Goal: Task Accomplishment & Management: Manage account settings

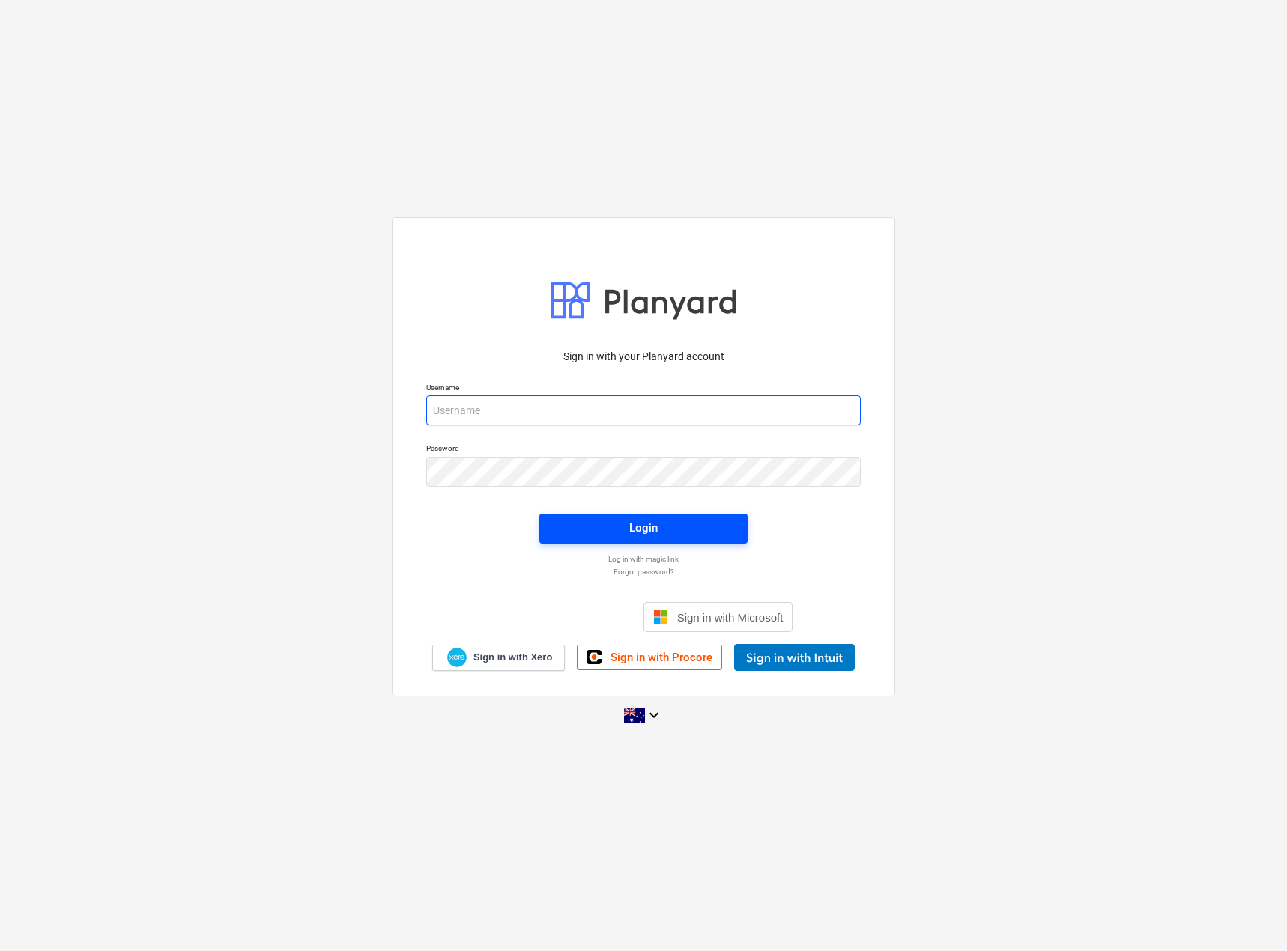
type input "[EMAIL_ADDRESS][DOMAIN_NAME]"
click at [618, 529] on span "Login" at bounding box center [643, 527] width 172 height 19
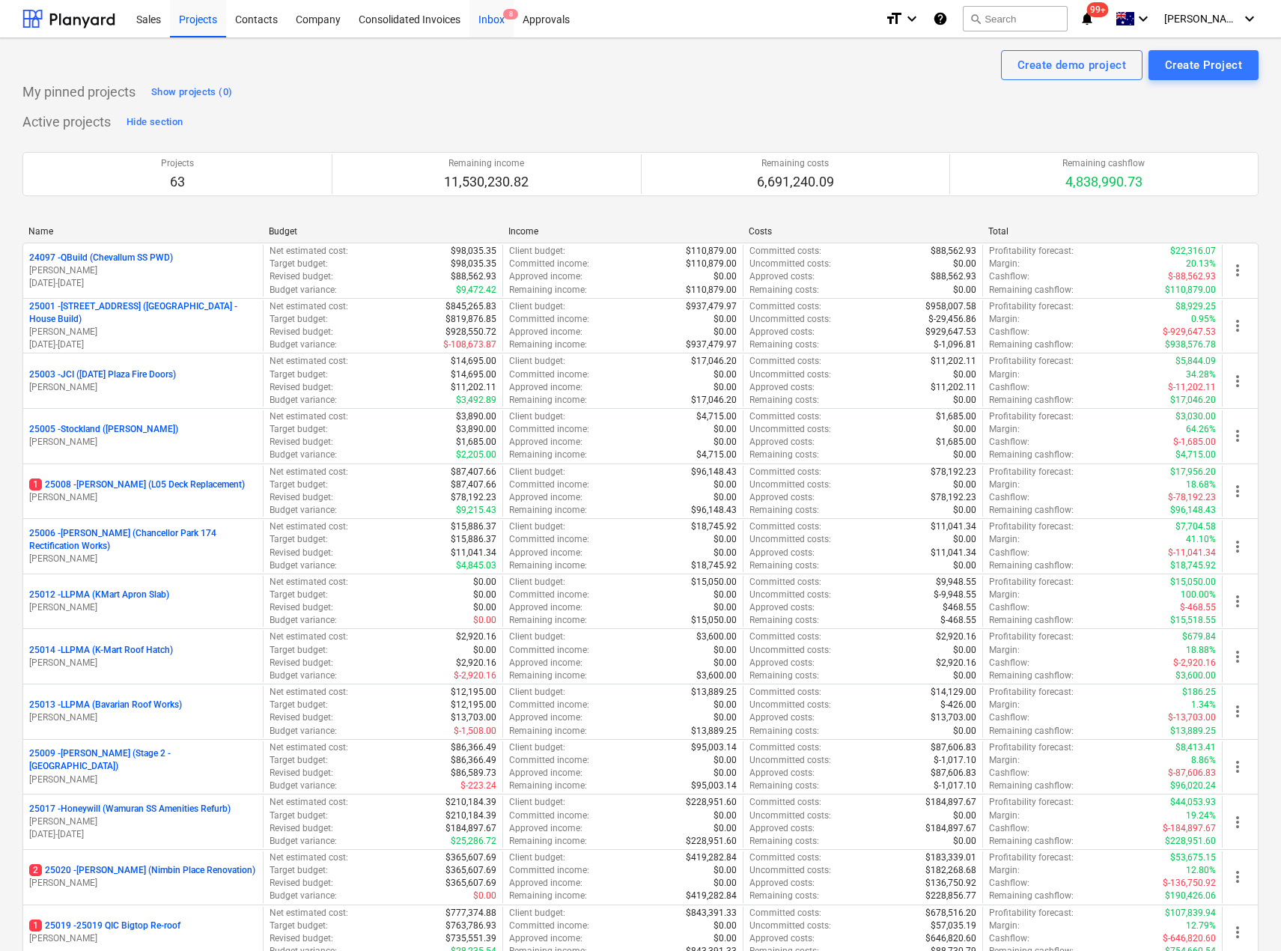
click at [499, 16] on div "Inbox 8" at bounding box center [492, 18] width 44 height 38
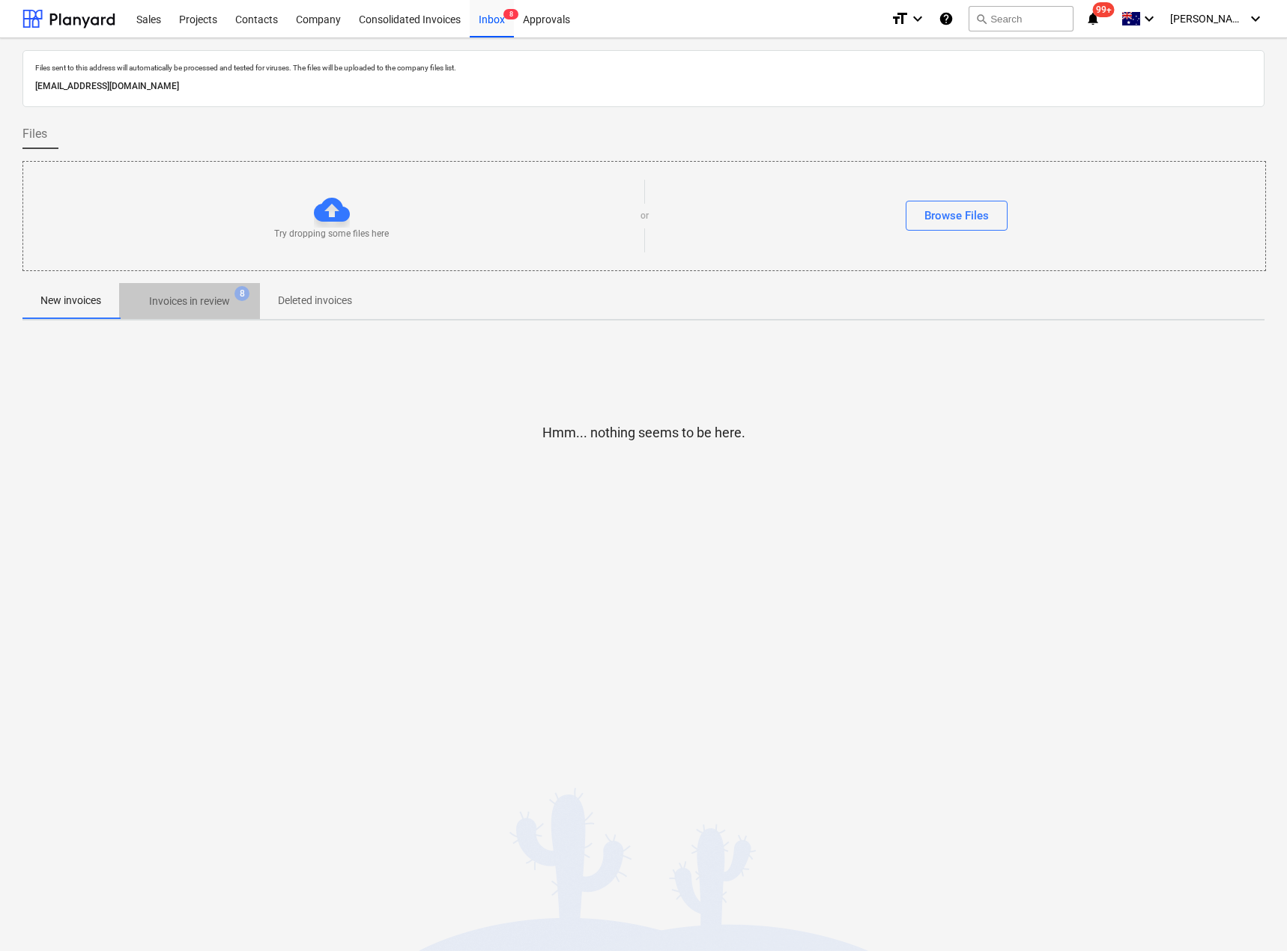
click at [194, 305] on p "Invoices in review" at bounding box center [189, 302] width 81 height 16
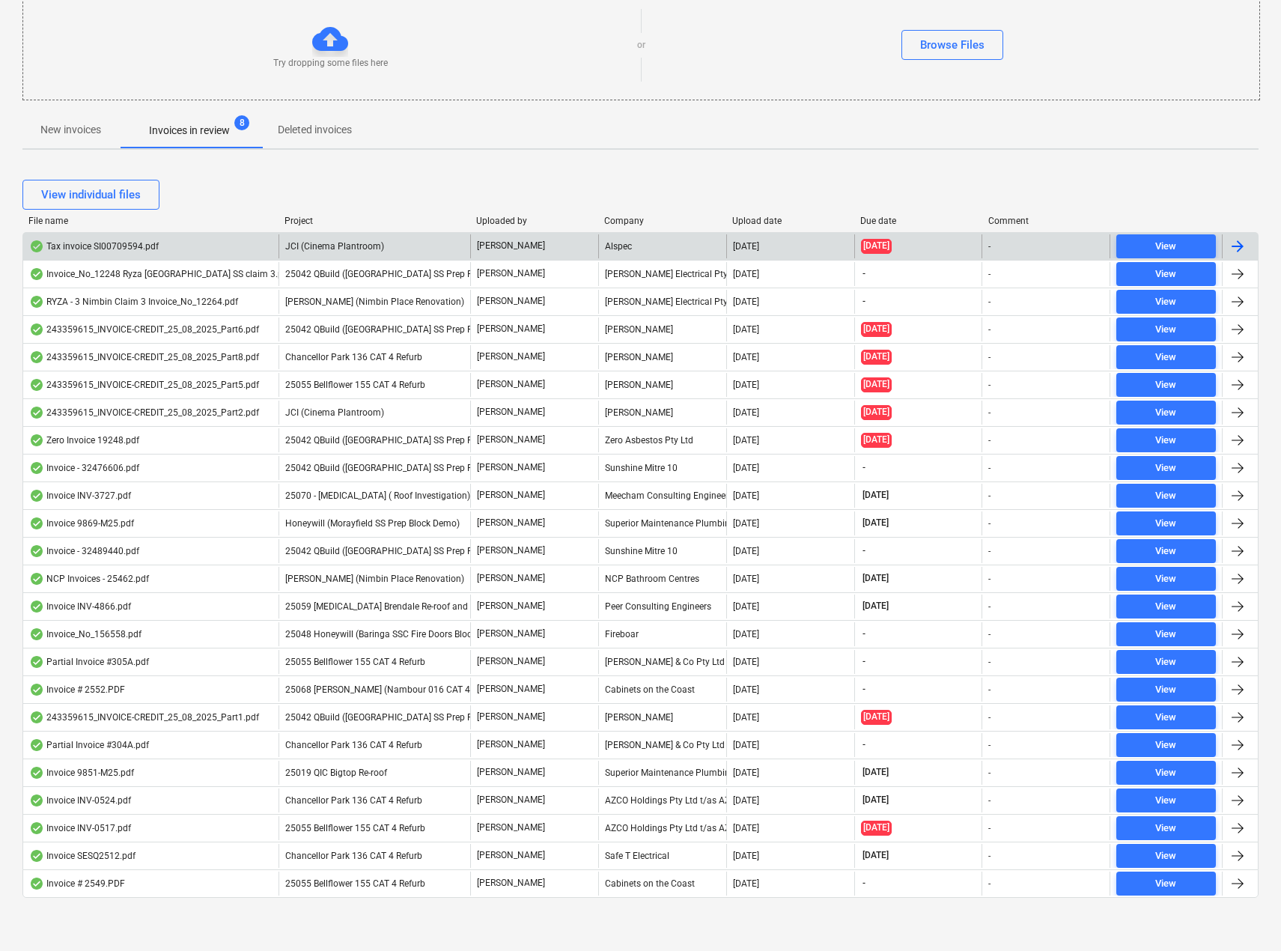
scroll to position [171, 0]
click at [339, 249] on span "JCI (Cinema Plantroom)" at bounding box center [334, 245] width 99 height 10
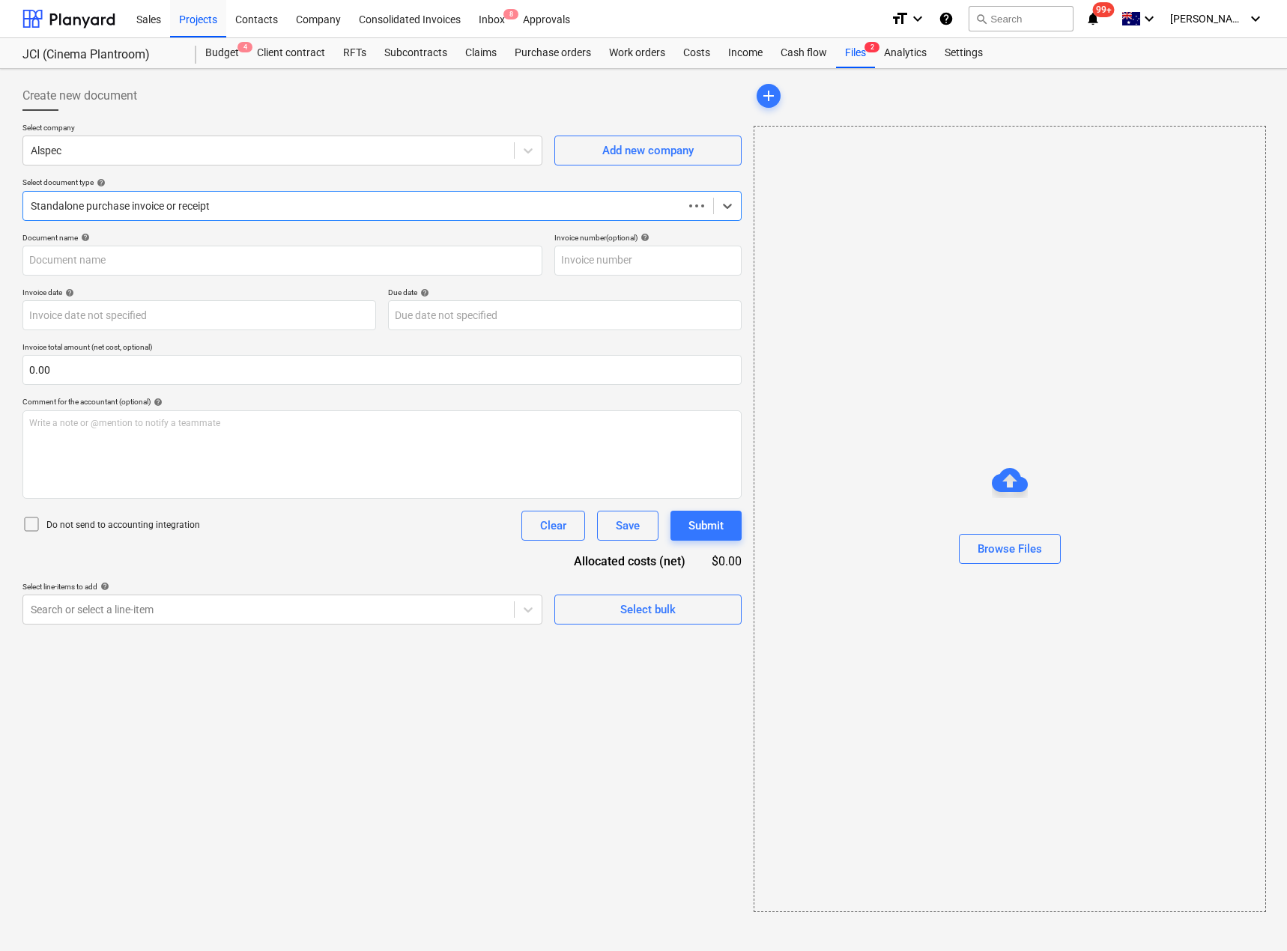
type input "SI00709594"
type input "[DATE]"
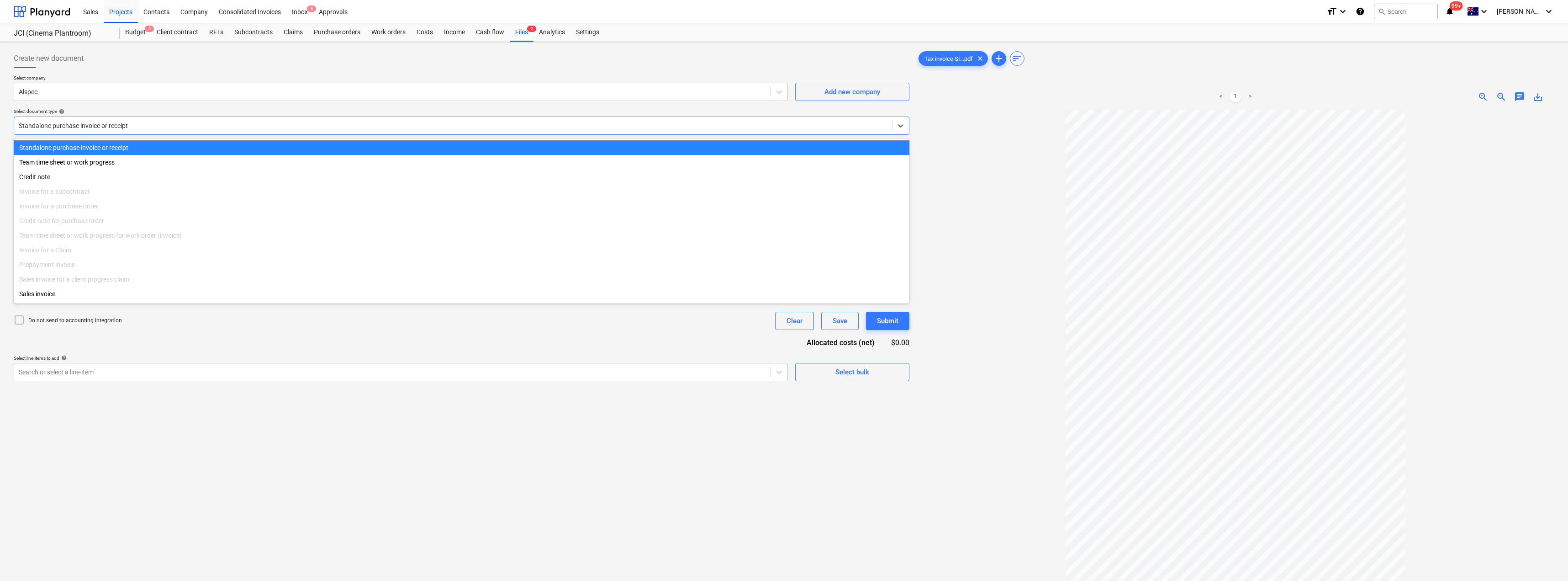
click at [71, 128] on div at bounding box center [453, 125] width 868 height 9
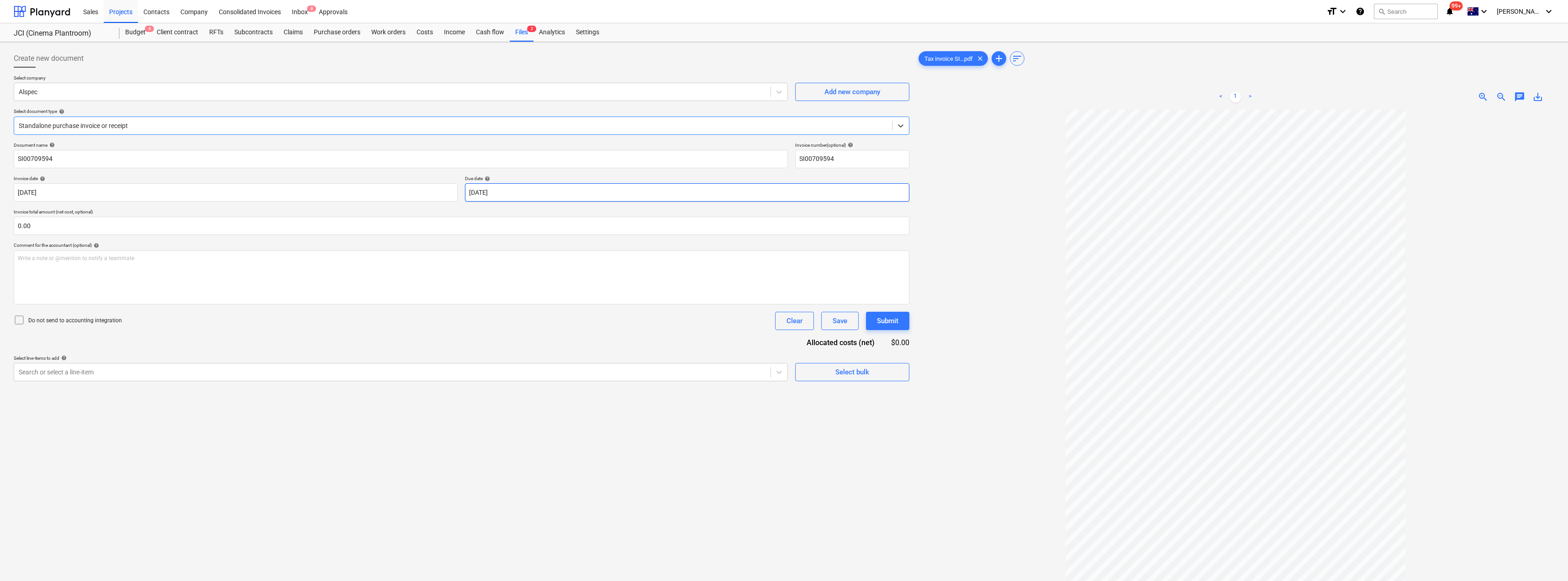
click at [545, 193] on body "Sales Projects Contacts Company Consolidated Invoices Inbox 8 Approvals format_…" at bounding box center [784, 290] width 1568 height 581
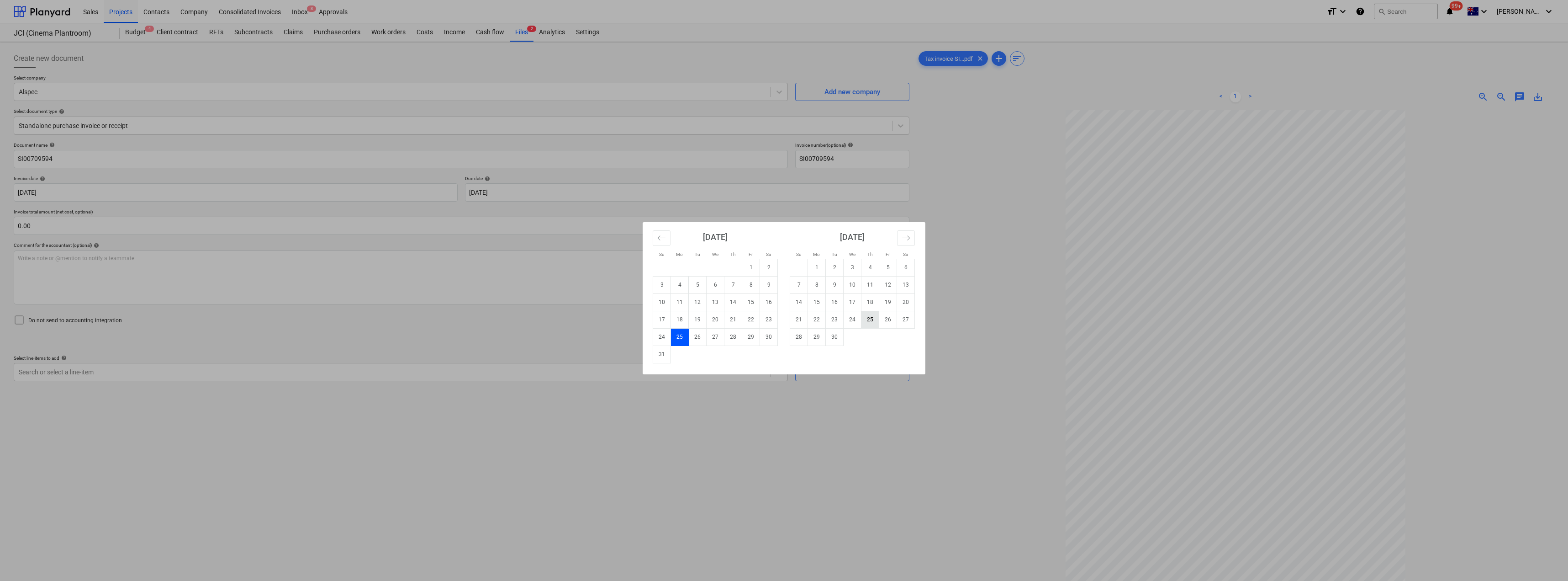
click at [784, 320] on td "25" at bounding box center [870, 319] width 18 height 17
type input "[DATE]"
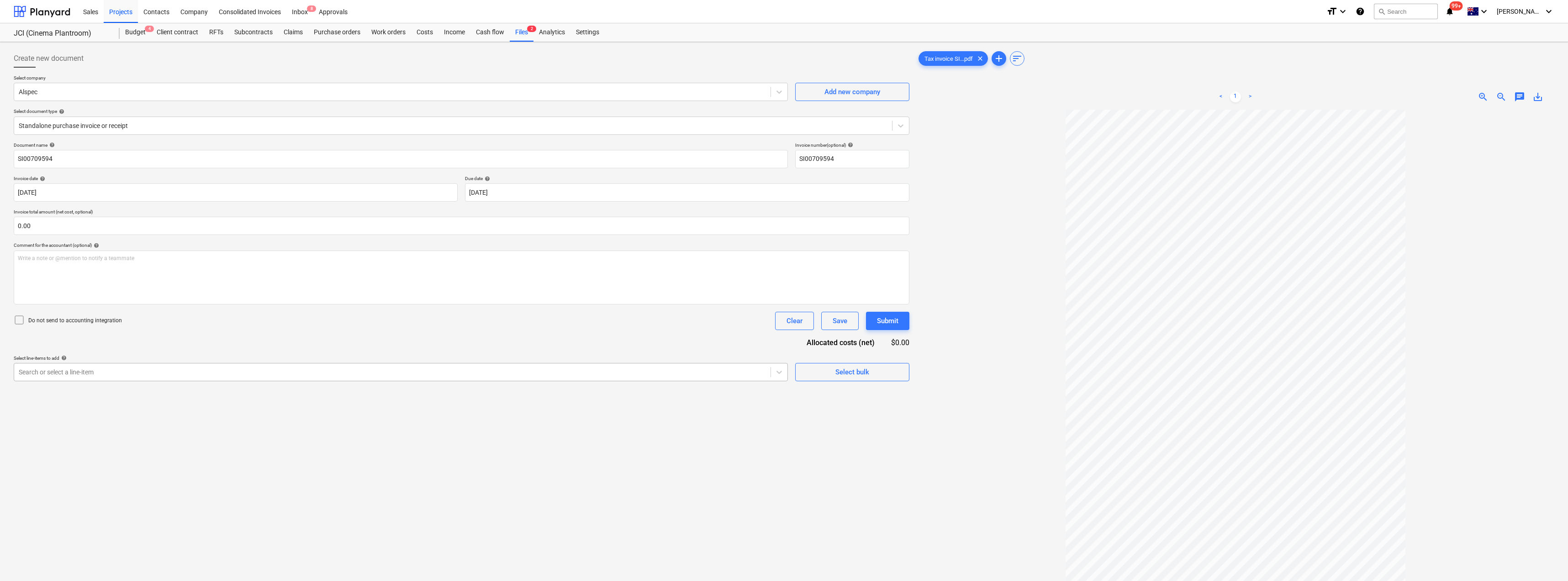
click at [176, 369] on div at bounding box center [392, 372] width 747 height 9
type input "m"
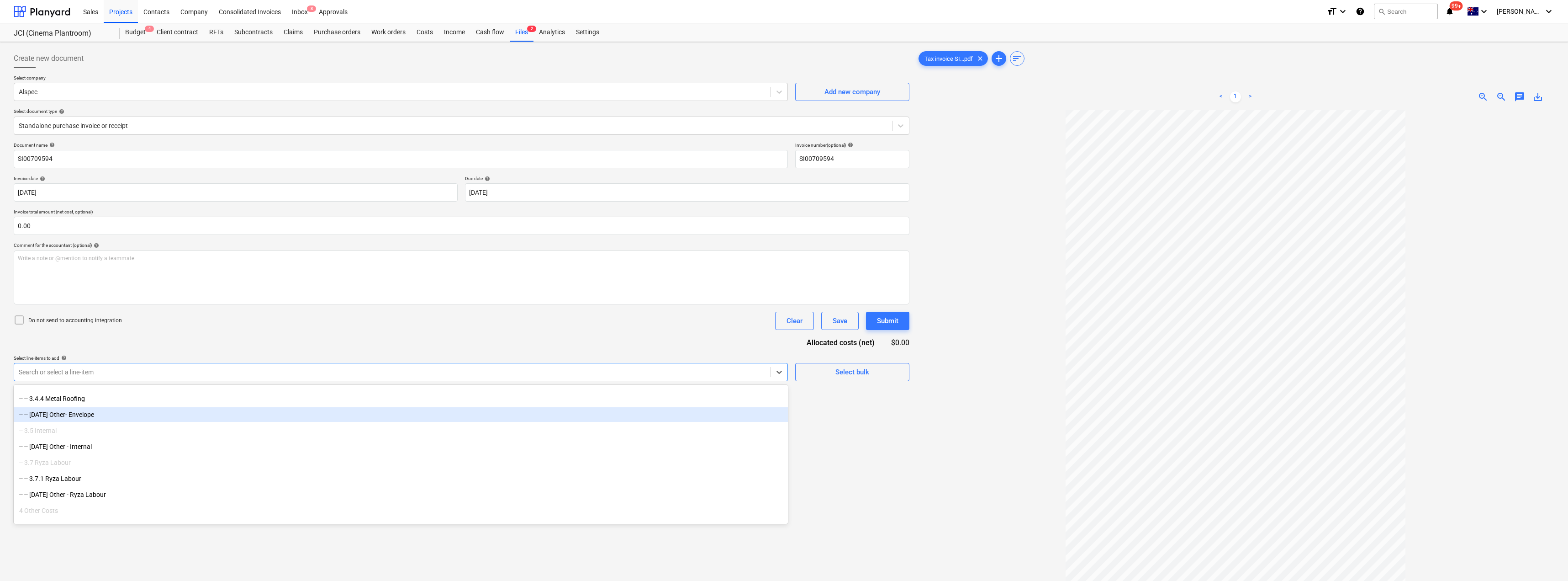
scroll to position [446, 0]
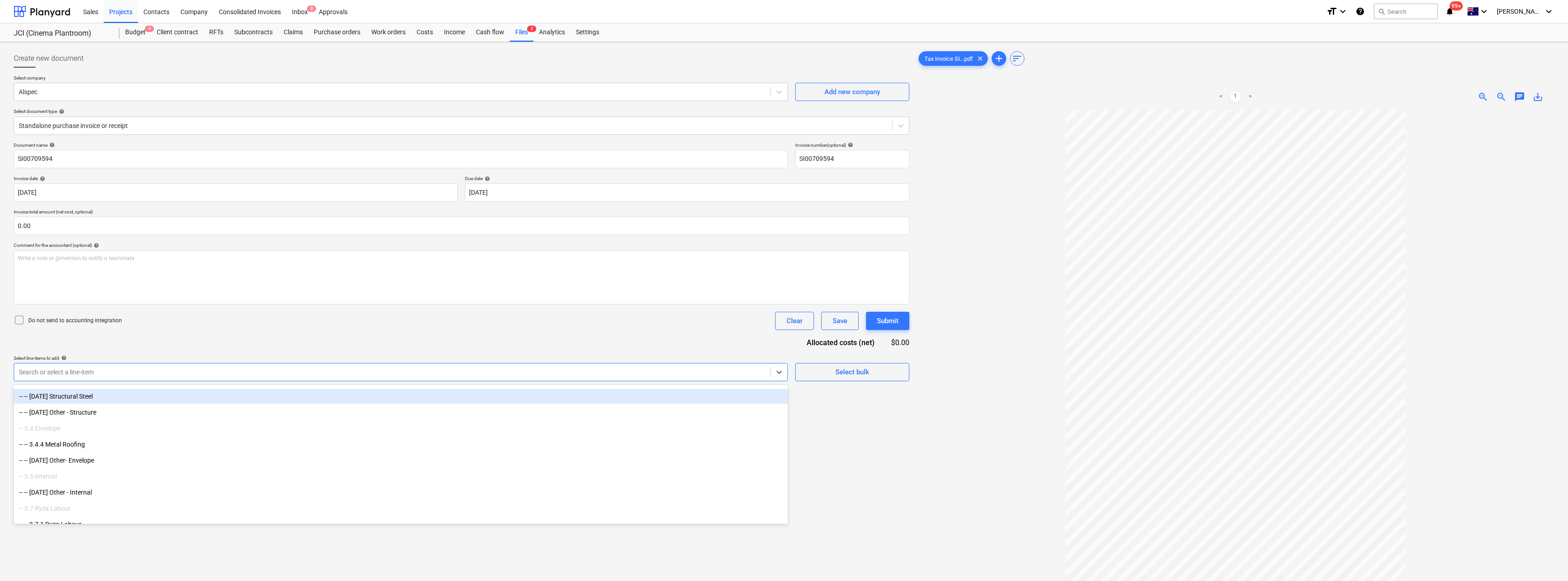
click at [85, 399] on div "-- -- [DATE] Structural Steel" at bounding box center [400, 396] width 774 height 15
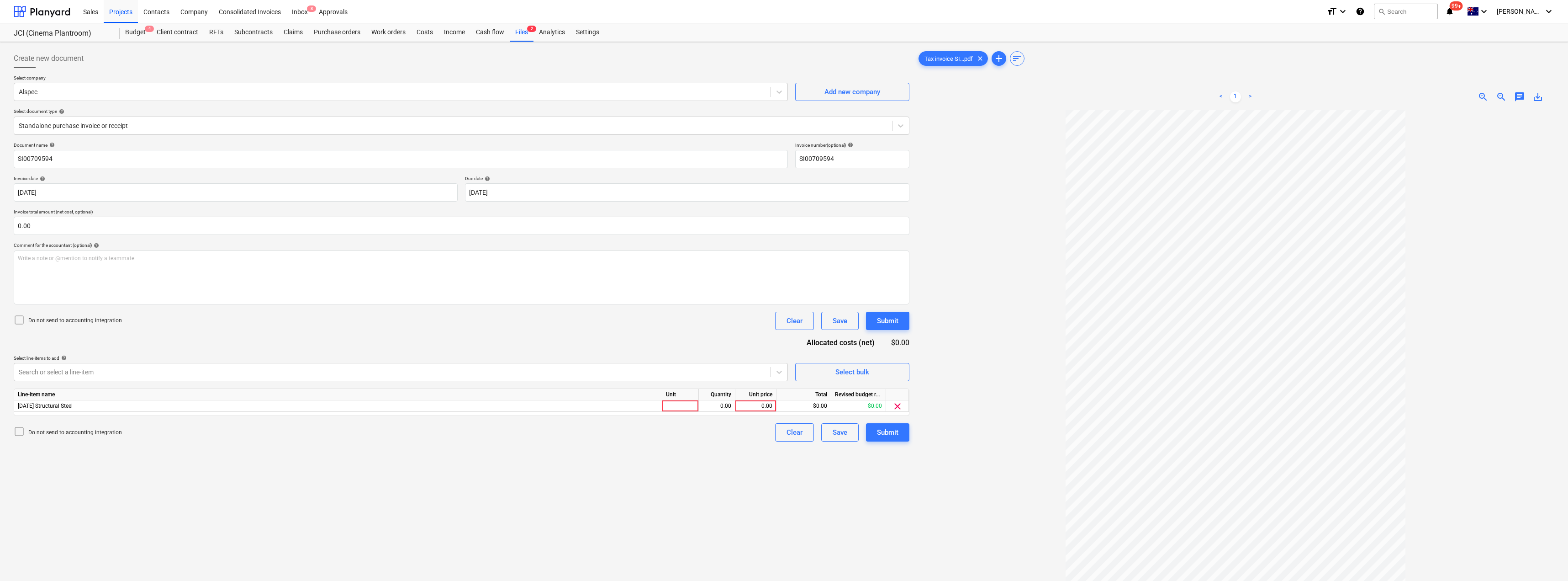
click at [250, 342] on div "Document name help SI00709594 Invoice number (optional) help SI00709594 Invoice…" at bounding box center [461, 292] width 895 height 299
click at [695, 410] on div at bounding box center [681, 406] width 37 height 12
type input "Item"
type input "39.18"
click at [784, 433] on div "Submit" at bounding box center [887, 432] width 21 height 12
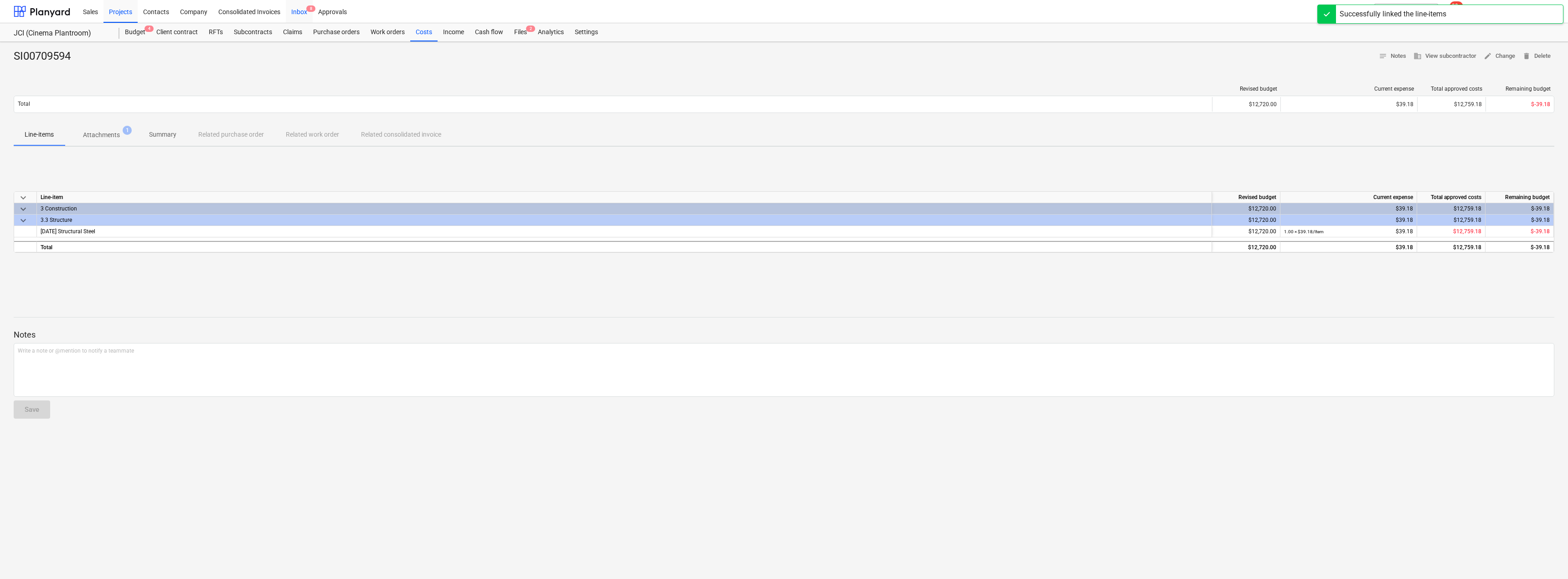
click at [300, 9] on div "Inbox 8" at bounding box center [299, 11] width 27 height 23
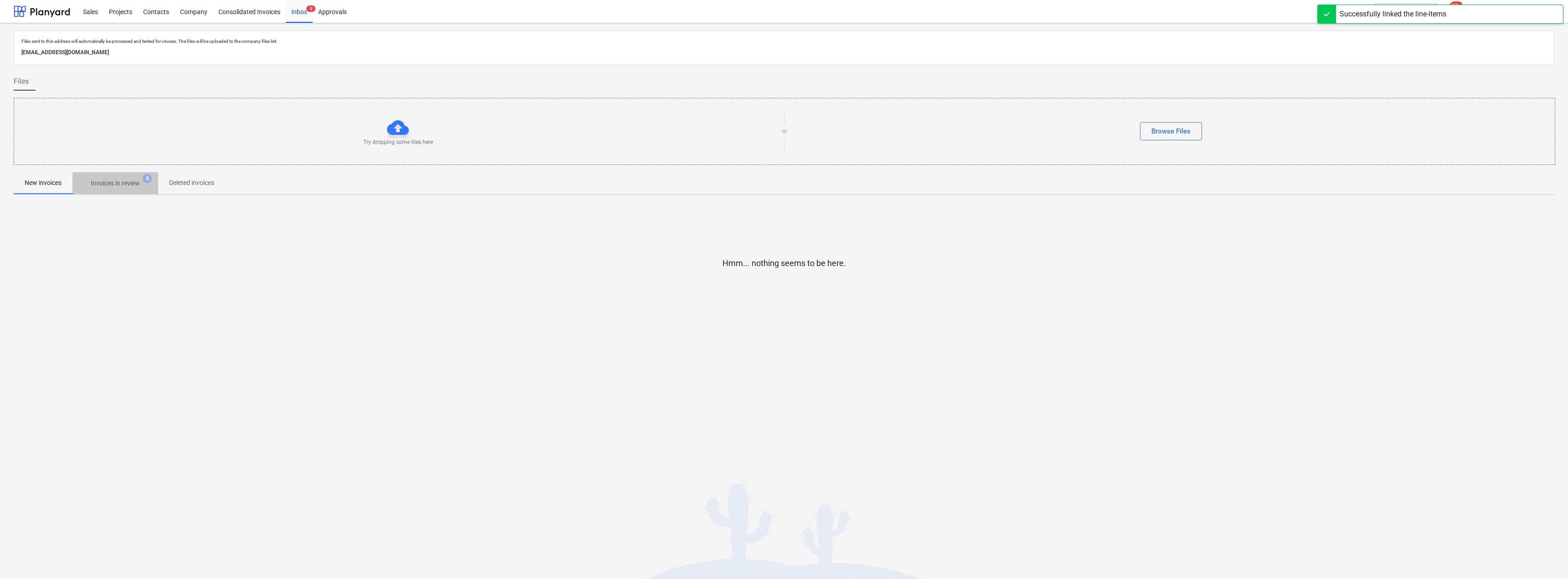
click at [119, 181] on p "Invoices in review" at bounding box center [115, 184] width 49 height 10
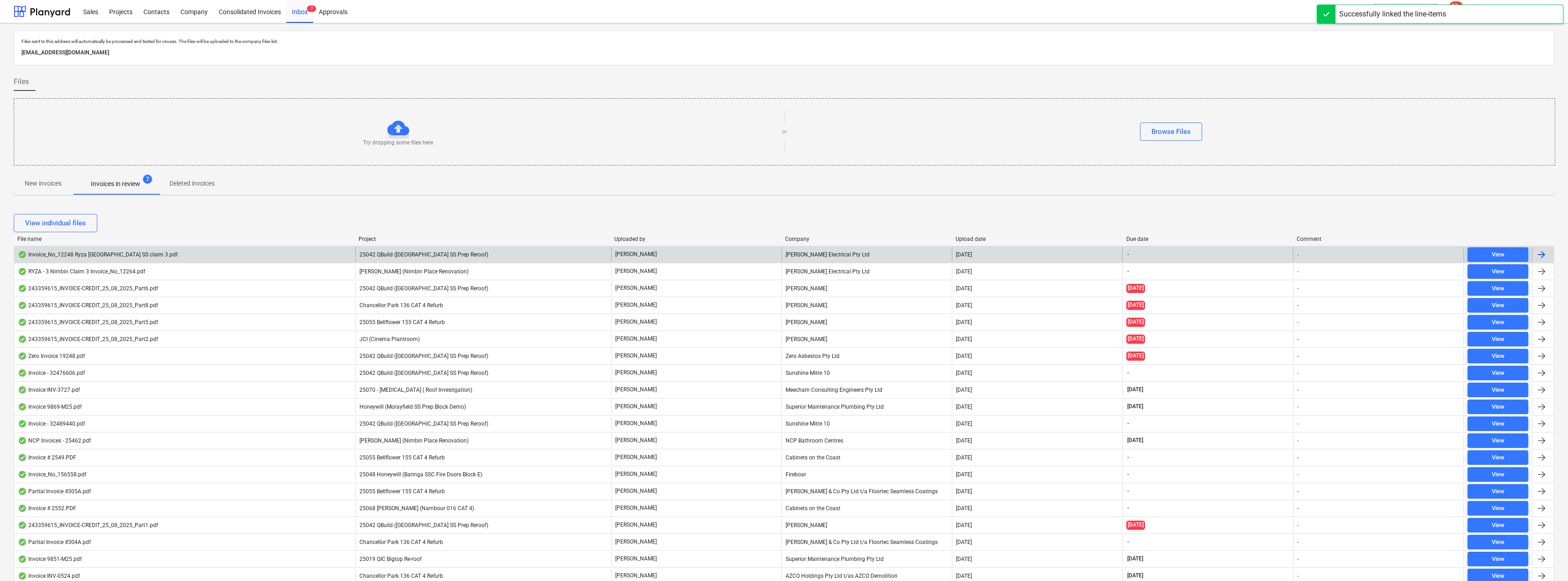
click at [417, 255] on span "25042 QBuild ([GEOGRAPHIC_DATA] SS Prep Reroof)" at bounding box center [423, 254] width 129 height 6
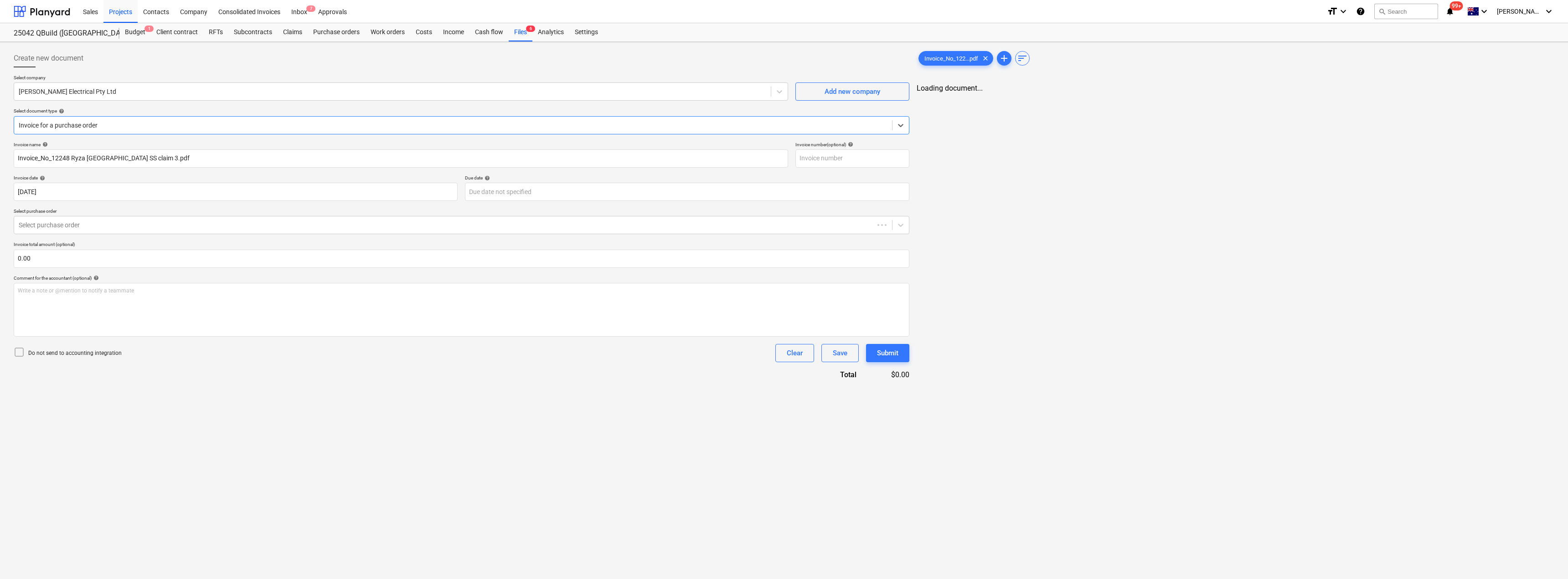
type input "Invoice_No_12248 Ryza [GEOGRAPHIC_DATA] SS claim 3.pdf"
type input "[DATE]"
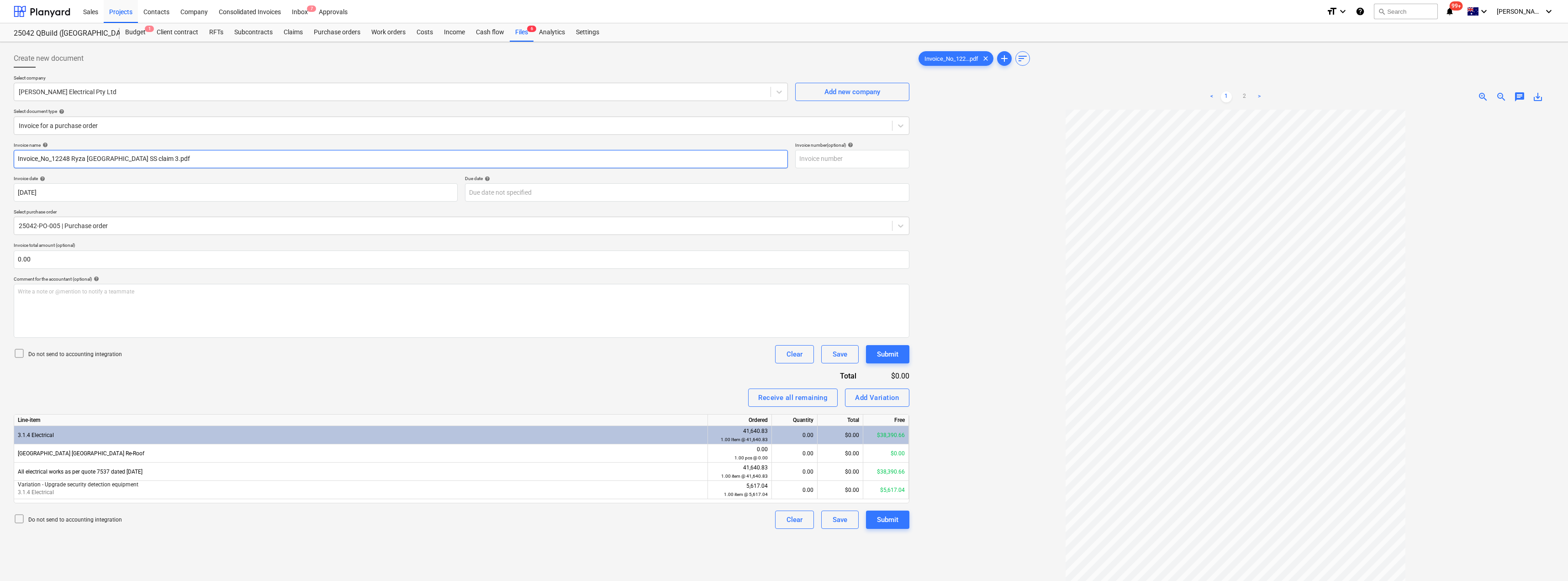
drag, startPoint x: 52, startPoint y: 158, endPoint x: 0, endPoint y: 157, distance: 52.0
click at [0, 157] on div "Create new document Select company [PERSON_NAME] Electrical Pty Ltd Add new com…" at bounding box center [784, 357] width 1568 height 630
drag, startPoint x: 167, startPoint y: 156, endPoint x: 37, endPoint y: 158, distance: 130.0
click at [37, 158] on input "12248 Ryza Sunshine Beach SS claim 3.pdf" at bounding box center [400, 159] width 774 height 18
drag, startPoint x: 92, startPoint y: 157, endPoint x: 1, endPoint y: 160, distance: 91.0
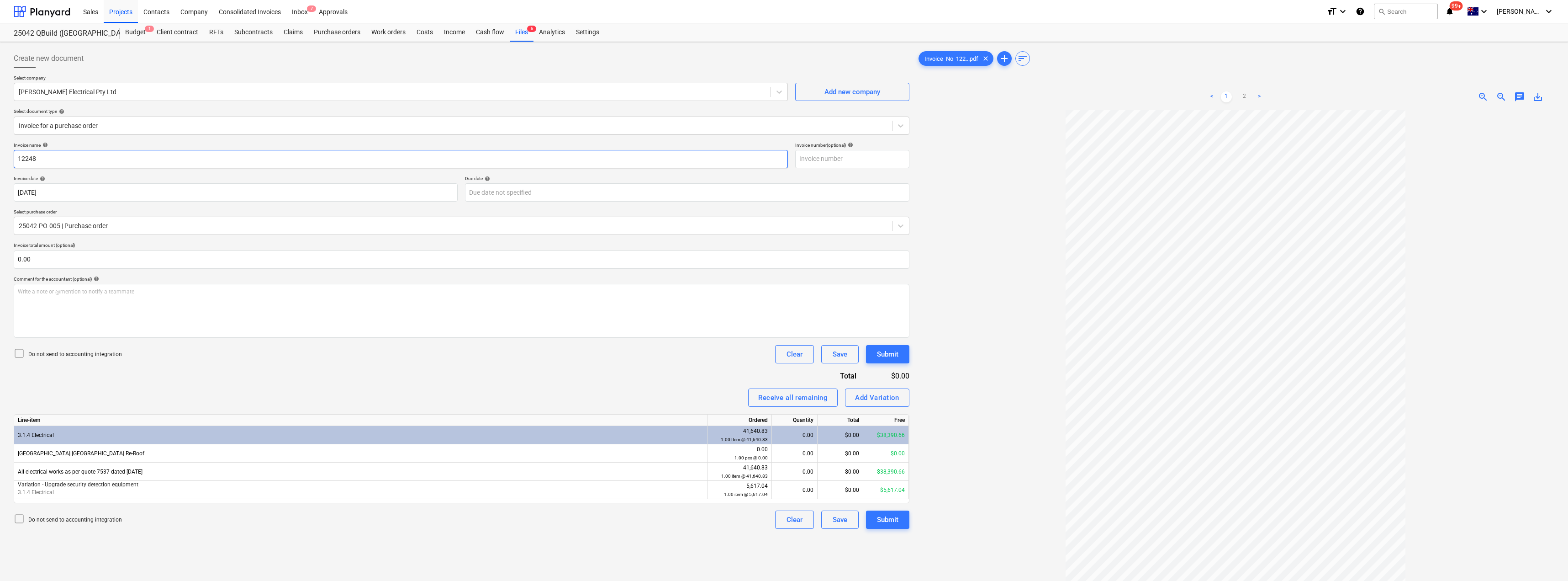
click at [1, 160] on div "Create new document Select company [PERSON_NAME] Electrical Pty Ltd Add new com…" at bounding box center [784, 357] width 1568 height 630
type input "12248"
click at [784, 155] on input "text" at bounding box center [852, 159] width 114 height 18
paste input "12248"
type input "12248"
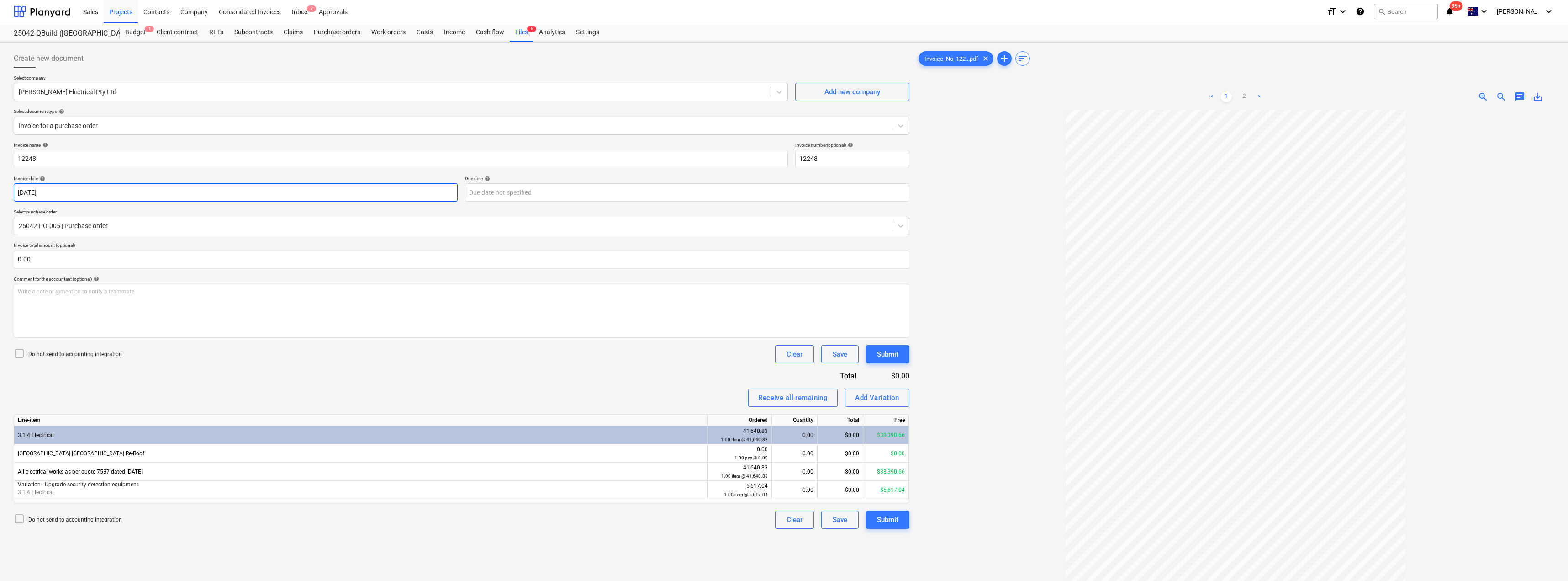
click at [212, 194] on body "Sales Projects Contacts Company Consolidated Invoices Inbox 7 Approvals format_…" at bounding box center [784, 290] width 1568 height 581
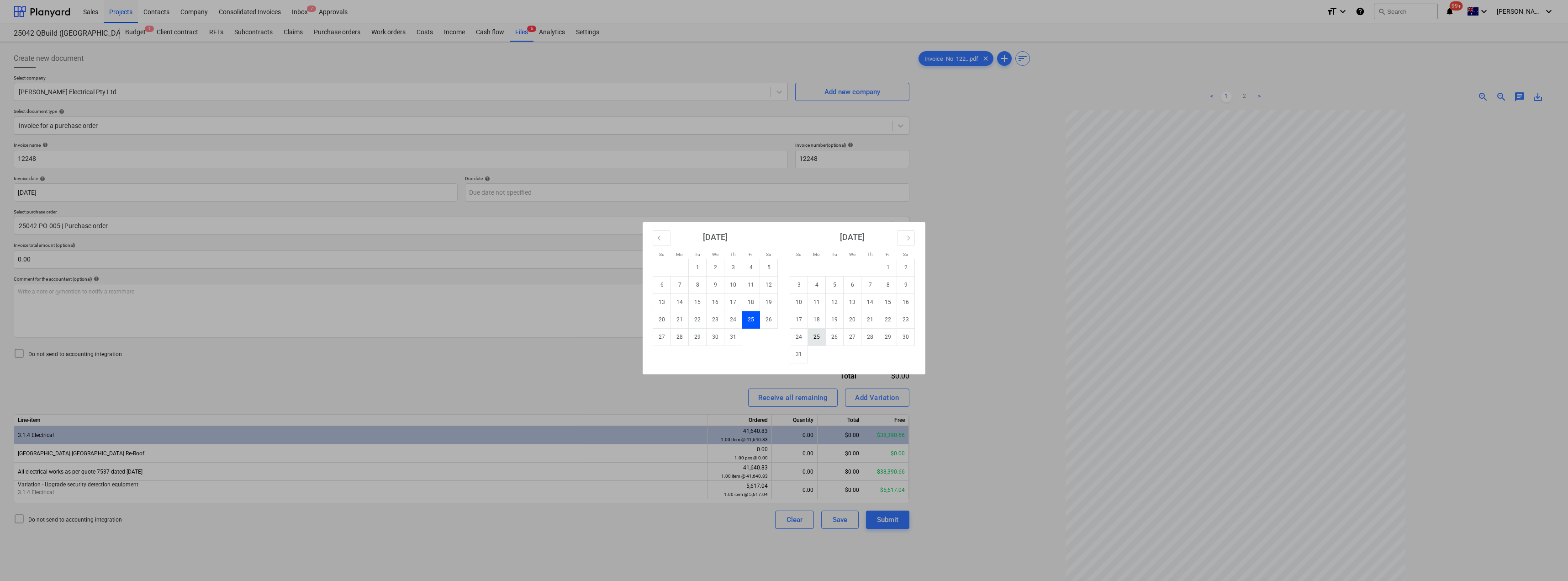
click at [784, 334] on td "25" at bounding box center [817, 337] width 18 height 17
type input "[DATE]"
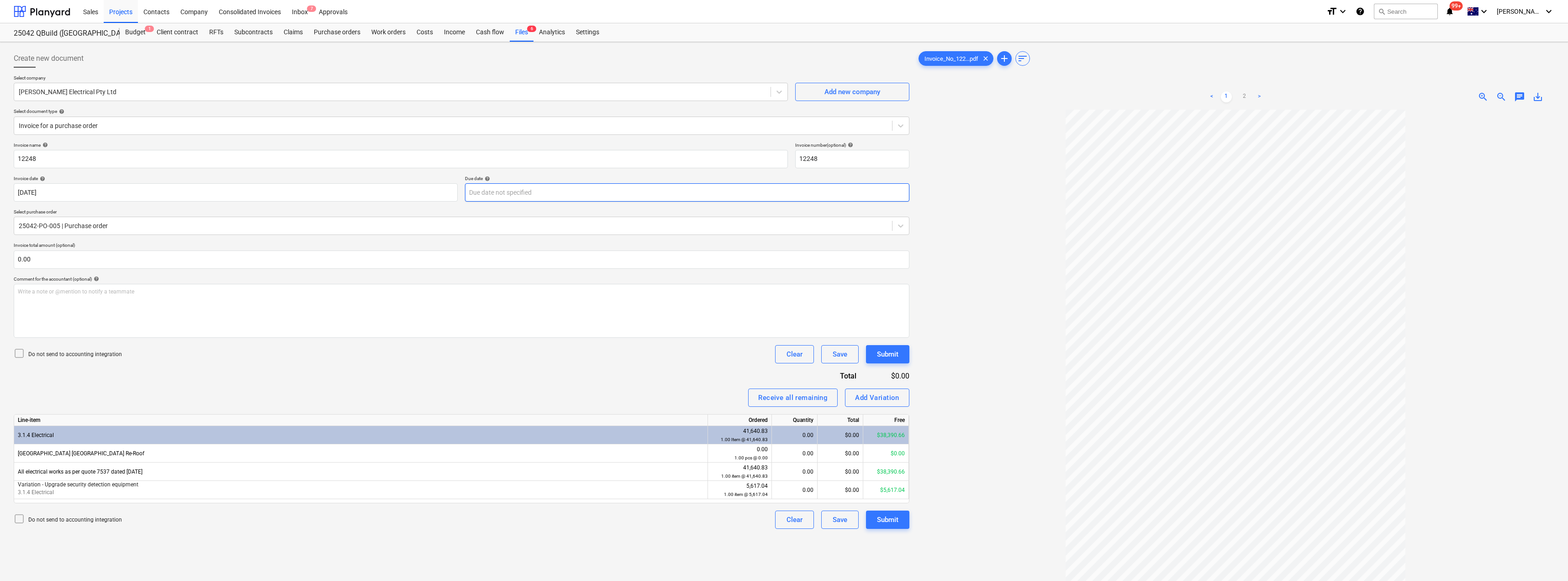
click at [560, 189] on body "Sales Projects Contacts Company Consolidated Invoices Inbox 7 Approvals format_…" at bounding box center [784, 290] width 1568 height 581
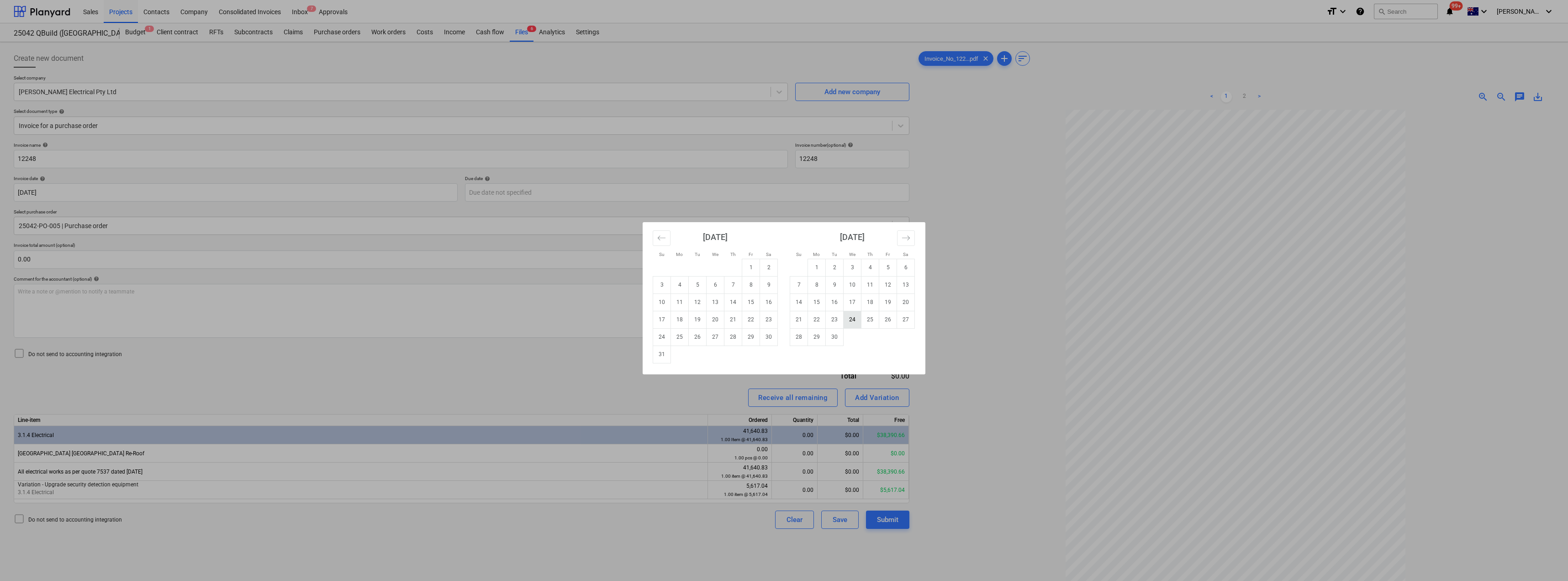
click at [784, 320] on td "24" at bounding box center [852, 319] width 18 height 17
type input "[DATE]"
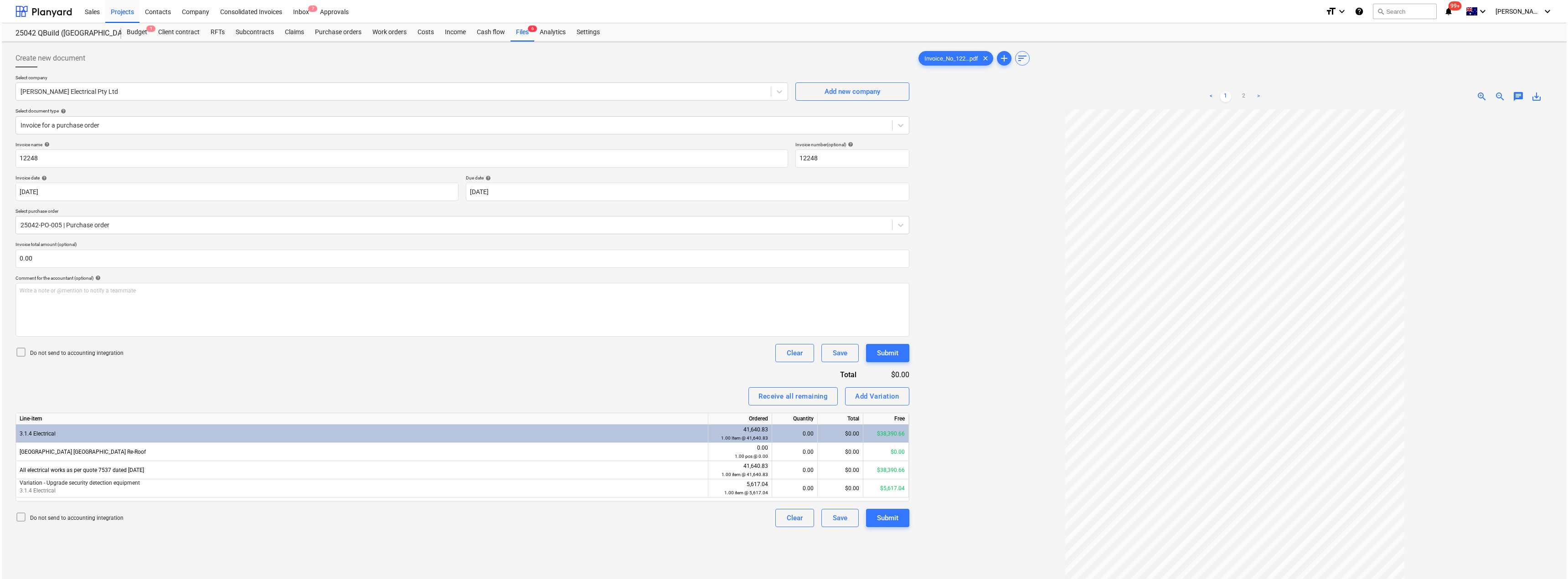
scroll to position [46, 0]
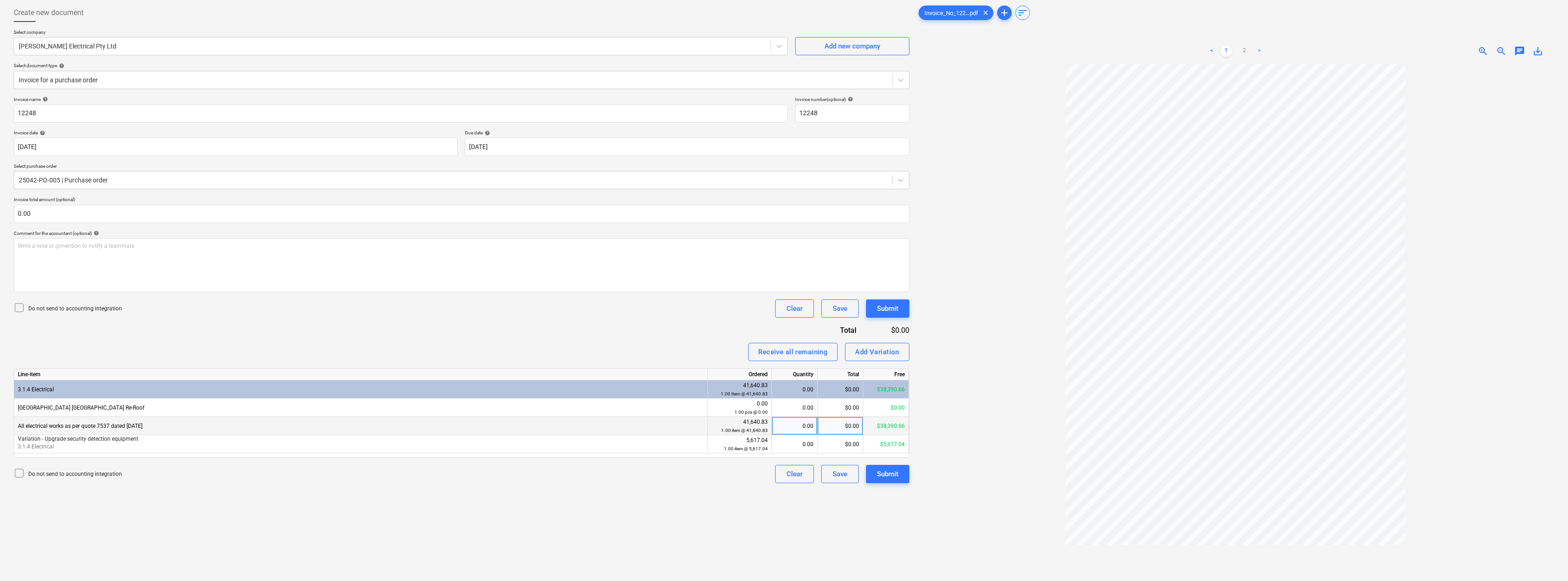
click at [784, 425] on div "$0.00" at bounding box center [840, 426] width 46 height 18
type input "8000"
click at [695, 342] on div "Invoice name help 12248 Invoice number (optional) help 12248 Invoice date help …" at bounding box center [461, 290] width 895 height 387
click at [784, 447] on div "$0.00" at bounding box center [840, 444] width 46 height 18
type input "2500"
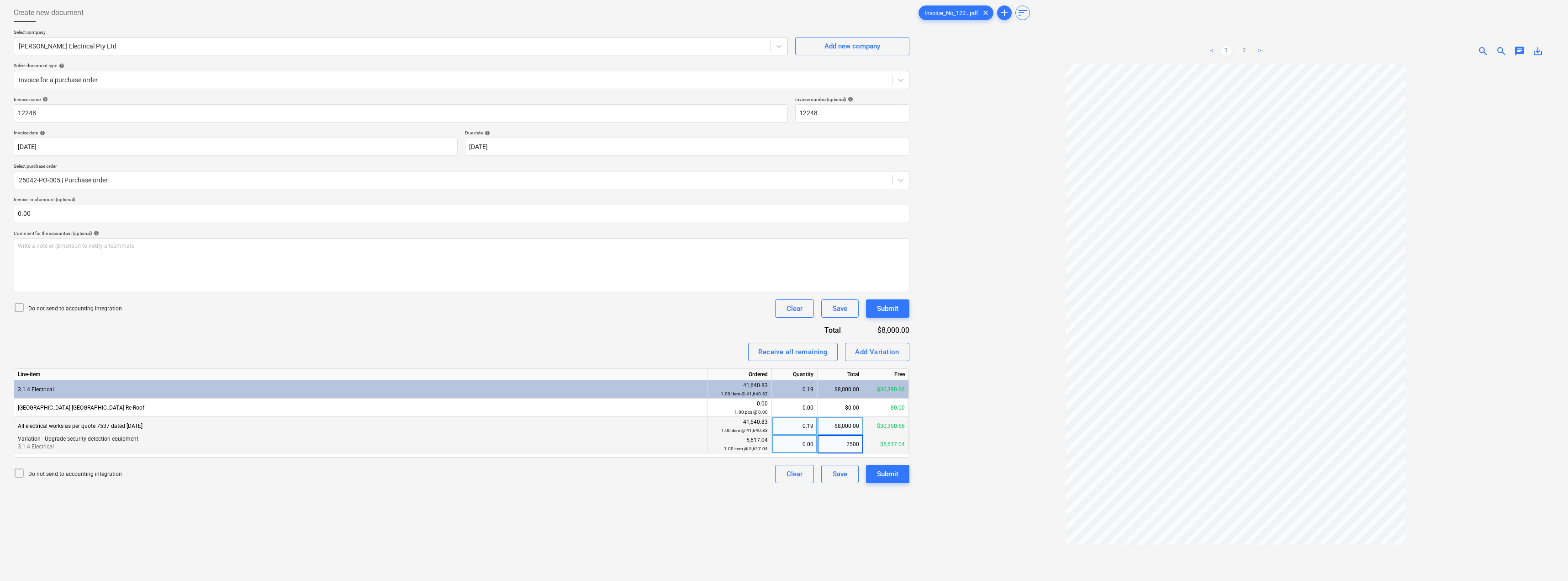
click at [683, 350] on div "Receive all remaining Add Variation" at bounding box center [461, 352] width 895 height 18
click at [655, 327] on div "Invoice name help 12248 Invoice number (optional) help 12248 Invoice date help …" at bounding box center [461, 290] width 895 height 387
click at [784, 471] on div "Submit" at bounding box center [887, 474] width 21 height 12
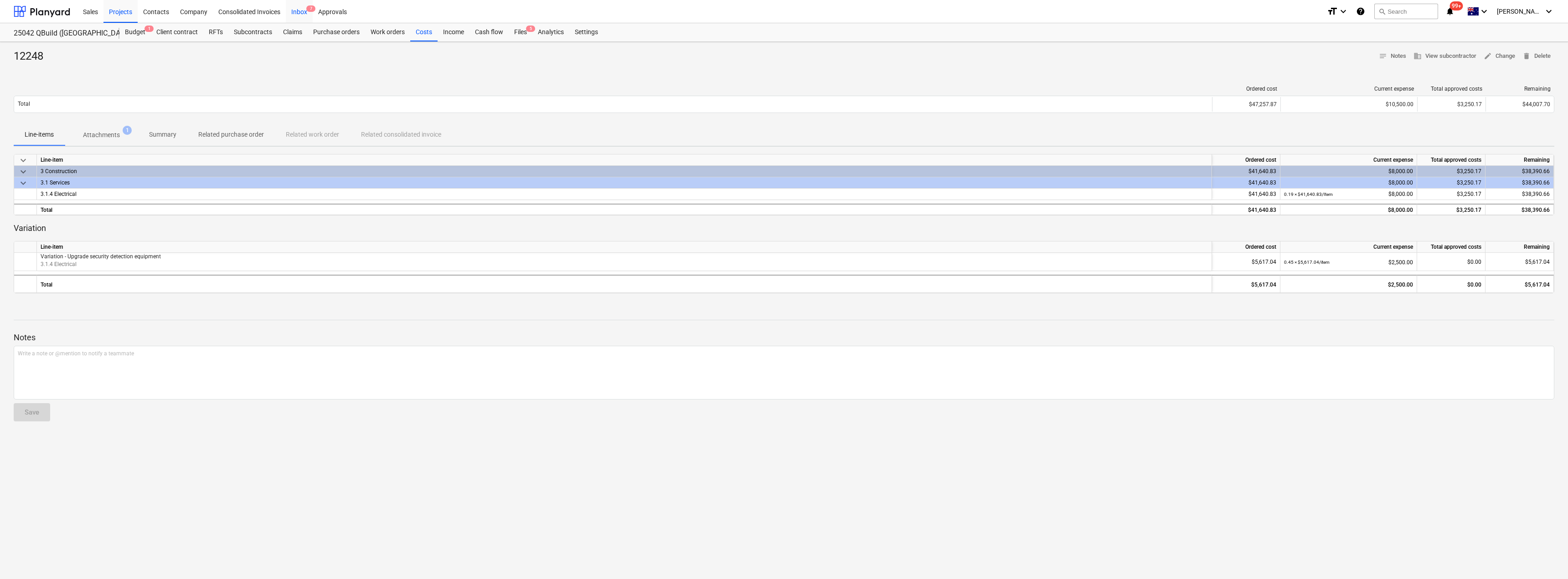
click at [298, 10] on div "Inbox 7" at bounding box center [299, 11] width 27 height 23
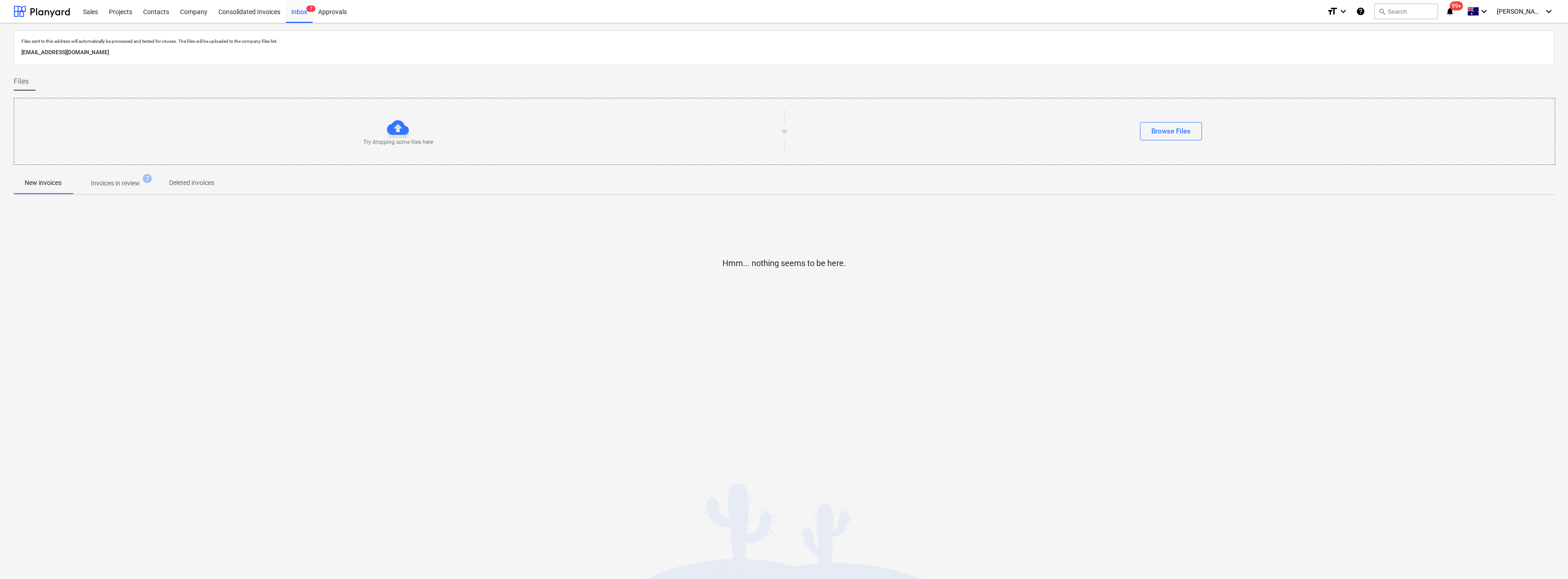
click at [119, 184] on p "Invoices in review" at bounding box center [115, 184] width 49 height 10
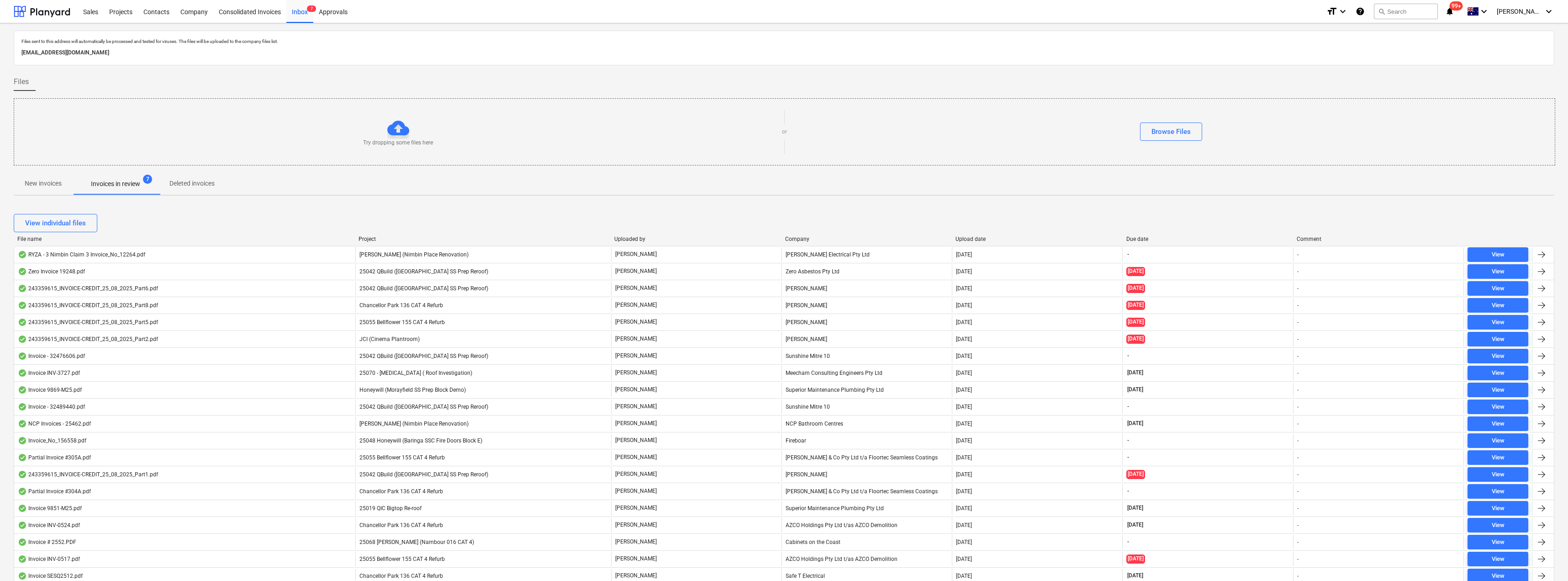
click at [434, 254] on span "[PERSON_NAME] (Nimbin Place Renovation)" at bounding box center [413, 254] width 109 height 6
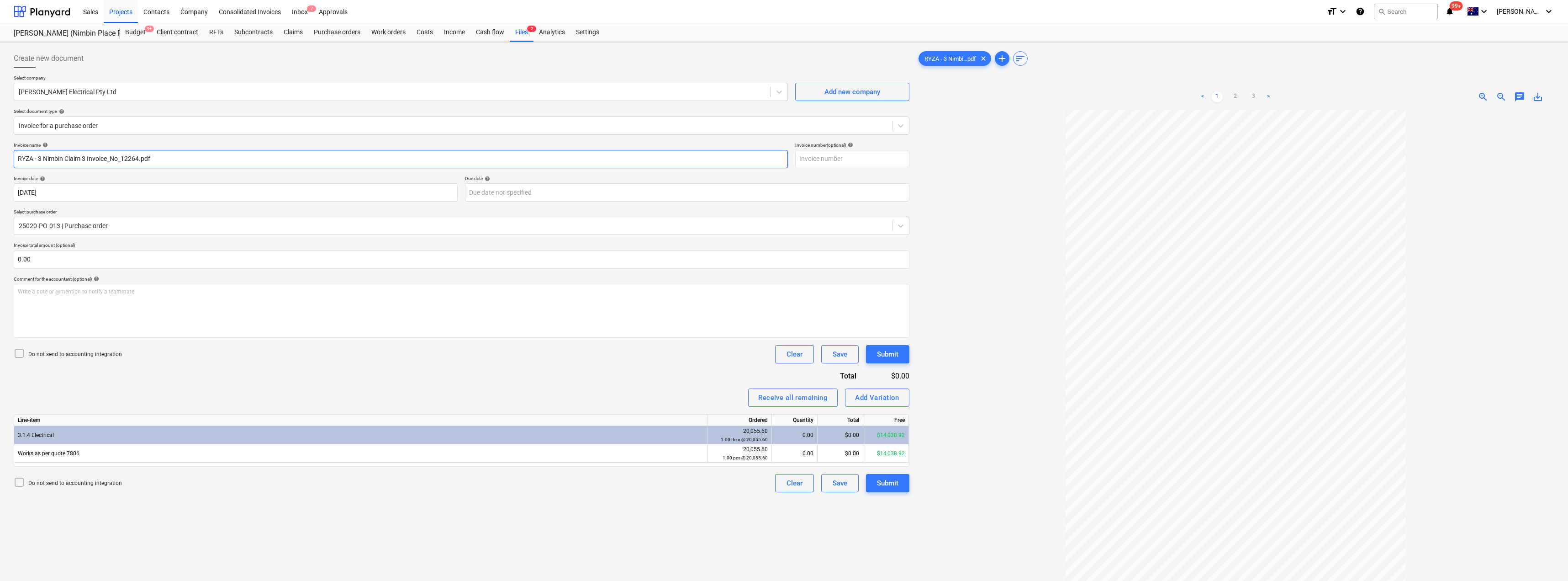
drag, startPoint x: 123, startPoint y: 158, endPoint x: 5, endPoint y: 164, distance: 118.2
click at [5, 164] on div "Create new document Select company [PERSON_NAME] Electrical Pty Ltd Add new com…" at bounding box center [784, 357] width 1568 height 630
click at [170, 162] on input "12264.pdf" at bounding box center [400, 159] width 774 height 18
type input "12264"
click at [784, 161] on input "text" at bounding box center [852, 159] width 114 height 18
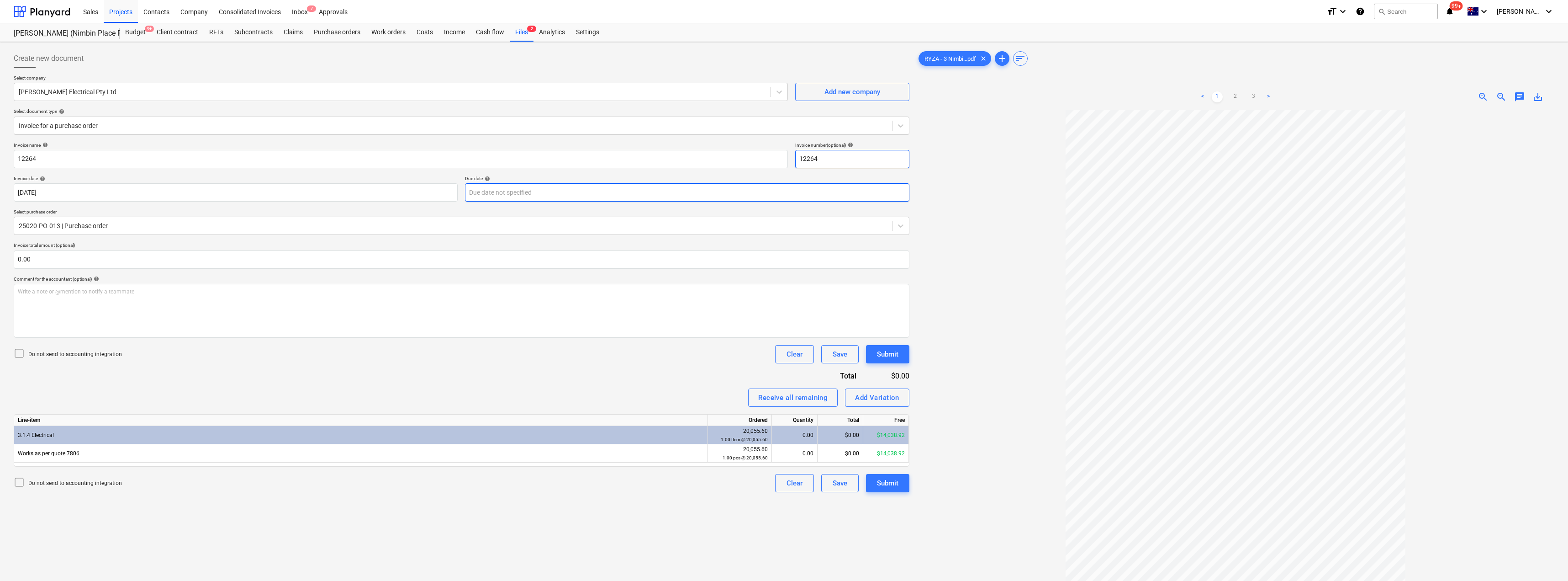
type input "12264"
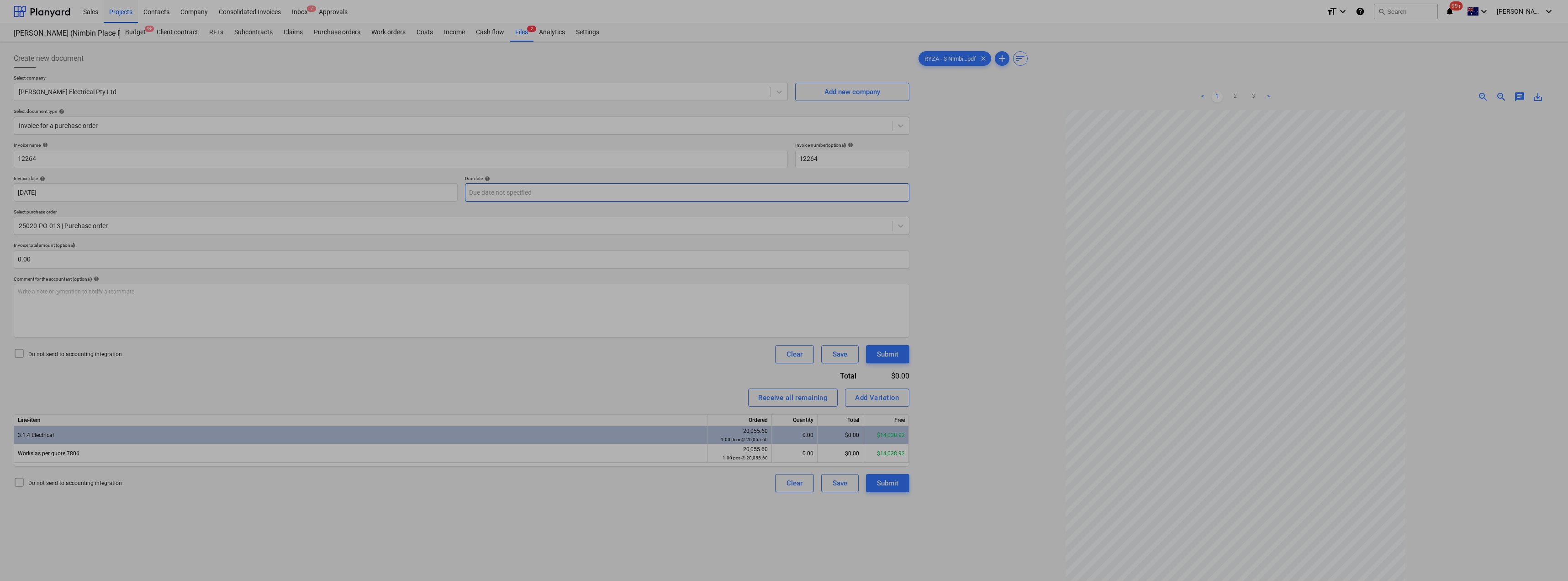
click at [504, 189] on body "Sales Projects Contacts Company Consolidated Invoices Inbox 7 Approvals format_…" at bounding box center [784, 290] width 1568 height 581
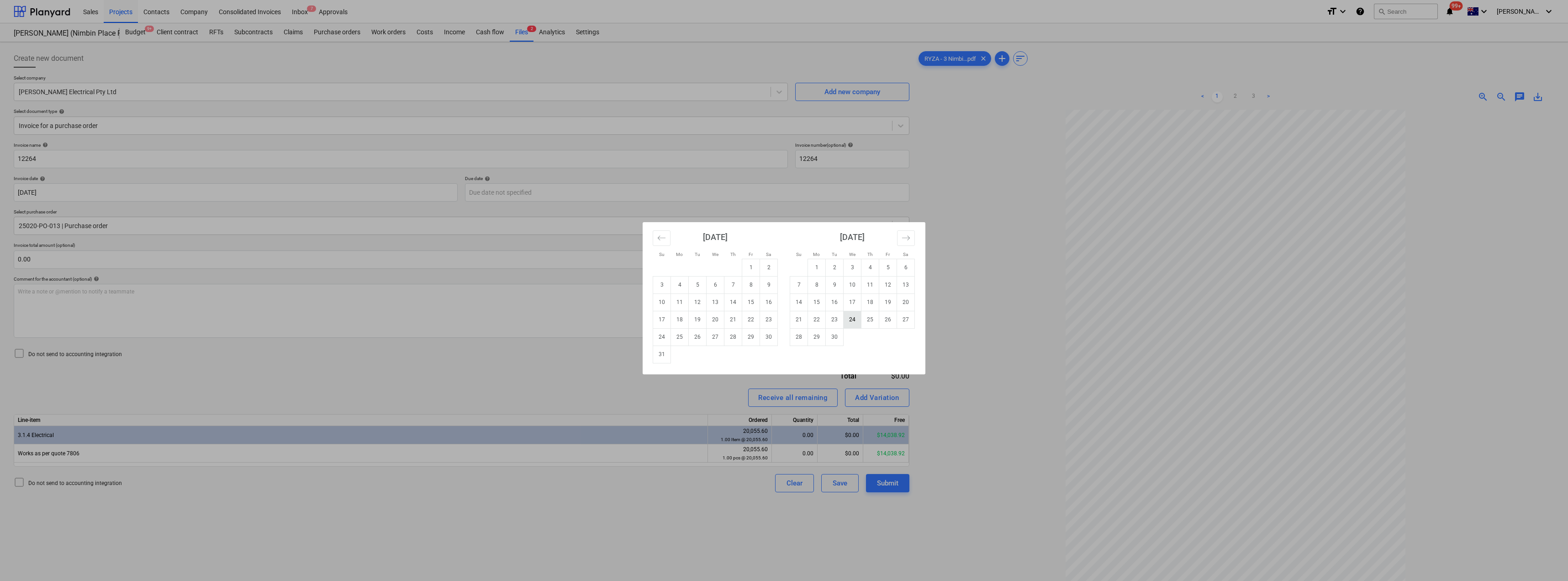
click at [784, 317] on td "24" at bounding box center [852, 319] width 18 height 17
type input "[DATE]"
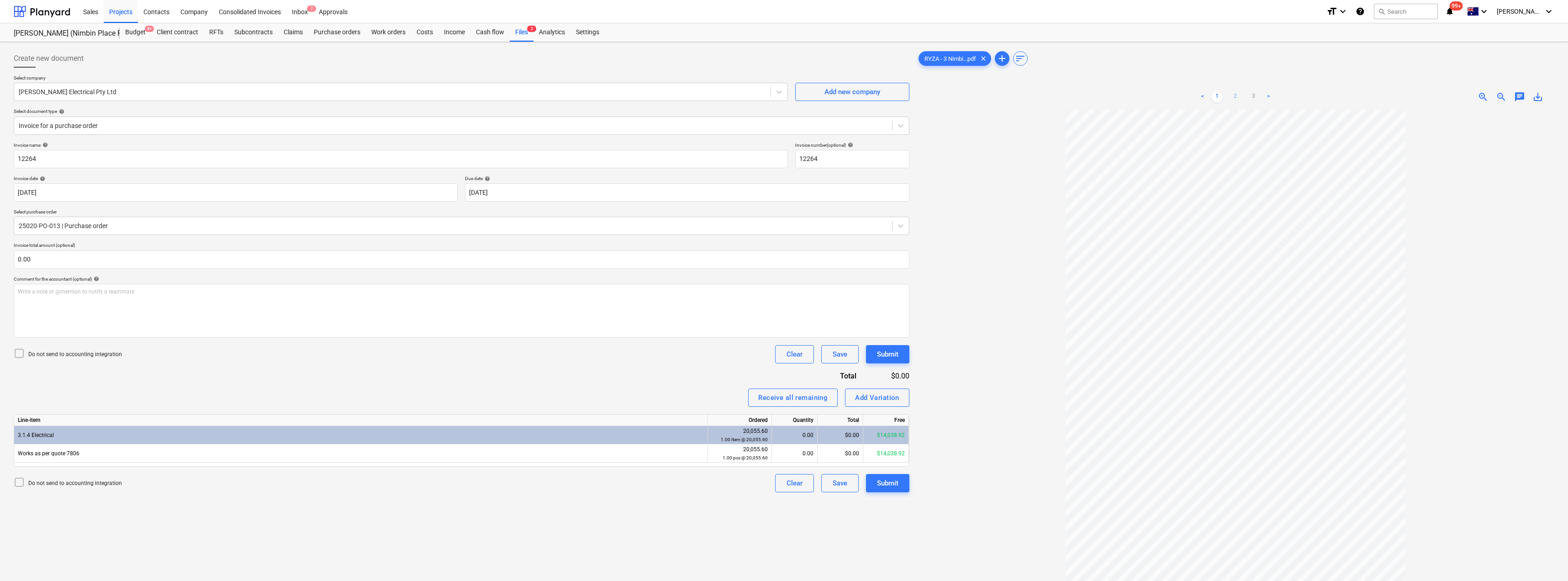
click at [784, 93] on link "2" at bounding box center [1236, 97] width 11 height 11
click at [784, 451] on div "$0.00" at bounding box center [840, 453] width 46 height 18
type input "4011.12"
click at [618, 372] on div "Invoice name help 12264 Invoice number (optional) help 12264 Invoice date help …" at bounding box center [461, 317] width 895 height 350
click at [784, 486] on div "Submit" at bounding box center [887, 483] width 21 height 12
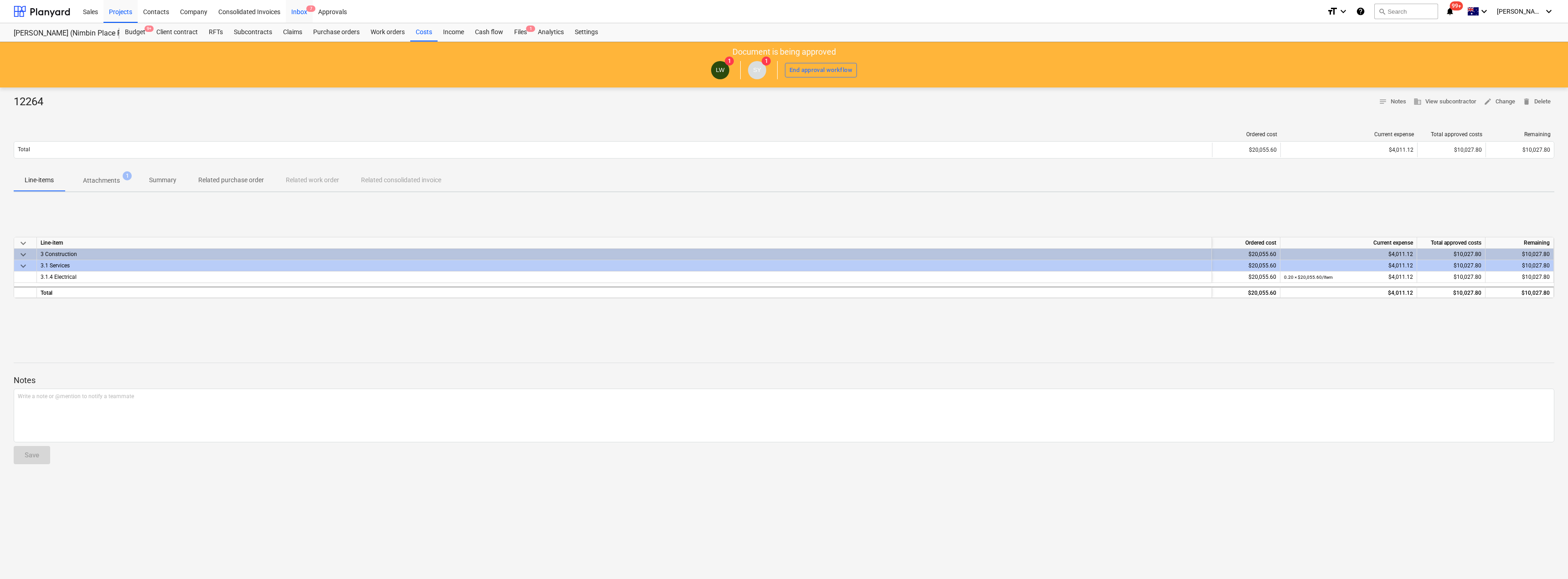
click at [298, 9] on div "Inbox 7" at bounding box center [299, 11] width 27 height 23
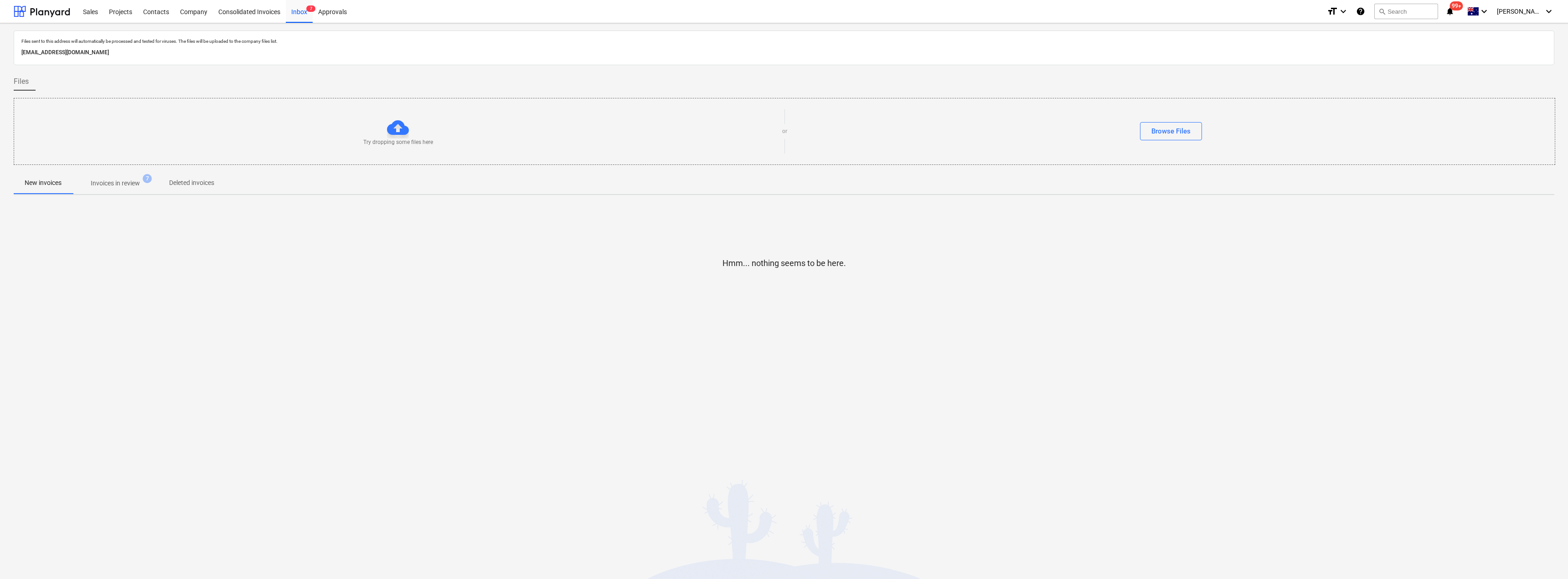
click at [119, 182] on p "Invoices in review" at bounding box center [115, 184] width 49 height 10
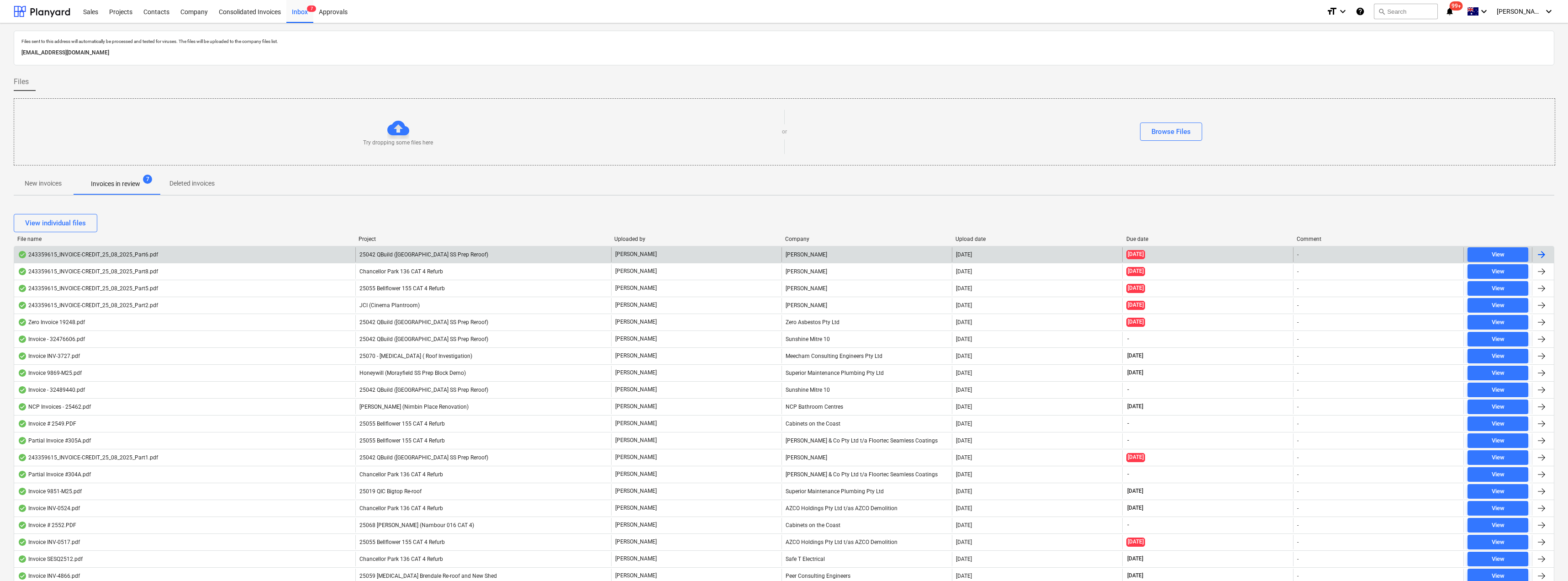
click at [426, 254] on span "25042 QBuild ([GEOGRAPHIC_DATA] SS Prep Reroof)" at bounding box center [423, 254] width 129 height 6
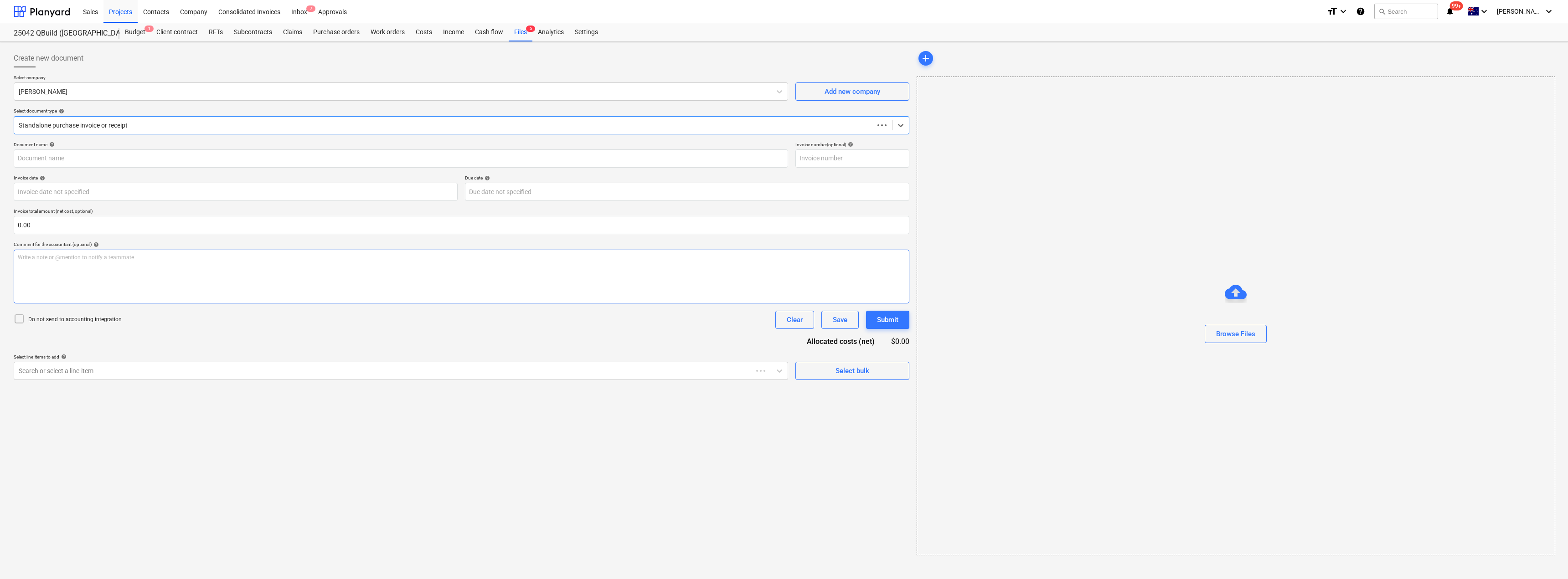
type input "243359615"
type input "[DATE]"
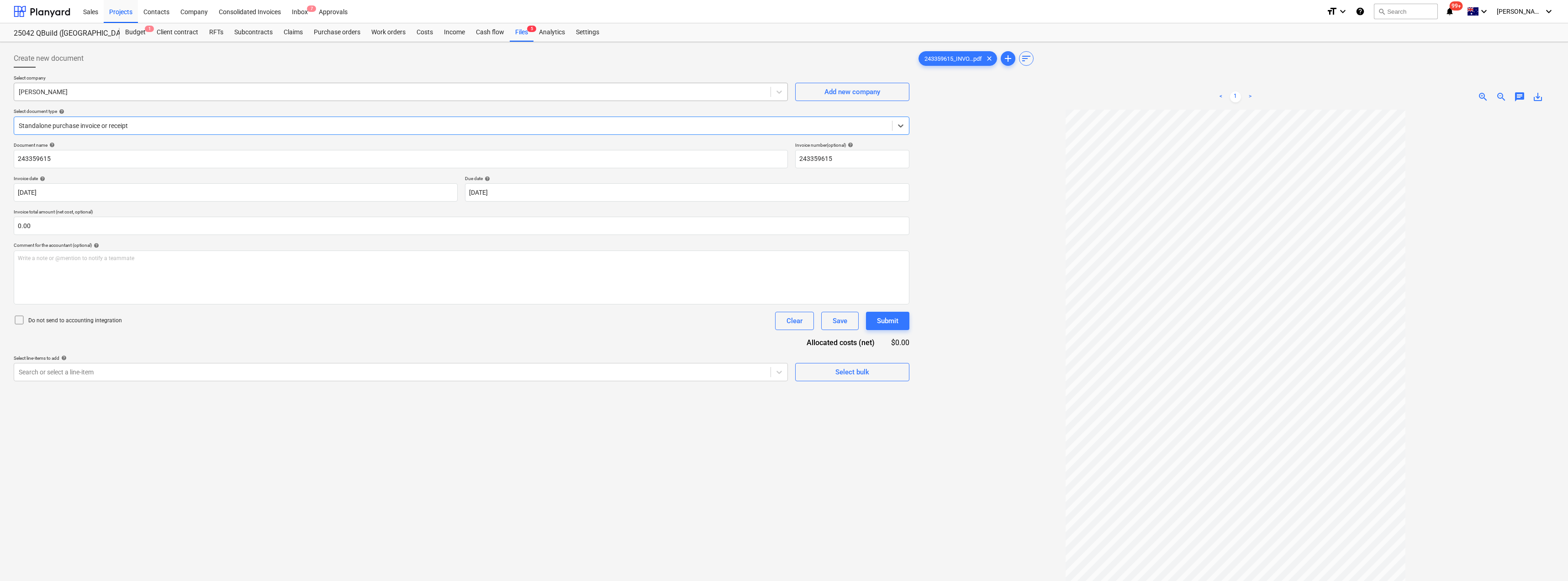
click at [101, 88] on div at bounding box center [392, 92] width 747 height 9
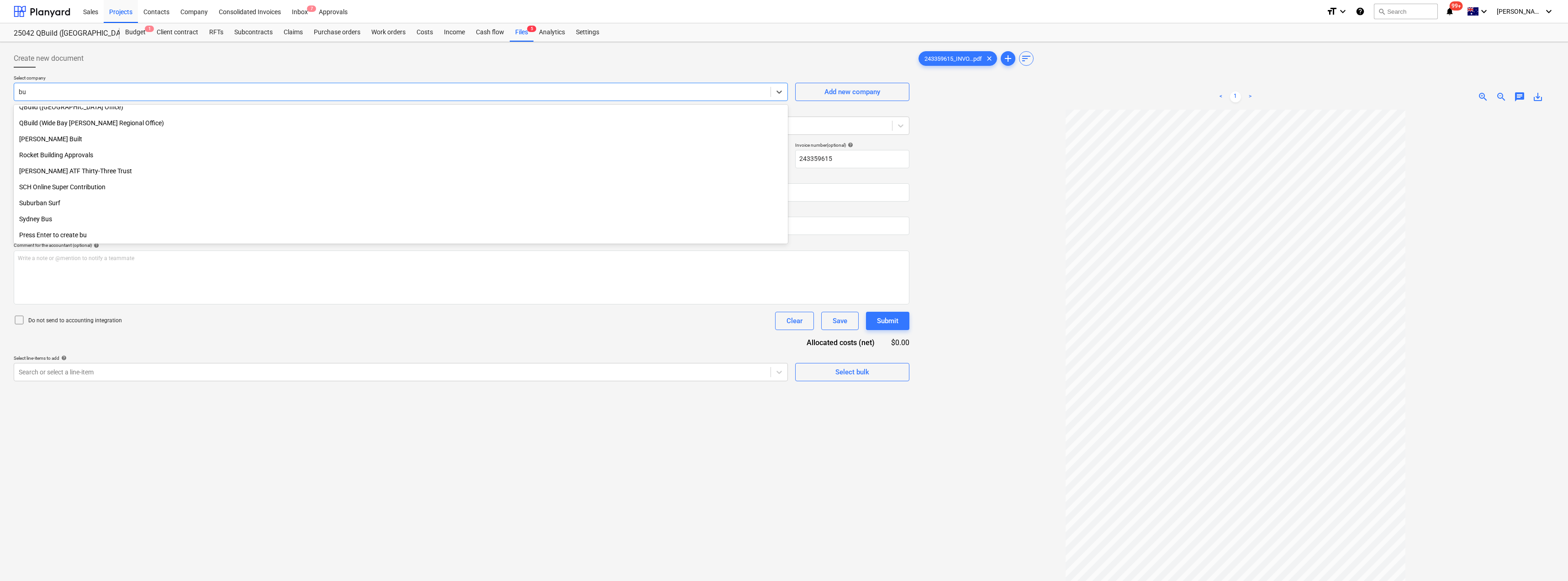
scroll to position [519, 0]
type input "bun"
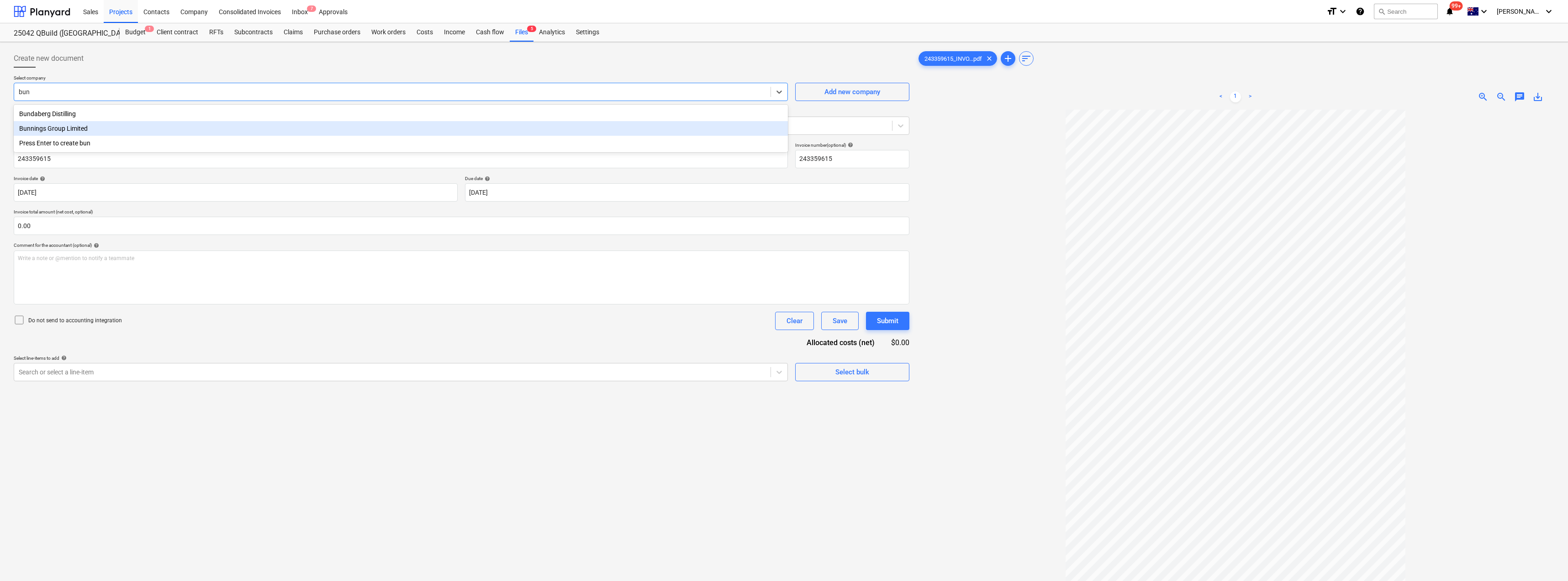
click at [86, 130] on div "Bunnings Group Limited" at bounding box center [400, 128] width 774 height 15
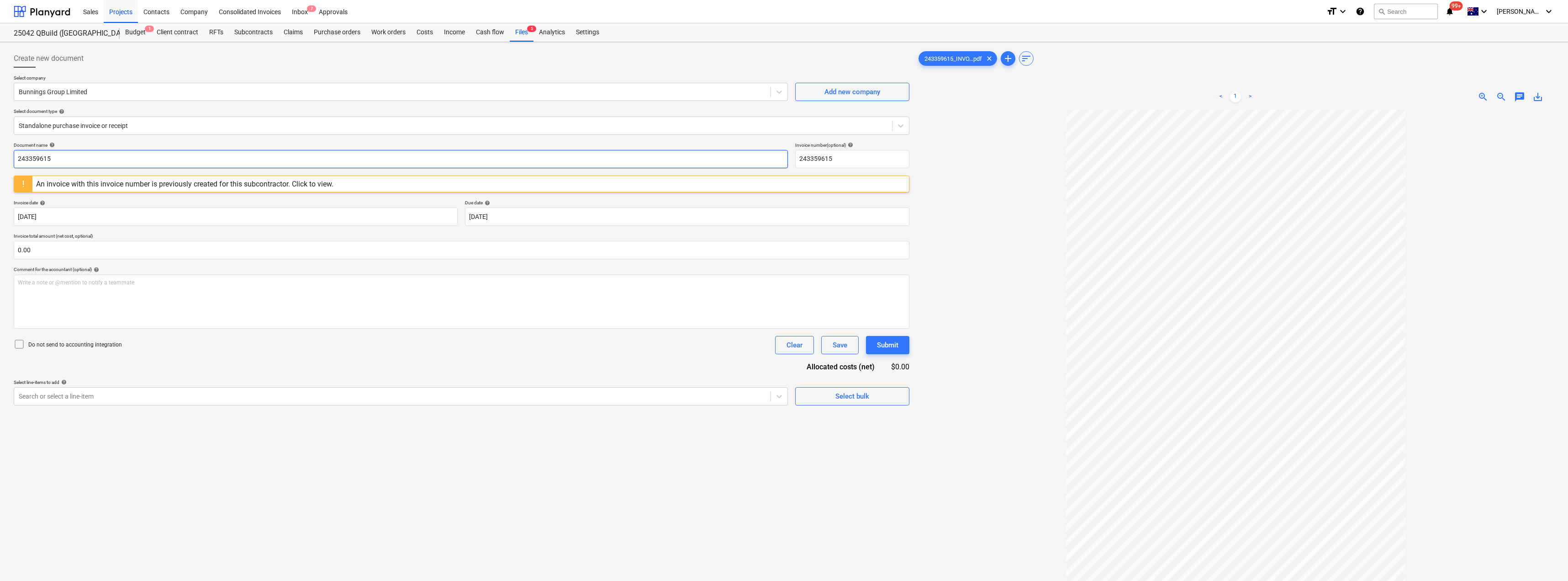
drag, startPoint x: 13, startPoint y: 156, endPoint x: 0, endPoint y: 157, distance: 13.0
click at [0, 157] on div "Create new document Select company Bunnings Group Limited Add new company Selec…" at bounding box center [784, 357] width 1568 height 630
drag, startPoint x: 91, startPoint y: 159, endPoint x: 0, endPoint y: 152, distance: 91.3
click at [0, 156] on div "Create new document Select company Bunnings Group Limited Add new company Selec…" at bounding box center [784, 357] width 1568 height 630
type input "8027/01152197"
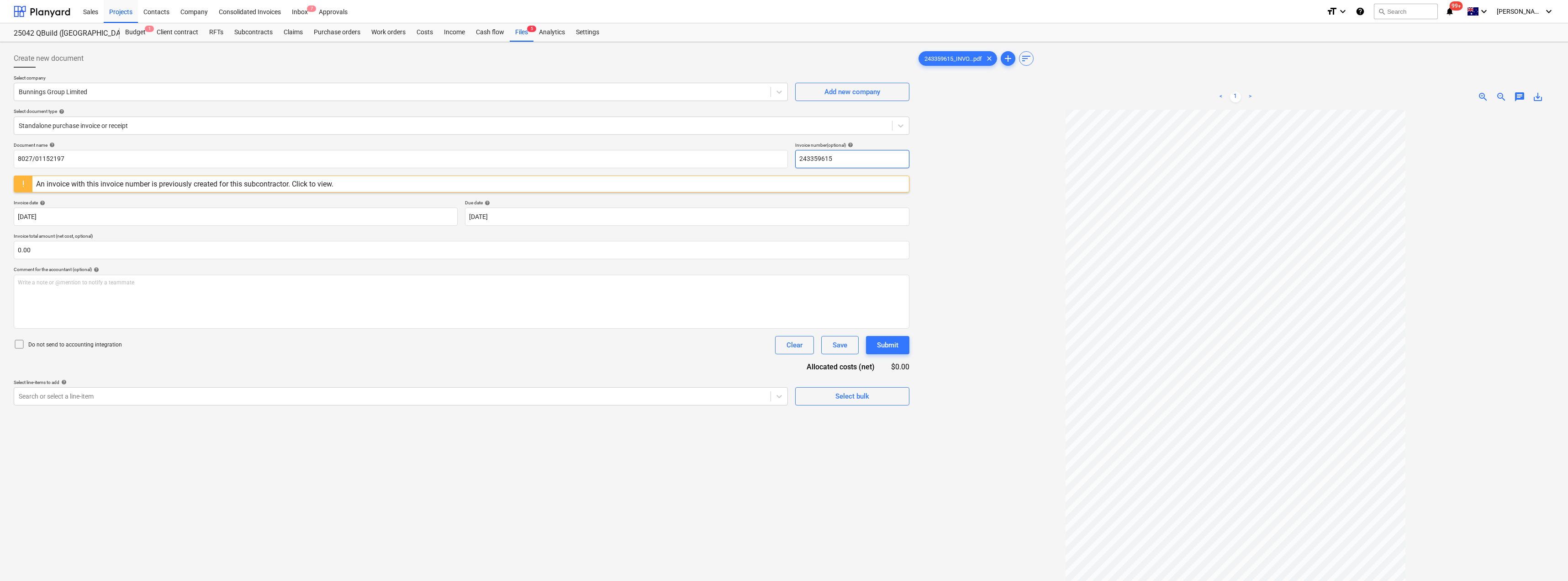
drag, startPoint x: 848, startPoint y: 159, endPoint x: 791, endPoint y: 157, distance: 57.0
click at [784, 157] on div "Document name help 8027/01152197 Invoice number (optional) help 243359615" at bounding box center [461, 155] width 895 height 26
paste input "8027/01152197"
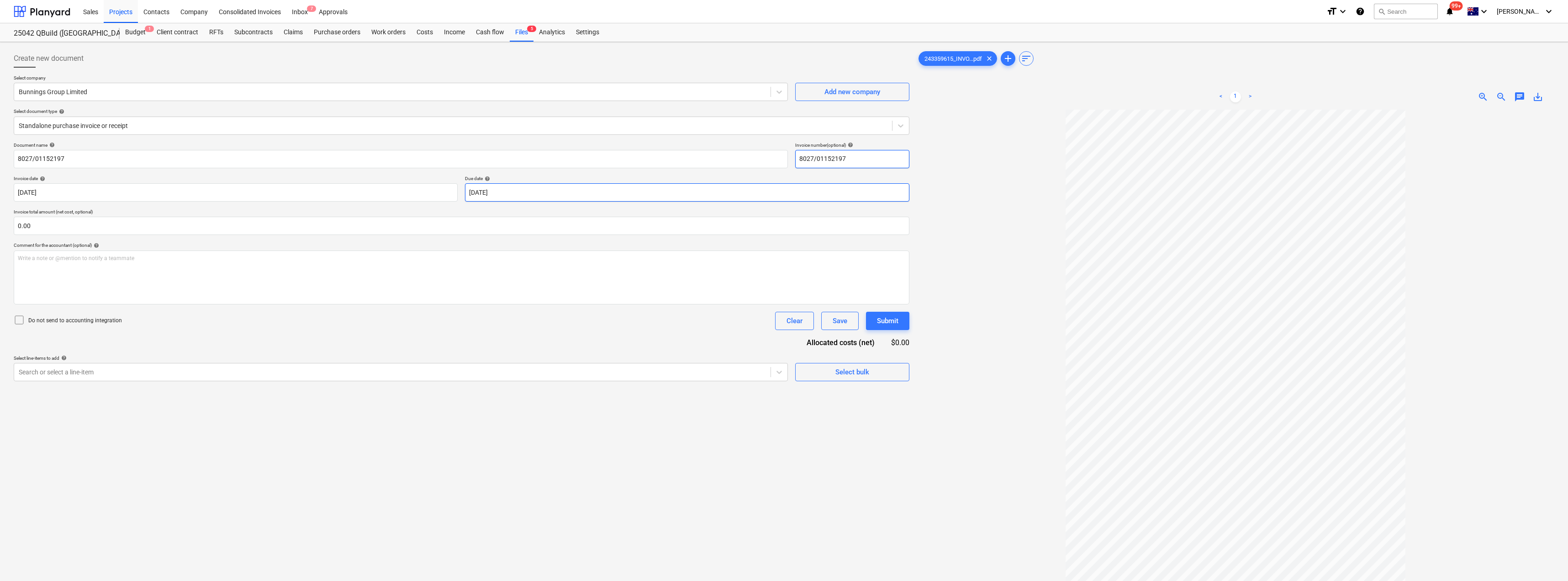
type input "8027/01152197"
click at [522, 190] on body "Sales Projects Contacts Company Consolidated Invoices Inbox 7 Approvals format_…" at bounding box center [784, 290] width 1568 height 581
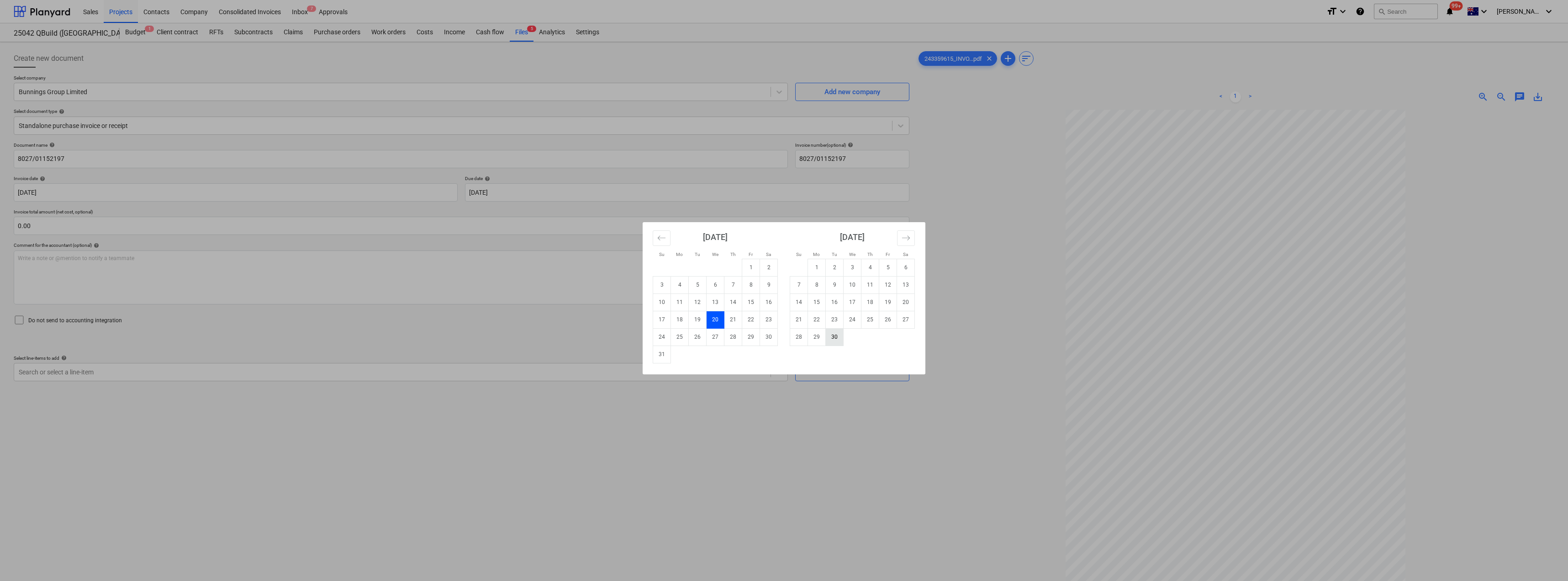
click at [784, 336] on td "30" at bounding box center [834, 337] width 18 height 17
type input "[DATE]"
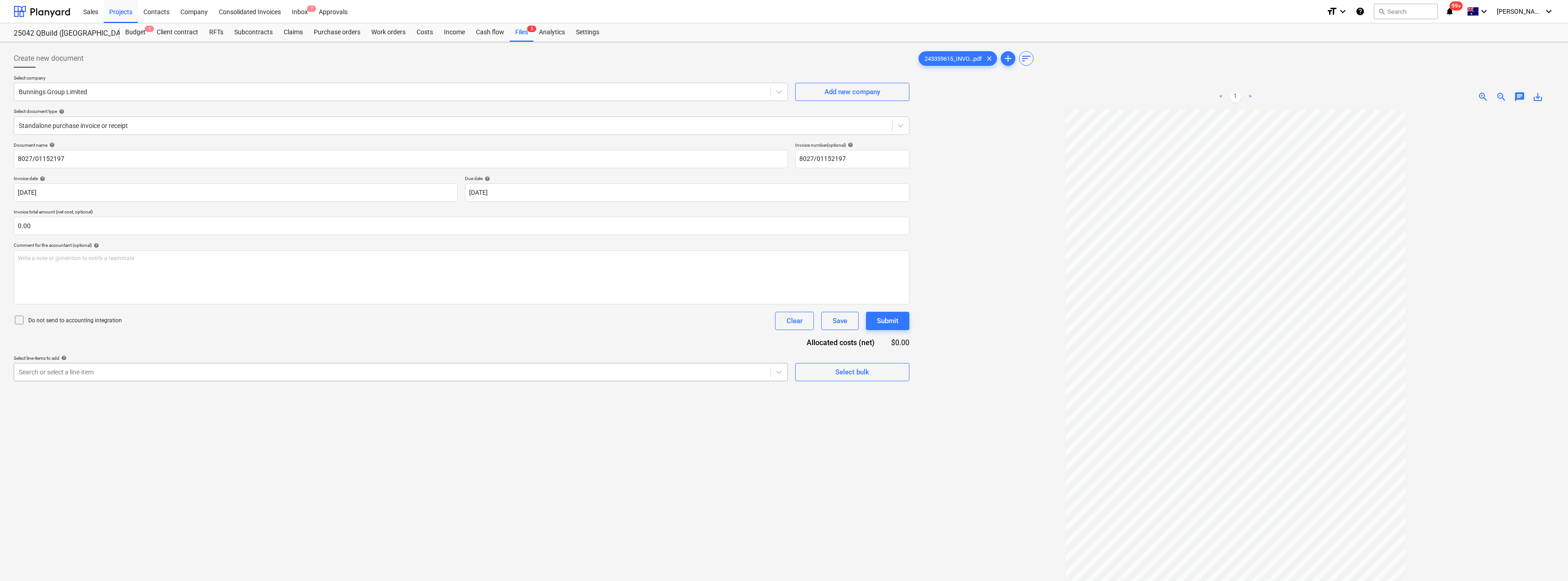
click at [304, 369] on div at bounding box center [392, 372] width 747 height 9
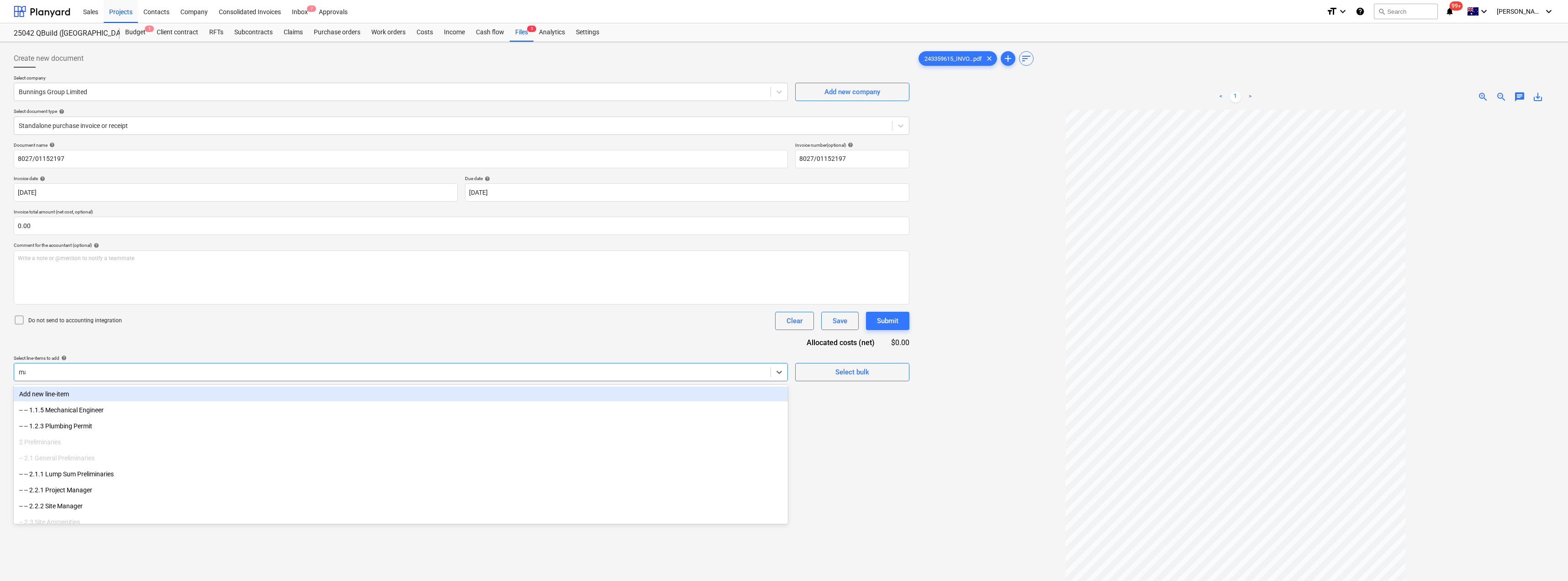
type input "mat"
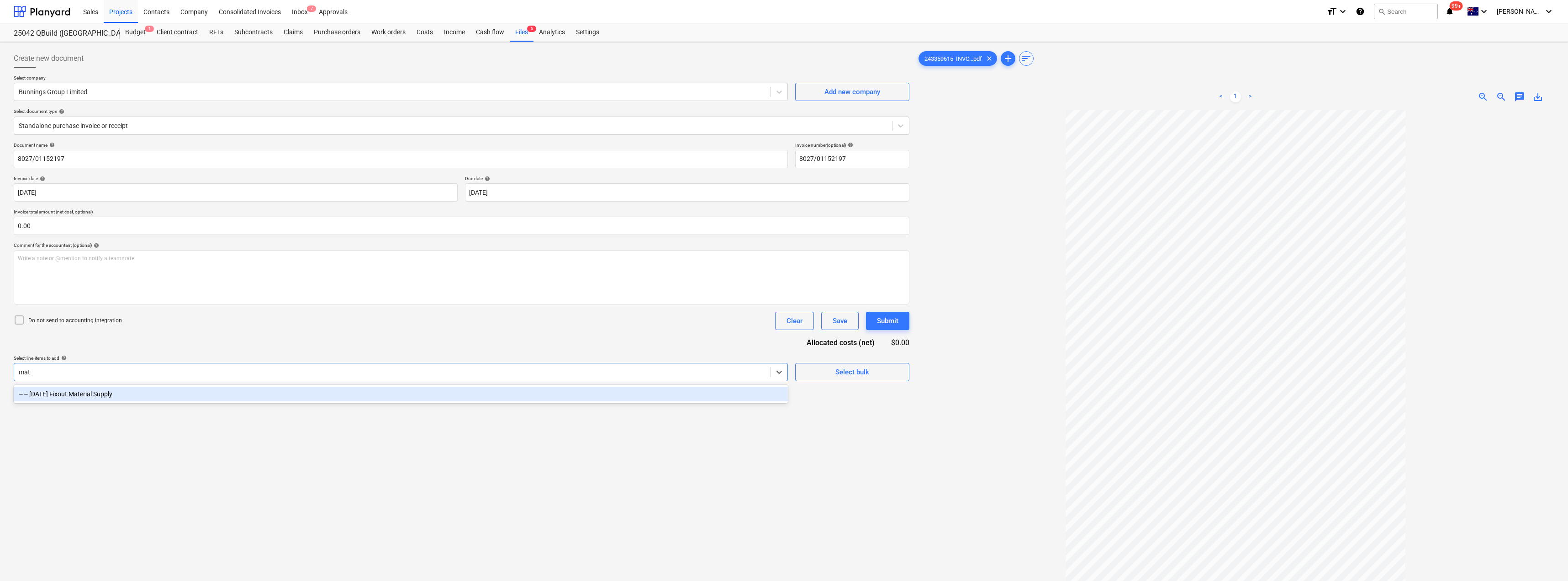
click at [237, 387] on div "-- -- [DATE] Fixout Material Supply" at bounding box center [400, 394] width 774 height 15
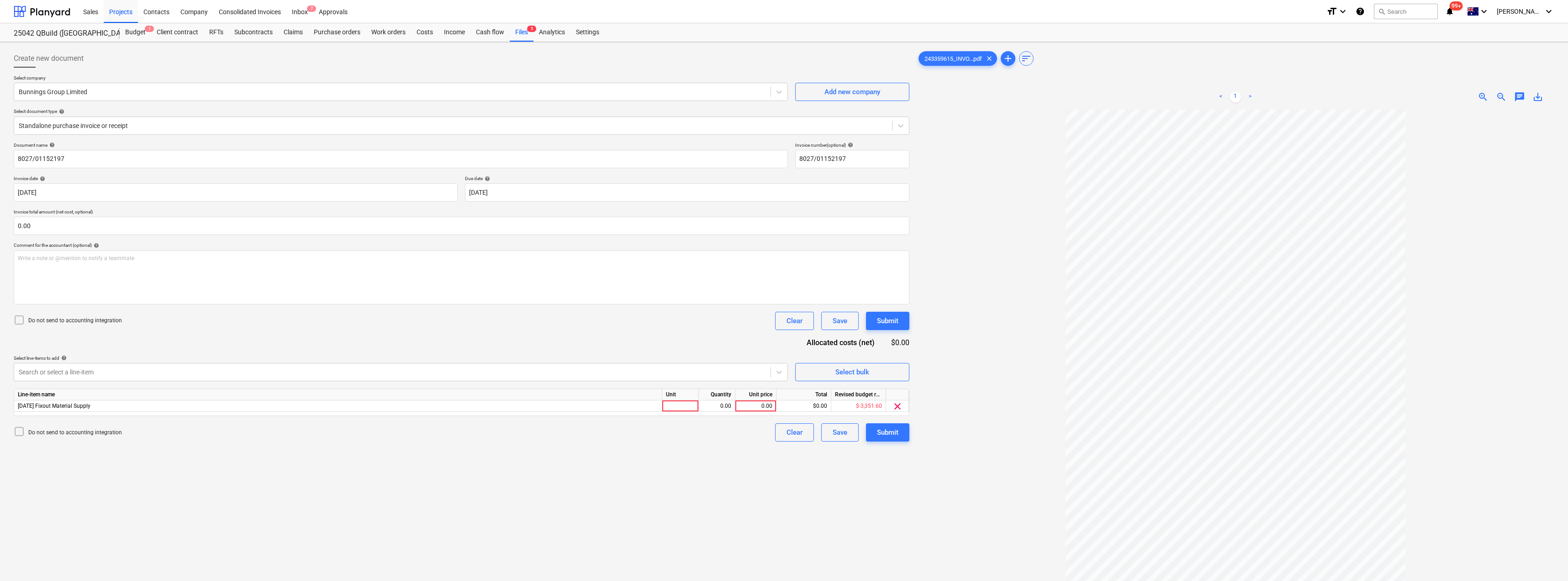
click at [278, 347] on div "Document name help 8027/01152197 Invoice number (optional) help 8027/01152197 I…" at bounding box center [461, 292] width 895 height 299
click at [686, 406] on div at bounding box center [681, 406] width 37 height 12
type input "Item"
type input "447.17"
click at [784, 427] on div "Submit" at bounding box center [887, 432] width 21 height 12
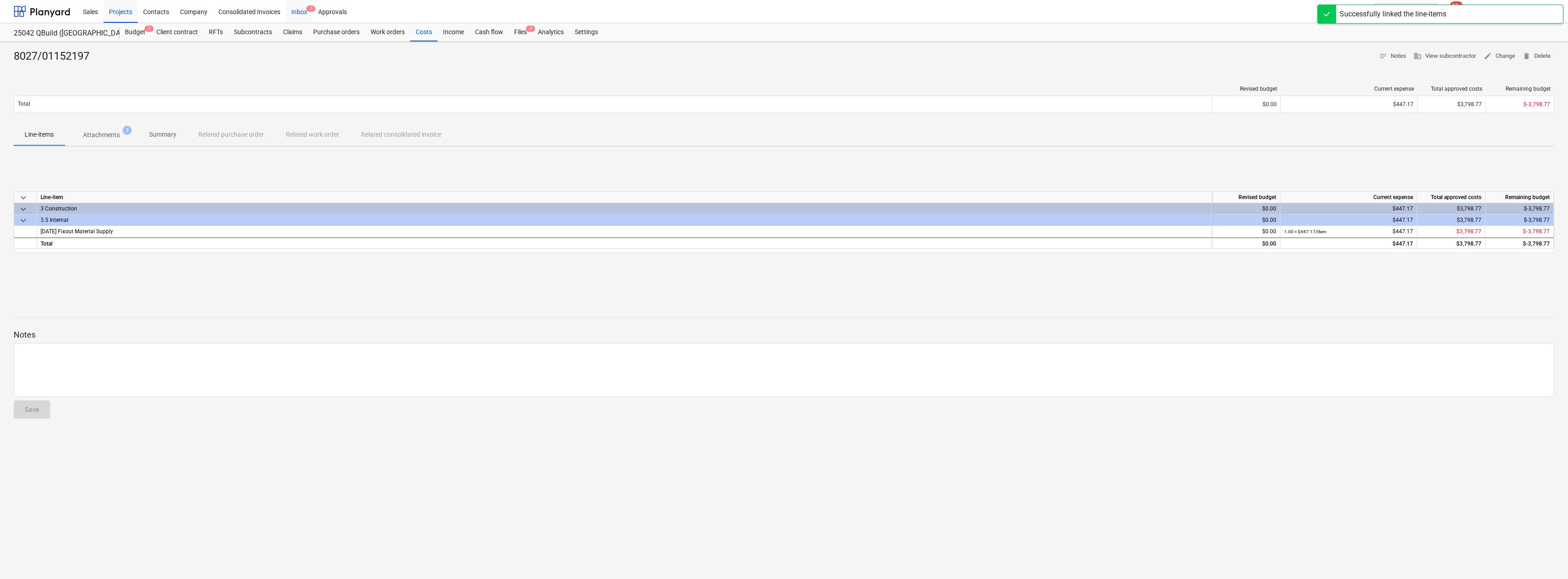
click at [296, 2] on div "Inbox 7" at bounding box center [299, 11] width 27 height 23
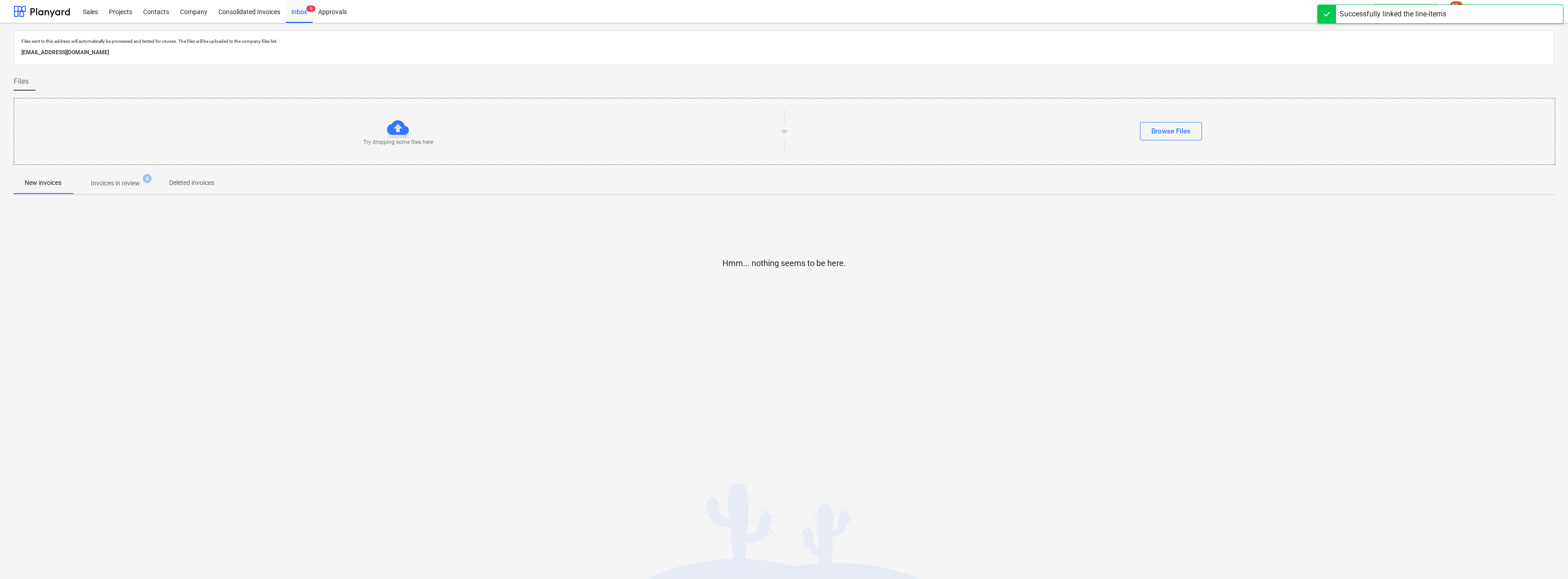
click at [110, 180] on p "Invoices in review" at bounding box center [115, 184] width 49 height 10
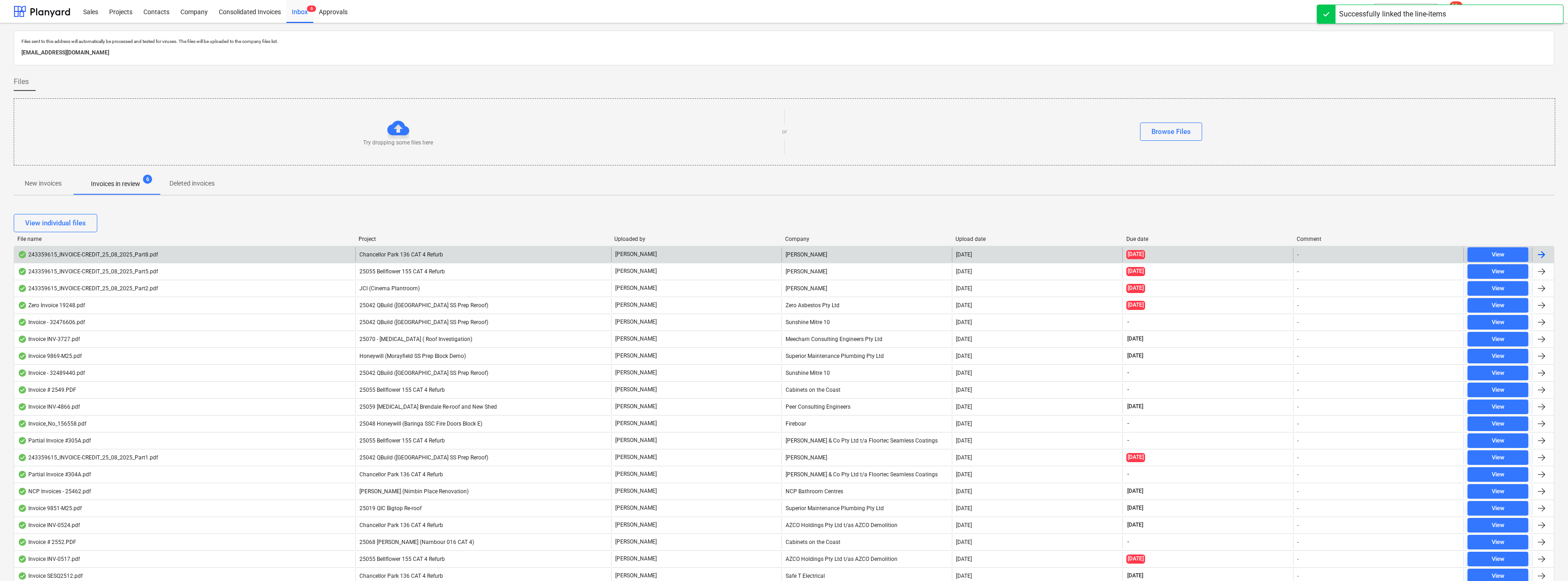
click at [452, 256] on div "Chancellor Park 136 CAT 4 Refurb" at bounding box center [483, 254] width 256 height 15
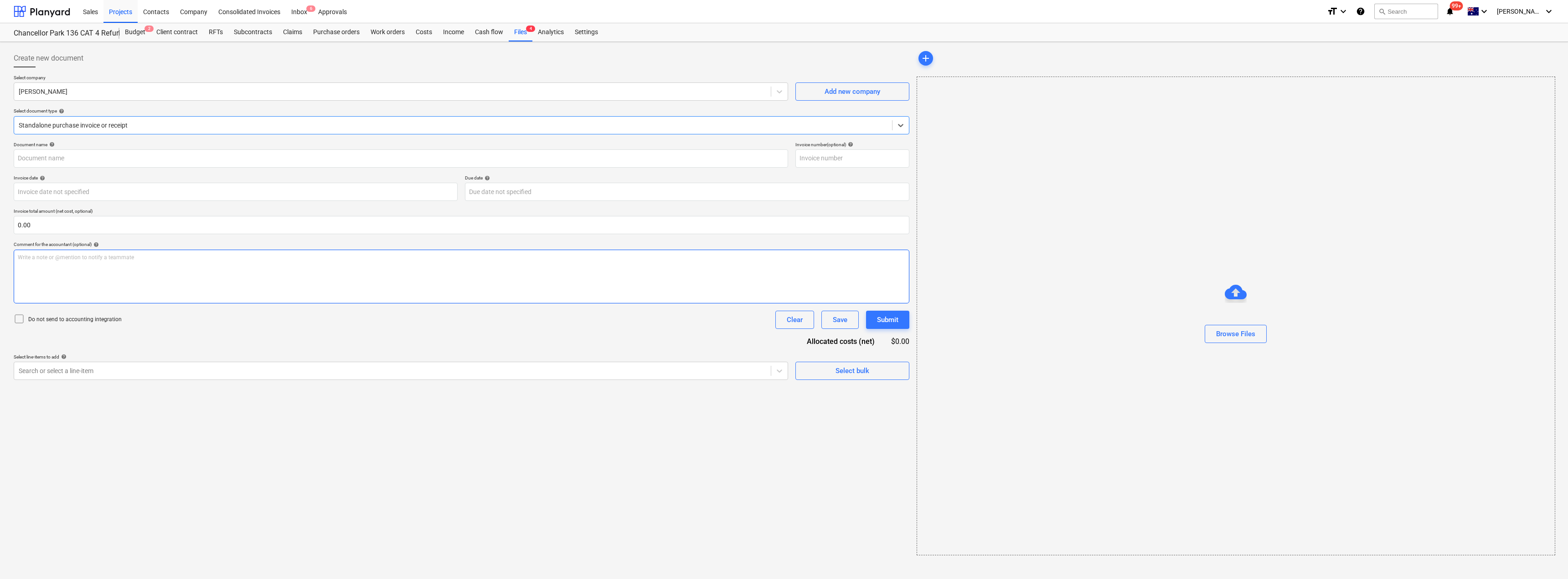
type input "243359615"
type input "[DATE]"
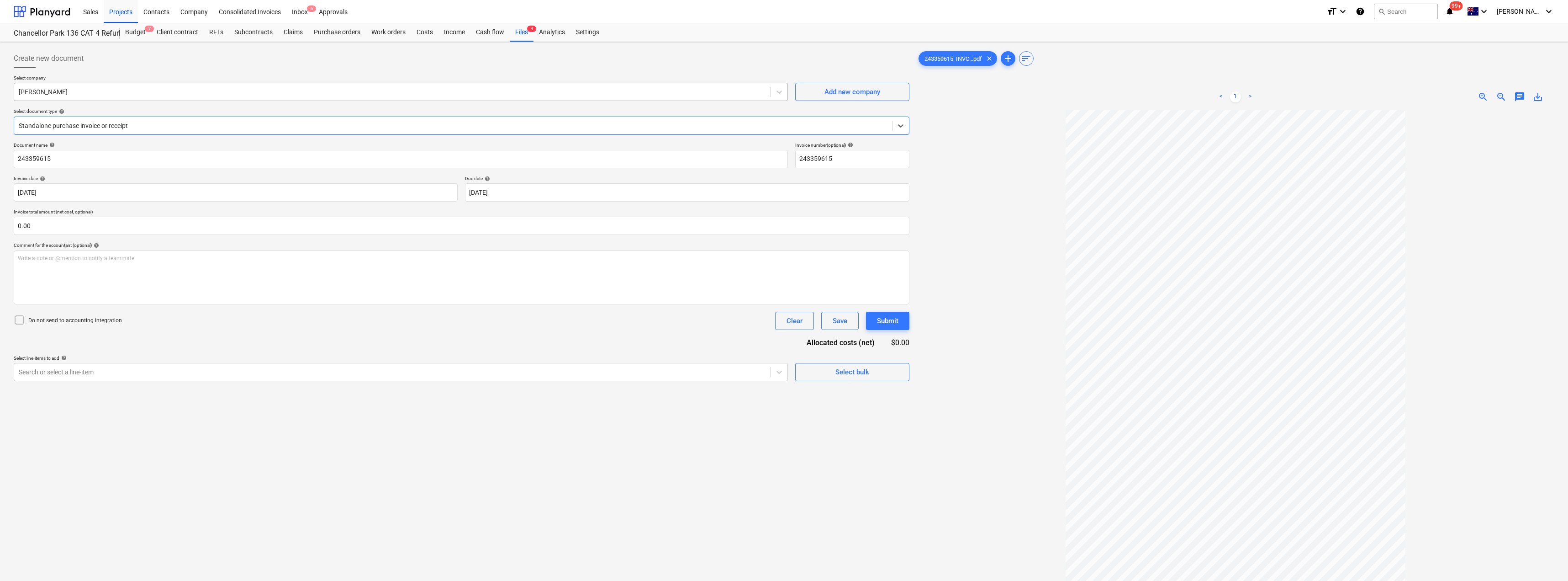
click at [86, 94] on div at bounding box center [392, 92] width 747 height 9
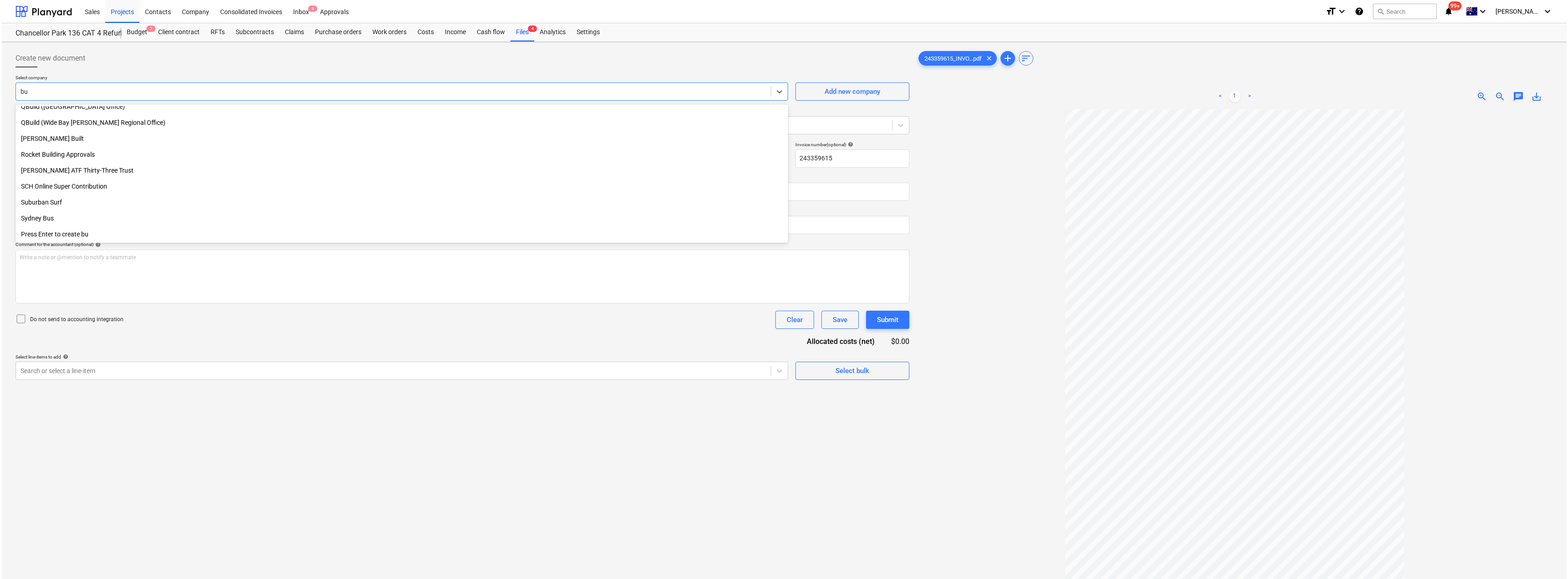
scroll to position [517, 0]
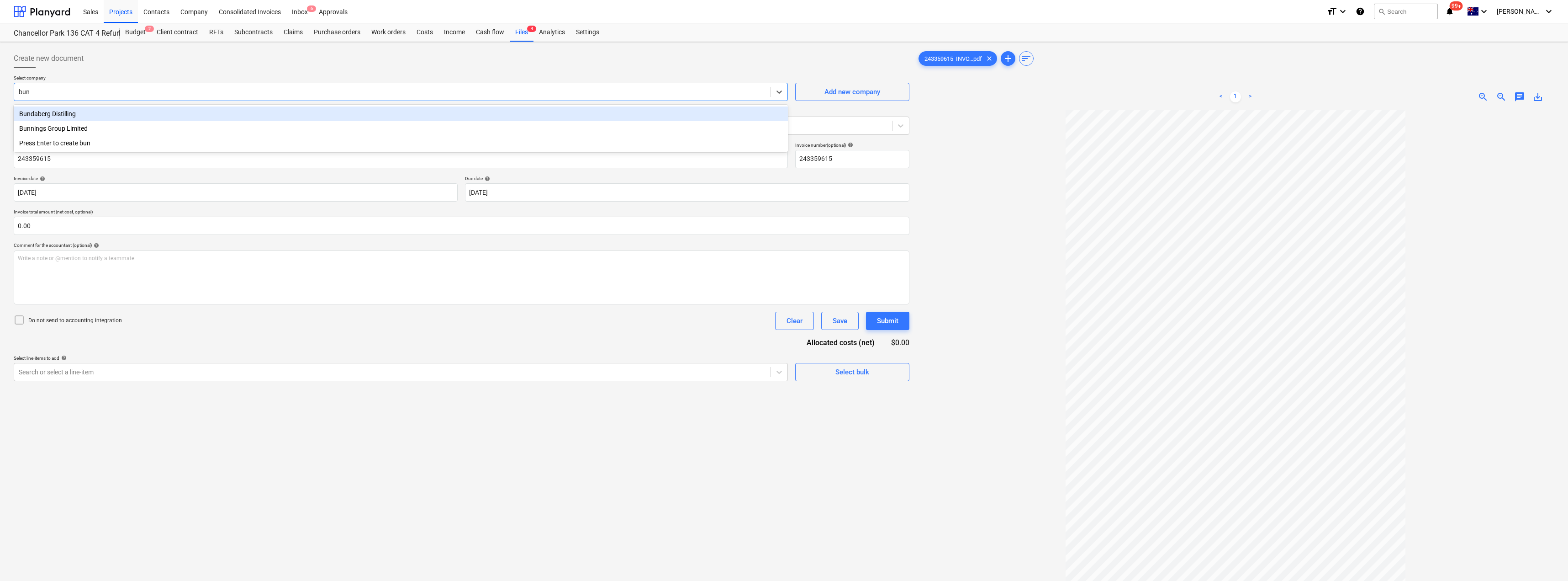
type input "[PERSON_NAME]"
click at [84, 115] on div "Bunnings Group Limited" at bounding box center [400, 114] width 774 height 15
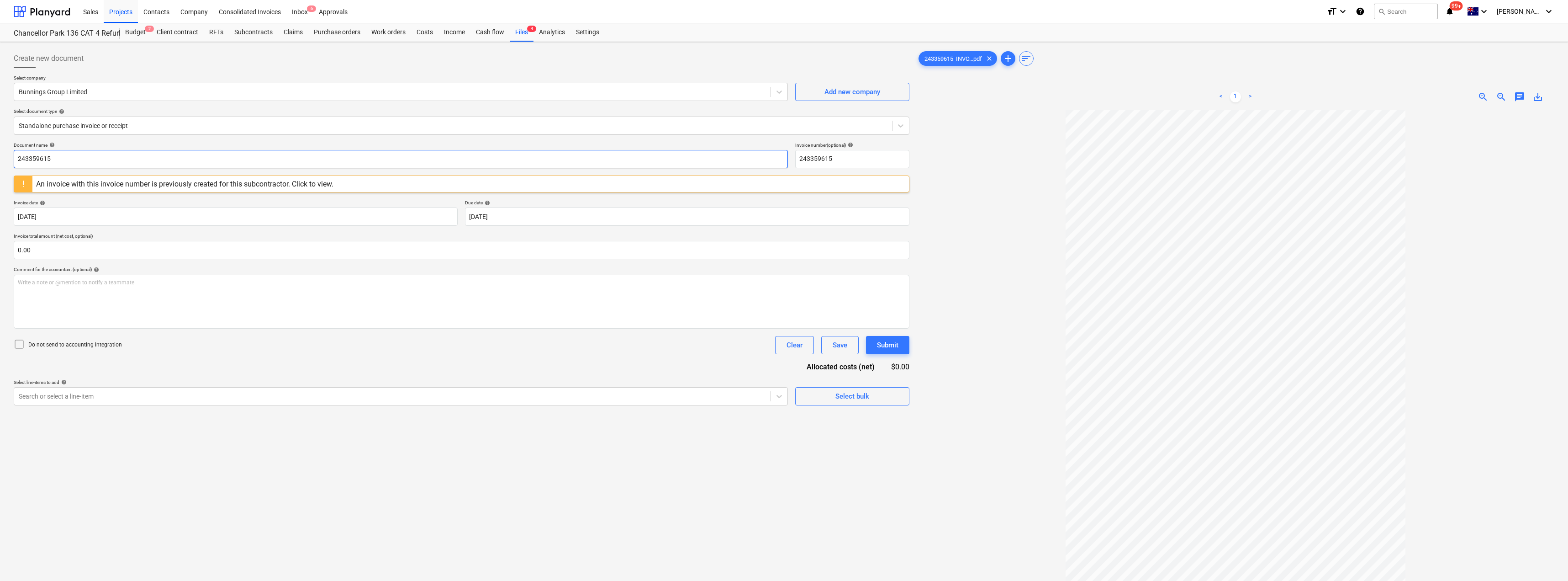
drag, startPoint x: 66, startPoint y: 159, endPoint x: 0, endPoint y: 156, distance: 66.1
click at [0, 156] on div "Create new document Select company Bunnings Group Limited Add new company Selec…" at bounding box center [784, 357] width 1568 height 630
drag, startPoint x: 50, startPoint y: 156, endPoint x: 0, endPoint y: 151, distance: 50.2
click at [0, 151] on div "Create new document Select company Bunnings Group Limited Add new company Selec…" at bounding box center [784, 357] width 1568 height 630
type input "8176/01487961"
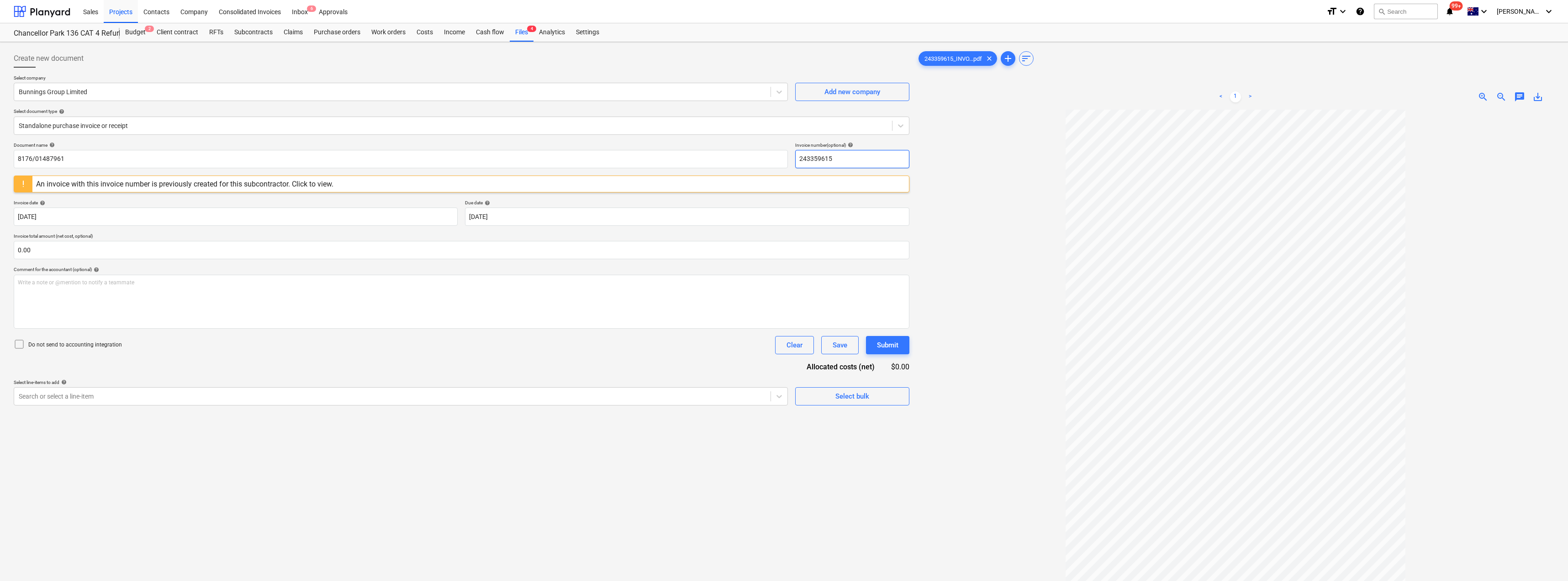
drag, startPoint x: 836, startPoint y: 163, endPoint x: 790, endPoint y: 161, distance: 46.0
click at [784, 161] on div "Document name help 8176/01487961 Invoice number (optional) help 243359615" at bounding box center [461, 155] width 895 height 26
paste input "8176/01487961"
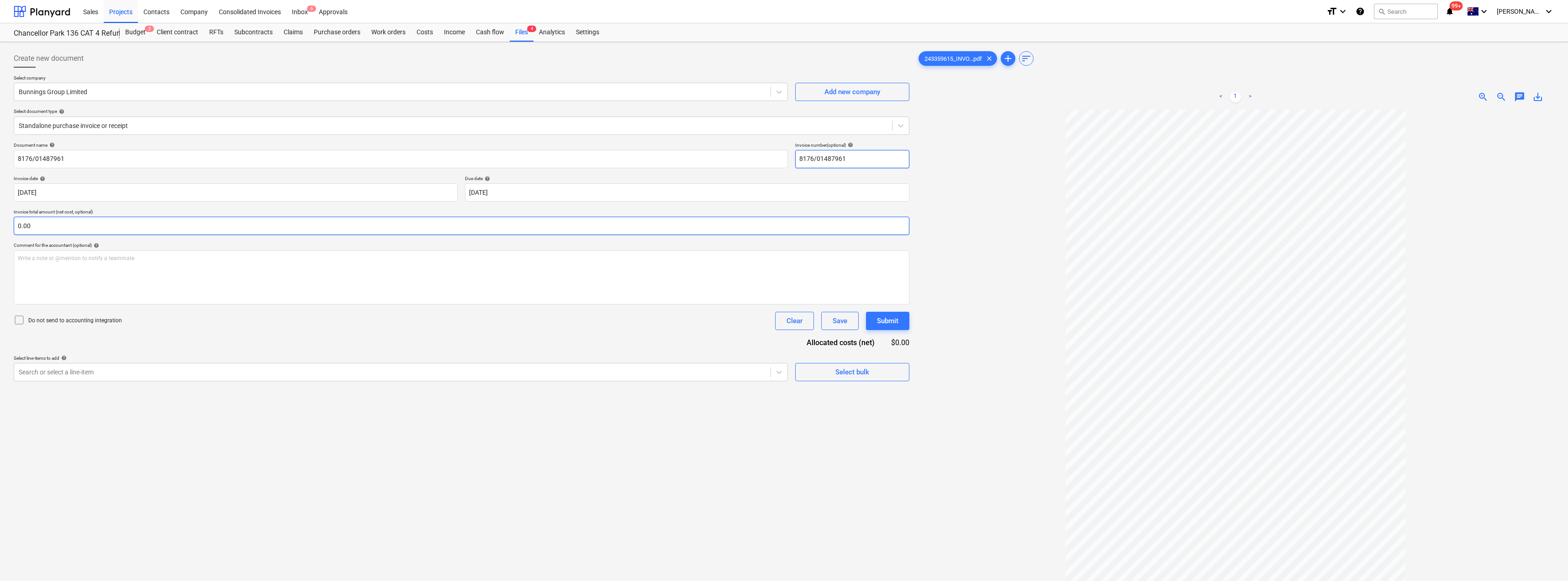
type input "8176/01487961"
click at [497, 219] on input "text" at bounding box center [461, 226] width 895 height 18
type input "0.00"
click at [517, 194] on body "Sales Projects Contacts Company Consolidated Invoices Inbox 6 Approvals format_…" at bounding box center [784, 290] width 1568 height 581
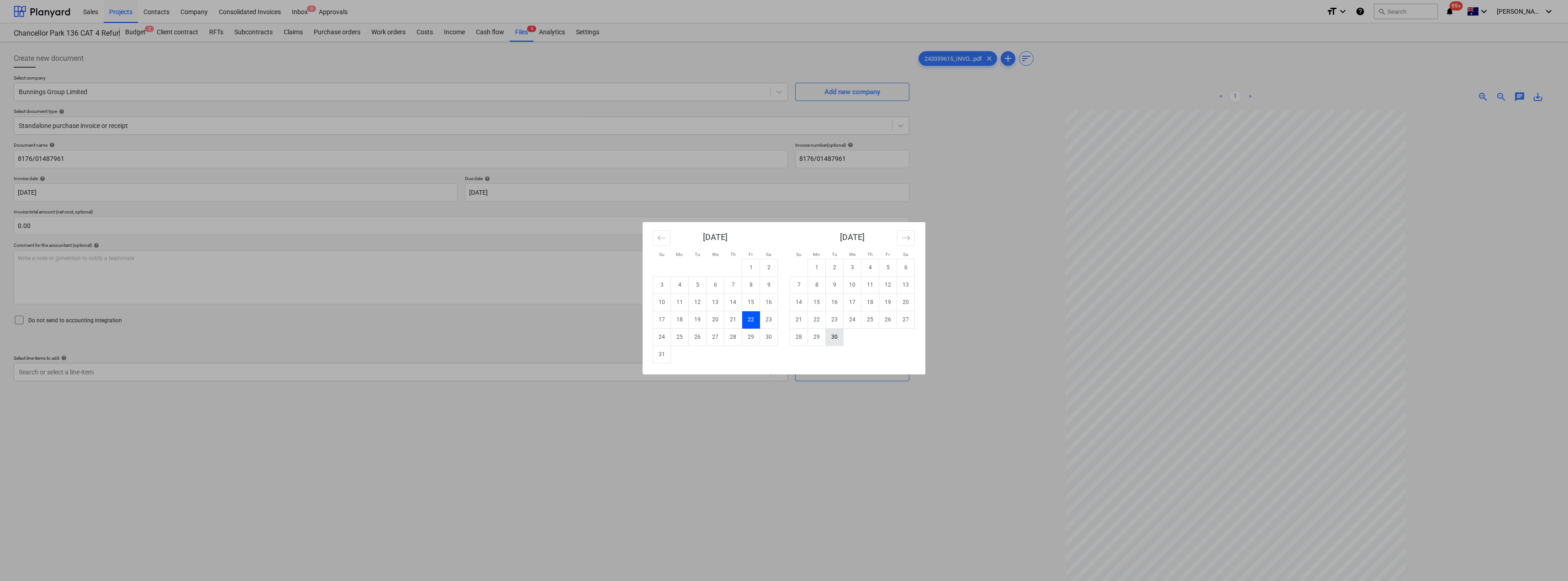
click at [784, 337] on td "30" at bounding box center [834, 337] width 18 height 17
type input "[DATE]"
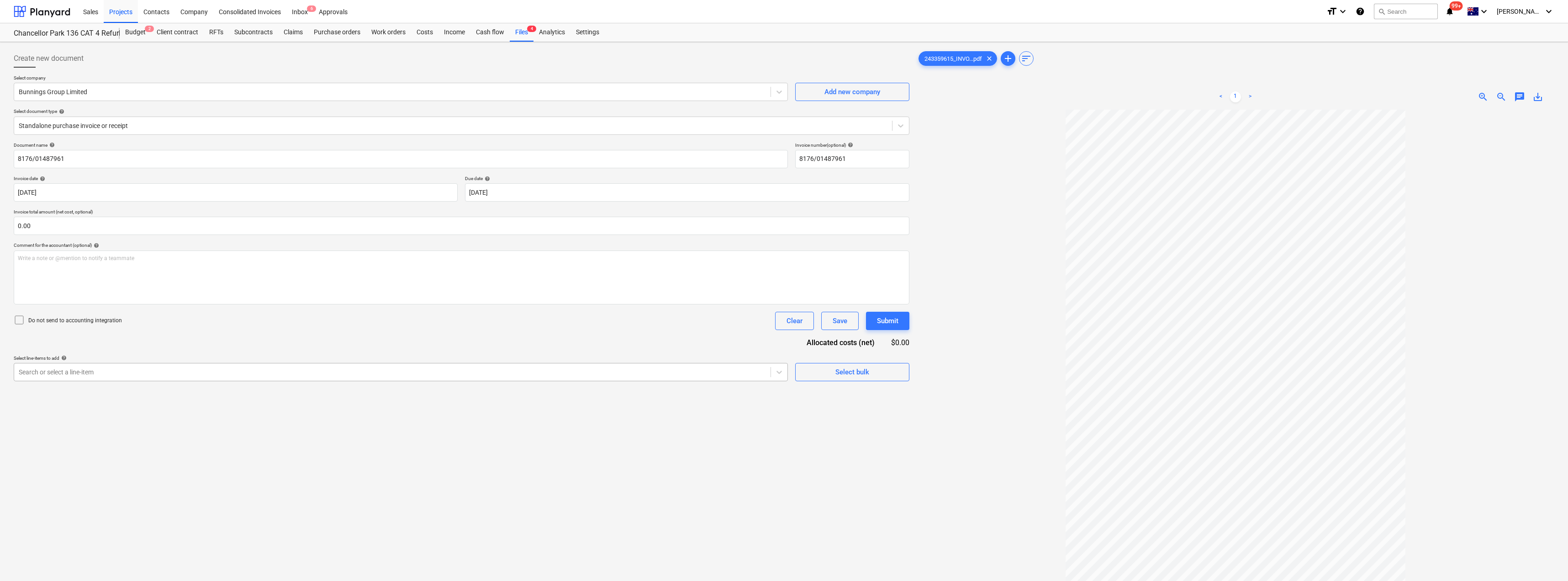
click at [351, 377] on div "Search or select a line-item" at bounding box center [392, 372] width 756 height 13
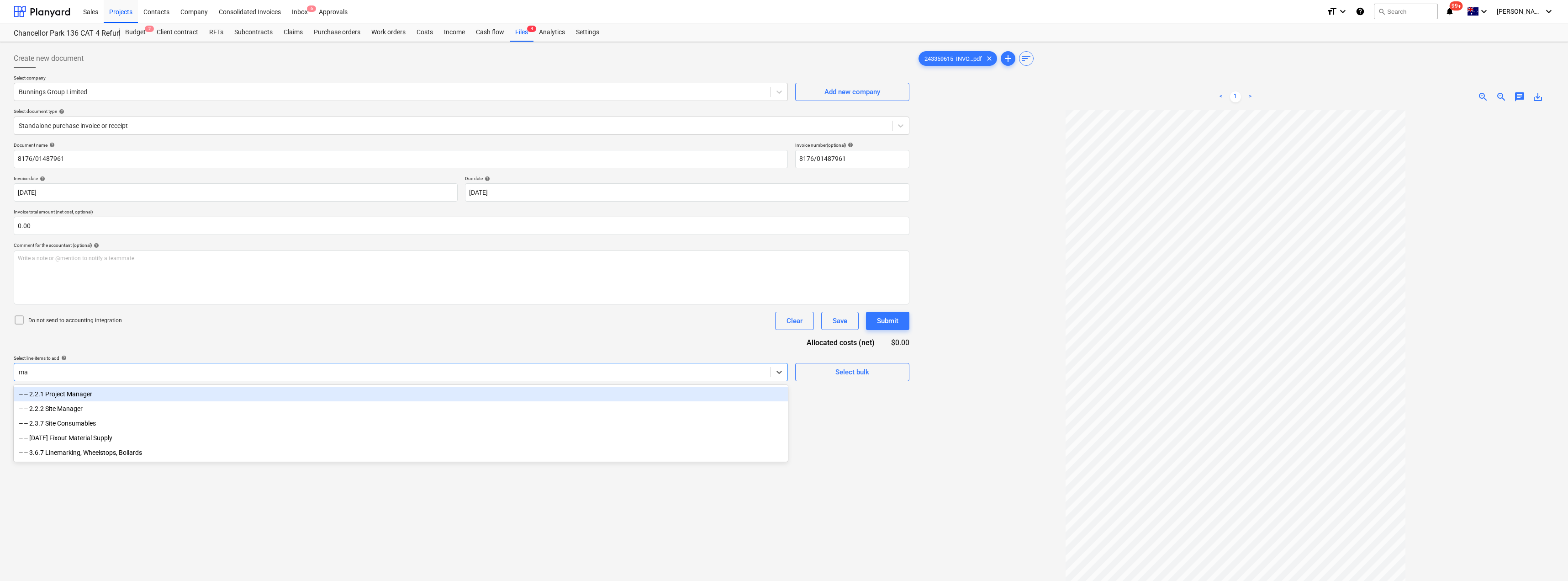
type input "mat"
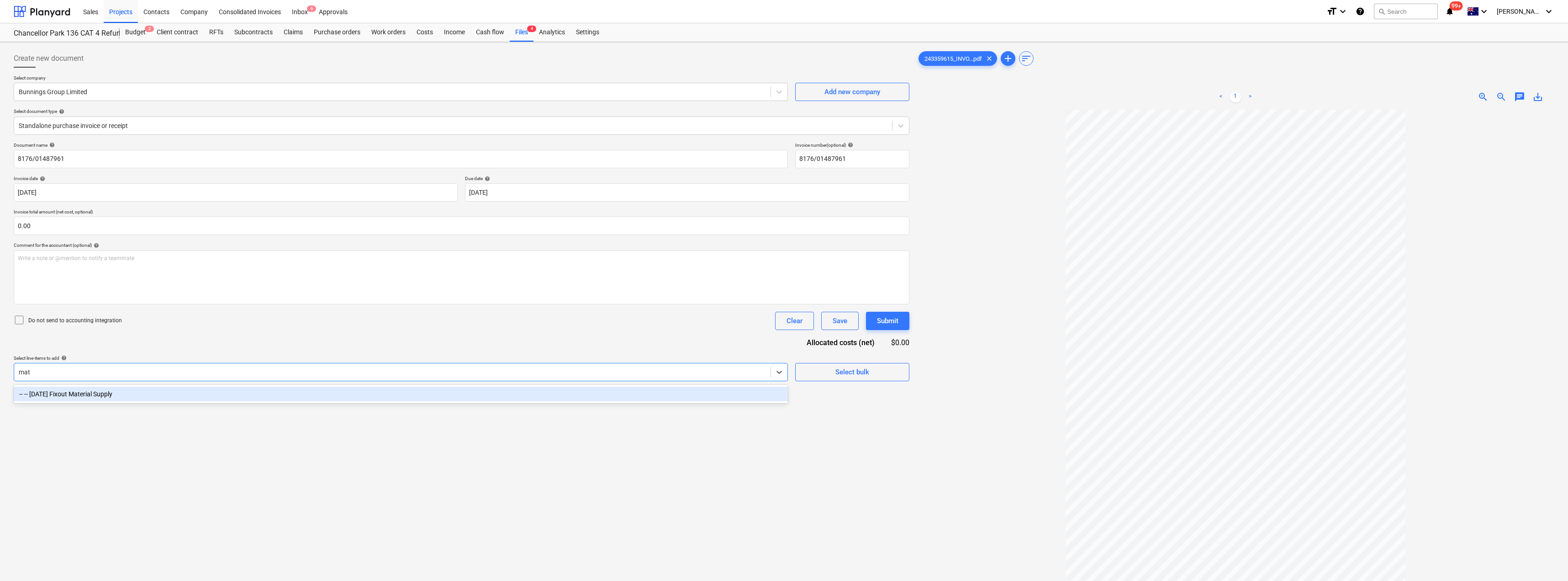
click at [312, 395] on div "-- -- [DATE] Fixout Material Supply" at bounding box center [400, 394] width 774 height 15
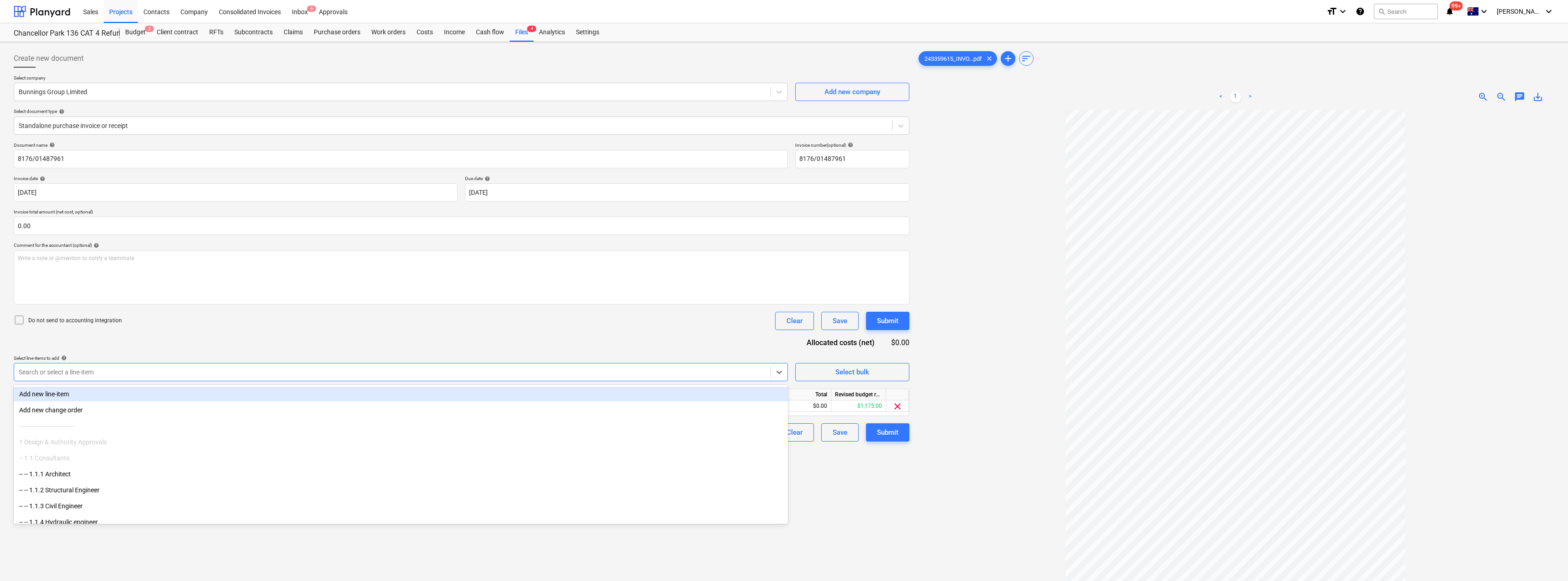
click at [446, 339] on div "Document name help 8176/01487961 Invoice number (optional) help 8176/01487961 I…" at bounding box center [461, 292] width 895 height 299
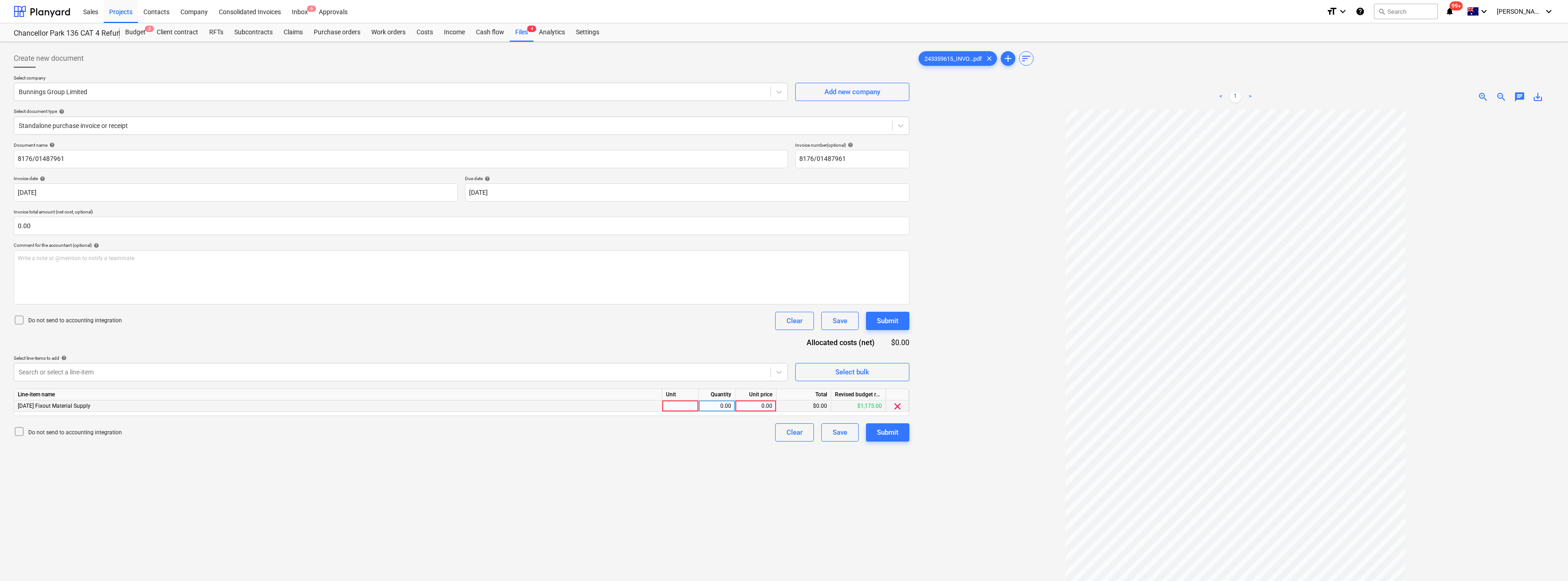
click at [685, 405] on div at bounding box center [681, 406] width 37 height 12
type input "Item"
type input "316.39"
click at [784, 432] on div "Submit" at bounding box center [887, 432] width 21 height 12
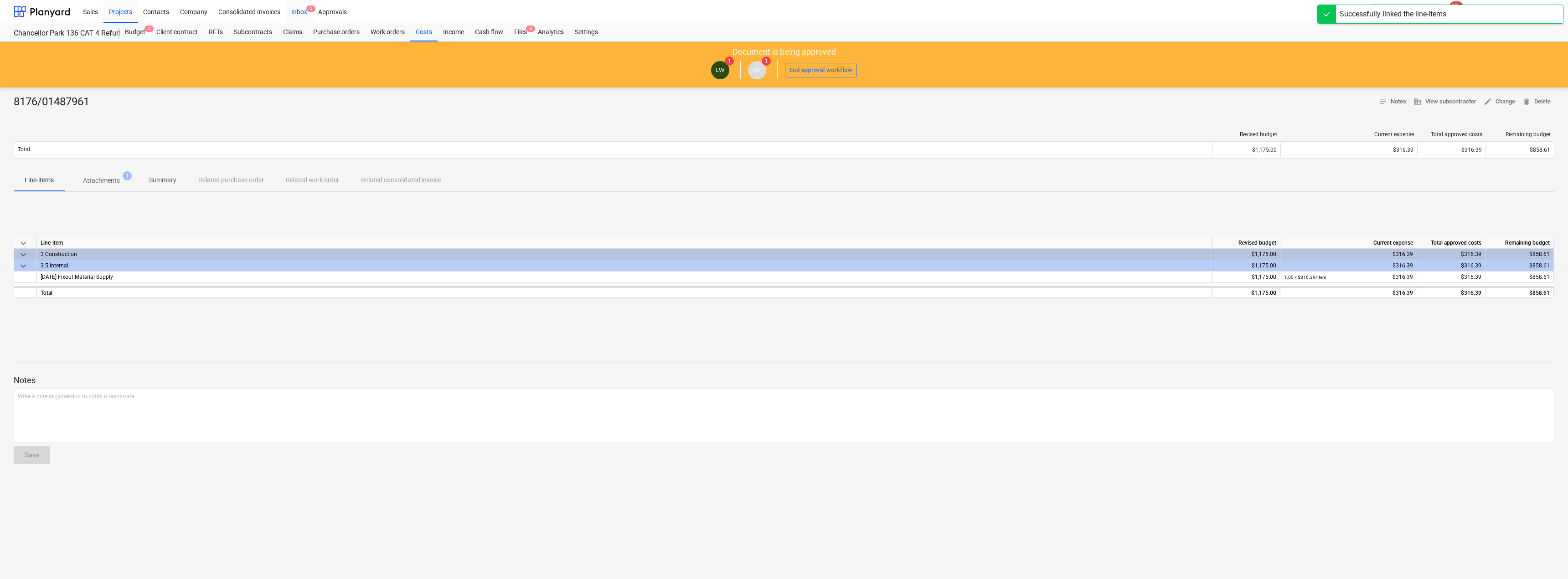
click at [298, 13] on div "Inbox 5" at bounding box center [299, 11] width 27 height 23
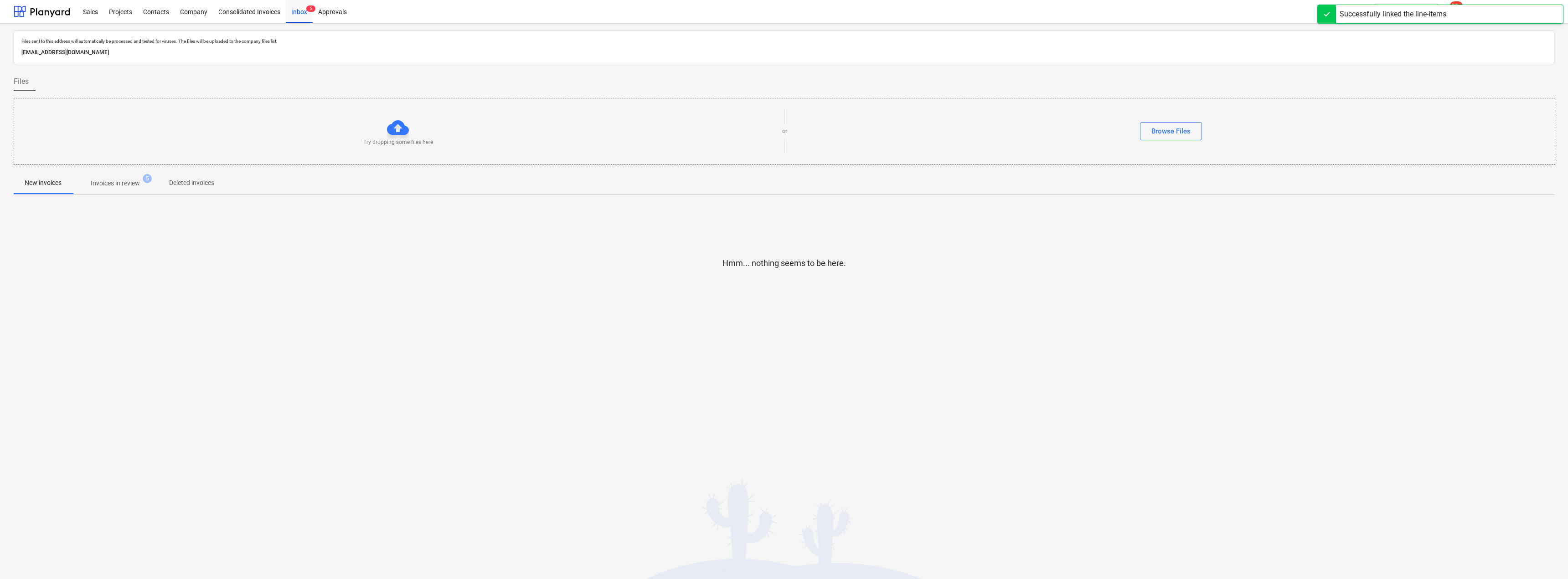
click at [130, 182] on p "Invoices in review" at bounding box center [115, 184] width 49 height 10
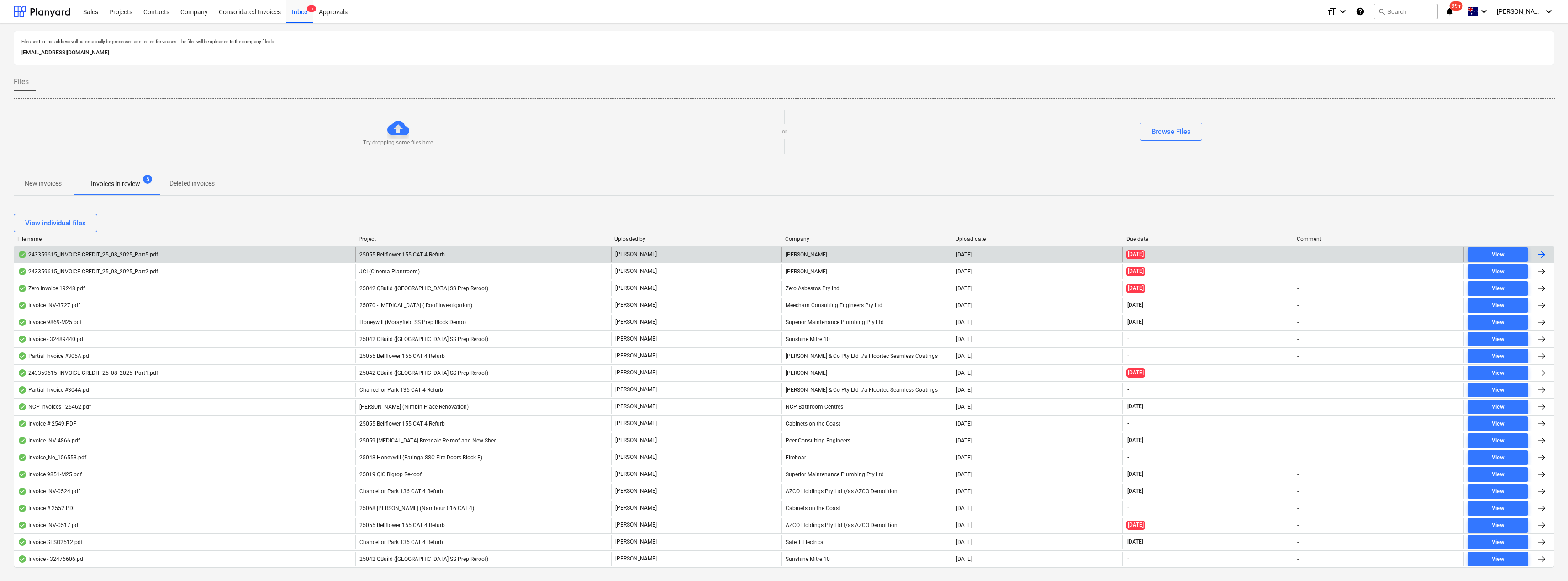
click at [461, 252] on div "25055 Bellflower 155 CAT 4 Refurb" at bounding box center [483, 254] width 256 height 15
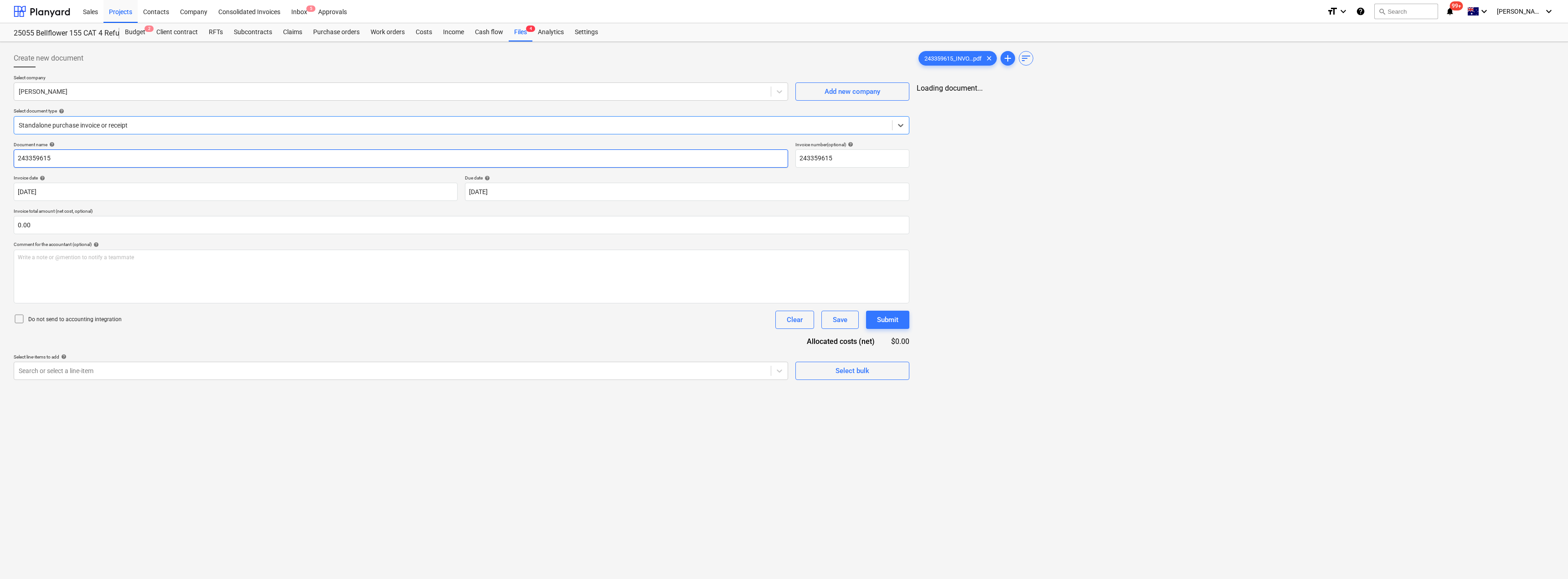
type input "243359615"
type input "[DATE]"
click at [74, 86] on div "[PERSON_NAME]" at bounding box center [392, 91] width 757 height 13
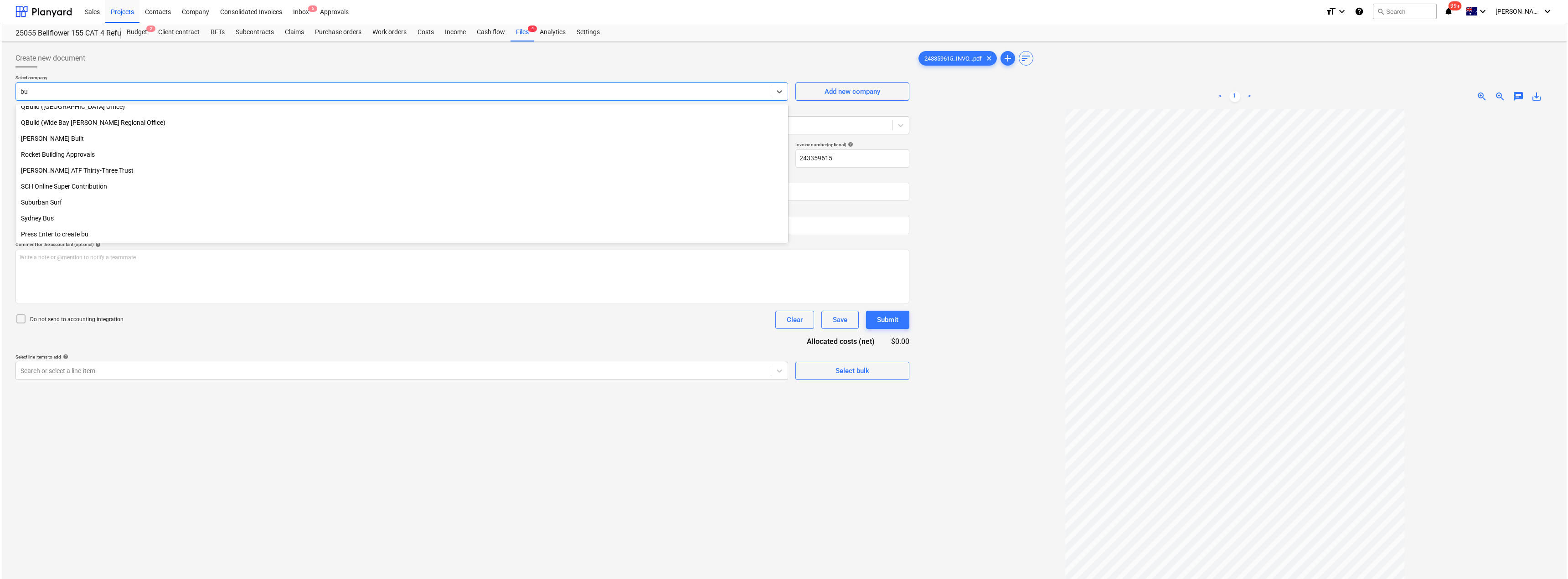
scroll to position [517, 0]
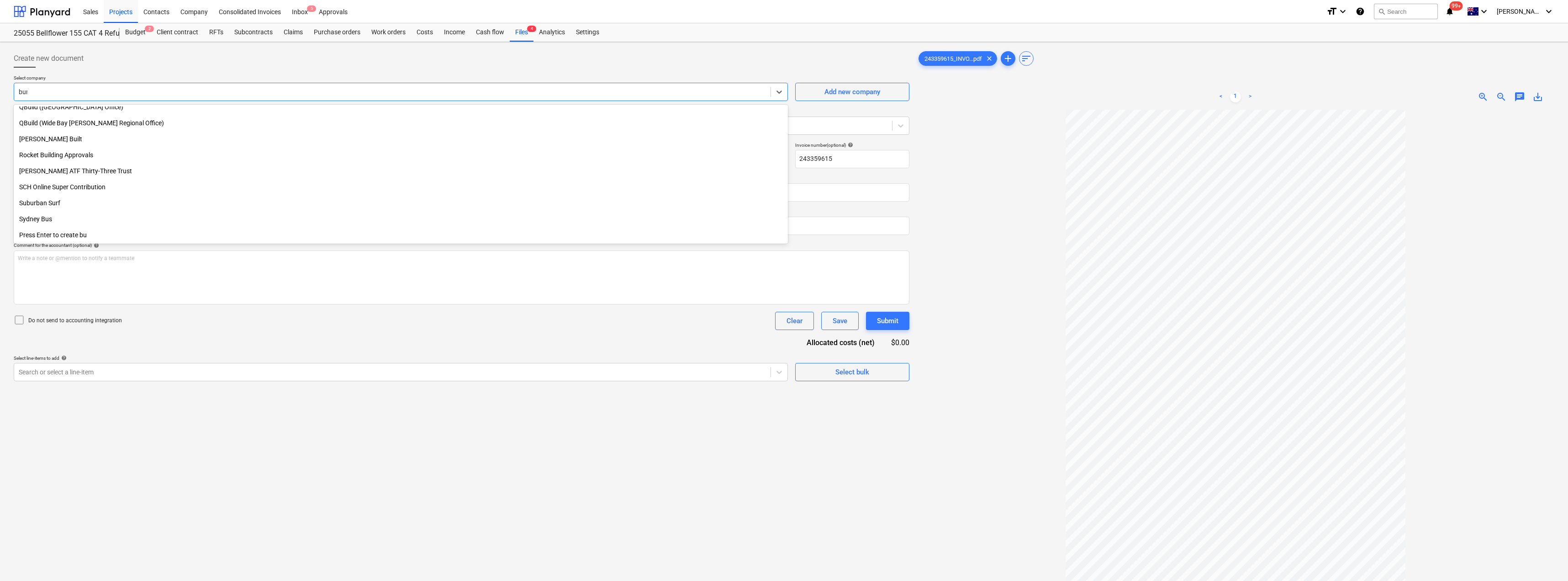
type input "[PERSON_NAME]"
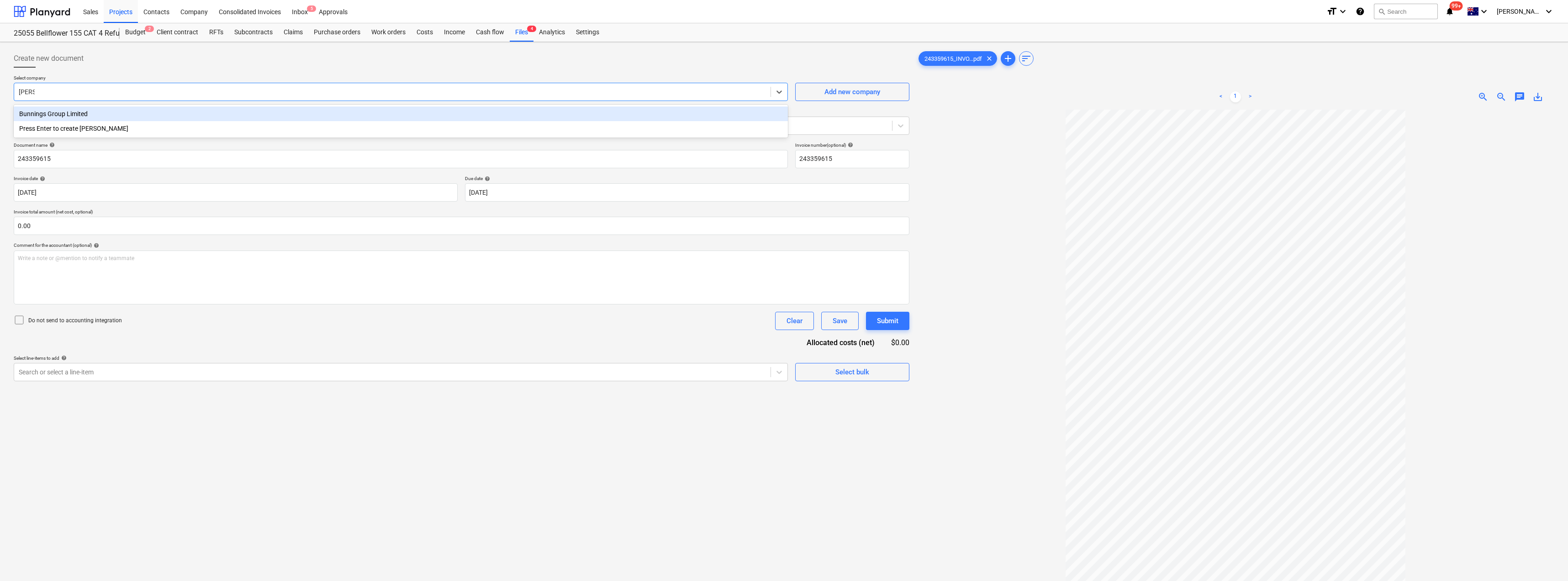
click at [47, 121] on div "Bunnings Group Limited" at bounding box center [400, 114] width 774 height 15
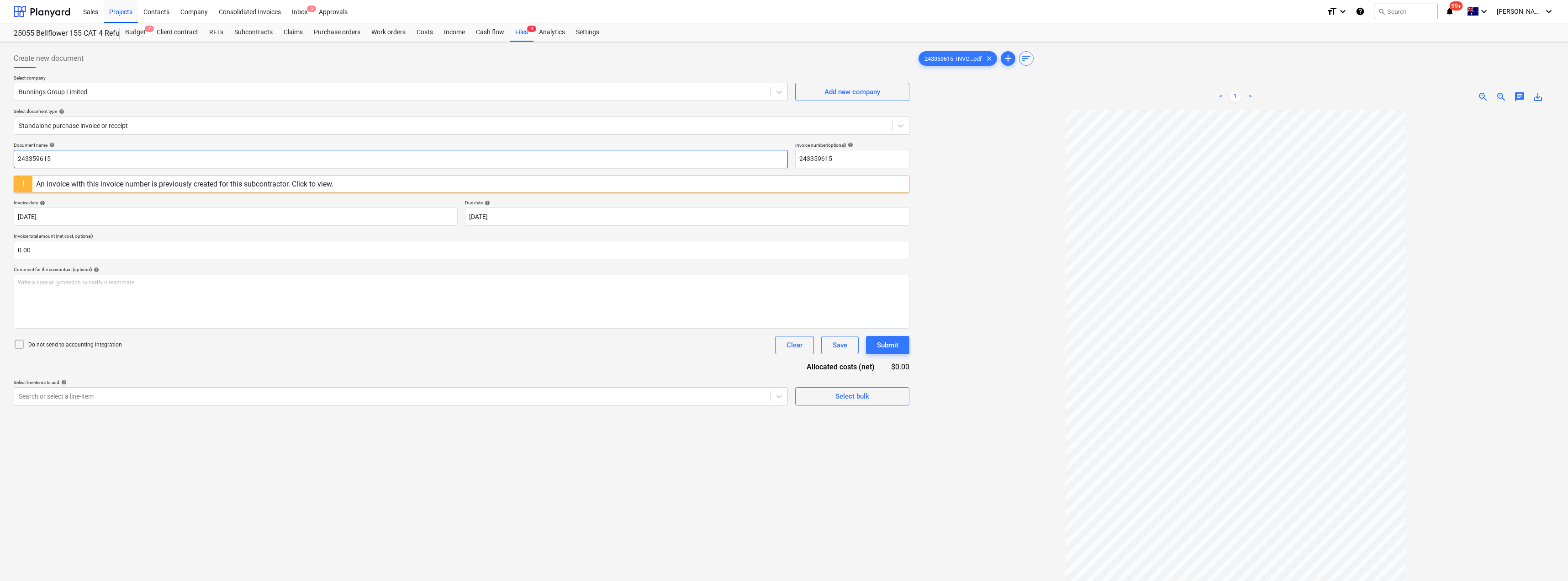
drag, startPoint x: 55, startPoint y: 159, endPoint x: 0, endPoint y: 159, distance: 55.0
click at [0, 159] on div "Create new document Select company Bunnings Group Limited Add new company Selec…" at bounding box center [784, 357] width 1568 height 630
drag, startPoint x: 91, startPoint y: 161, endPoint x: 0, endPoint y: 159, distance: 91.0
click at [0, 159] on div "Create new document Select company Bunnings Group Limited Add new company Selec…" at bounding box center [784, 357] width 1568 height 630
type input "8176/01487134"
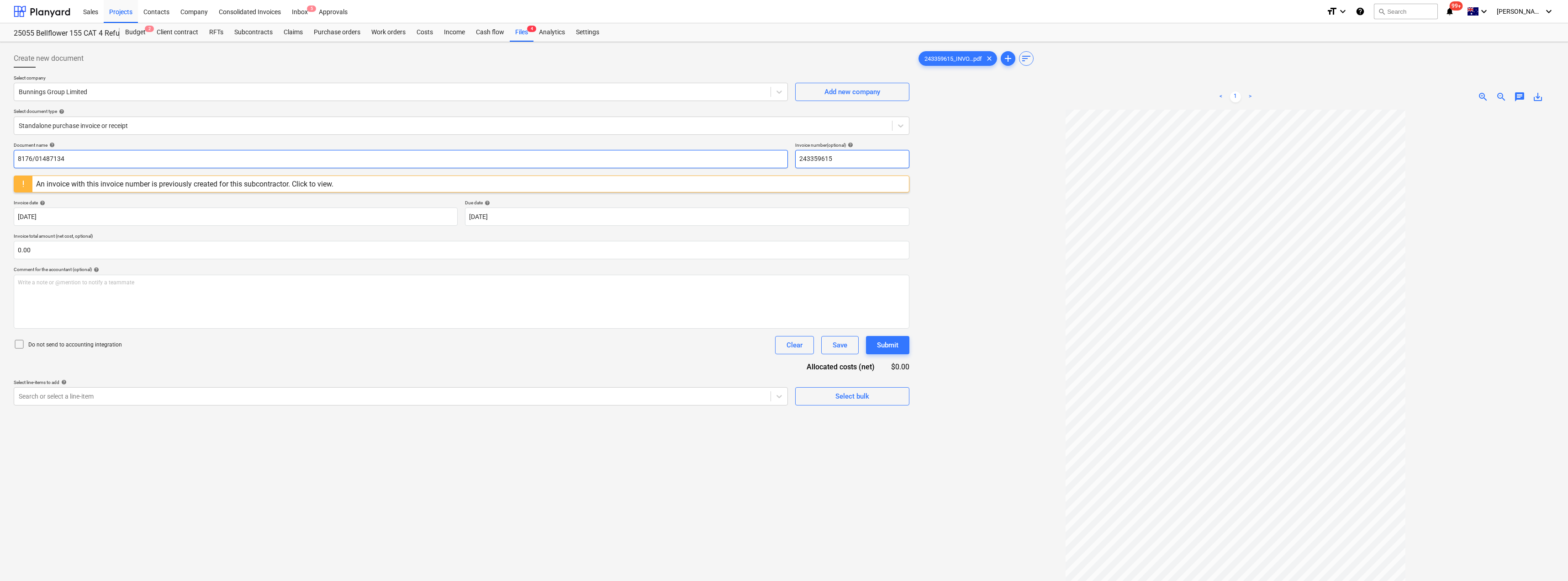
drag, startPoint x: 861, startPoint y: 154, endPoint x: 780, endPoint y: 156, distance: 81.0
click at [780, 156] on div "Document name help 8176/01487134 Invoice number (optional) help 243359615" at bounding box center [461, 155] width 895 height 26
paste input "8176/01487134"
type input "8176/01487134"
click at [531, 217] on body "Sales Projects Contacts Company Consolidated Invoices Inbox 5 Approvals format_…" at bounding box center [784, 290] width 1568 height 581
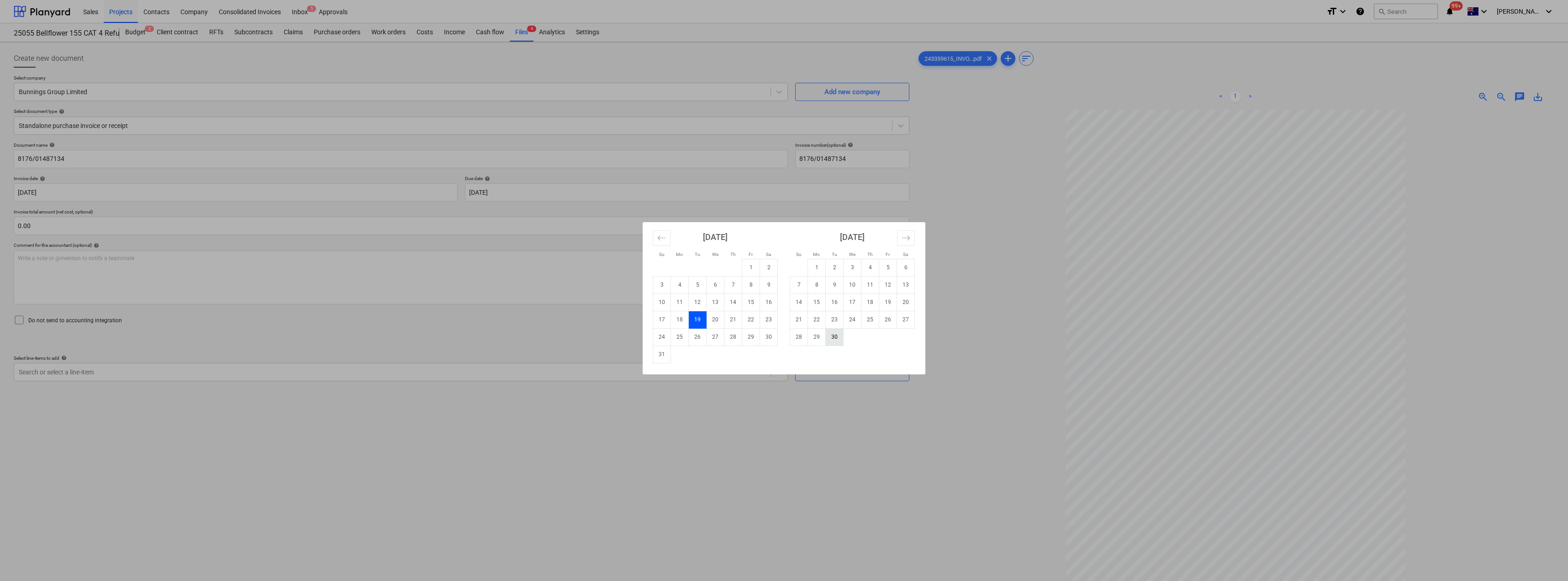
click at [784, 337] on td "30" at bounding box center [834, 337] width 18 height 17
type input "[DATE]"
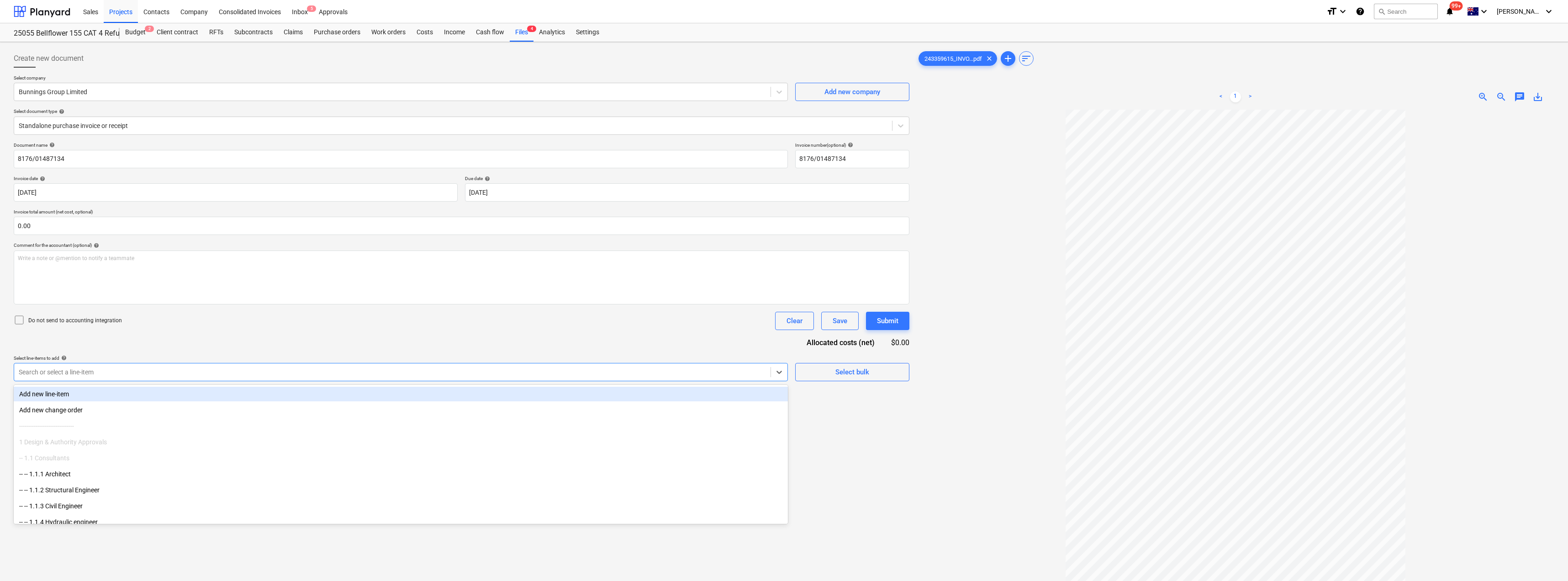
click at [234, 369] on div at bounding box center [392, 372] width 747 height 9
type input "mat"
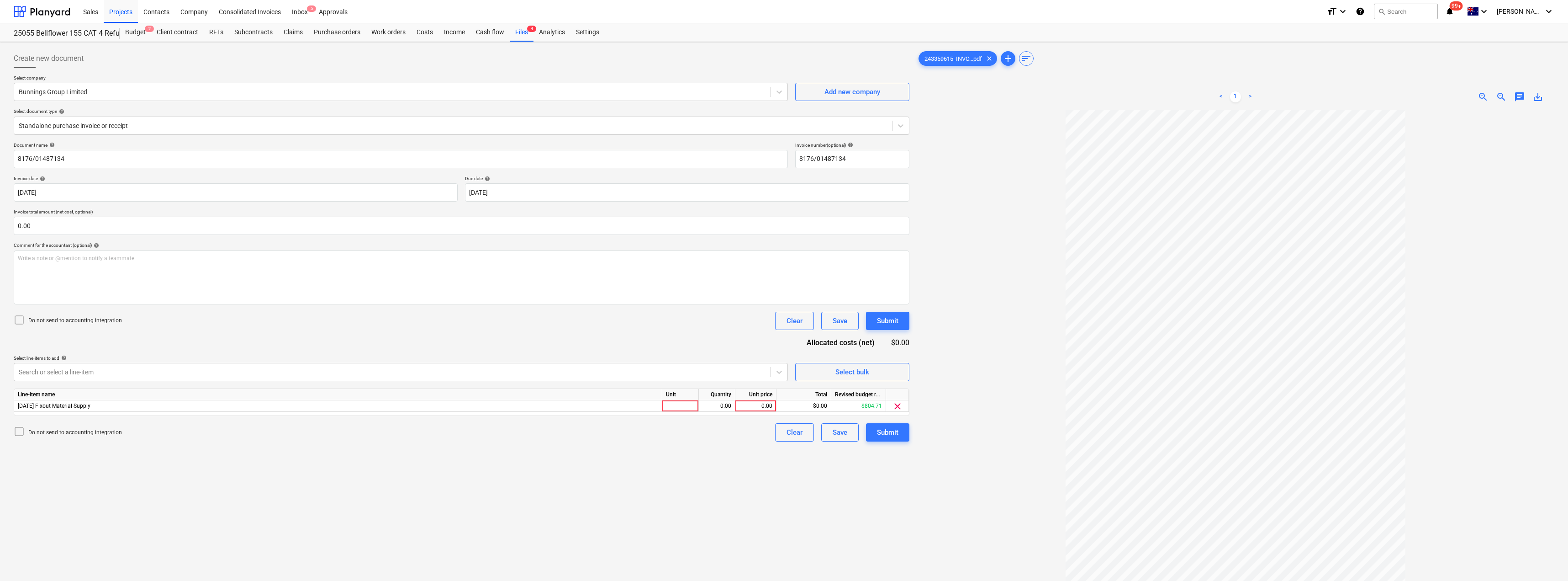
click at [234, 332] on div "Document name help 8176/01487134 Invoice number (optional) help 8176/01487134 I…" at bounding box center [461, 292] width 895 height 299
click at [682, 408] on div at bounding box center [681, 406] width 37 height 12
type input "Item"
type input "404.47"
click at [784, 438] on div "Submit" at bounding box center [887, 432] width 21 height 12
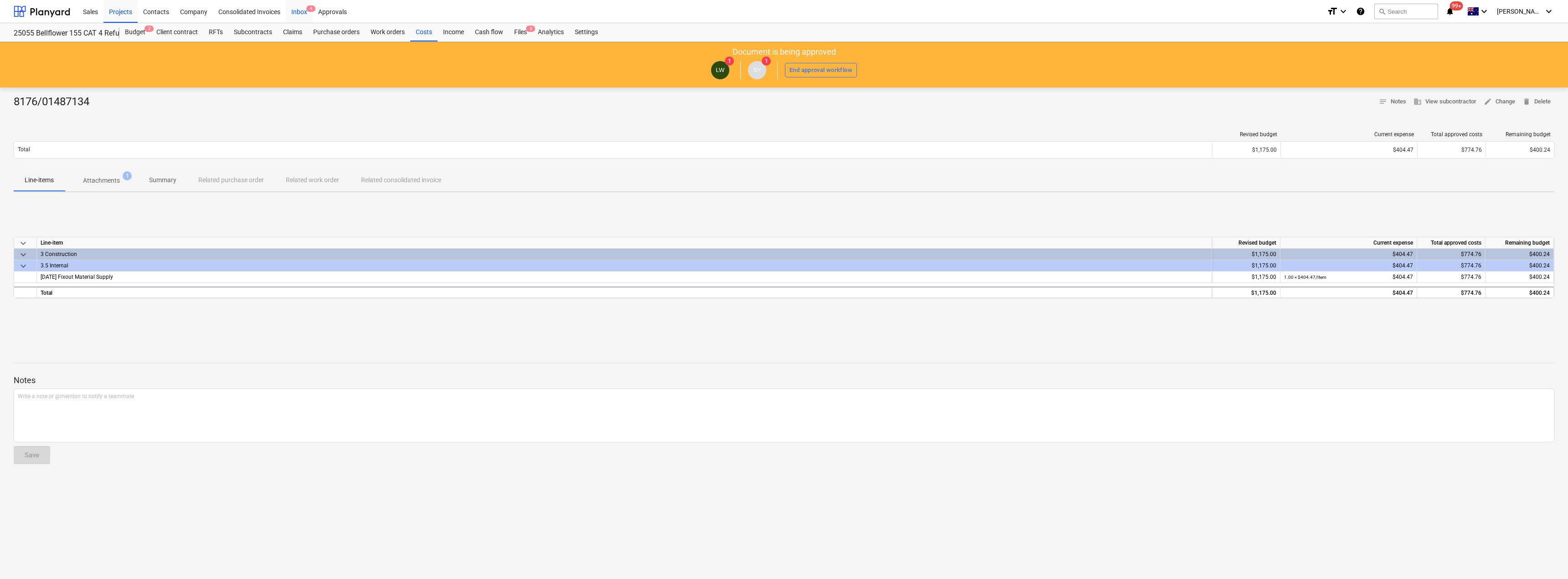
drag, startPoint x: 902, startPoint y: 417, endPoint x: 305, endPoint y: 12, distance: 721.4
click at [306, 12] on div "Inbox 4" at bounding box center [299, 11] width 27 height 23
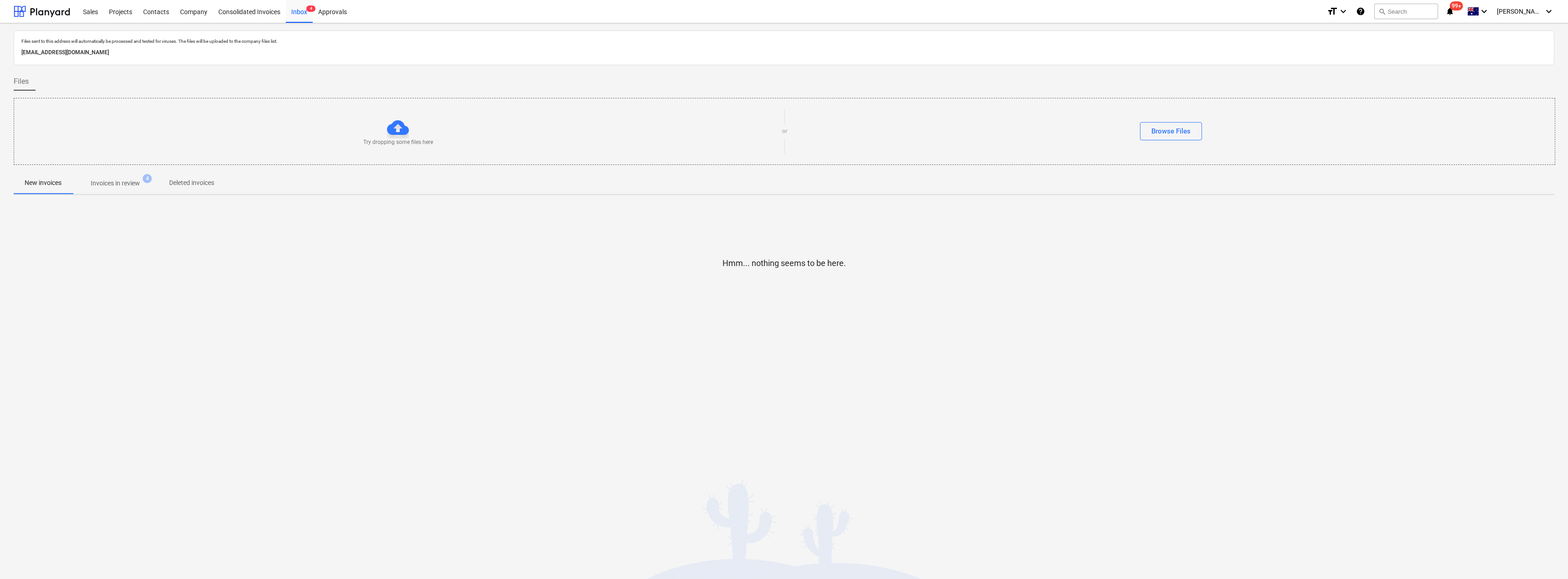
click at [111, 184] on p "Invoices in review" at bounding box center [115, 184] width 49 height 10
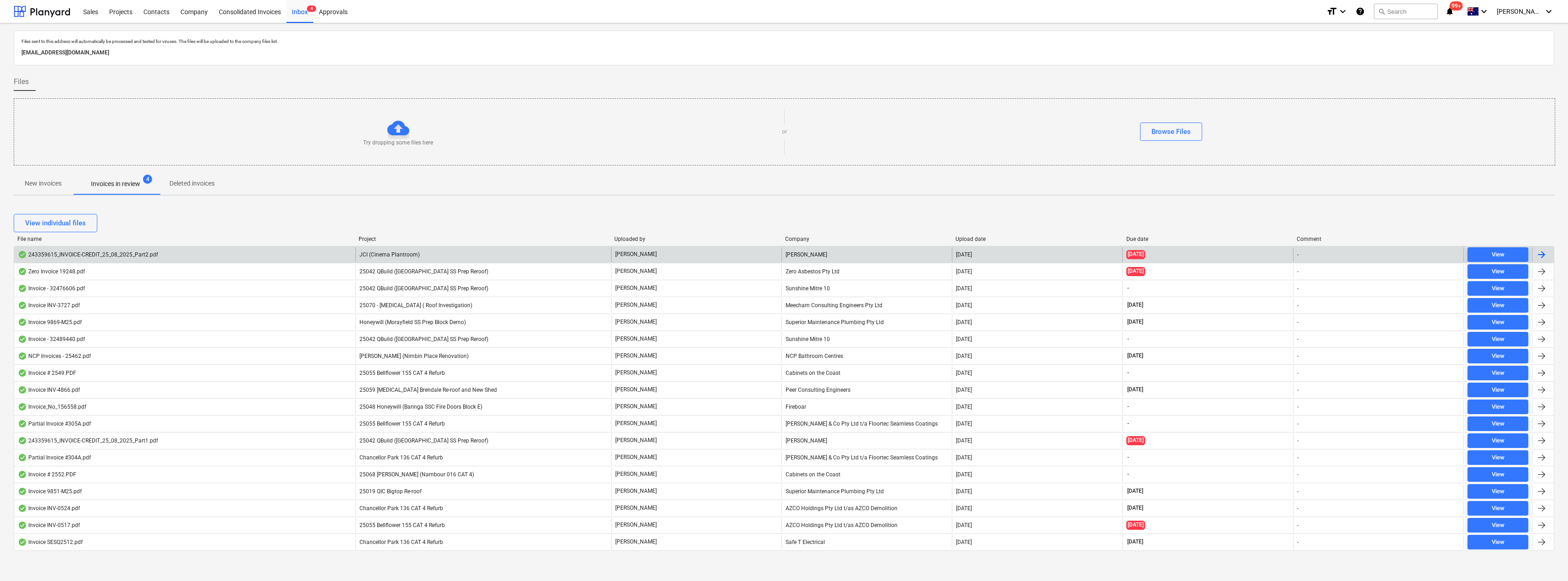
click at [468, 259] on div "JCI (Cinema Plantroom)" at bounding box center [483, 254] width 256 height 15
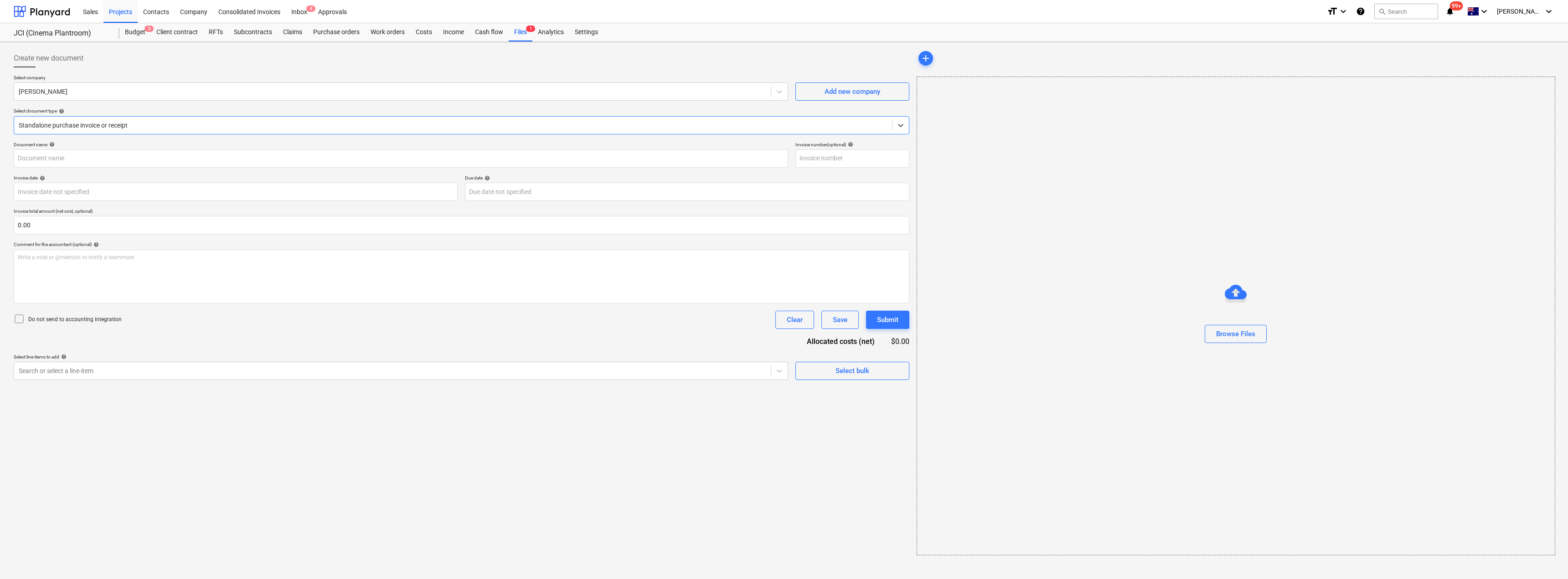
type input "243359615"
type input "[DATE]"
click at [133, 90] on div at bounding box center [393, 91] width 747 height 9
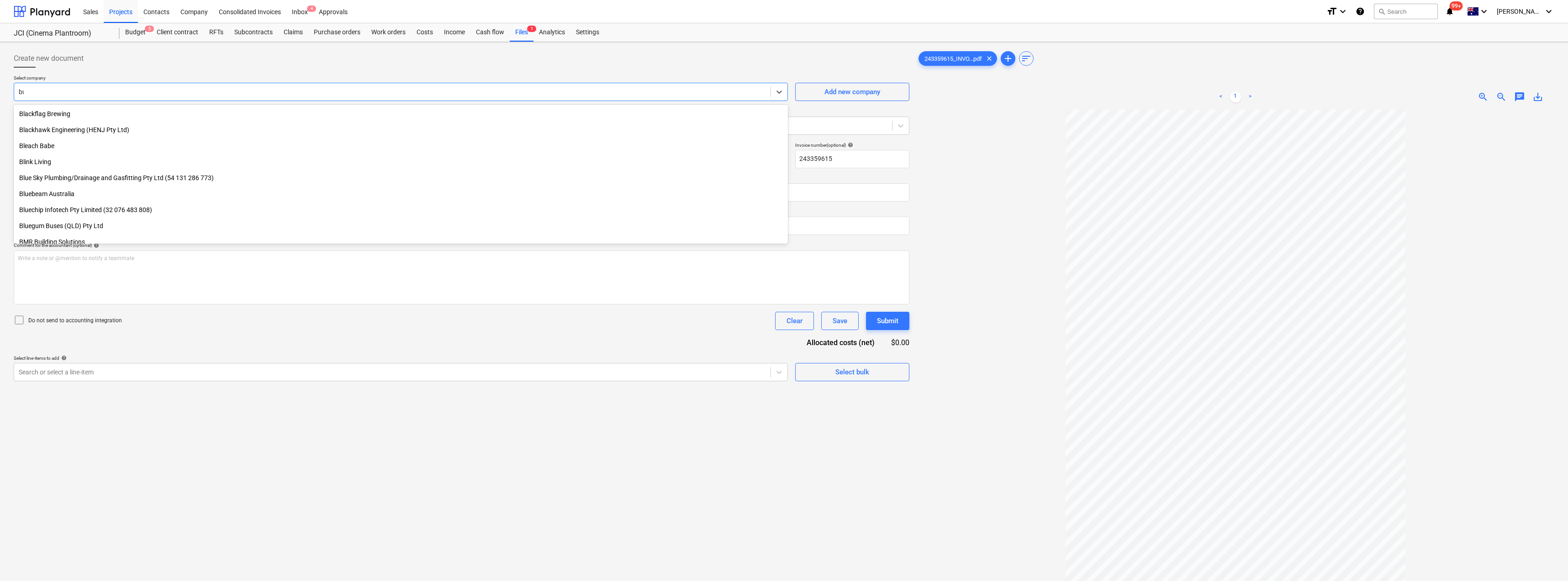
scroll to position [519, 0]
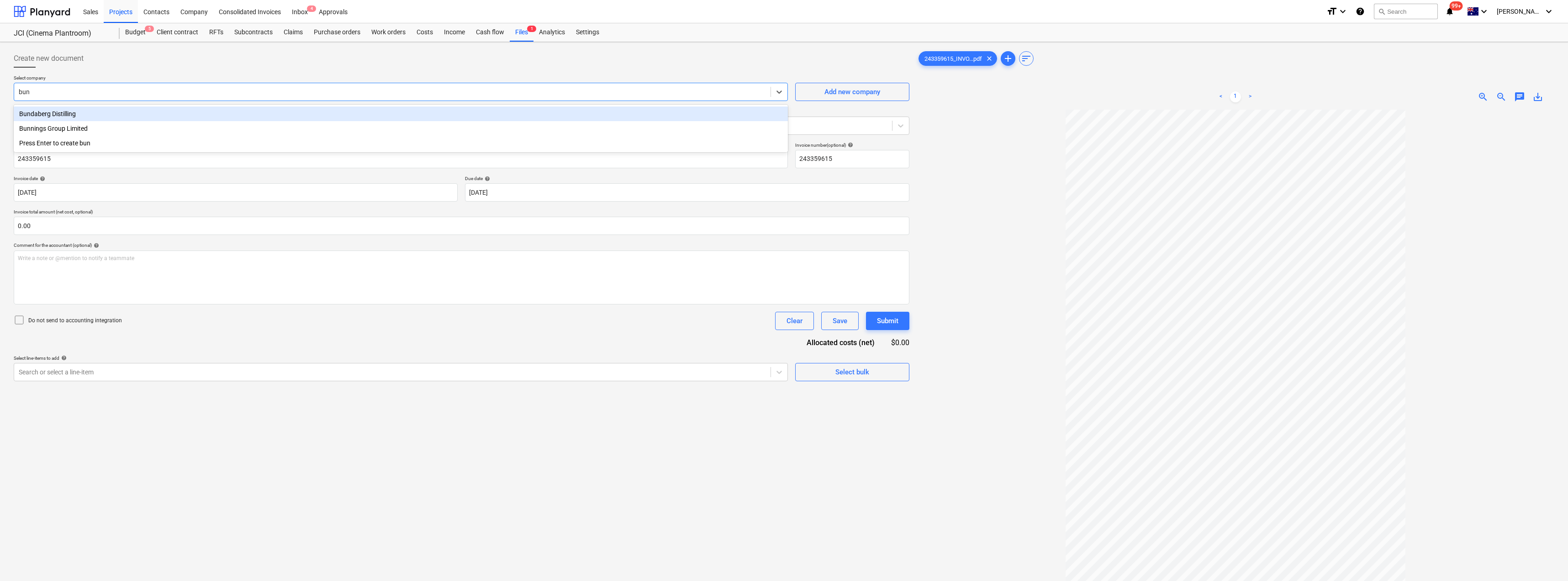
type input "[PERSON_NAME]"
click at [154, 115] on div "Bunnings Group Limited" at bounding box center [400, 114] width 774 height 15
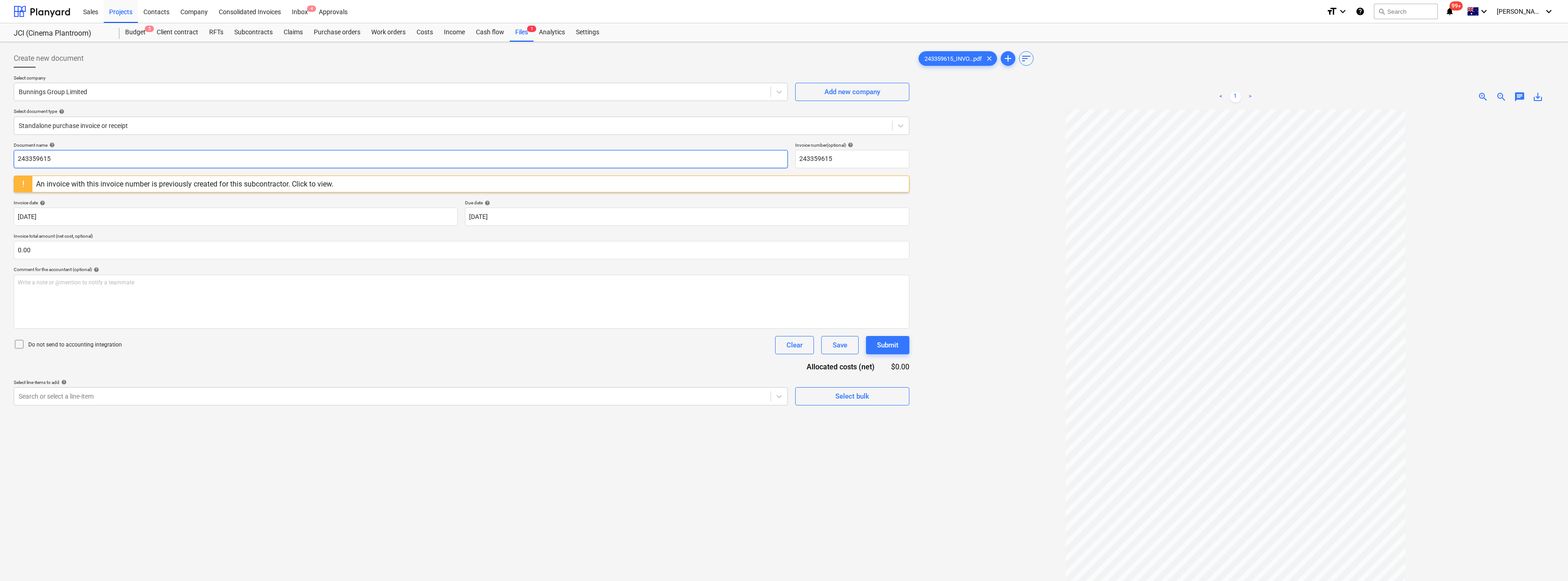
drag, startPoint x: 113, startPoint y: 161, endPoint x: 0, endPoint y: 159, distance: 113.0
click at [0, 159] on div "Create new document Select company Bunnings Group Limited Add new company Selec…" at bounding box center [784, 357] width 1568 height 630
drag, startPoint x: 98, startPoint y: 157, endPoint x: 0, endPoint y: 150, distance: 98.2
click at [1, 150] on div "Create new document Select company Bunnings Group Limited Add new company Selec…" at bounding box center [784, 357] width 1568 height 630
type input "8076/01341469"
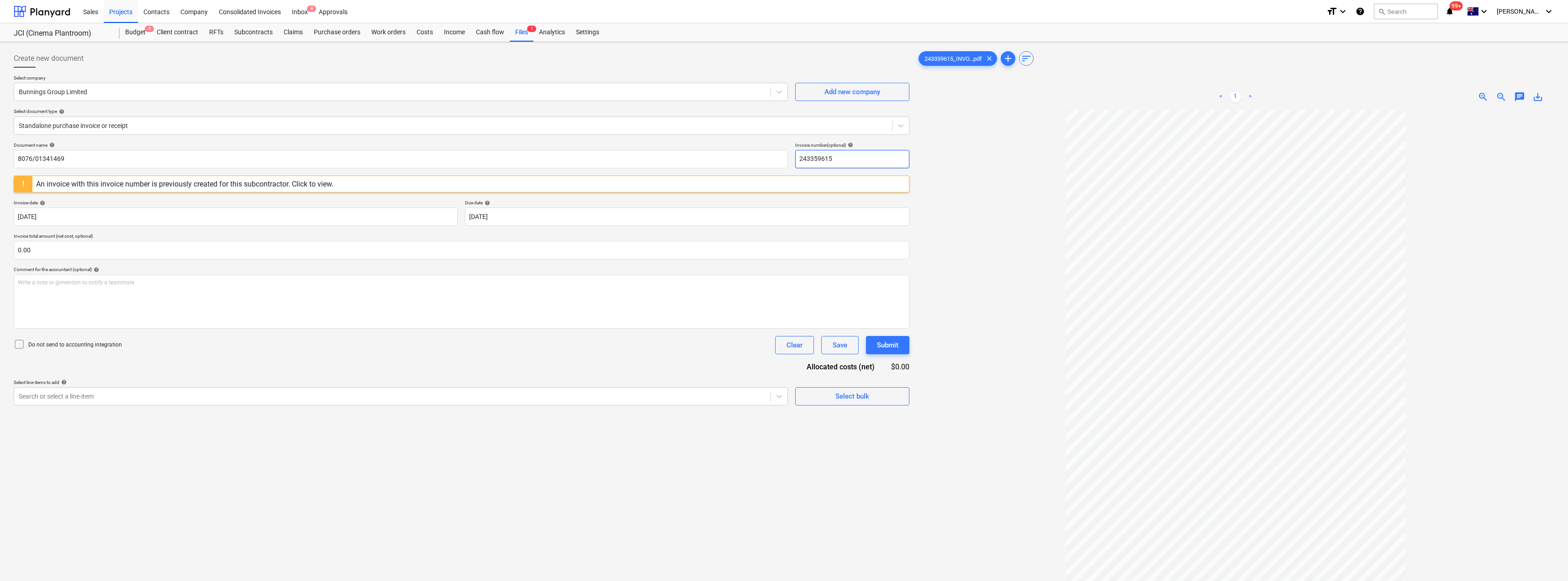
drag, startPoint x: 840, startPoint y: 150, endPoint x: 795, endPoint y: 152, distance: 45.0
click at [784, 152] on input "243359615" at bounding box center [852, 159] width 114 height 18
paste input "8076/01341469"
type input "8076/01341469"
click at [536, 241] on input "text" at bounding box center [461, 250] width 895 height 18
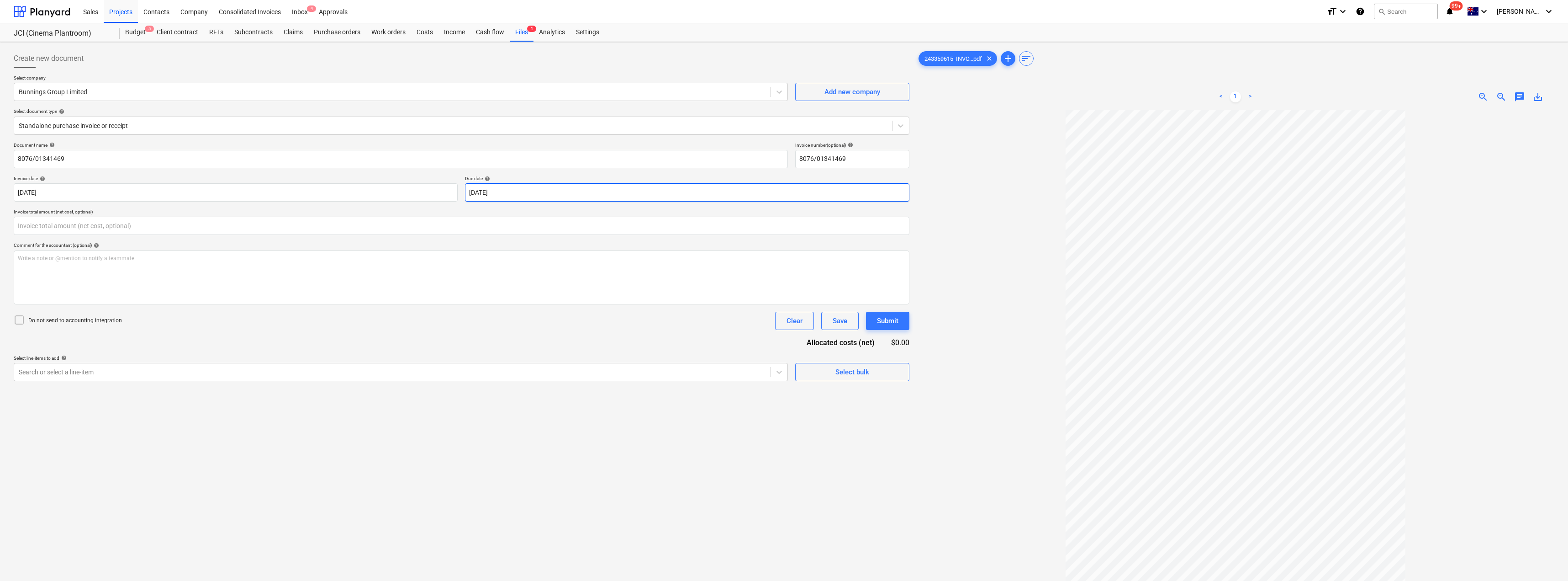
type input "0.00"
click at [539, 196] on body "Sales Projects Contacts Company Consolidated Invoices Inbox 4 Approvals format_…" at bounding box center [784, 290] width 1568 height 581
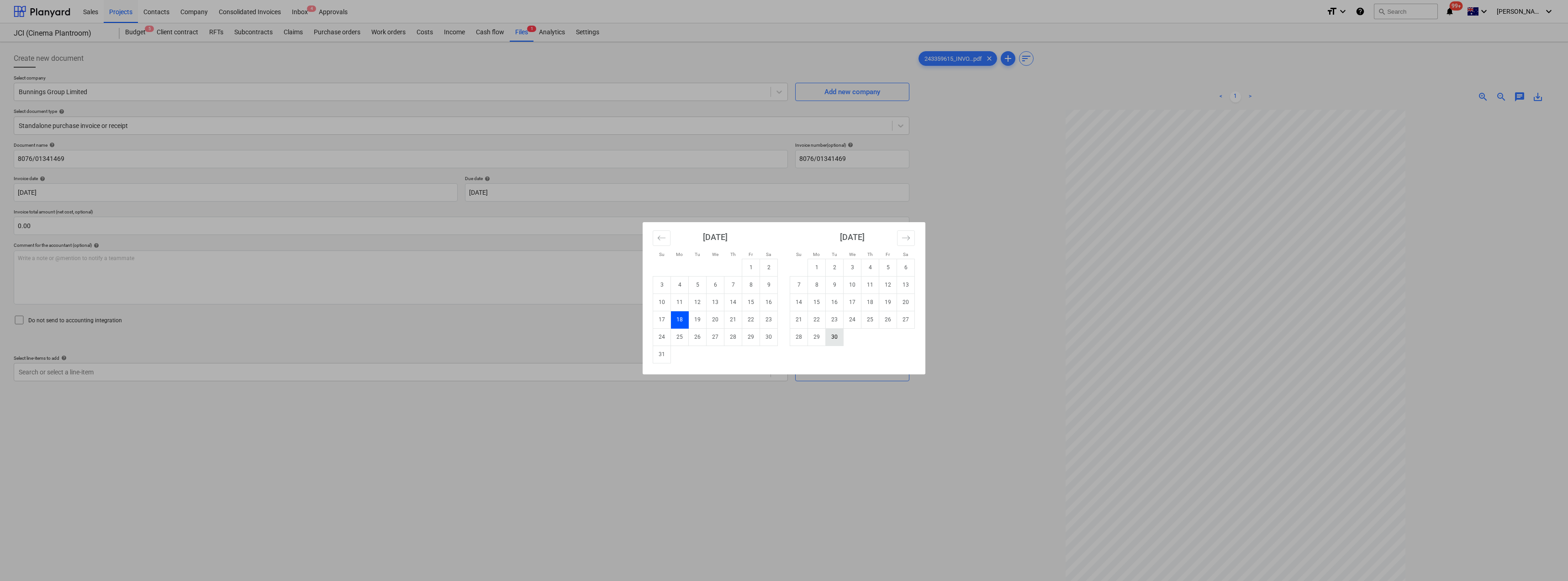
click at [784, 339] on td "30" at bounding box center [834, 337] width 18 height 17
type input "[DATE]"
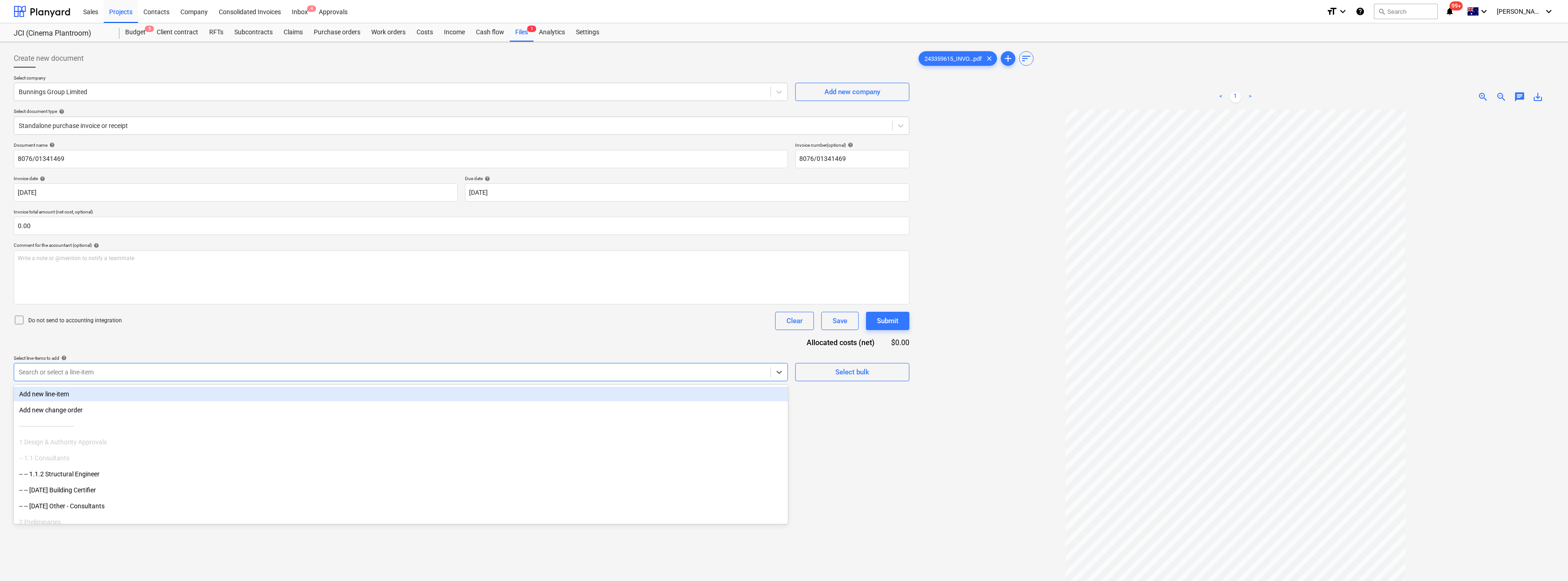
click at [190, 372] on div at bounding box center [392, 372] width 747 height 9
type input "mat"
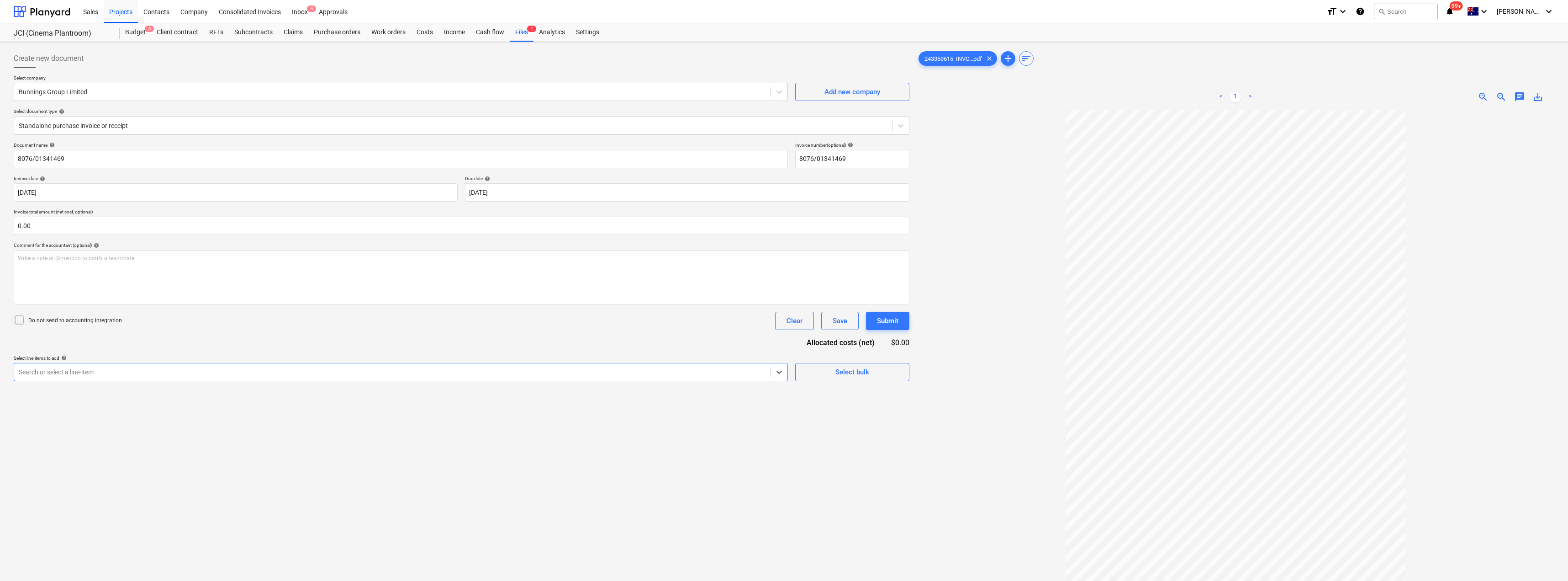
drag, startPoint x: 65, startPoint y: 369, endPoint x: 38, endPoint y: 370, distance: 27.0
click at [38, 370] on div at bounding box center [392, 372] width 747 height 9
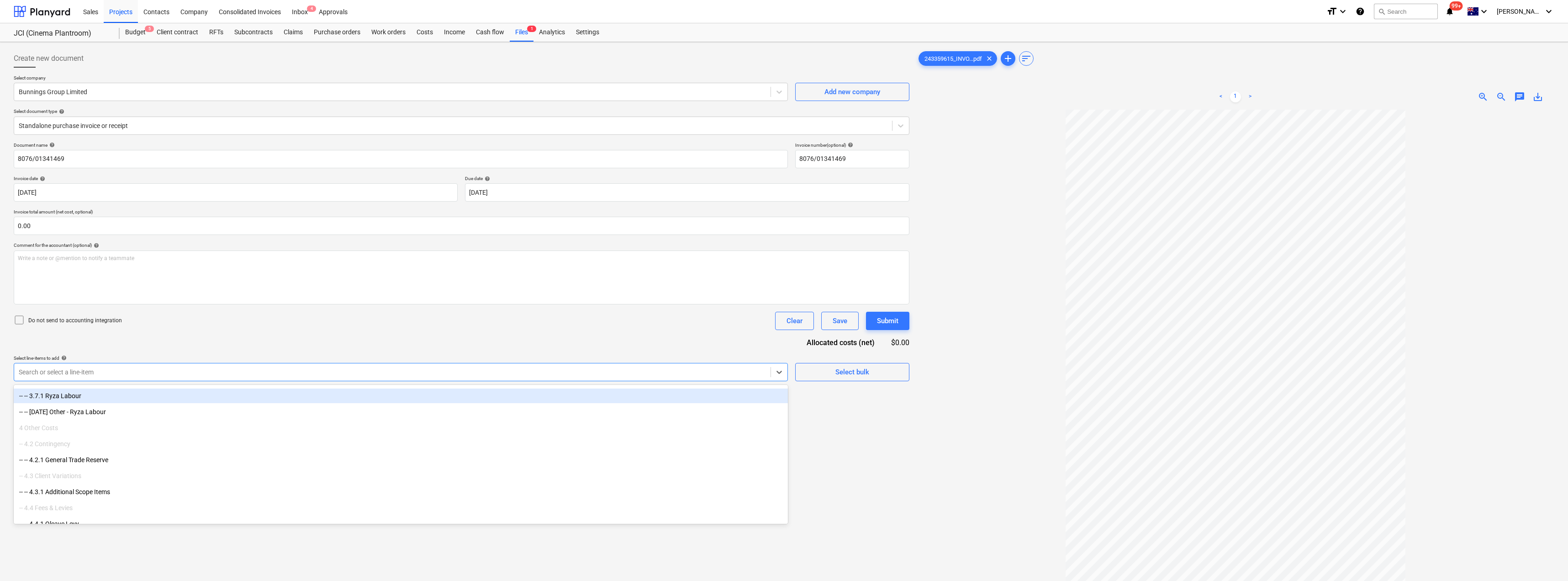
scroll to position [583, 0]
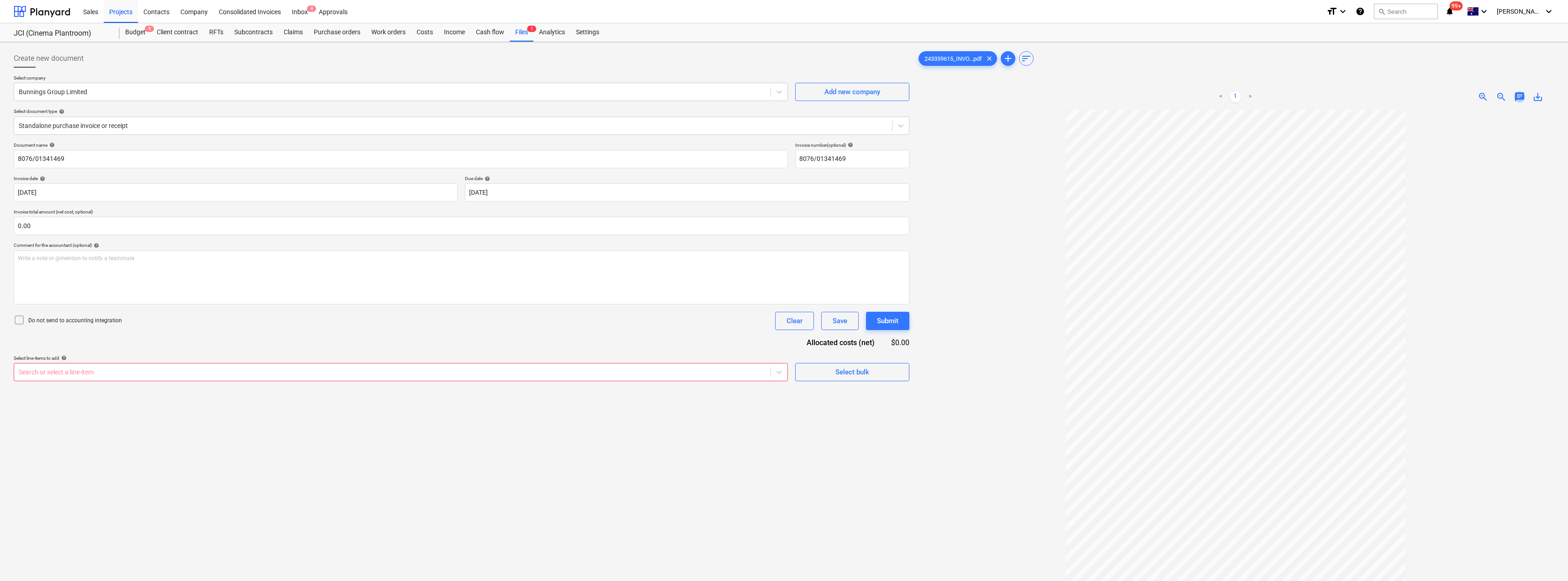
click at [784, 99] on span "chat" at bounding box center [1519, 97] width 11 height 11
click at [784, 173] on p "Write a note or @mention to notify a teammate [PERSON_NAME]" at bounding box center [1456, 174] width 174 height 8
click at [784, 174] on span "No Materilas line intem to select" at bounding box center [1408, 173] width 79 height 6
drag, startPoint x: 1419, startPoint y: 171, endPoint x: 1416, endPoint y: 175, distance: 5.0
click at [784, 175] on span "No Materials line intem to select" at bounding box center [1408, 173] width 79 height 6
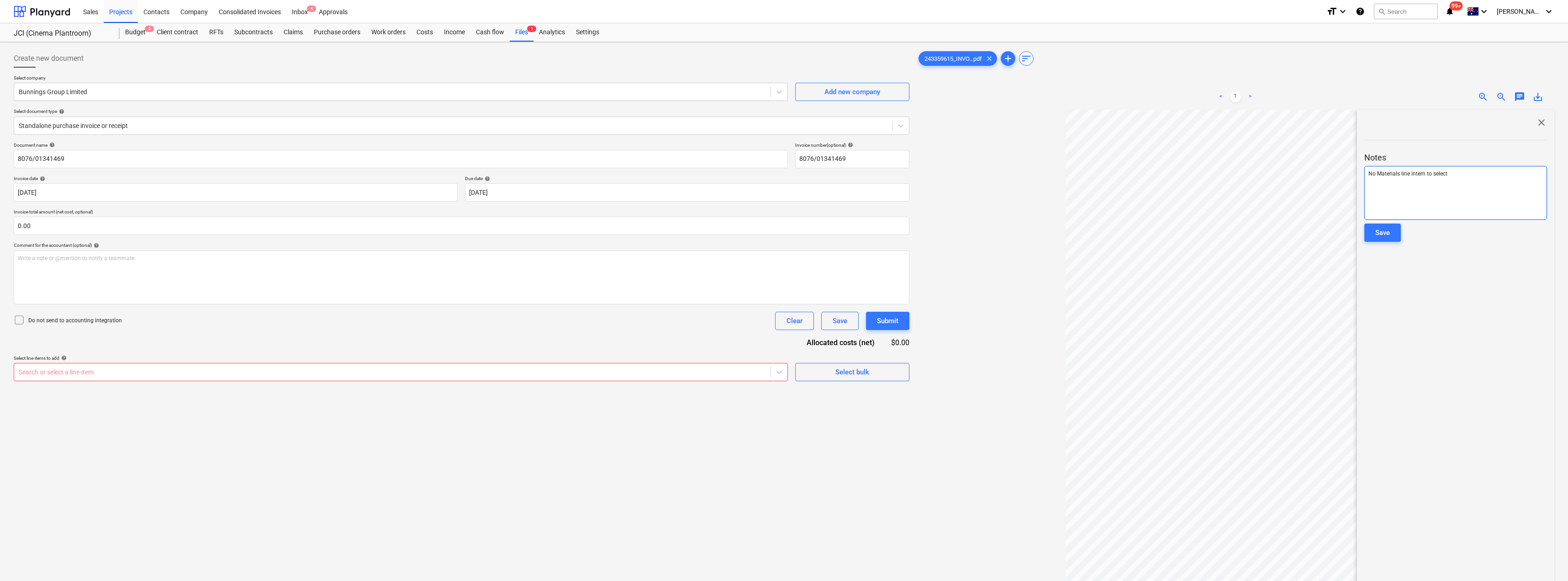
click at [784, 173] on span "No Materials line intem to select" at bounding box center [1408, 173] width 79 height 6
click at [784, 175] on p "No Materials line item to select" at bounding box center [1456, 174] width 174 height 8
click at [784, 229] on div "Save" at bounding box center [1383, 232] width 15 height 12
click at [301, 7] on div "Inbox 4" at bounding box center [300, 11] width 27 height 23
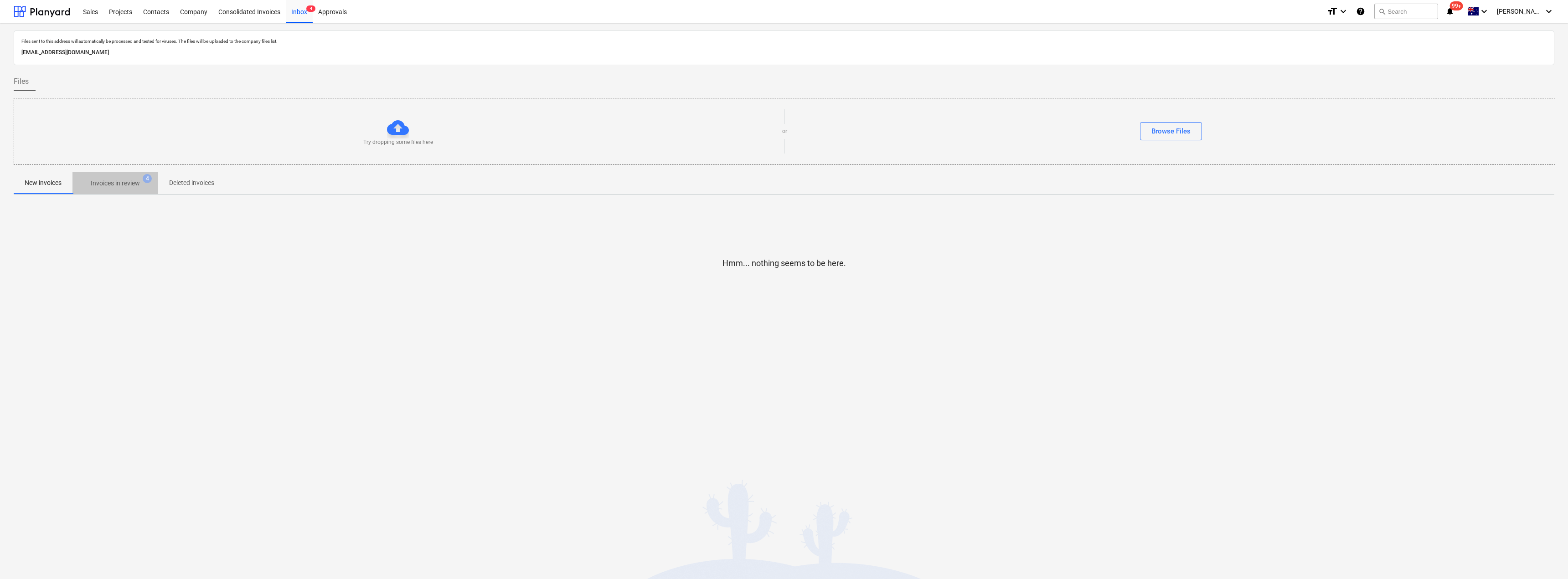
click at [111, 179] on p "Invoices in review" at bounding box center [115, 184] width 49 height 10
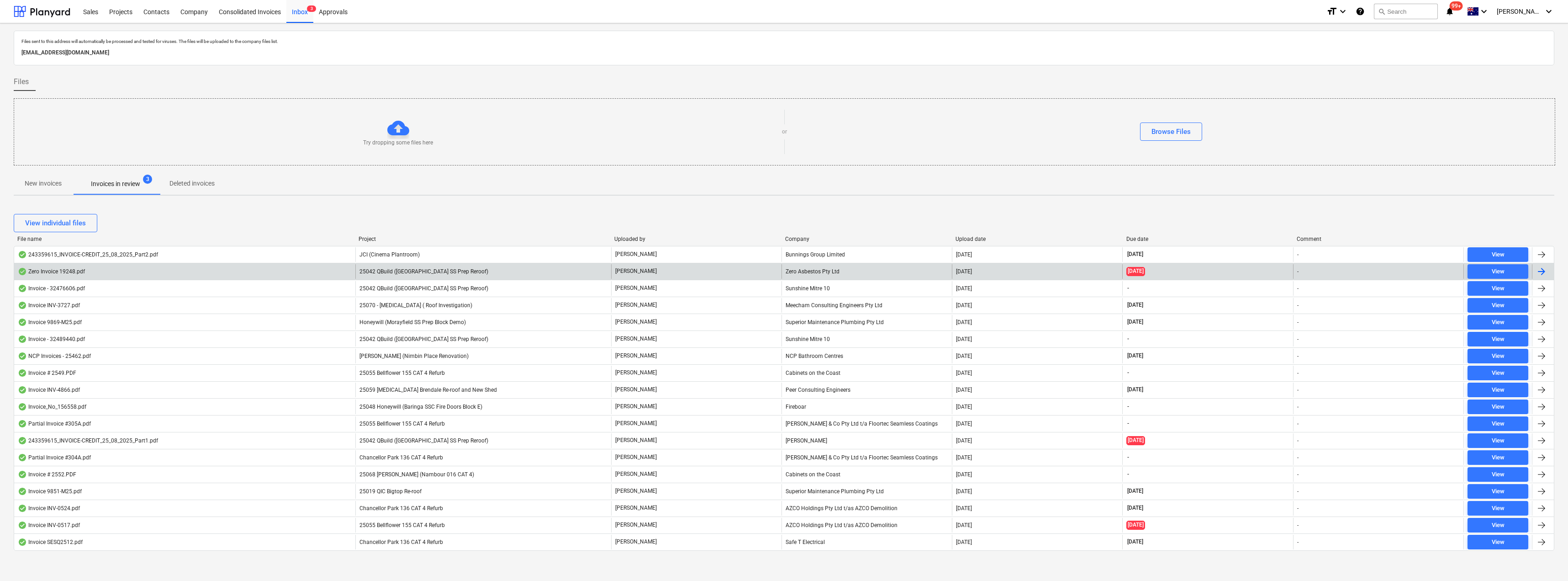
click at [494, 271] on div "25042 QBuild ([GEOGRAPHIC_DATA] SS Prep Reroof)" at bounding box center [483, 272] width 256 height 15
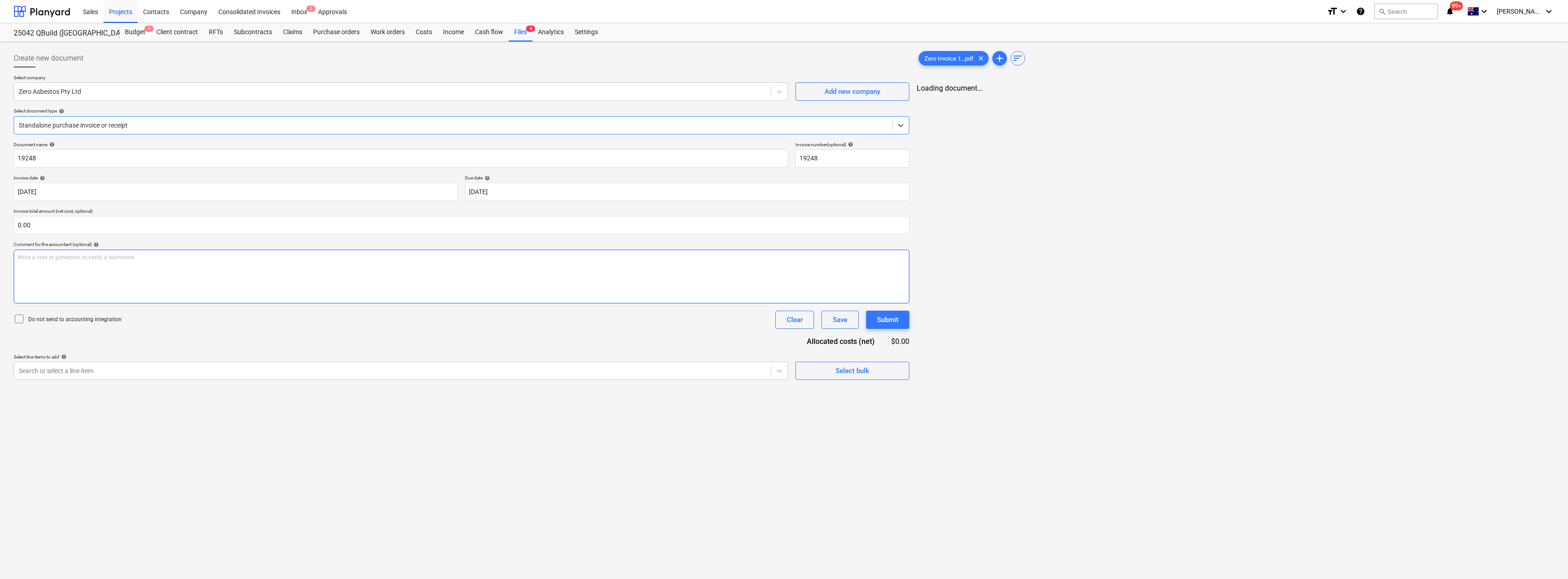
type input "19248"
type input "[DATE]"
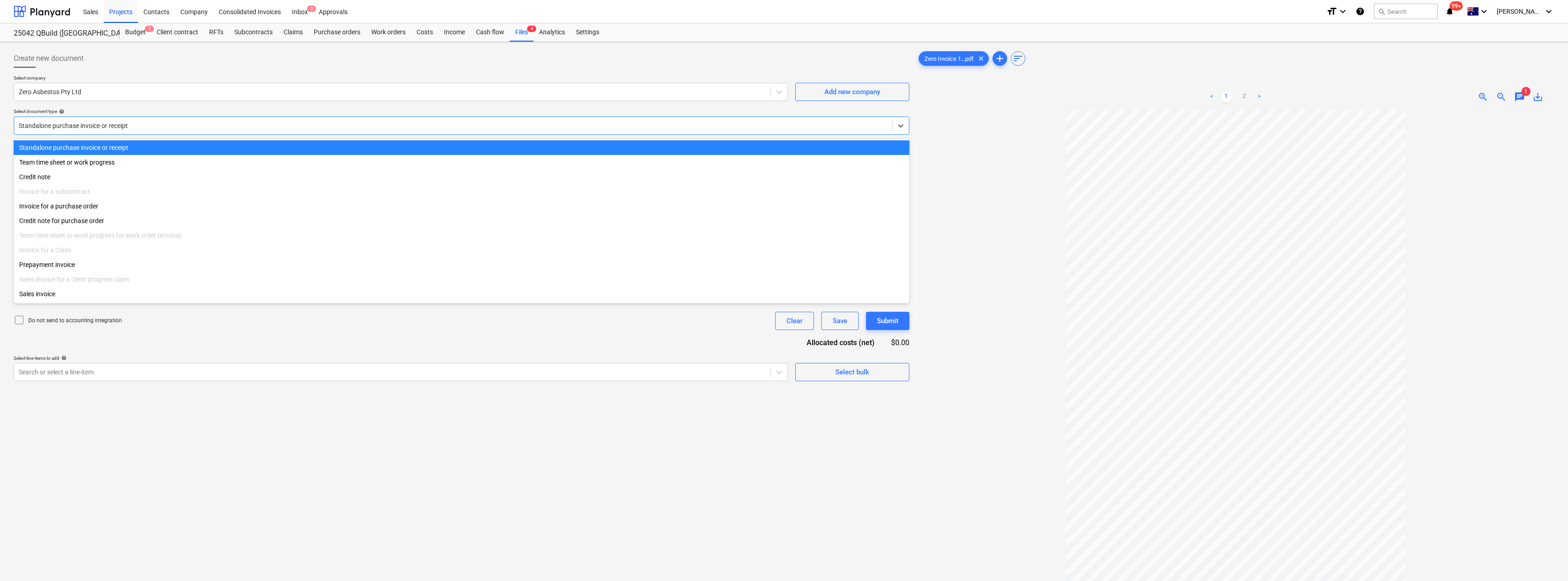
click at [166, 126] on div at bounding box center [453, 125] width 868 height 9
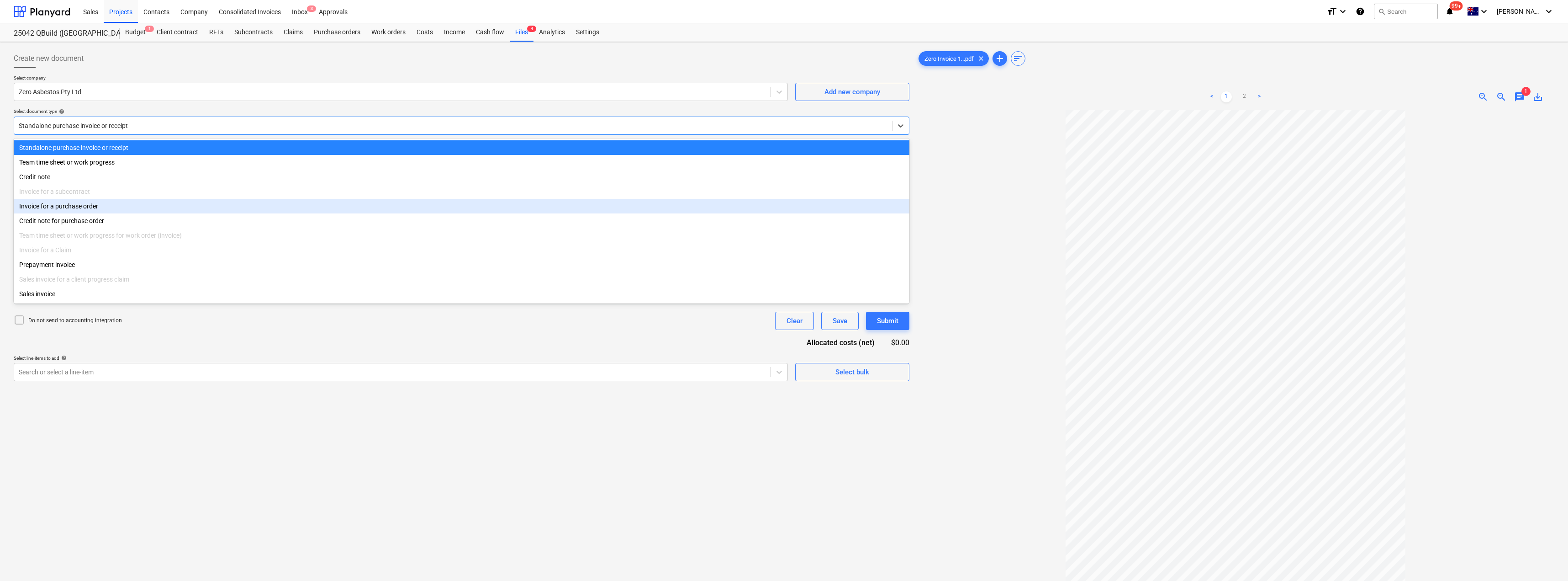
click at [101, 209] on div "Invoice for a purchase order" at bounding box center [461, 206] width 895 height 15
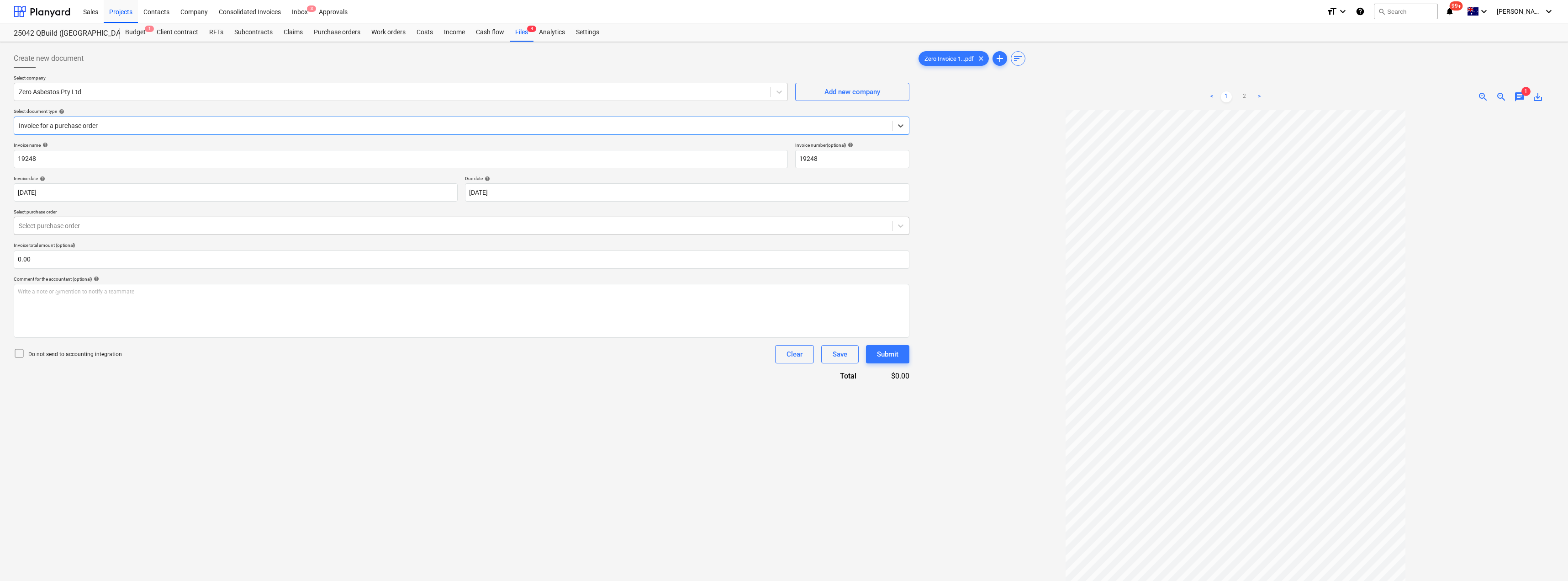
click at [108, 228] on div at bounding box center [453, 225] width 868 height 9
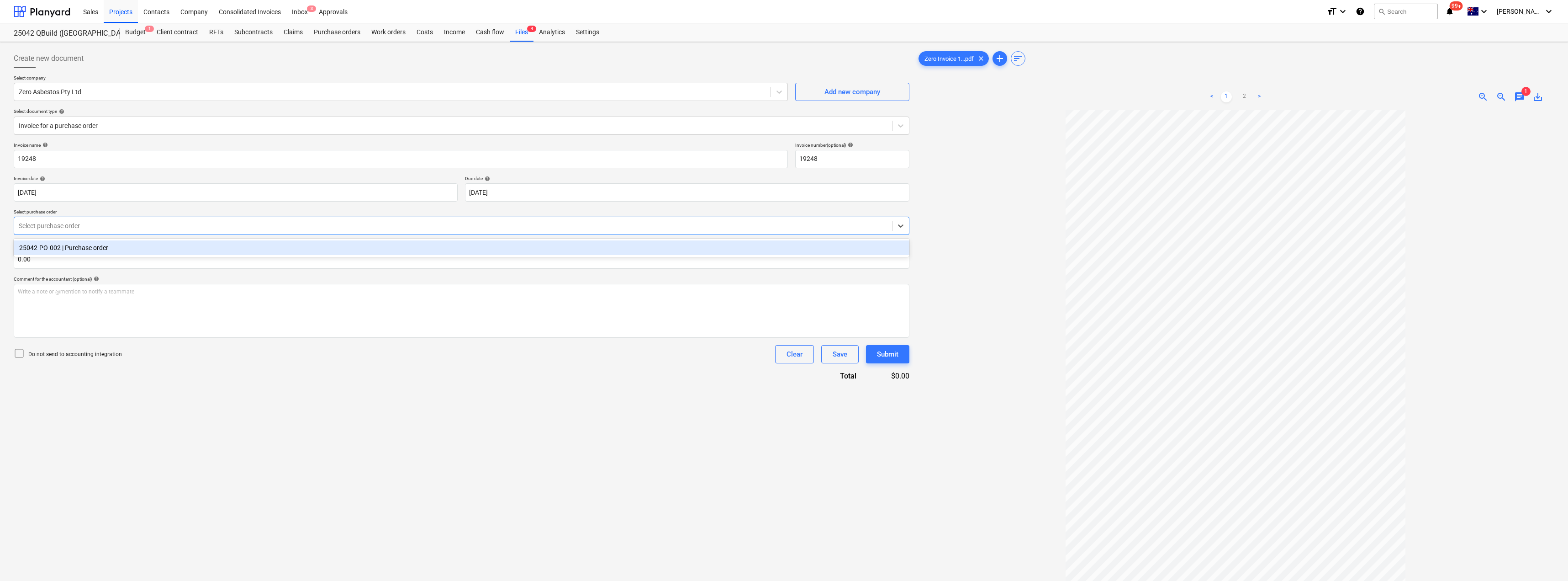
click at [104, 248] on div "25042-PO-002 | Purchase order" at bounding box center [461, 248] width 895 height 15
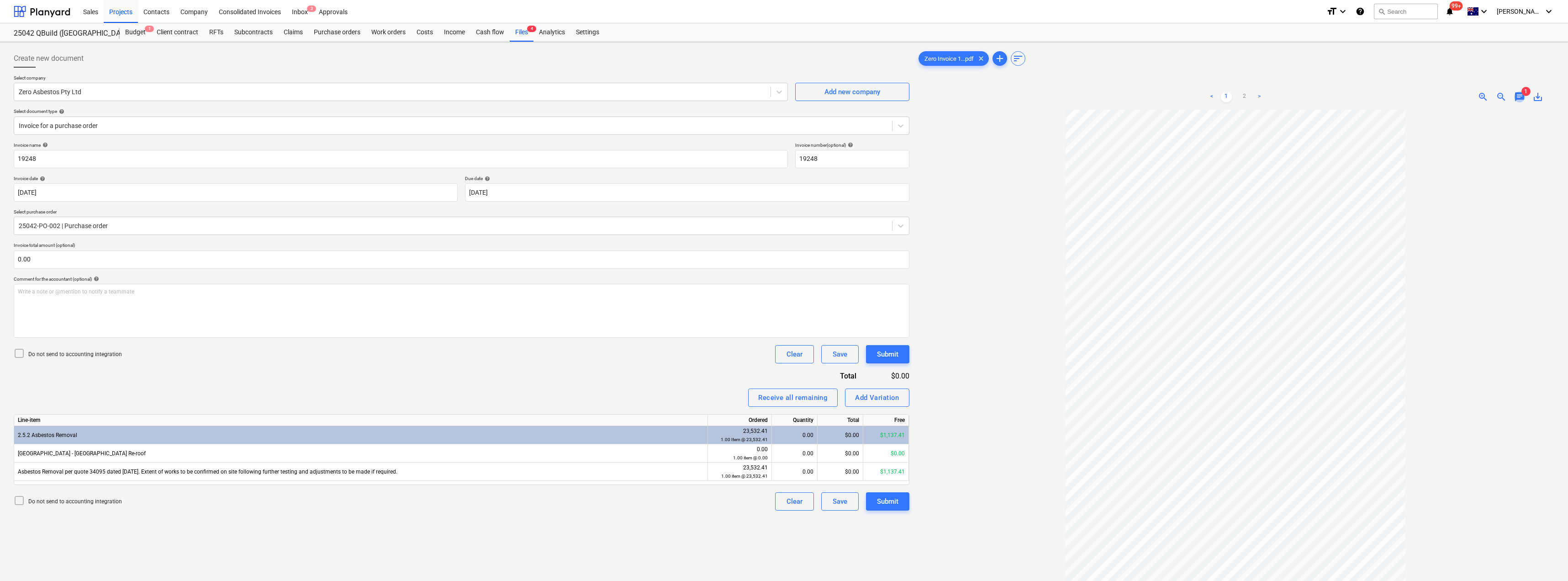
click at [784, 97] on span "chat" at bounding box center [1519, 97] width 11 height 11
click at [784, 103] on div "< 1 2 >" at bounding box center [1236, 97] width 208 height 26
click at [784, 121] on span "close" at bounding box center [1541, 123] width 11 height 11
click at [295, 5] on div "Inbox 3" at bounding box center [300, 11] width 27 height 23
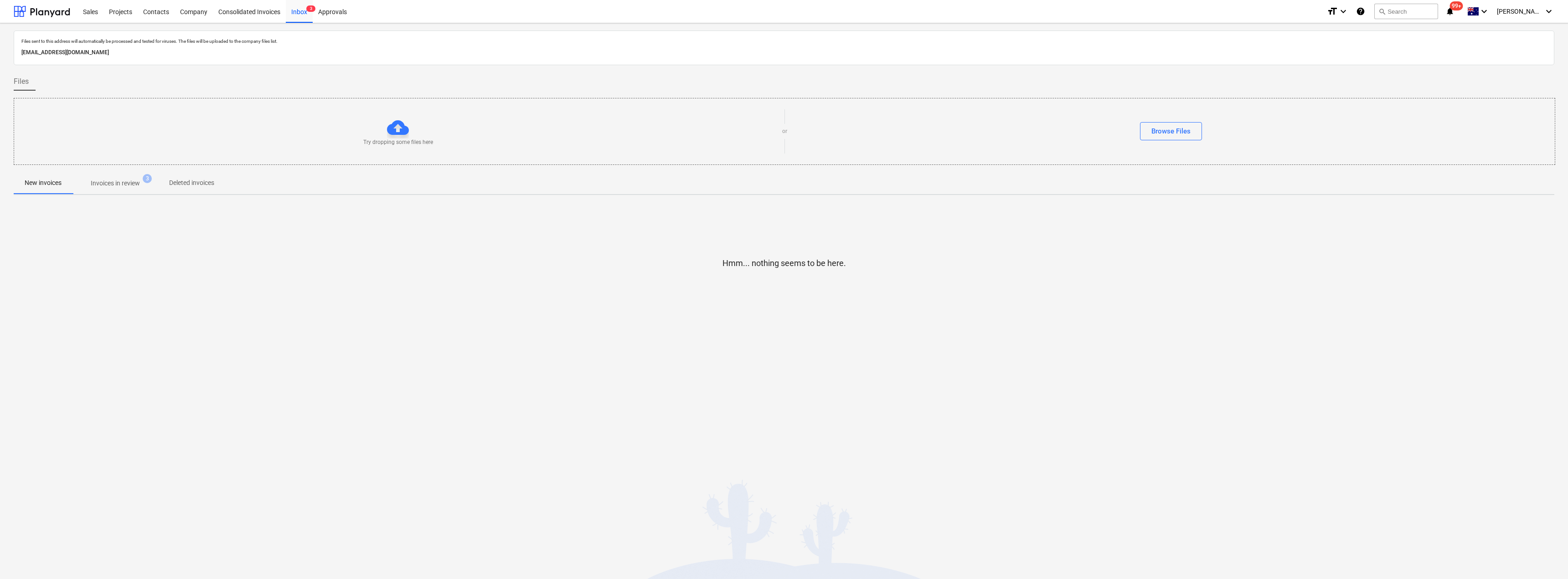
click at [125, 173] on button "Invoices in review 3" at bounding box center [115, 183] width 86 height 22
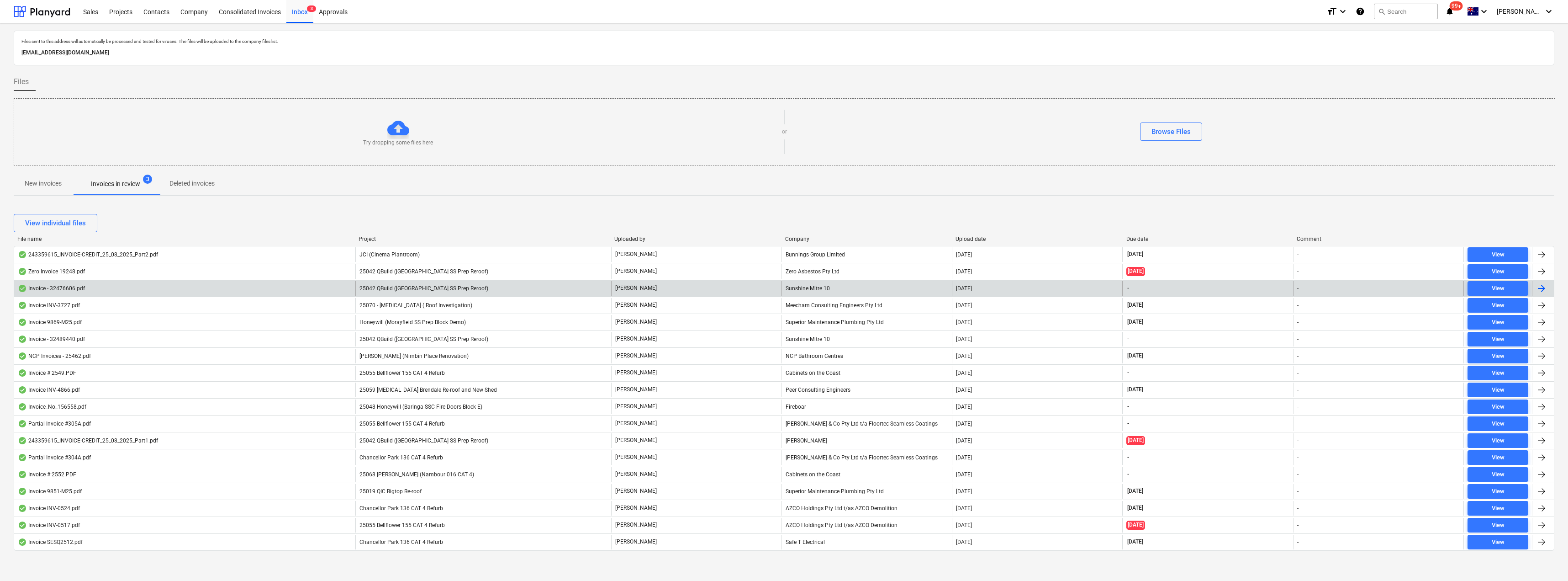
click at [441, 287] on span "25042 QBuild ([GEOGRAPHIC_DATA] SS Prep Reroof)" at bounding box center [423, 288] width 129 height 6
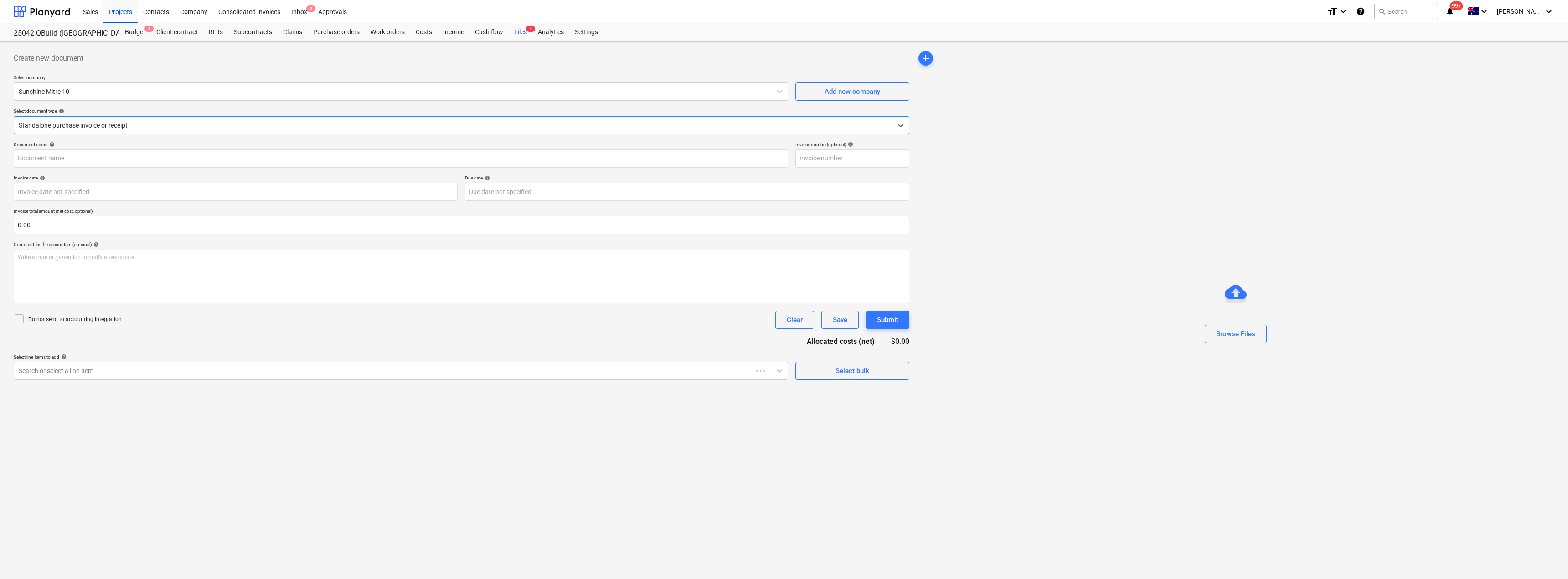
type input "32476606"
type input "[DATE]"
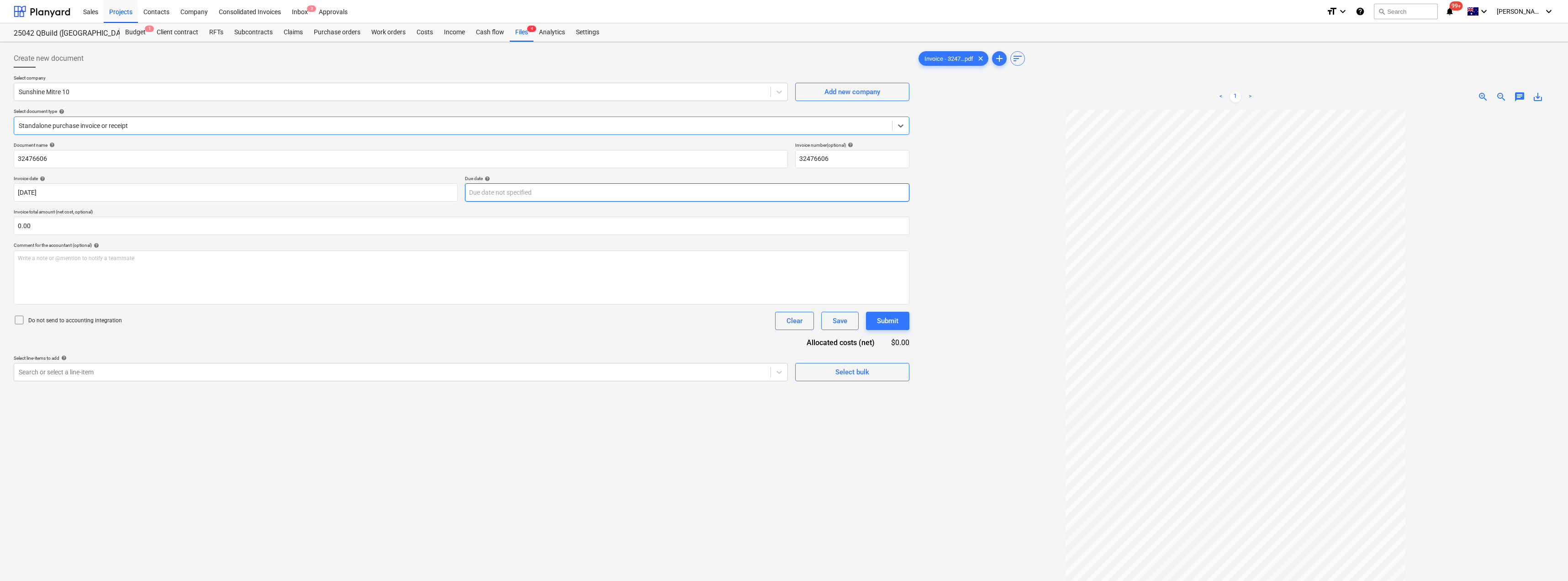
click at [520, 196] on body "Sales Projects Contacts Company Consolidated Invoices Inbox 3 Approvals format_…" at bounding box center [784, 290] width 1568 height 581
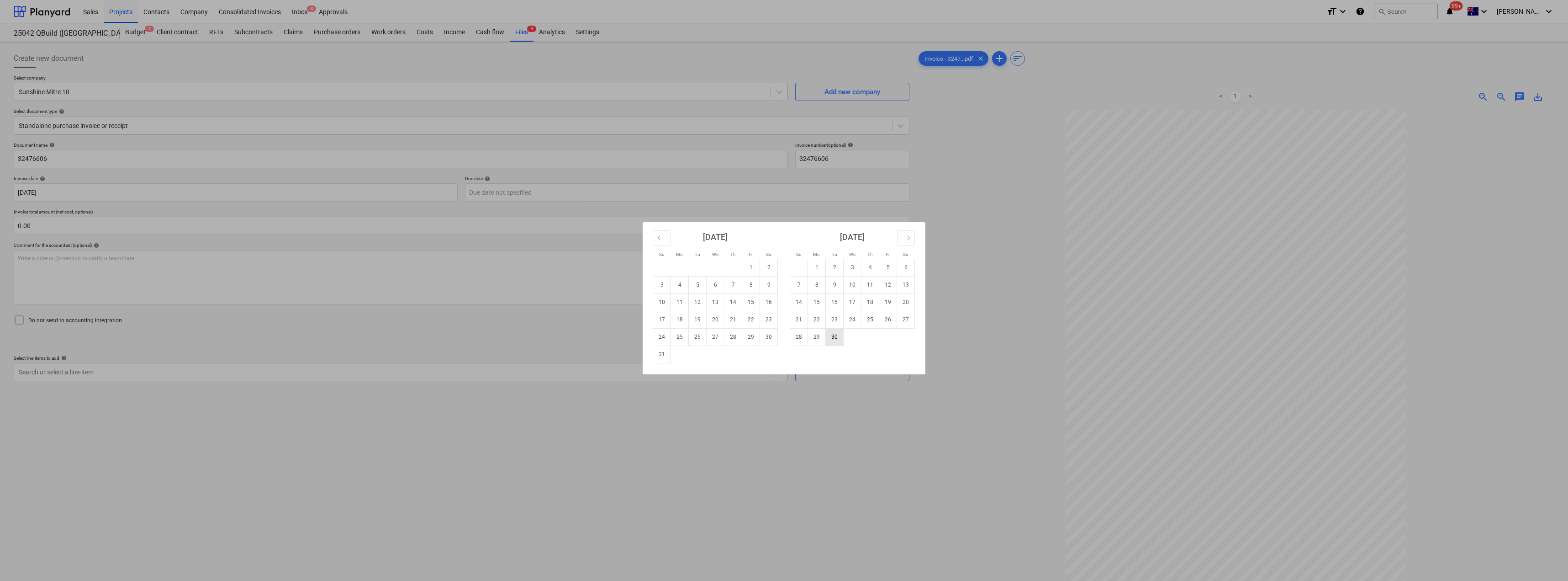
click at [784, 338] on td "30" at bounding box center [834, 337] width 18 height 17
type input "[DATE]"
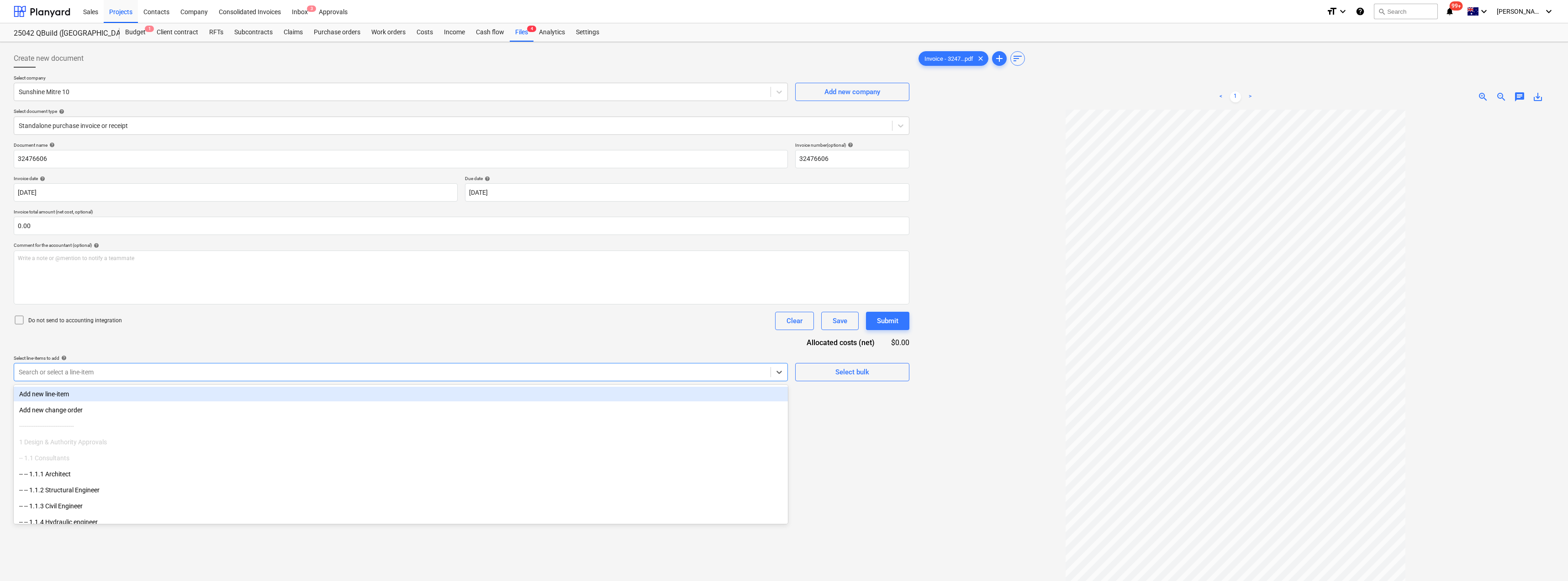
click at [428, 376] on div at bounding box center [392, 372] width 747 height 9
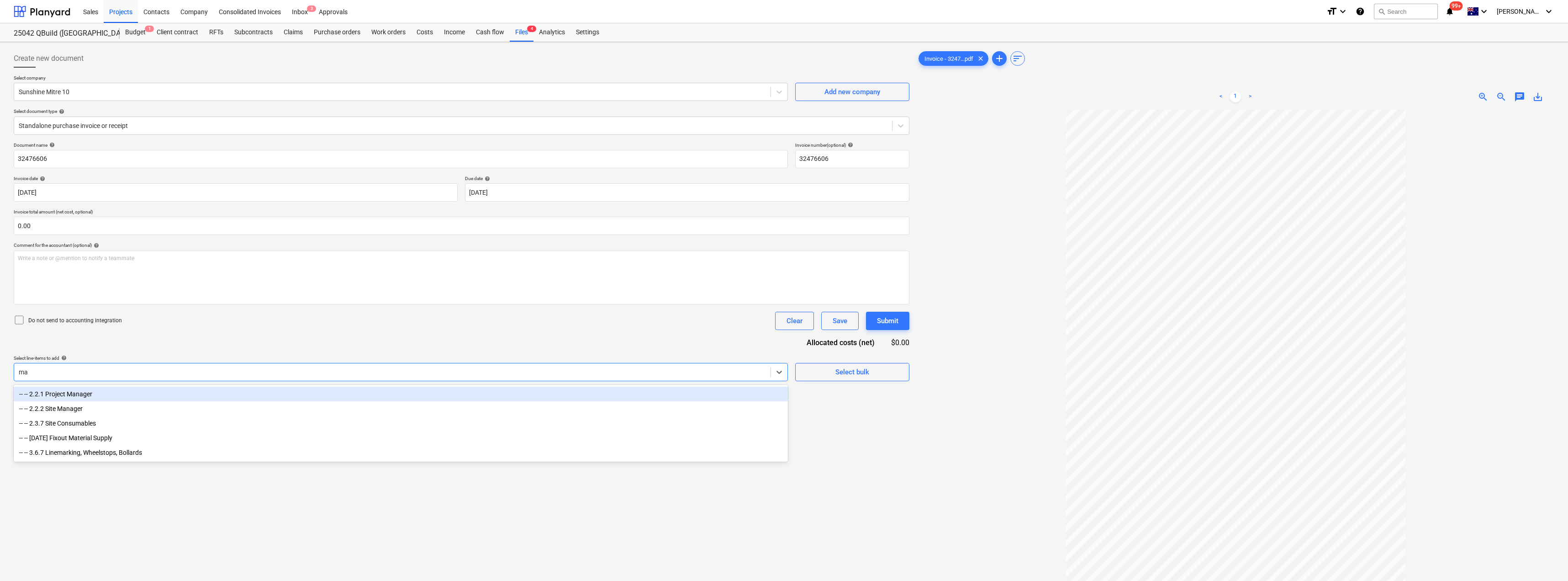
type input "mat"
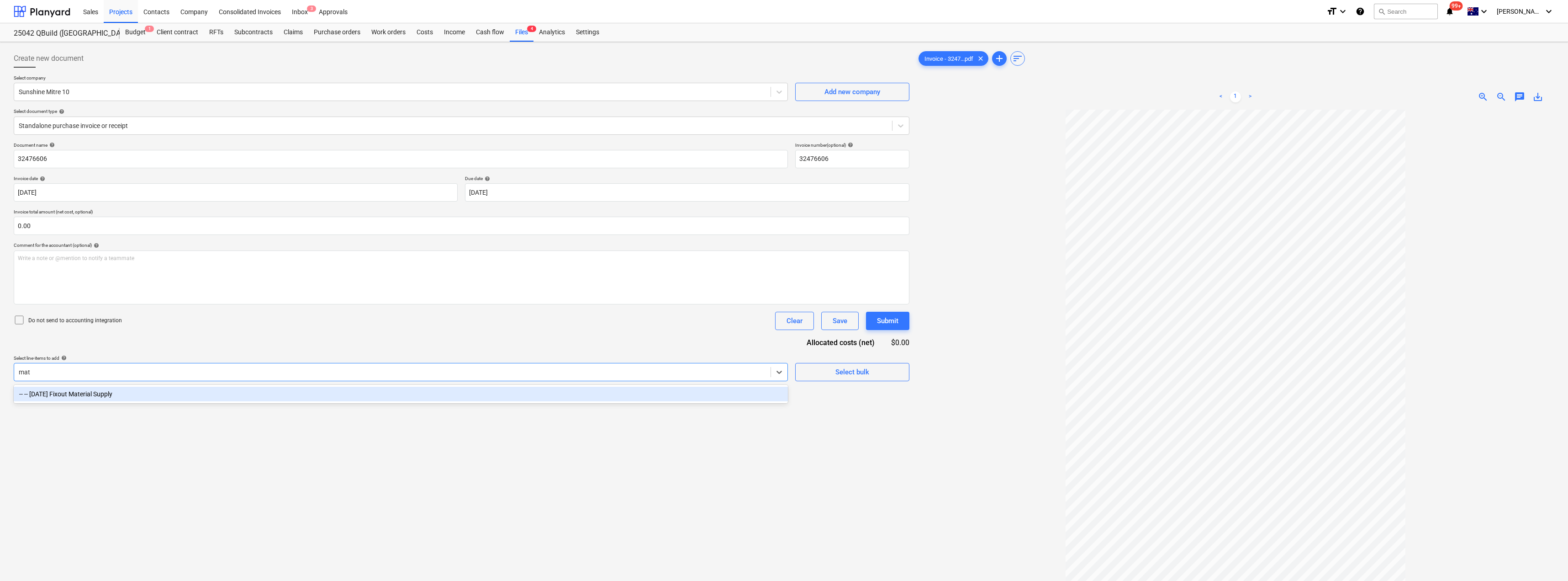
click at [181, 392] on div "-- -- [DATE] Fixout Material Supply" at bounding box center [400, 394] width 774 height 15
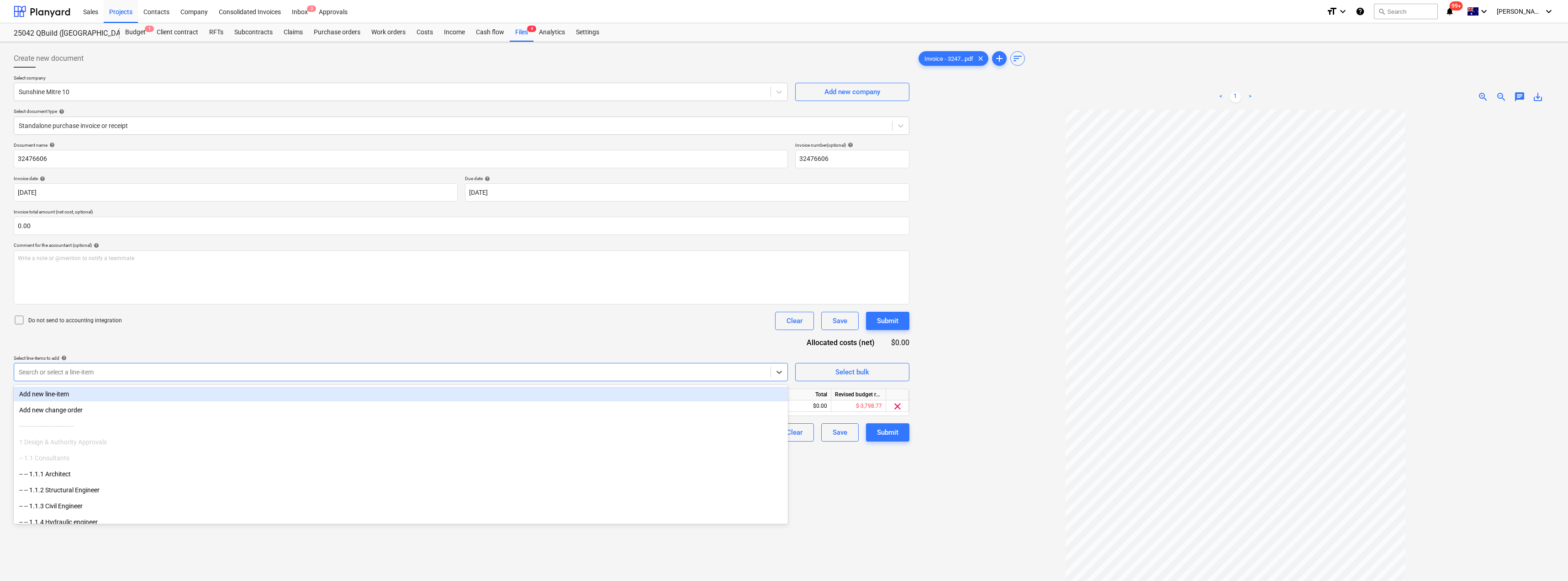
click at [256, 344] on div "Document name help 32476606 Invoice number (optional) help 32476606 Invoice dat…" at bounding box center [461, 292] width 895 height 299
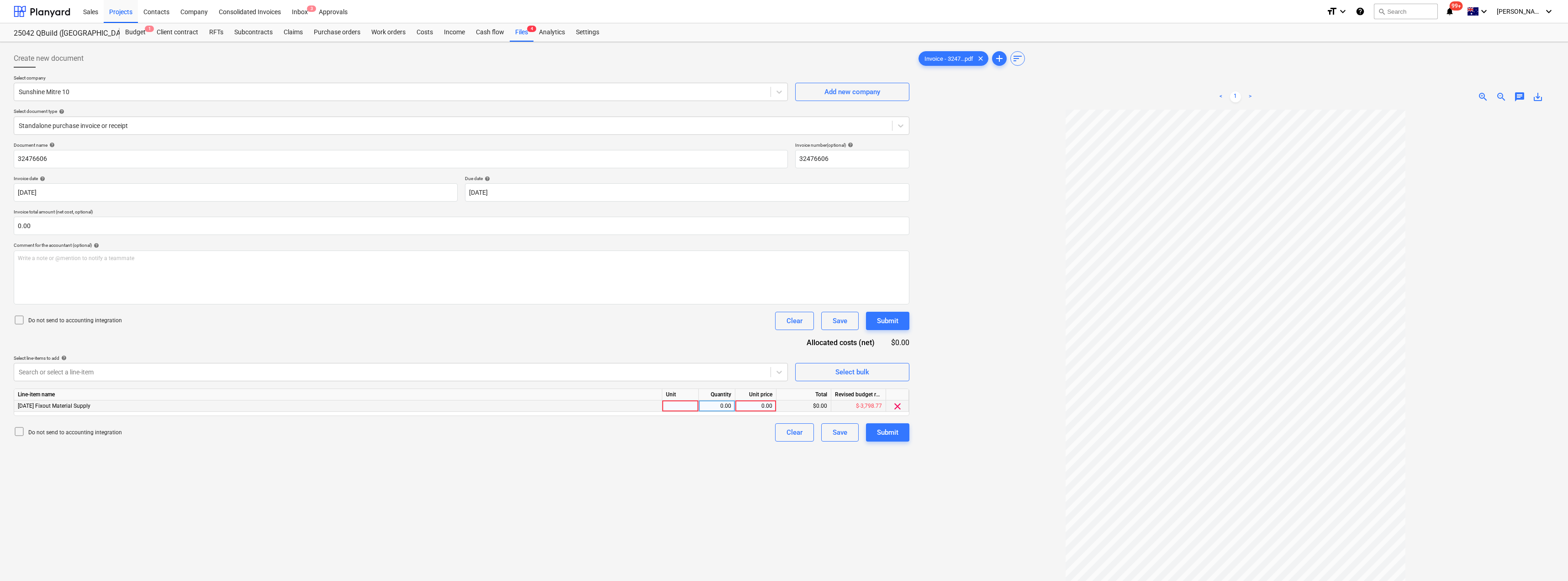
click at [692, 406] on div at bounding box center [681, 406] width 37 height 12
type input "Item"
type input "398.33"
click at [784, 434] on div "Submit" at bounding box center [887, 432] width 21 height 12
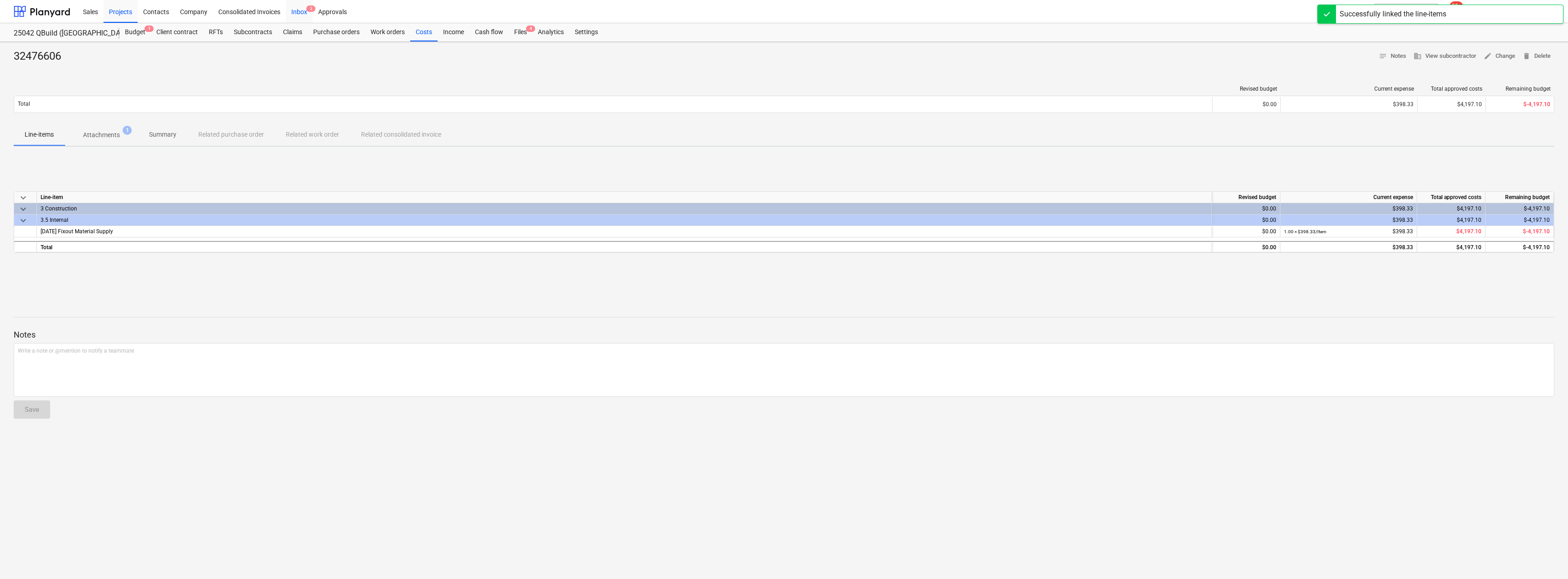
click at [296, 15] on div "Inbox 3" at bounding box center [299, 11] width 27 height 23
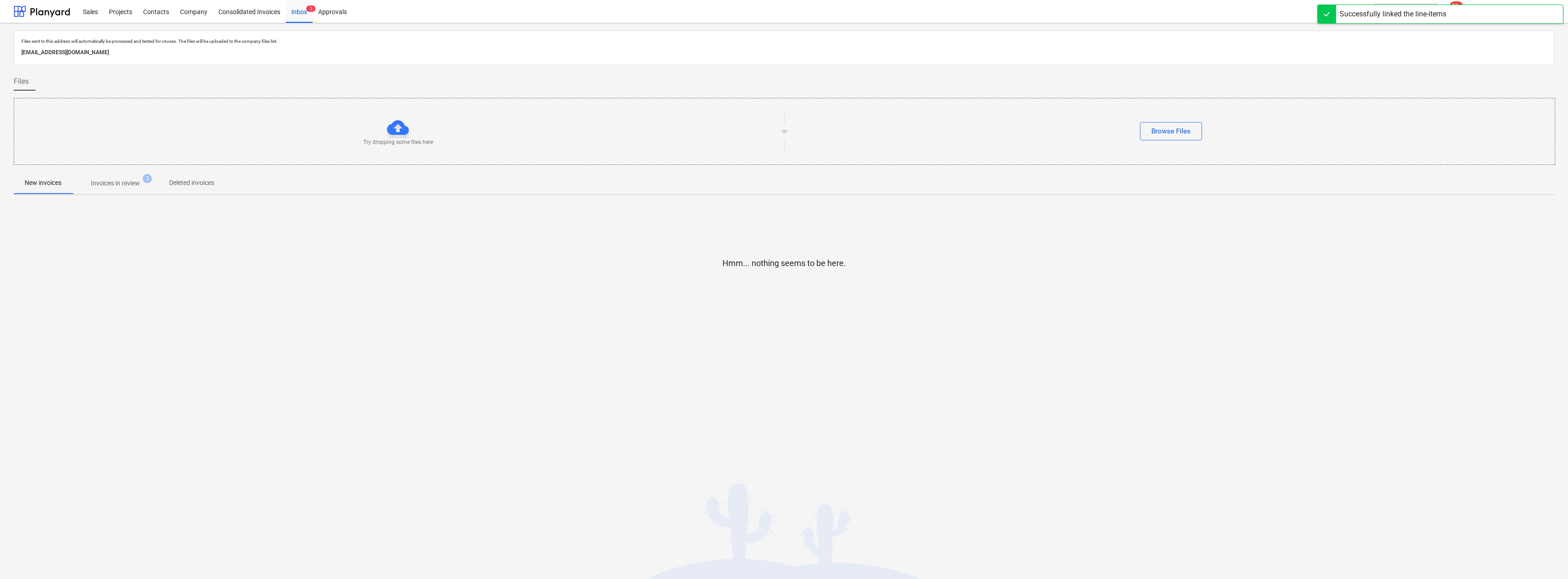
click at [115, 183] on p "Invoices in review" at bounding box center [115, 184] width 49 height 10
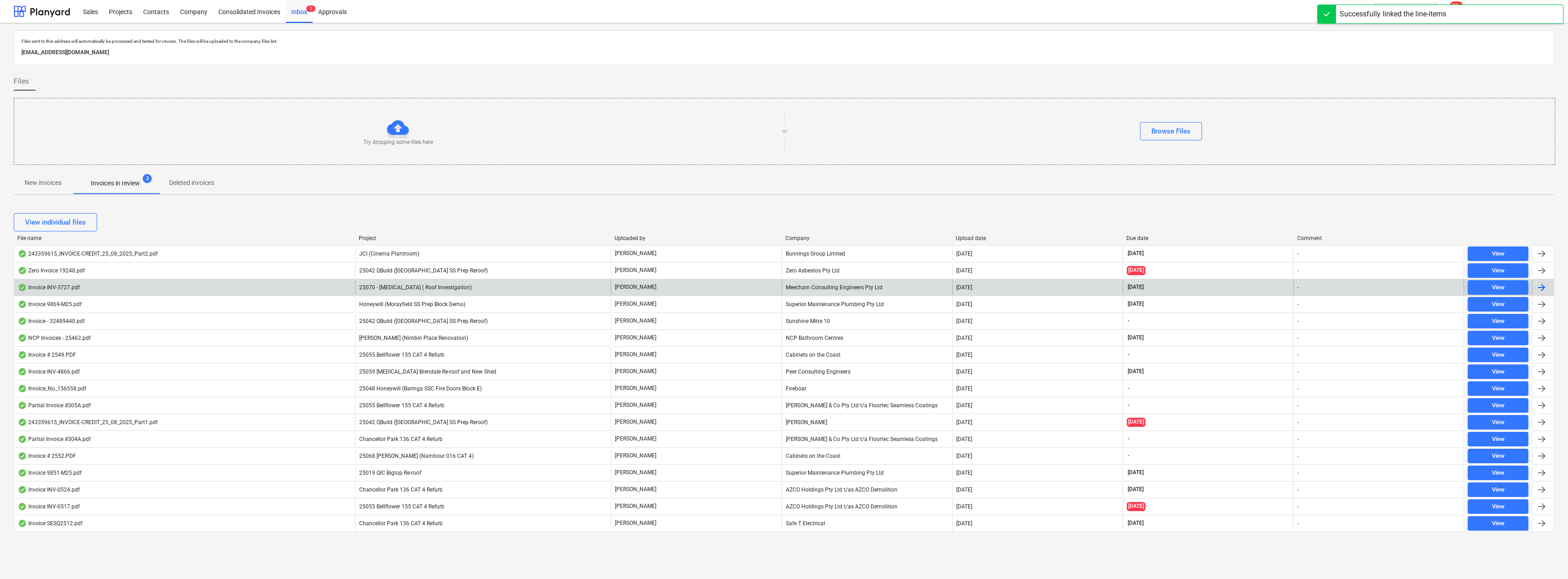
click at [493, 290] on div "25070 - [MEDICAL_DATA] ( Roof Investigation)" at bounding box center [483, 288] width 256 height 15
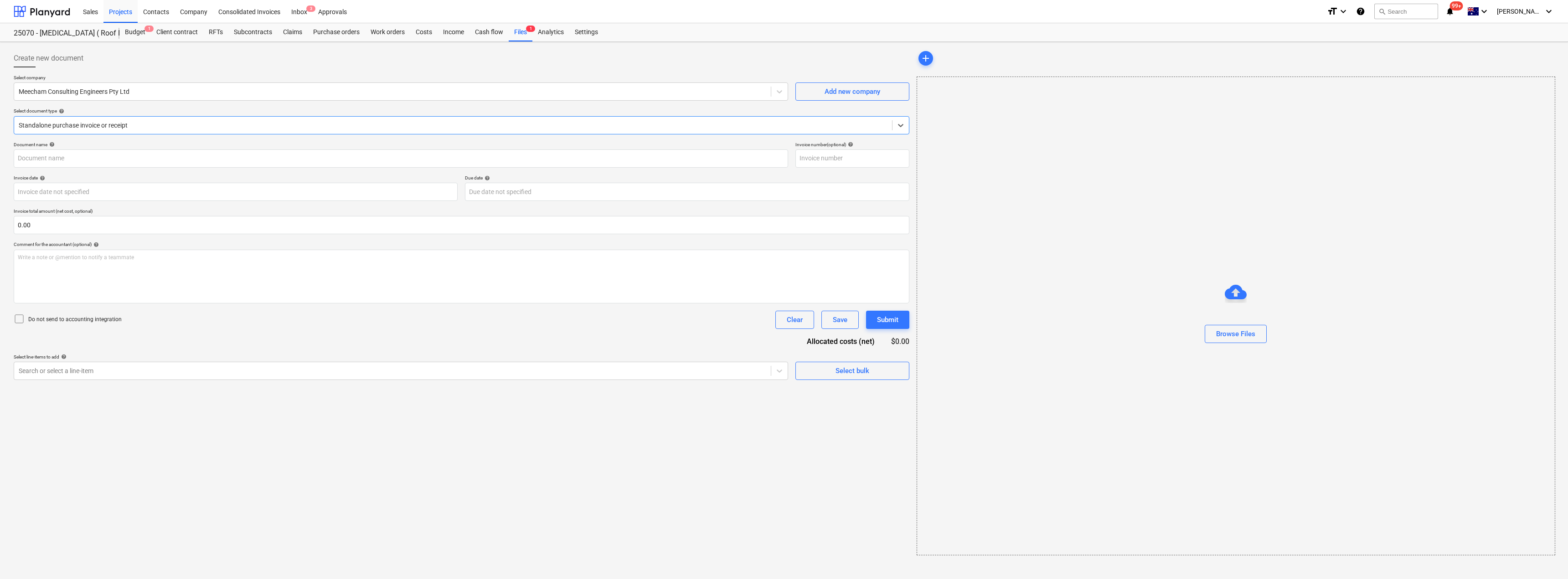
type input "INV-3727"
type input "[DATE]"
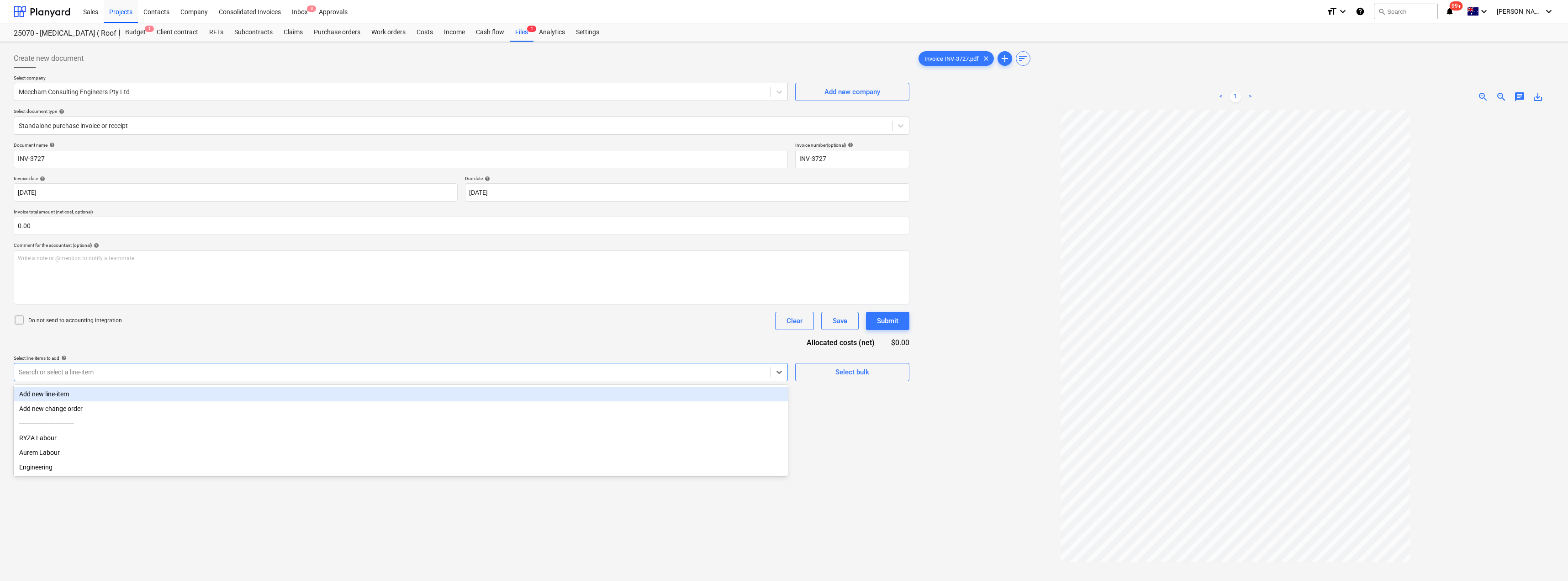
click at [168, 376] on div at bounding box center [392, 372] width 747 height 9
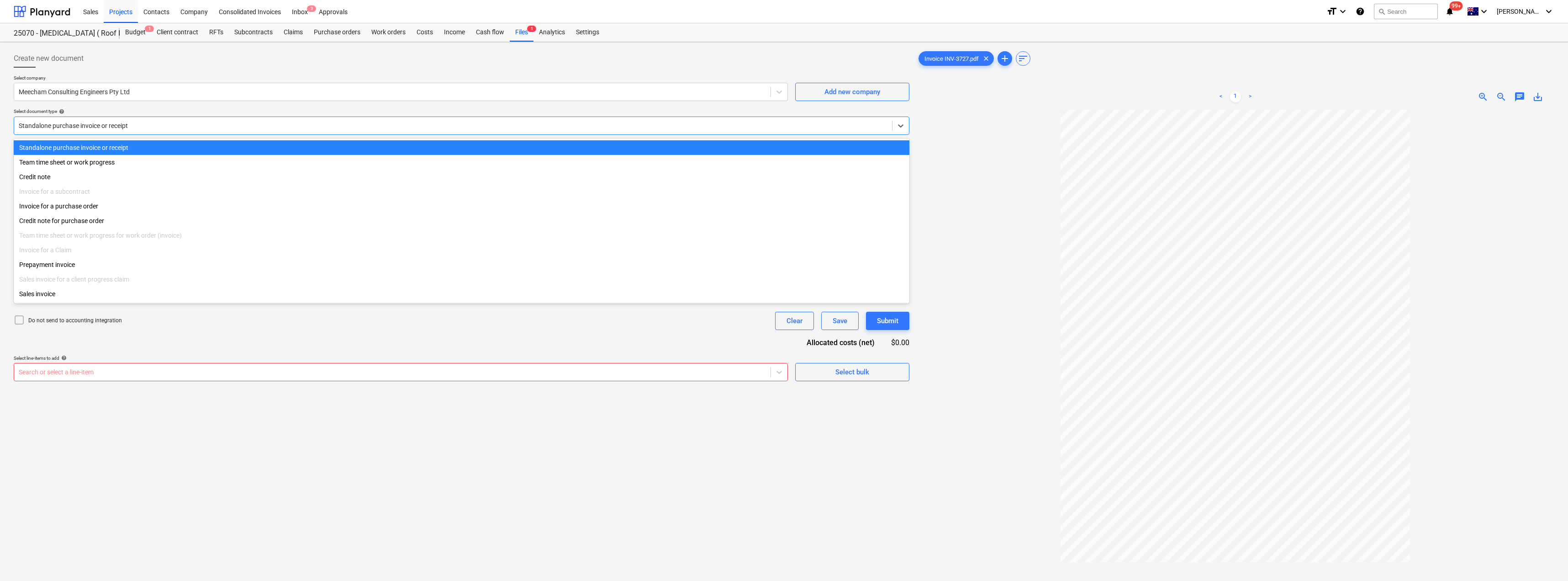
click at [121, 121] on div at bounding box center [453, 125] width 868 height 9
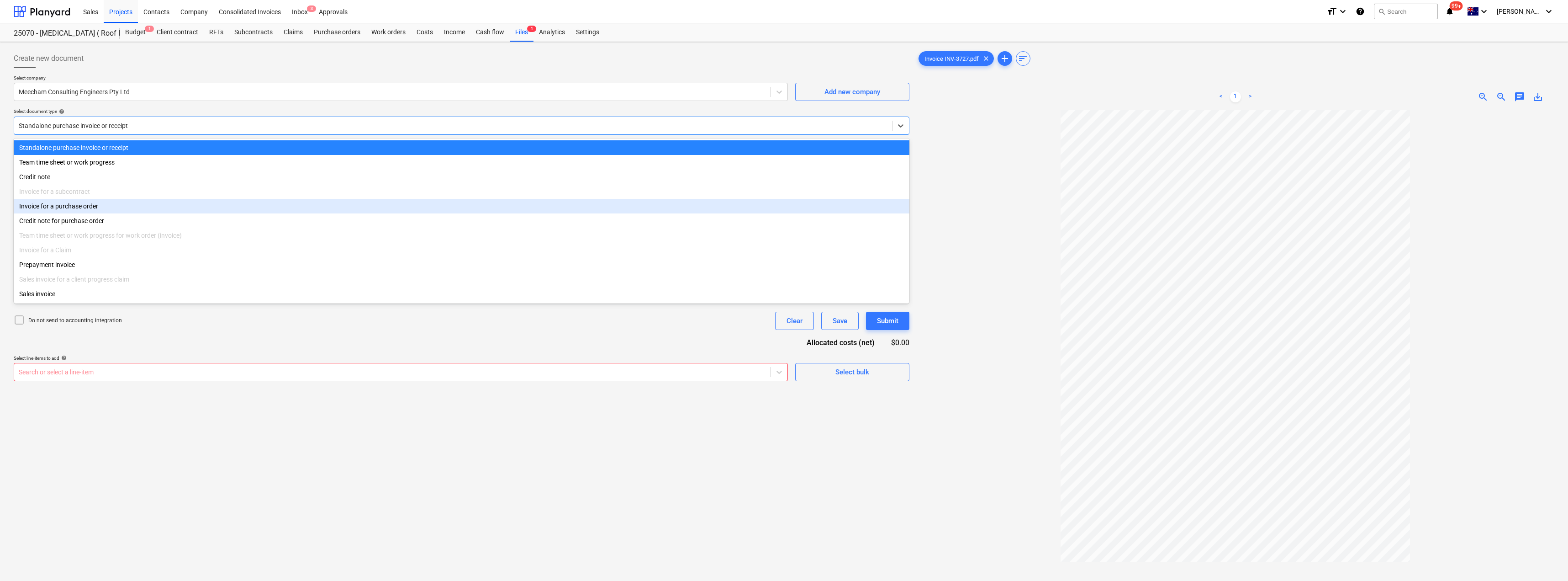
click at [88, 206] on div "Invoice for a purchase order" at bounding box center [461, 206] width 895 height 15
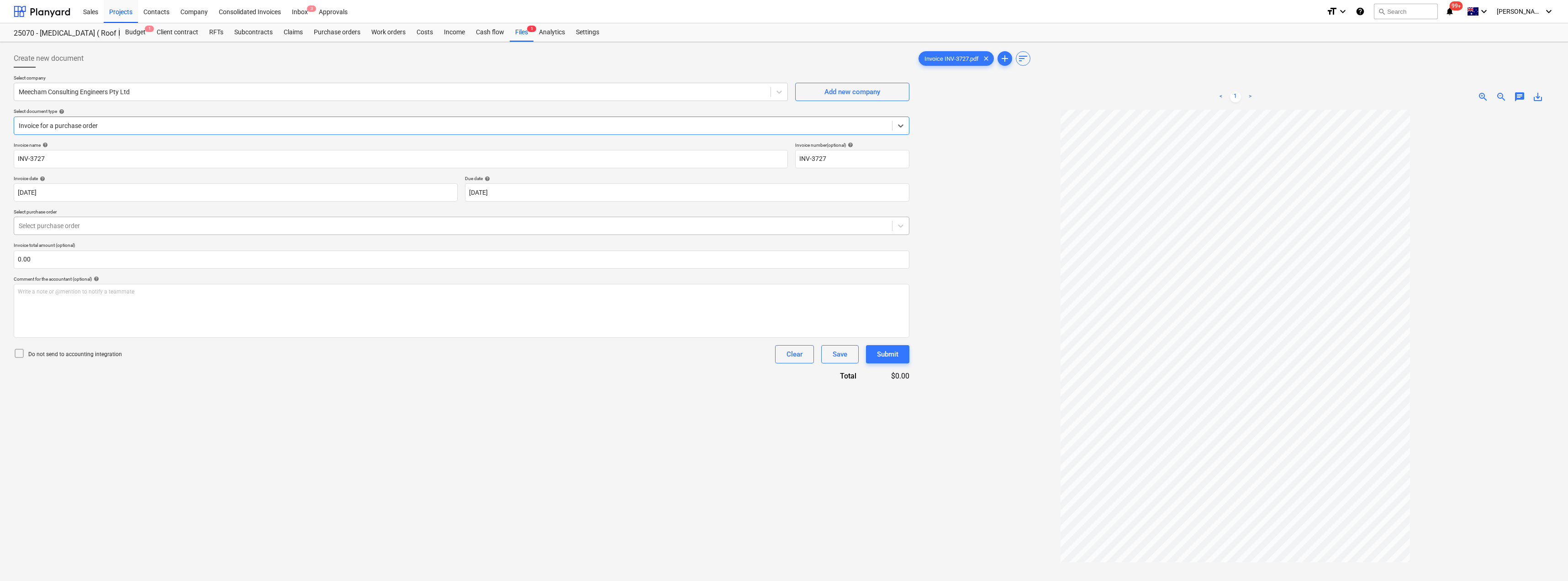
click at [68, 226] on div at bounding box center [453, 225] width 868 height 9
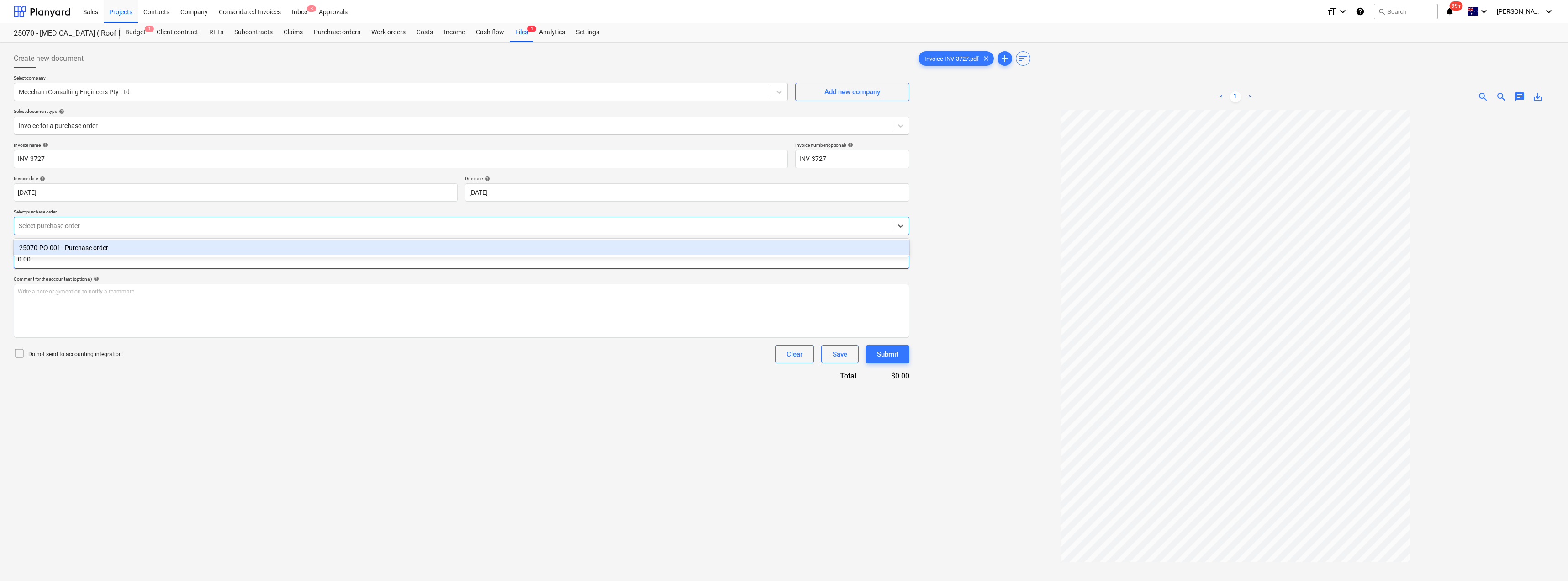
click at [66, 253] on div "25070-PO-001 | Purchase order" at bounding box center [461, 248] width 895 height 15
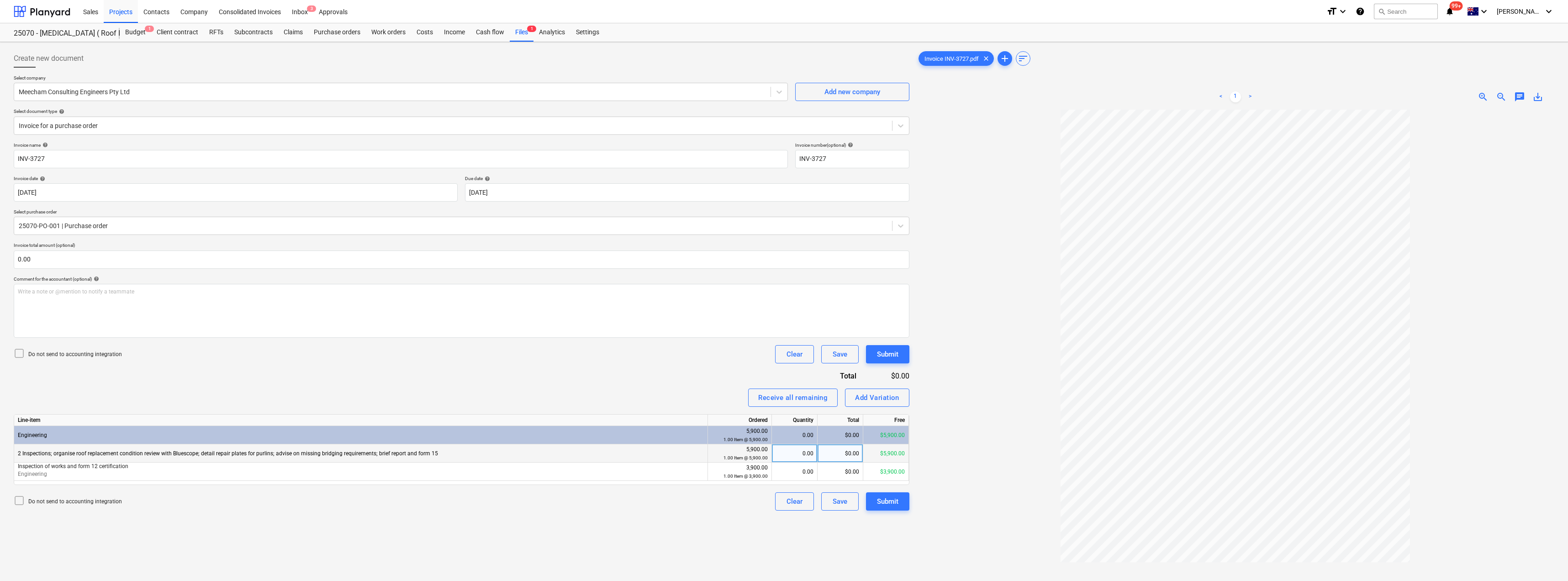
click at [784, 455] on div "0.00" at bounding box center [795, 453] width 38 height 18
type input "1"
click at [714, 405] on div "Receive all remaining Add Variation" at bounding box center [461, 398] width 895 height 18
click at [784, 497] on div "Submit" at bounding box center [887, 501] width 21 height 12
click at [304, 10] on div "Inbox 3" at bounding box center [300, 11] width 27 height 23
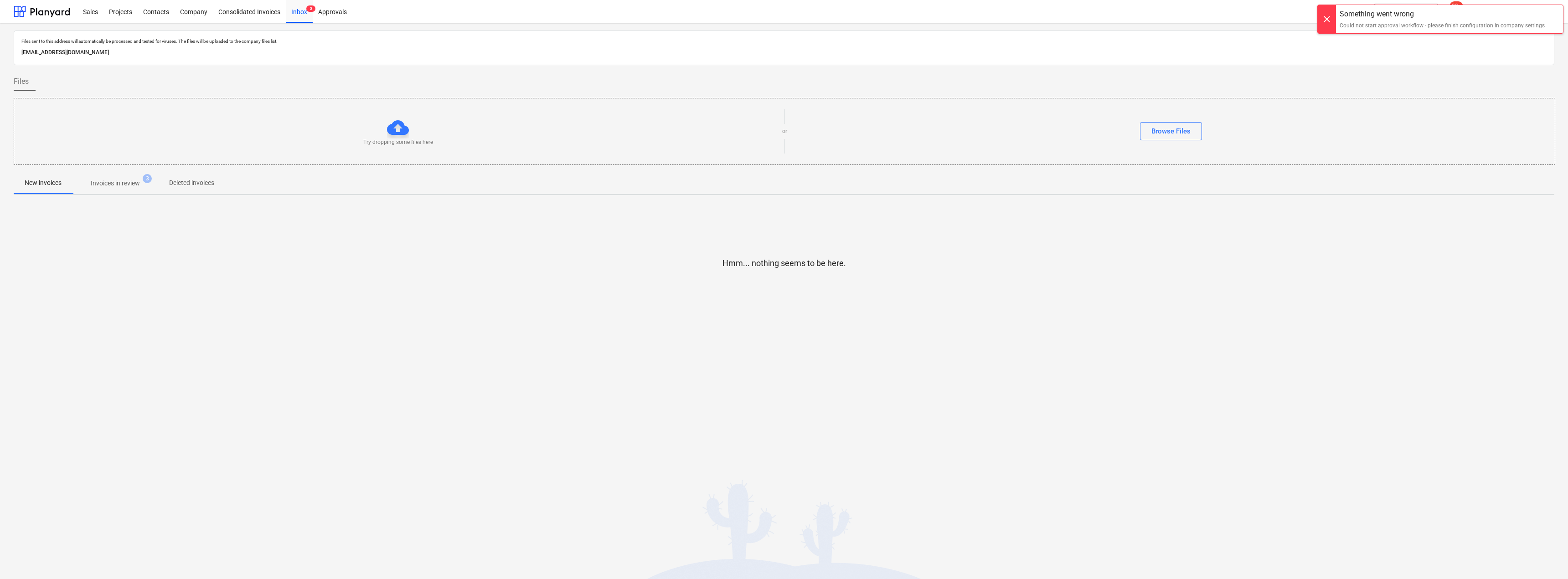
click at [131, 179] on p "Invoices in review" at bounding box center [115, 184] width 49 height 10
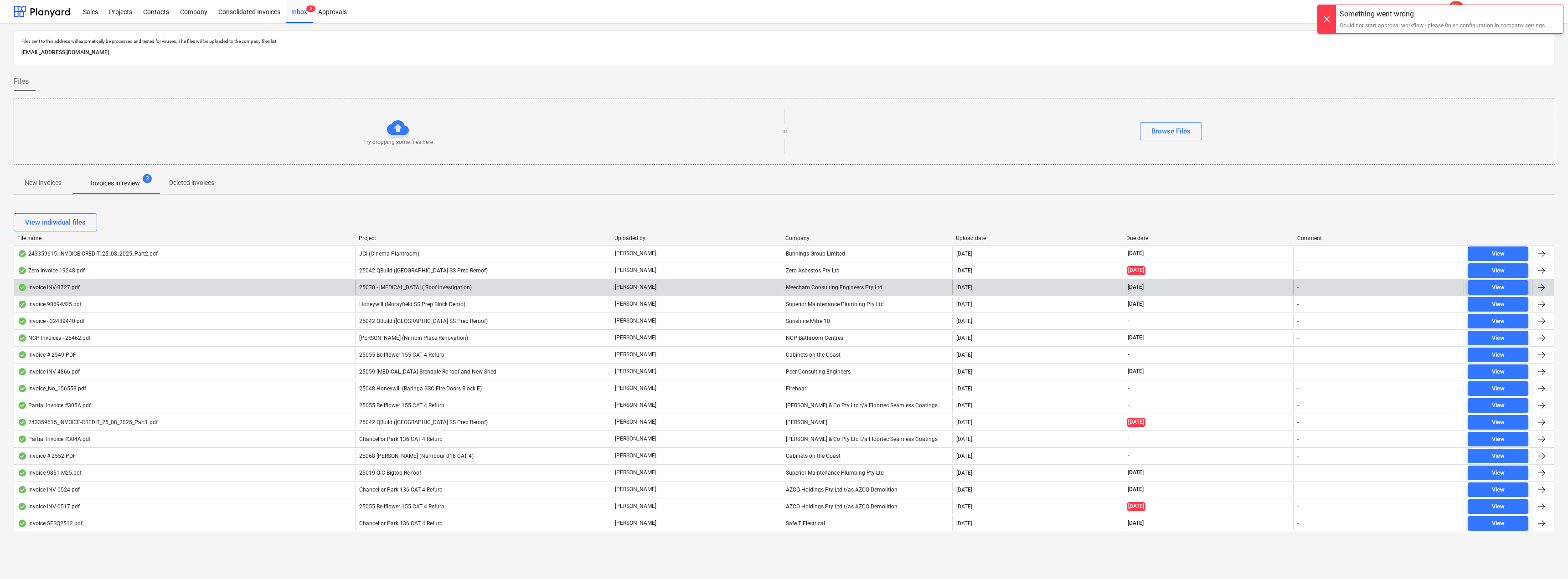
click at [427, 284] on span "25070 - [MEDICAL_DATA] ( Roof Investigation)" at bounding box center [415, 287] width 113 height 6
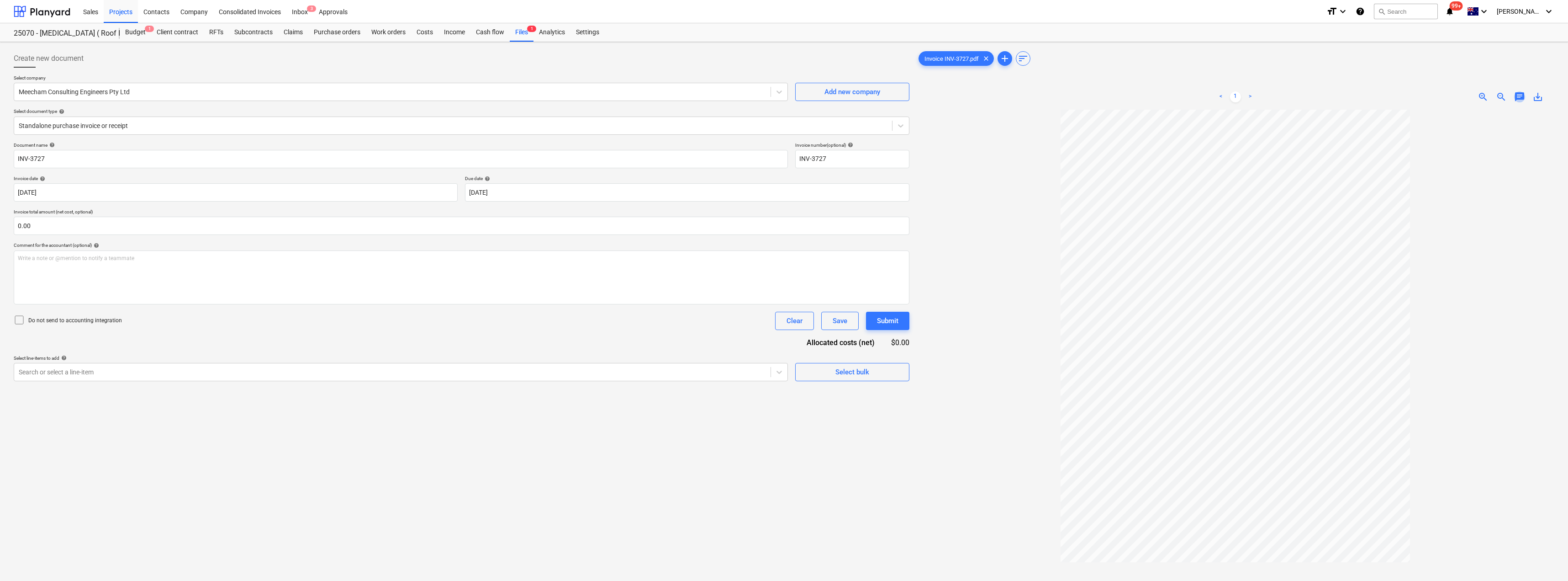
click at [784, 95] on span "chat" at bounding box center [1519, 97] width 11 height 11
click at [784, 176] on p "Write a note or @mention to notify a teammate [PERSON_NAME]" at bounding box center [1456, 174] width 174 height 8
click at [784, 226] on button "Save" at bounding box center [1383, 233] width 37 height 18
click at [300, 10] on div "Inbox 3" at bounding box center [300, 11] width 27 height 23
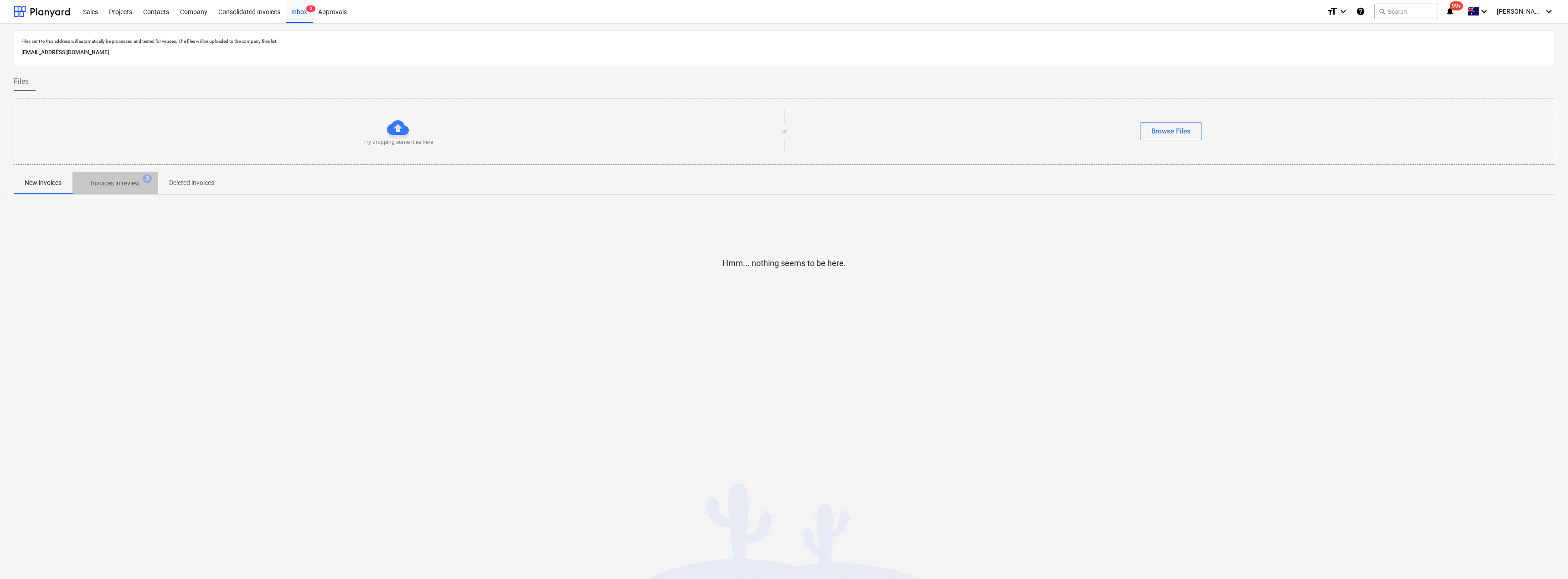
click at [108, 186] on p "Invoices in review" at bounding box center [115, 184] width 49 height 10
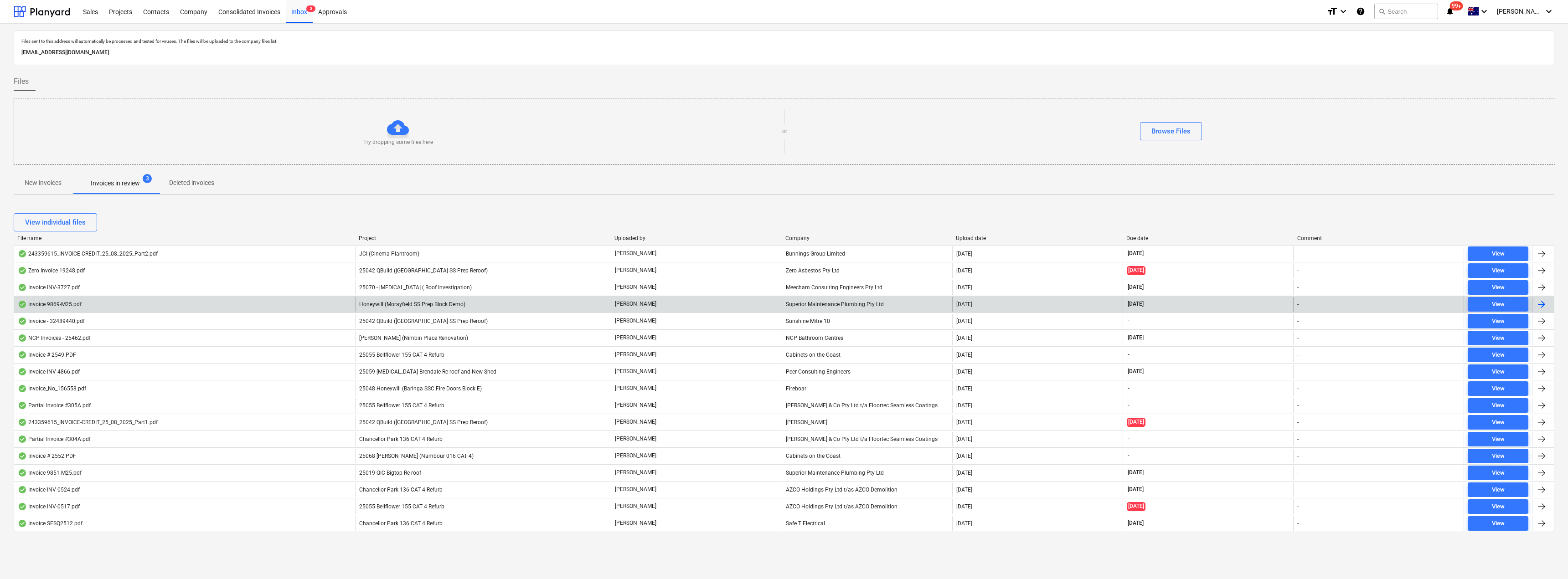
click at [515, 309] on div "Honeywill (Morayfield SS Prep Block Demo)" at bounding box center [483, 304] width 256 height 15
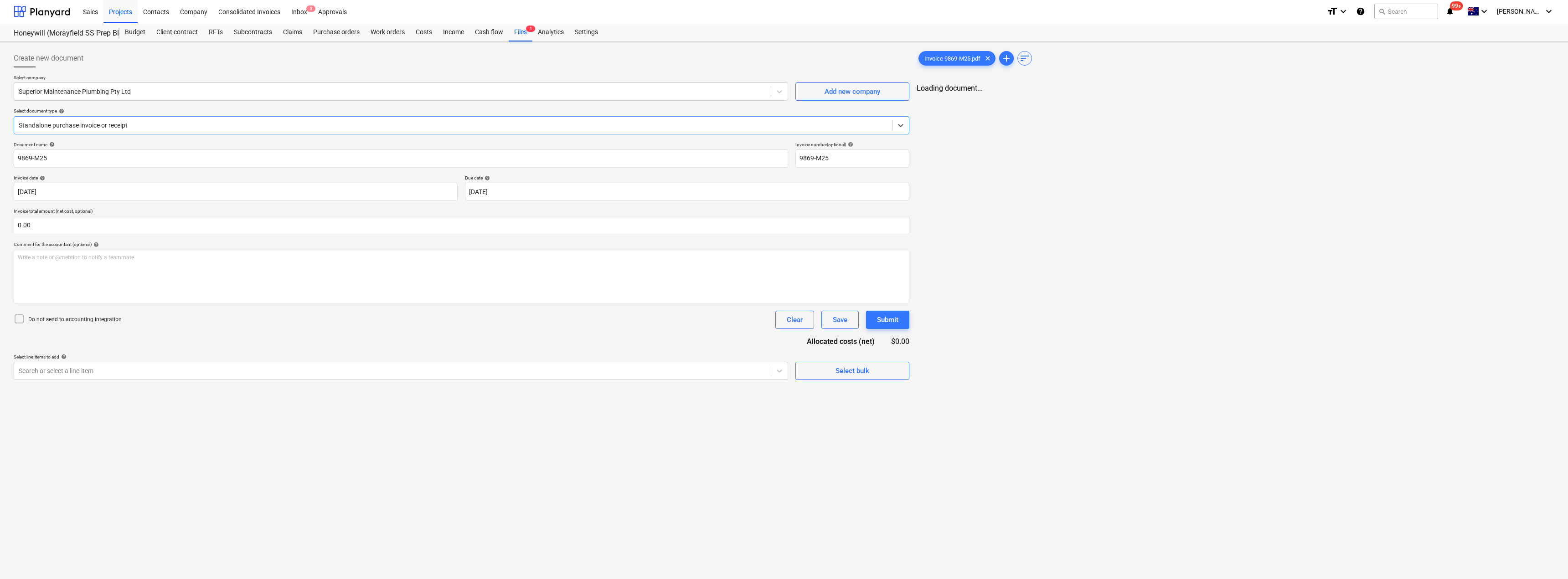
type input "9869-M25"
type input "[DATE]"
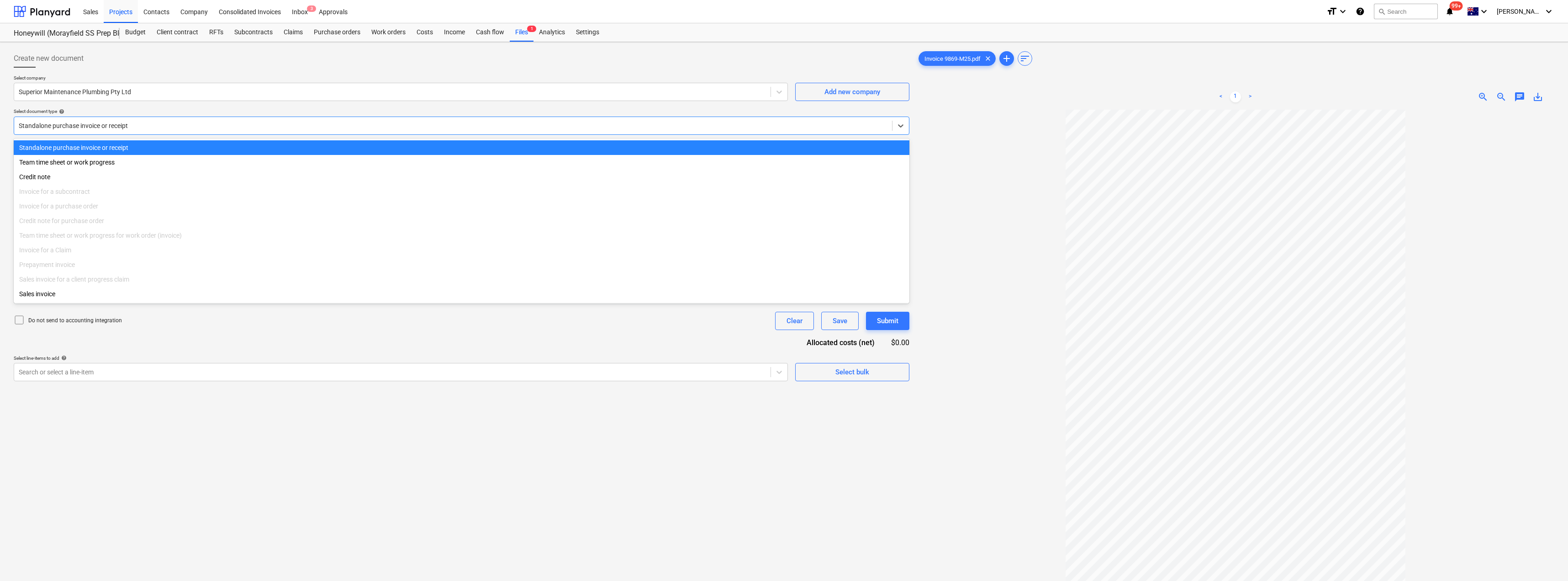
click at [131, 121] on div at bounding box center [453, 125] width 868 height 9
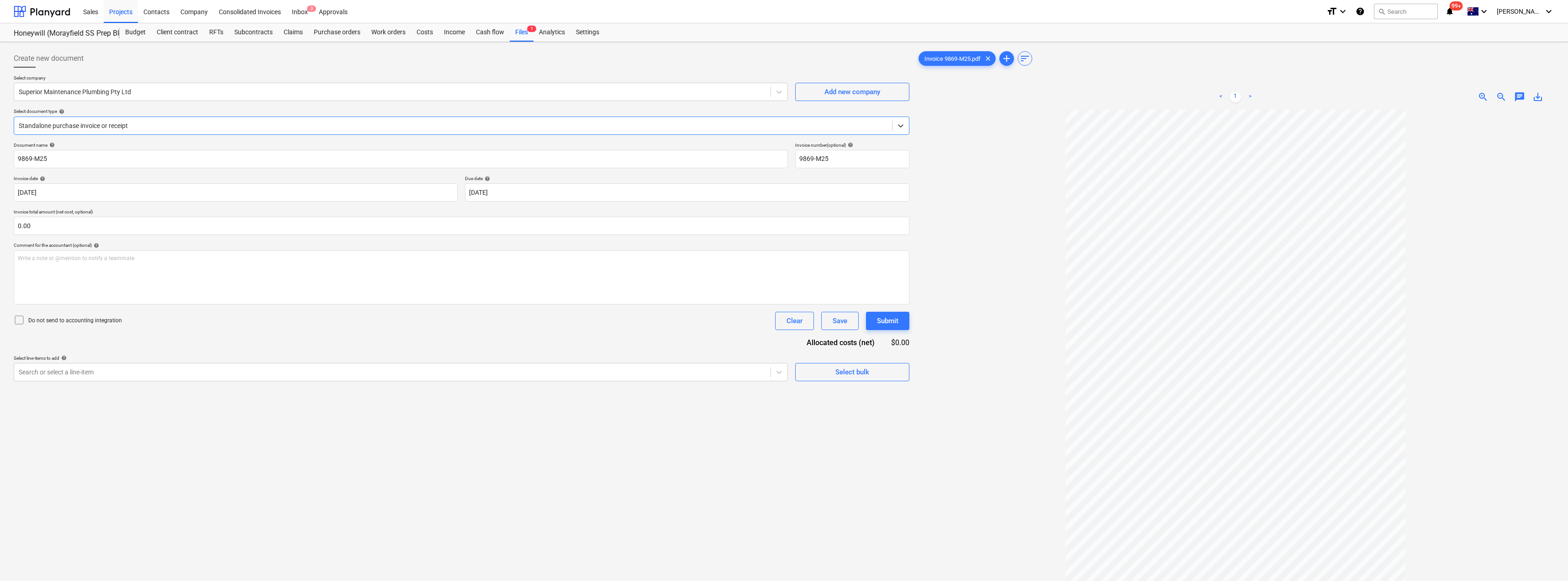
click at [131, 121] on div at bounding box center [453, 125] width 868 height 9
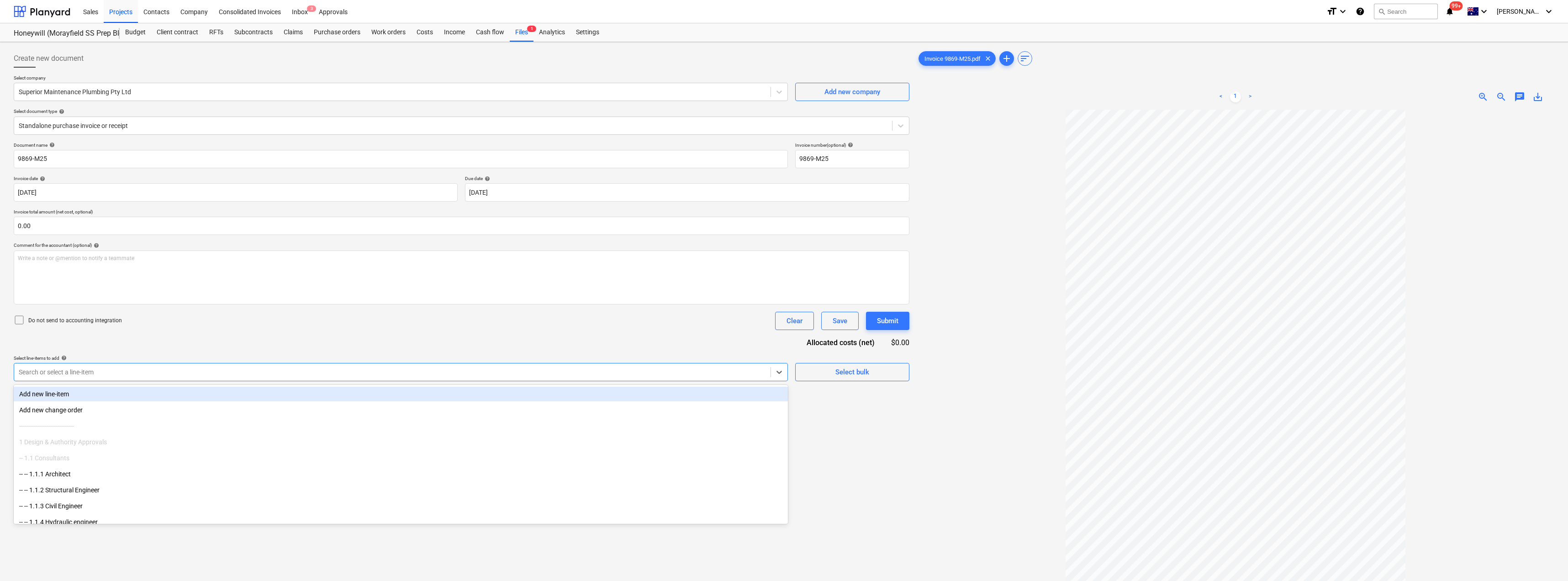
click at [75, 370] on div at bounding box center [392, 372] width 747 height 9
type input "hy"
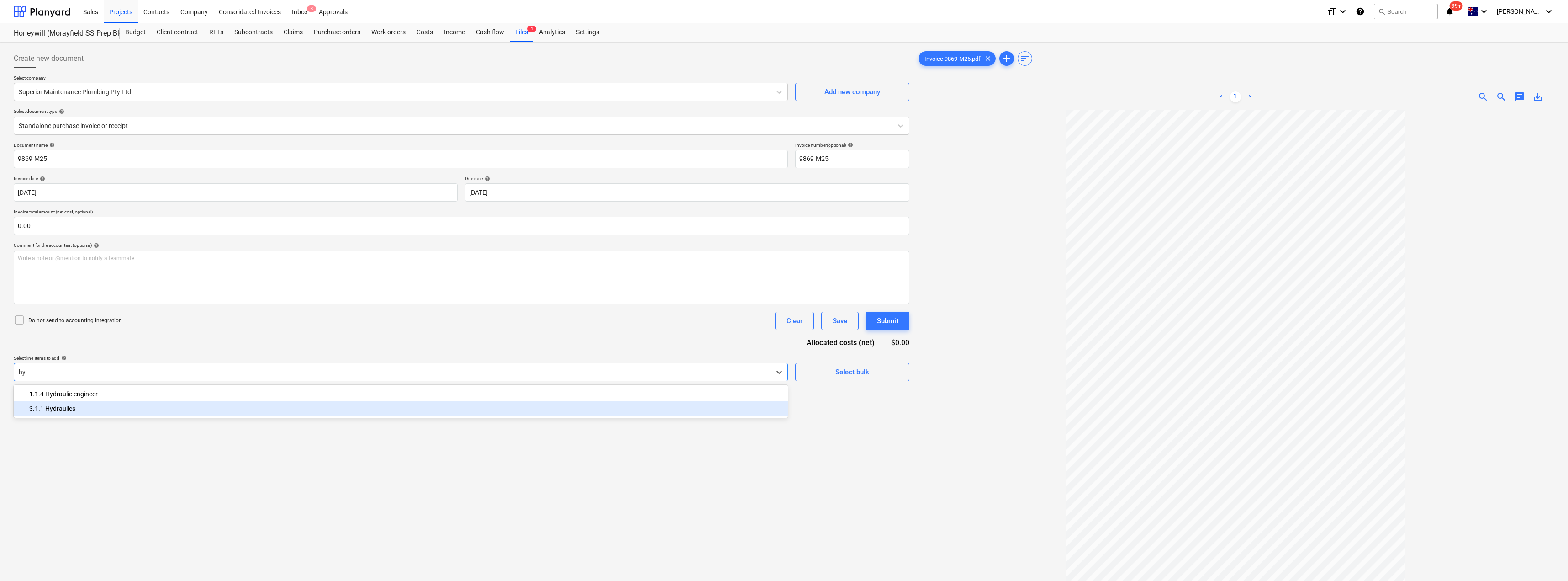
click at [74, 406] on div "-- -- 3.1.1 Hydraulics" at bounding box center [400, 408] width 774 height 15
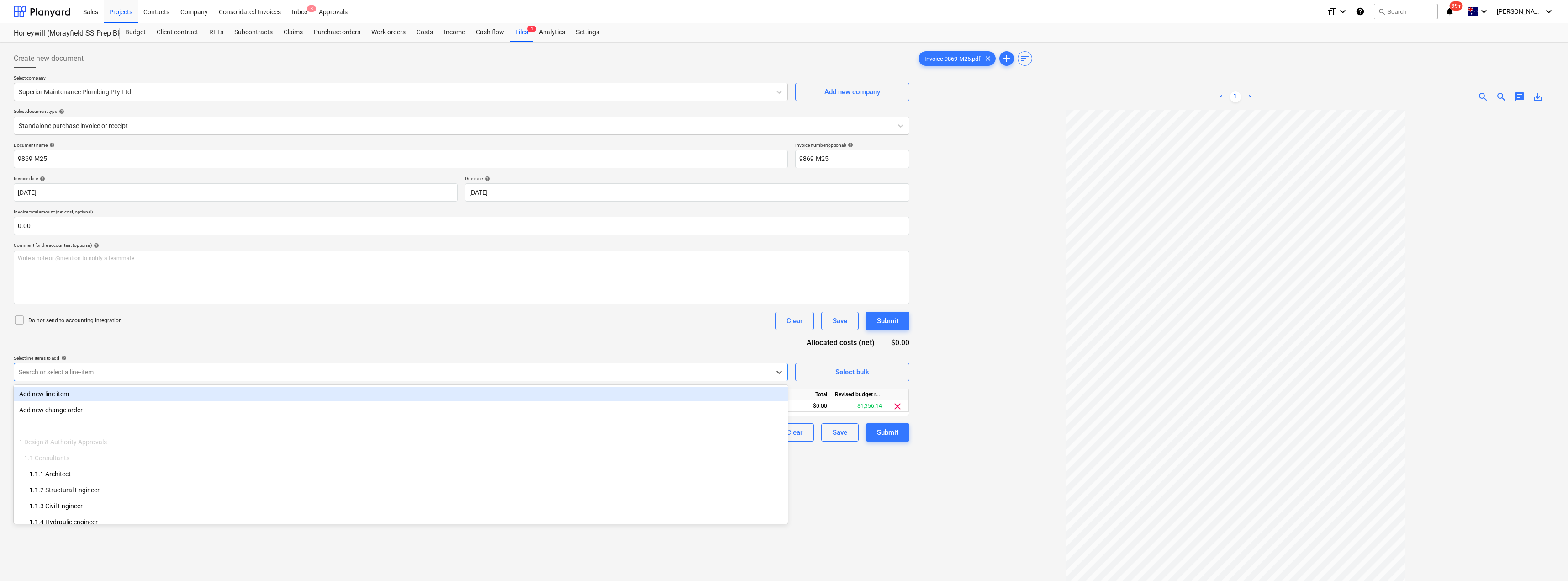
click at [179, 348] on div "Document name help 9869-M25 Invoice number (optional) help 9869-M25 Invoice dat…" at bounding box center [461, 292] width 895 height 299
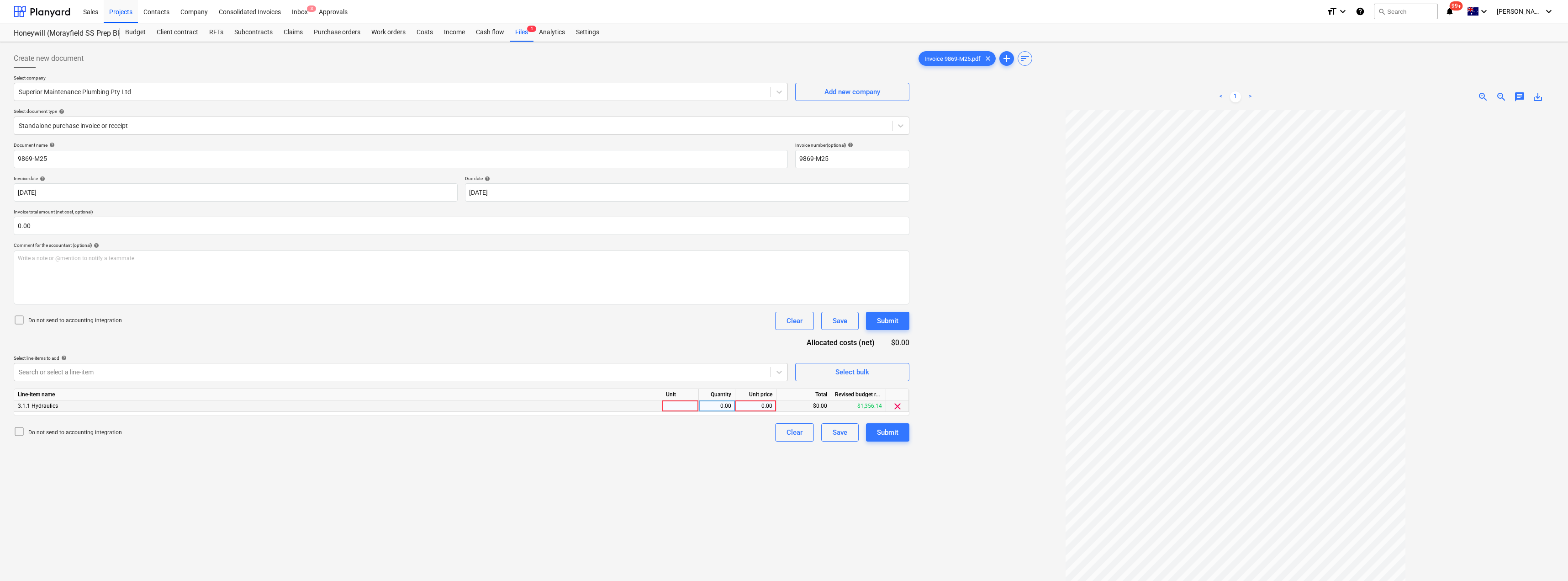
click at [689, 406] on div at bounding box center [681, 406] width 37 height 12
type input "Item"
type input "1356.14"
click at [784, 429] on div "Submit" at bounding box center [887, 432] width 21 height 12
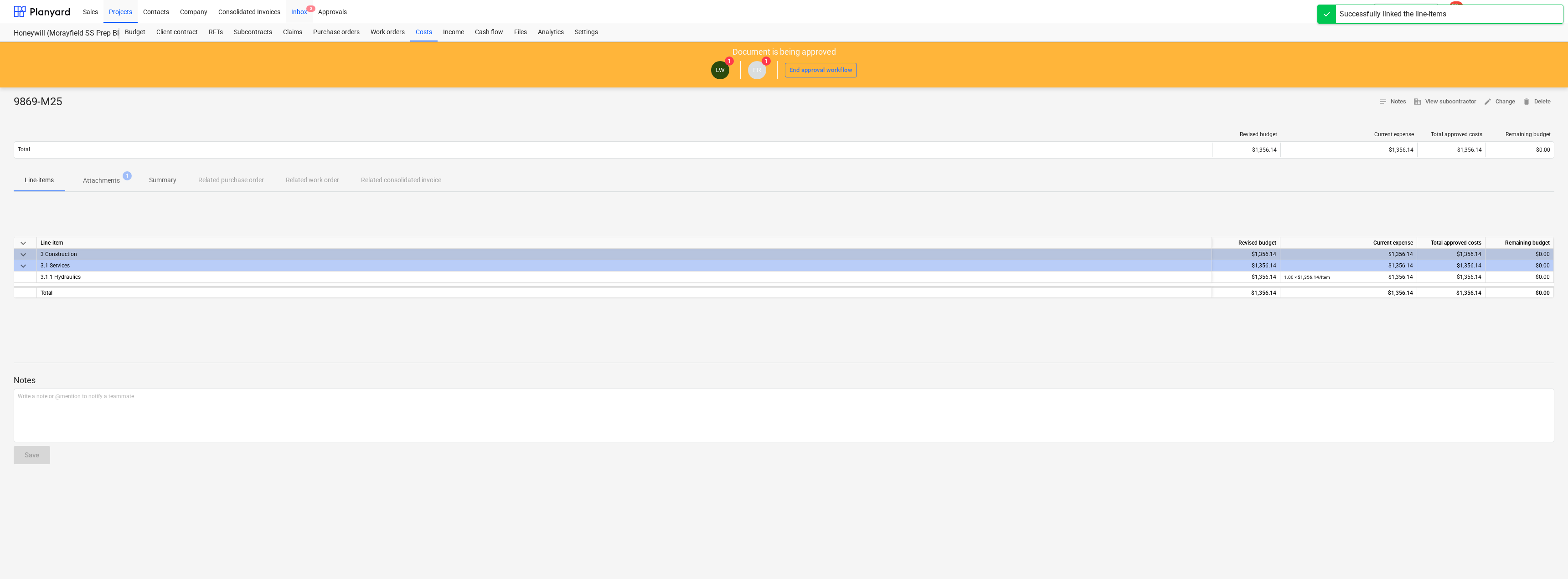
click at [303, 8] on div "Inbox 3" at bounding box center [299, 11] width 27 height 23
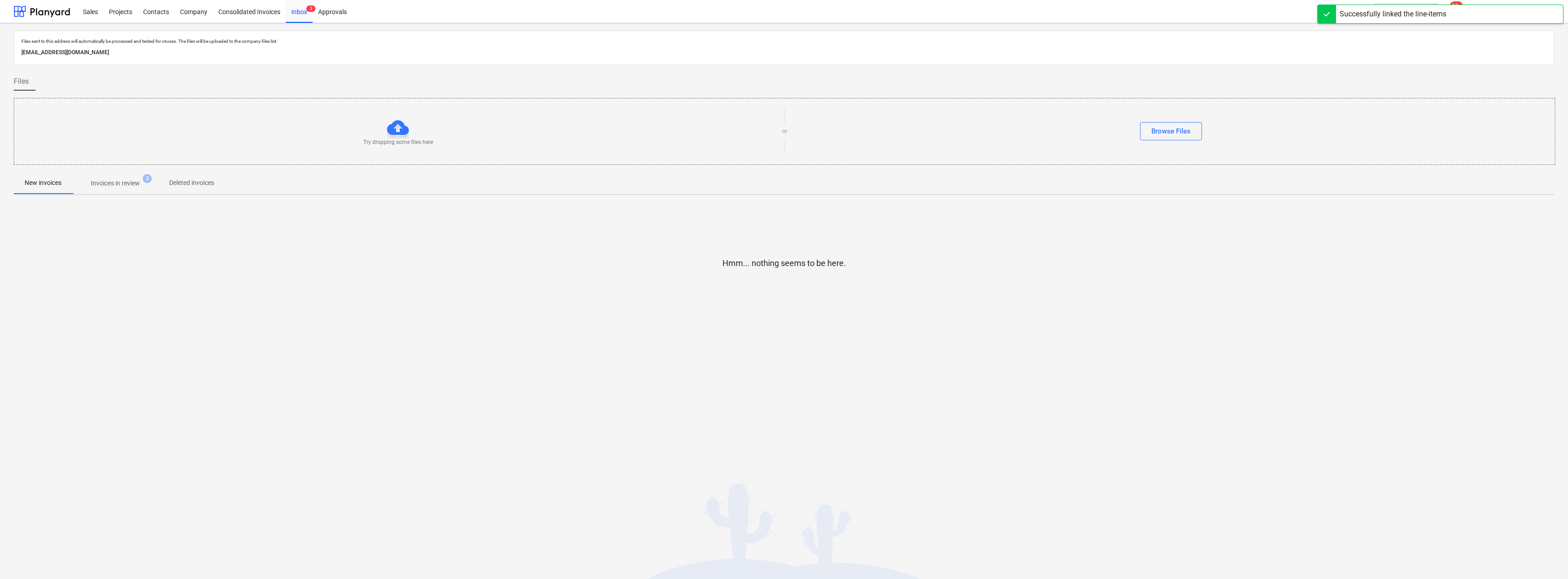
click at [117, 180] on p "Invoices in review" at bounding box center [115, 184] width 49 height 10
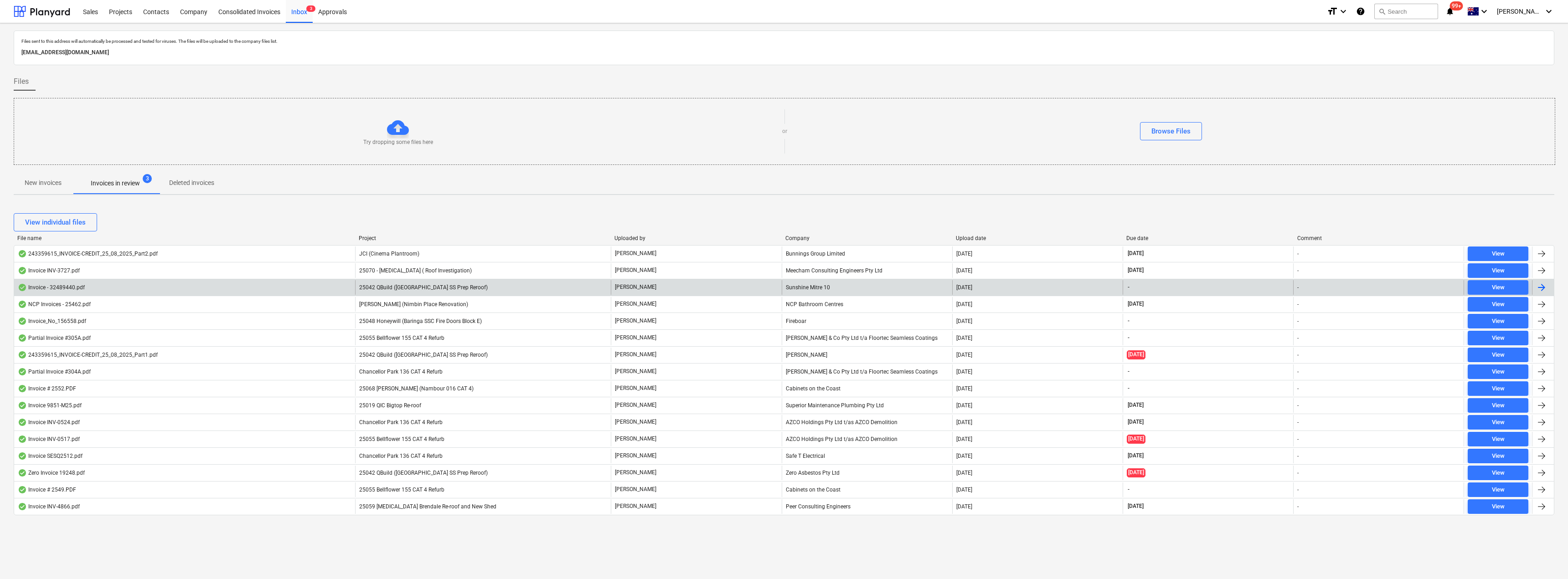
click at [513, 289] on div "25042 QBuild ([GEOGRAPHIC_DATA] SS Prep Reroof)" at bounding box center [483, 288] width 256 height 15
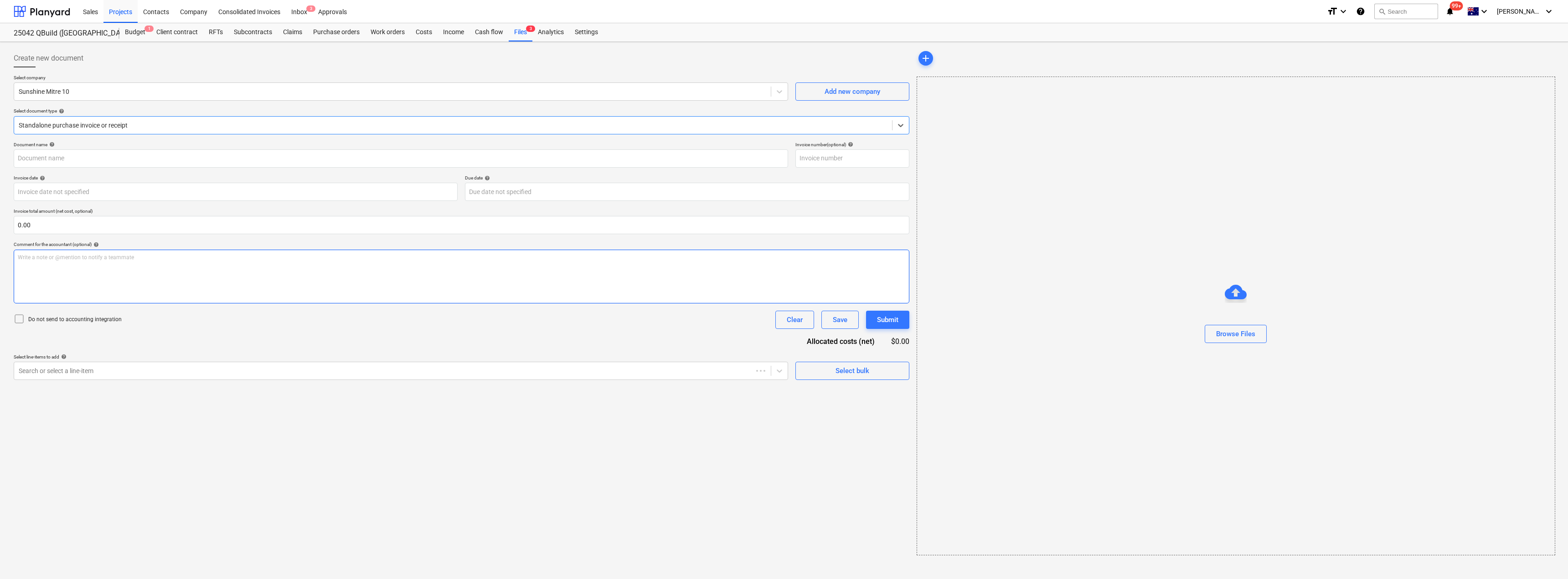
type input "32489440"
type input "[DATE]"
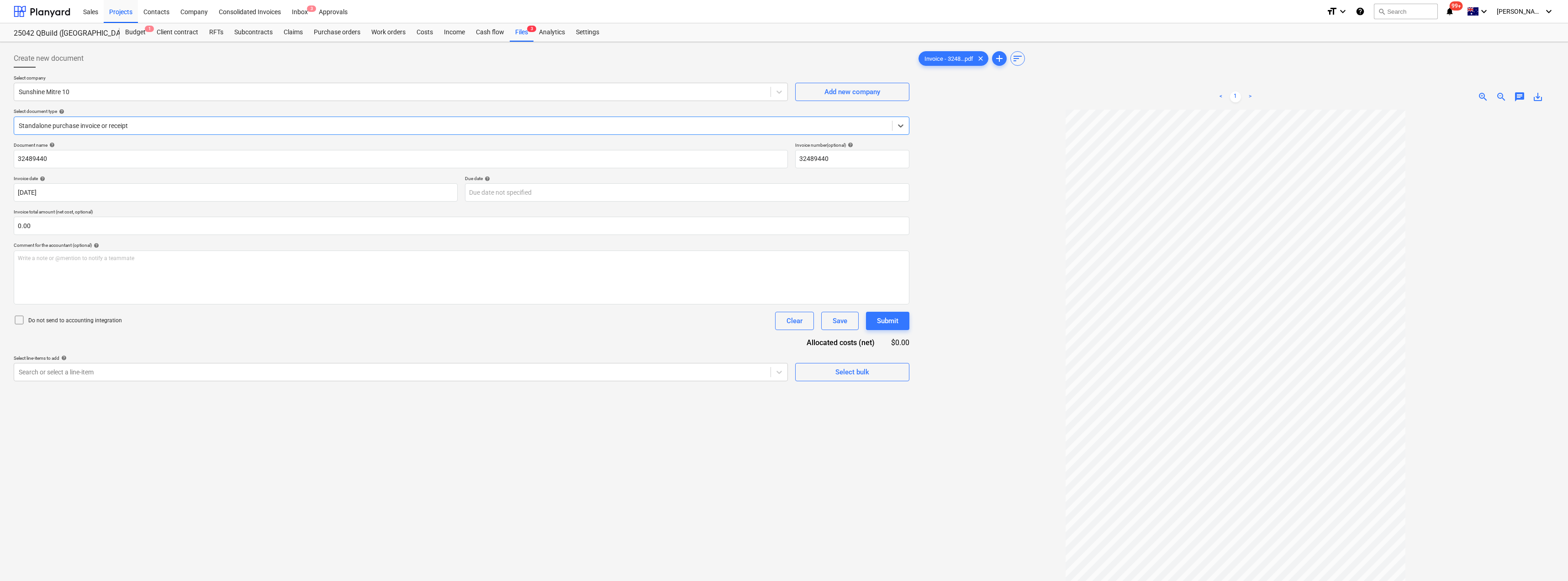
click at [91, 125] on div at bounding box center [453, 125] width 868 height 9
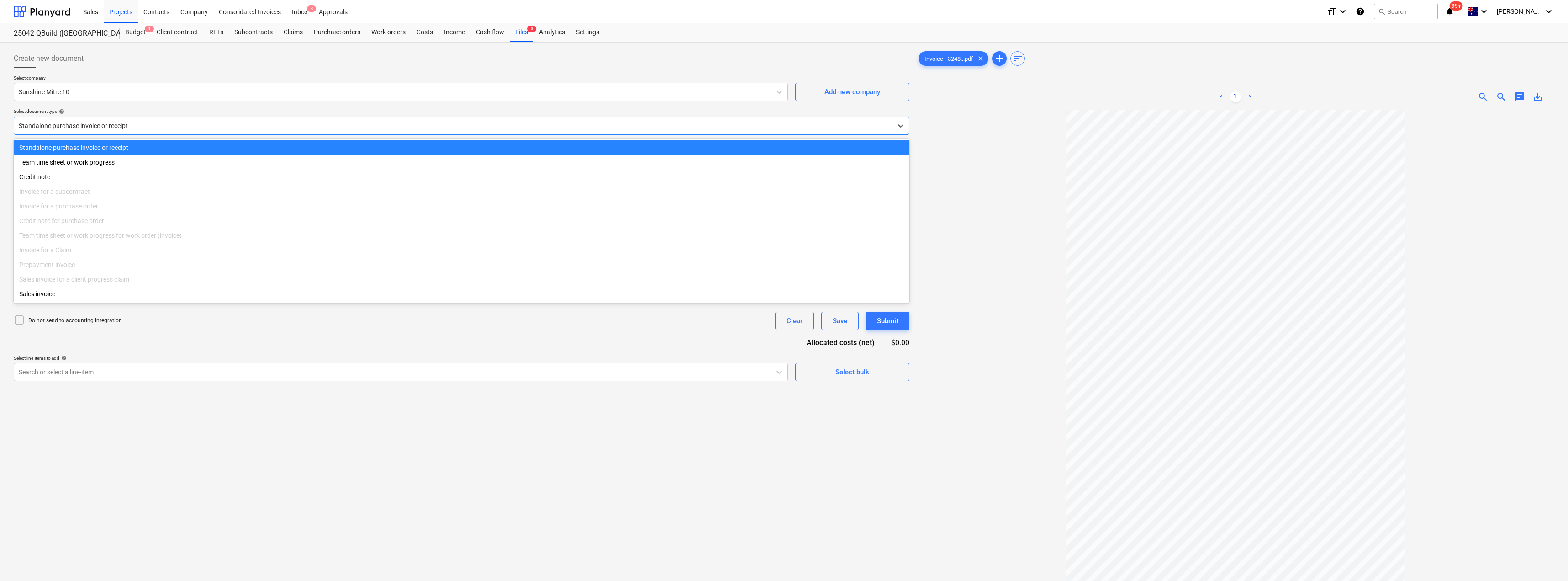
click at [91, 125] on div at bounding box center [453, 125] width 868 height 9
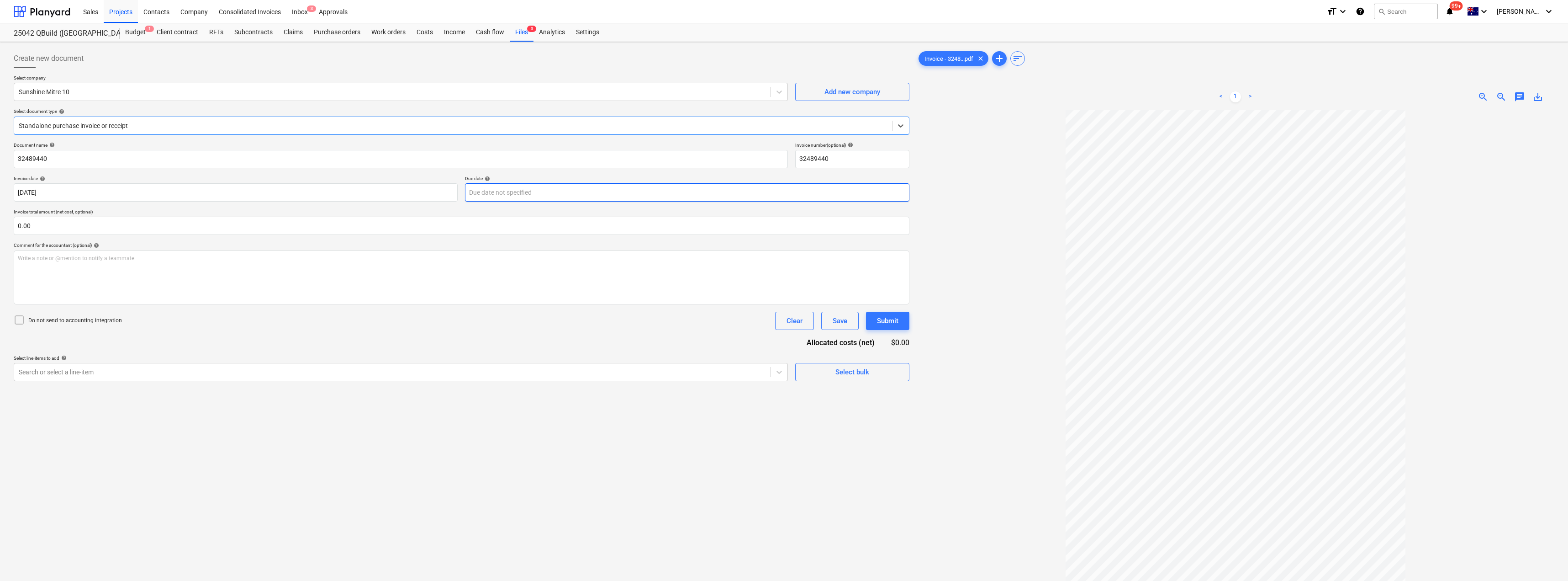
click at [507, 189] on body "Sales Projects Contacts Company Consolidated Invoices Inbox 3 Approvals format_…" at bounding box center [784, 290] width 1568 height 581
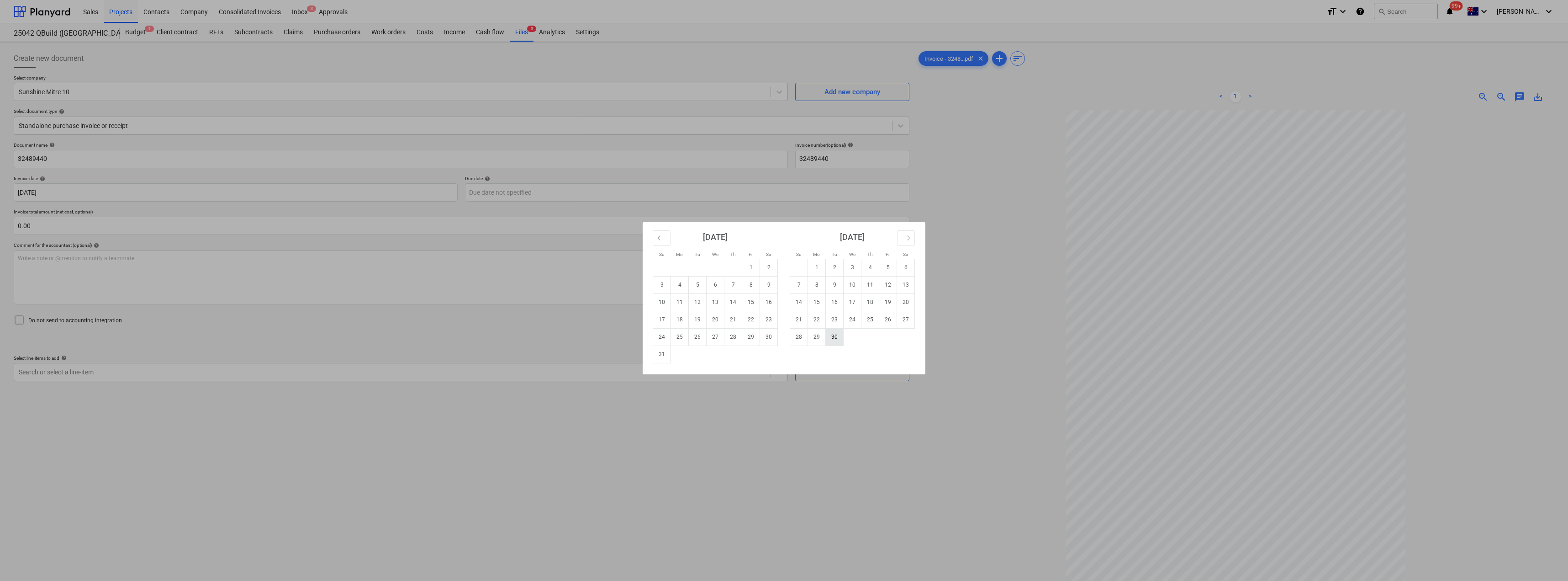
click at [784, 337] on td "30" at bounding box center [834, 337] width 18 height 17
type input "[DATE]"
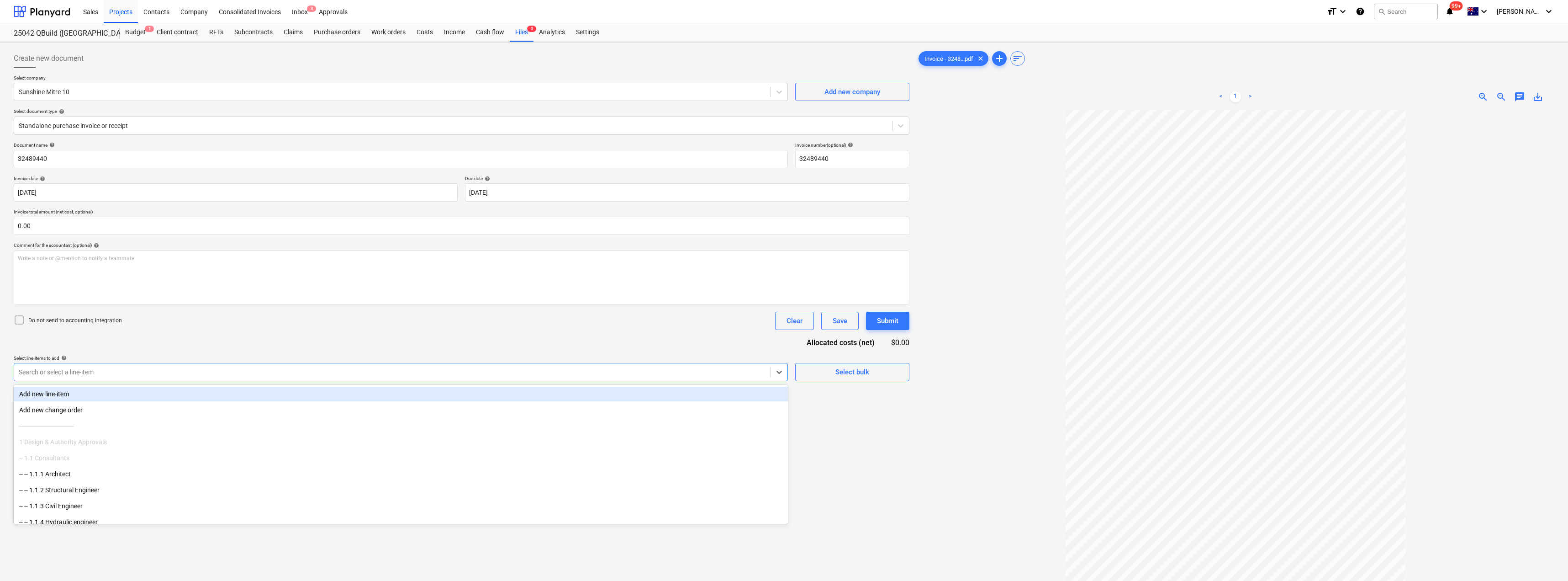
click at [310, 370] on div at bounding box center [392, 372] width 747 height 9
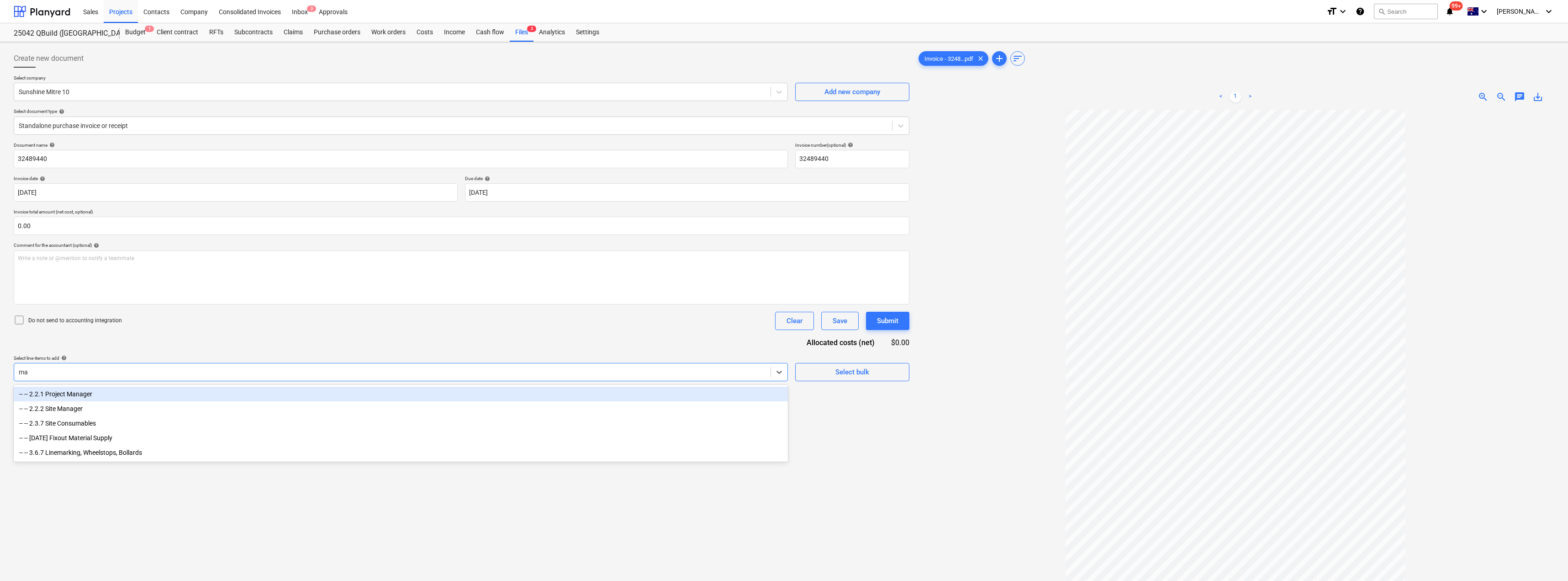
type input "mat"
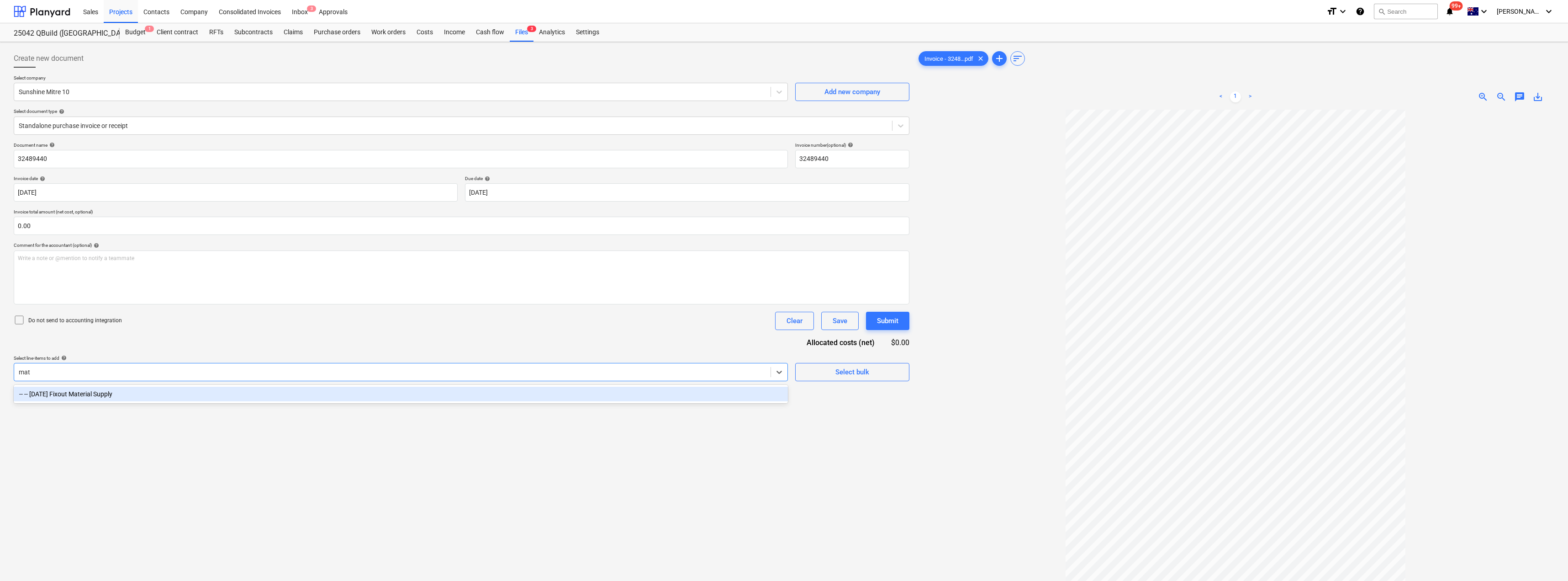
click at [296, 391] on div "-- -- [DATE] Fixout Material Supply" at bounding box center [400, 394] width 774 height 15
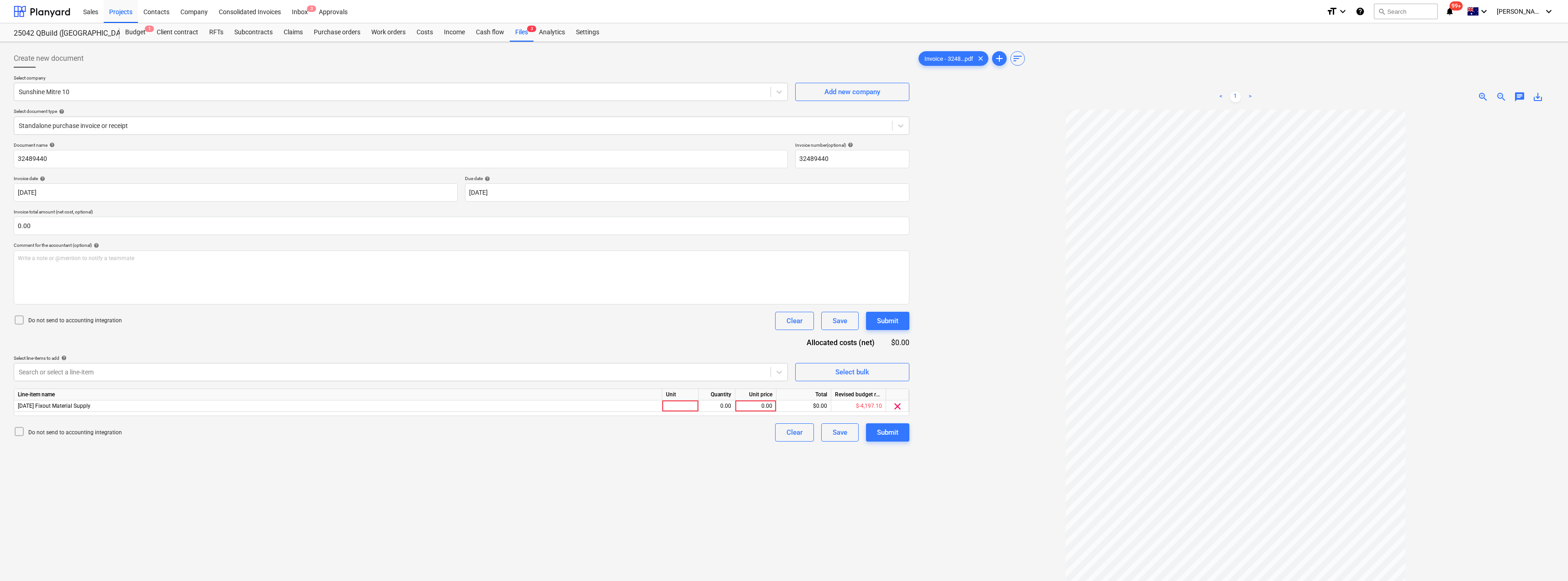
click at [345, 325] on div "Do not send to accounting integration Clear Save Submit" at bounding box center [461, 321] width 895 height 18
click at [679, 404] on div at bounding box center [681, 406] width 37 height 12
type input "Item"
type input "362.70"
click at [675, 458] on div "Create new document Select company Sunshine Mitre 10 Add new company Select doc…" at bounding box center [461, 357] width 903 height 623
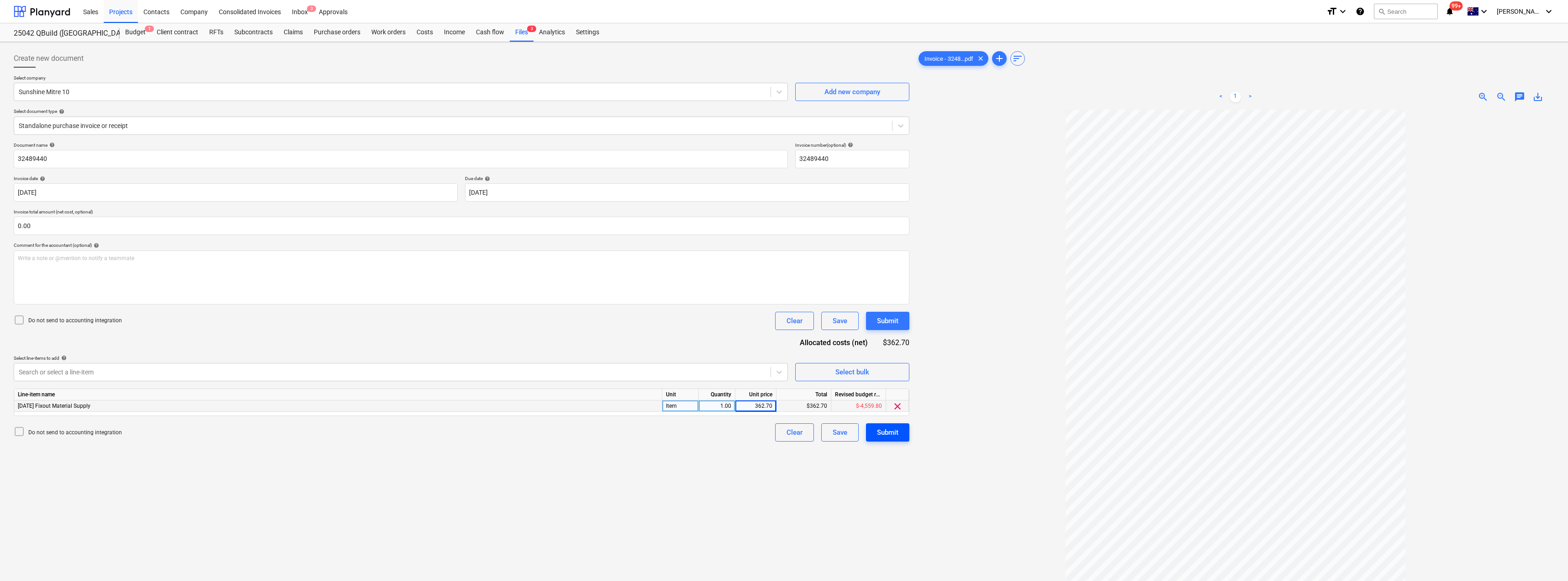
click at [784, 435] on div "Submit" at bounding box center [887, 432] width 21 height 12
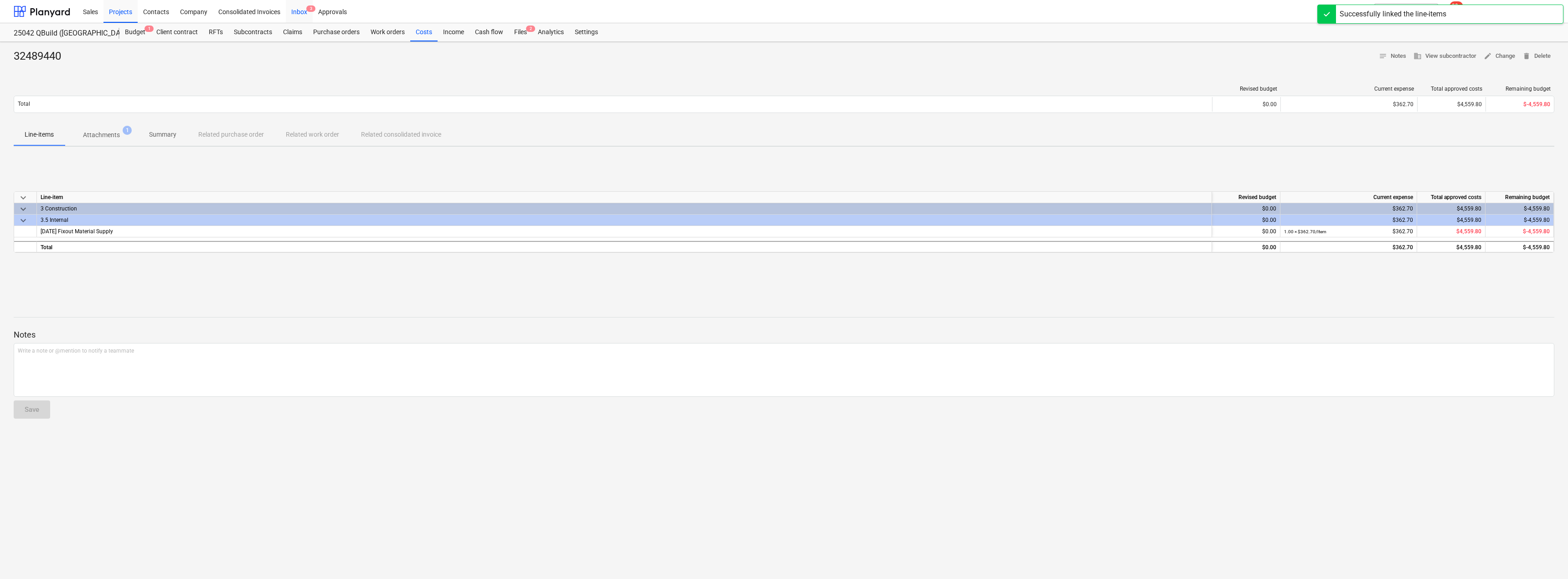
click at [304, 12] on div "Inbox 3" at bounding box center [299, 11] width 27 height 23
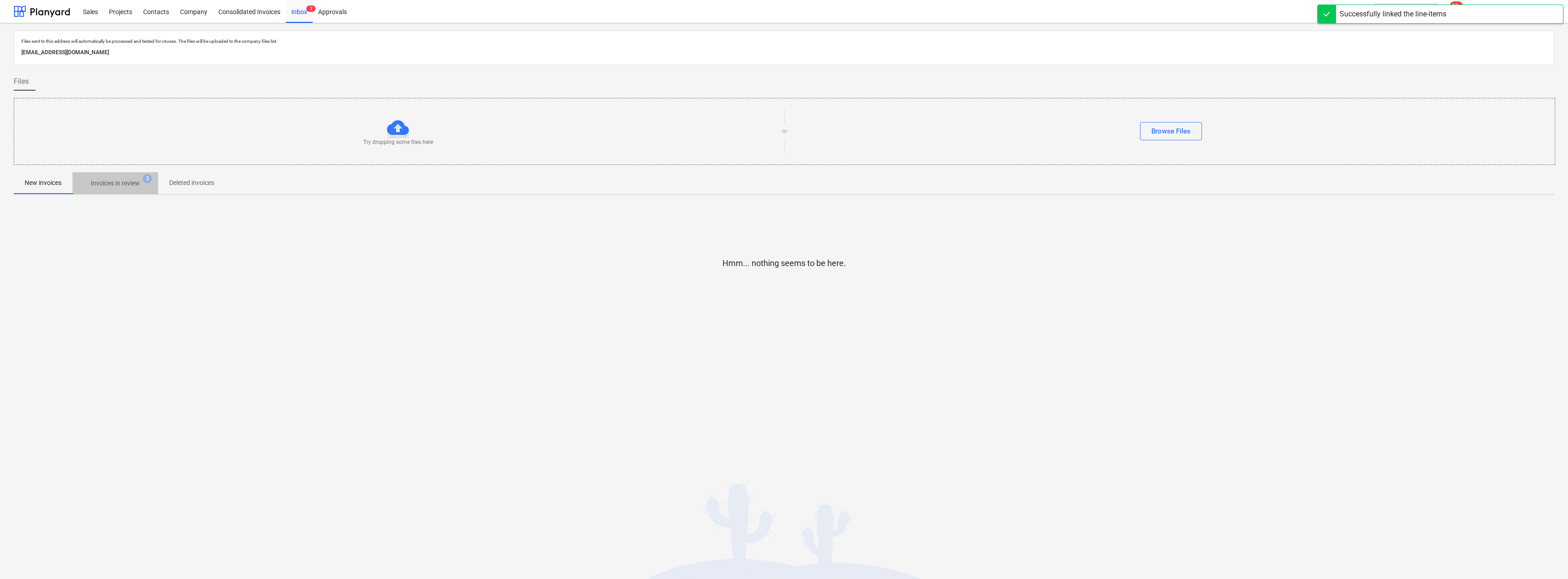
click at [110, 184] on p "Invoices in review" at bounding box center [115, 184] width 49 height 10
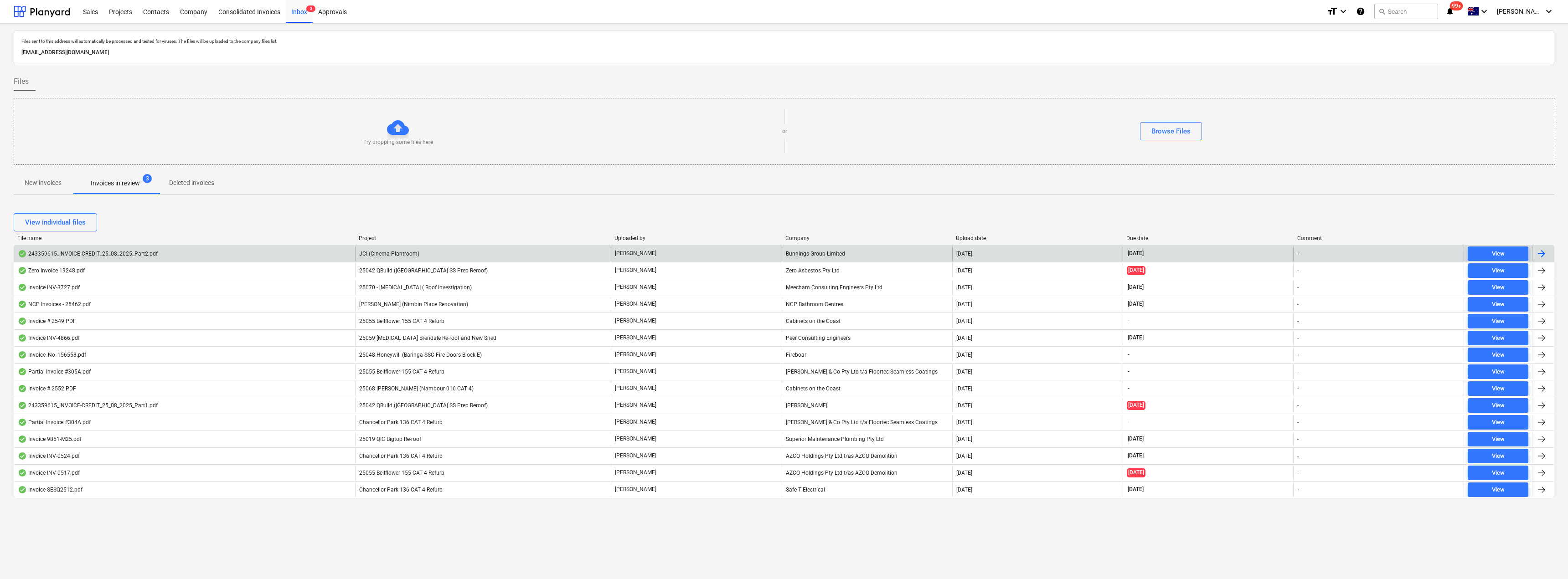
click at [450, 255] on div "JCI (Cinema Plantroom)" at bounding box center [483, 254] width 256 height 15
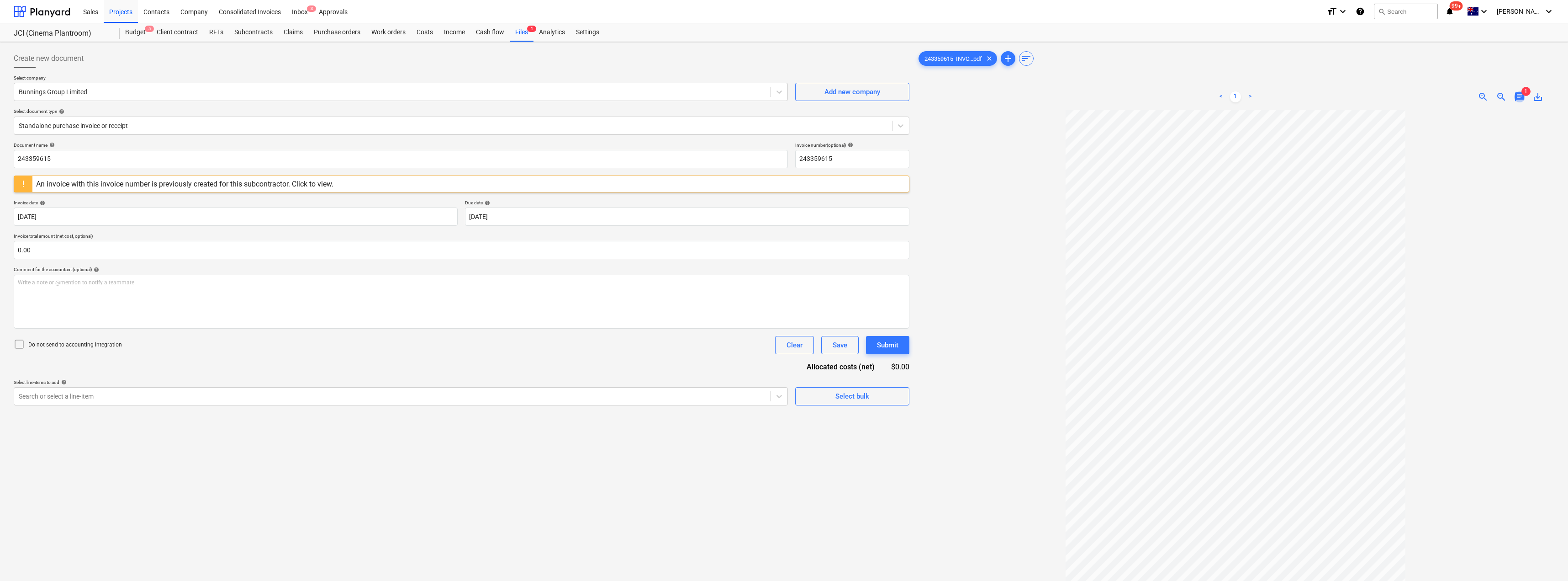
click at [784, 95] on span "chat" at bounding box center [1519, 97] width 11 height 11
click at [304, 10] on div "Inbox 3" at bounding box center [300, 11] width 27 height 23
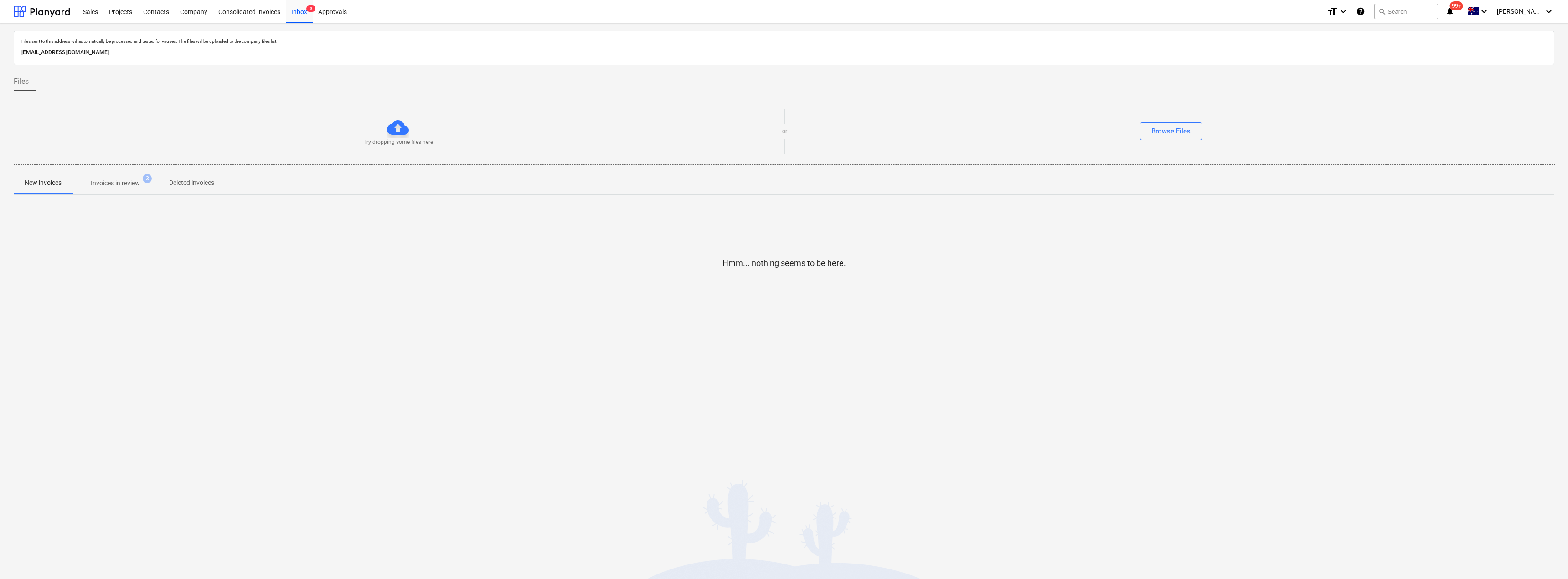
click at [114, 184] on p "Invoices in review" at bounding box center [115, 184] width 49 height 10
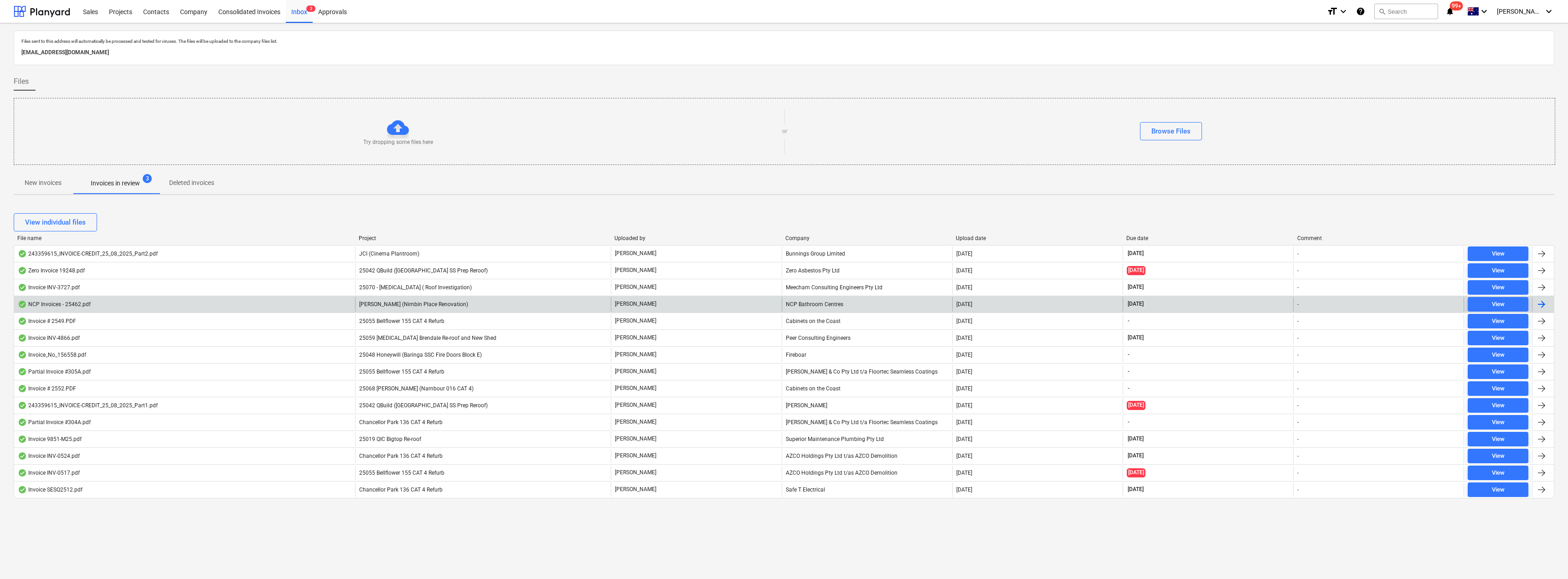
click at [736, 302] on div "[PERSON_NAME]" at bounding box center [696, 304] width 170 height 15
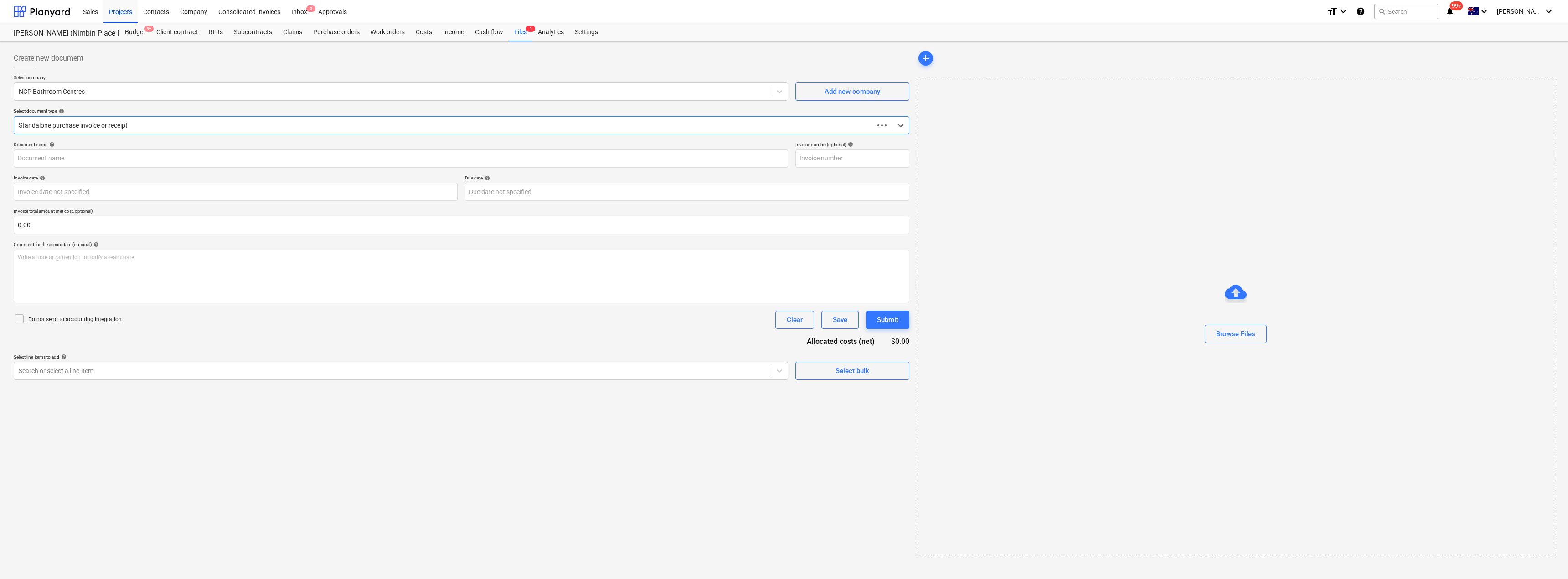
type input "2094296"
type input "[DATE]"
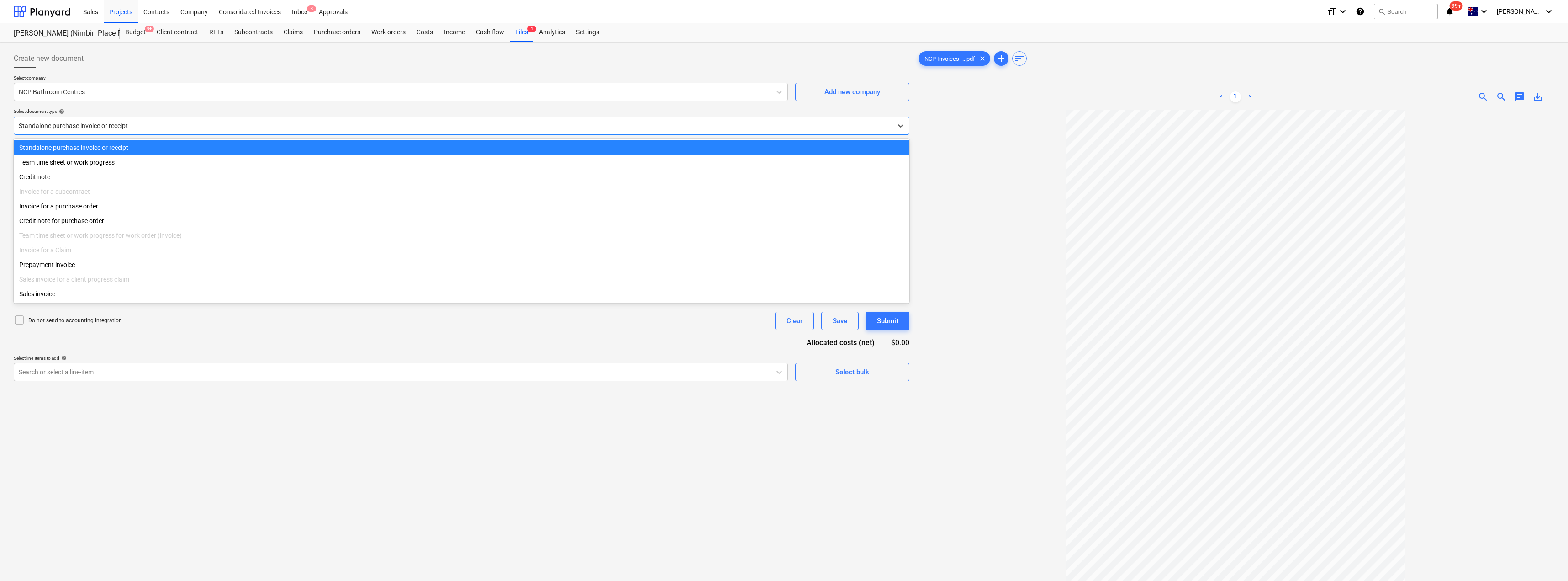
click at [148, 124] on div at bounding box center [453, 125] width 868 height 9
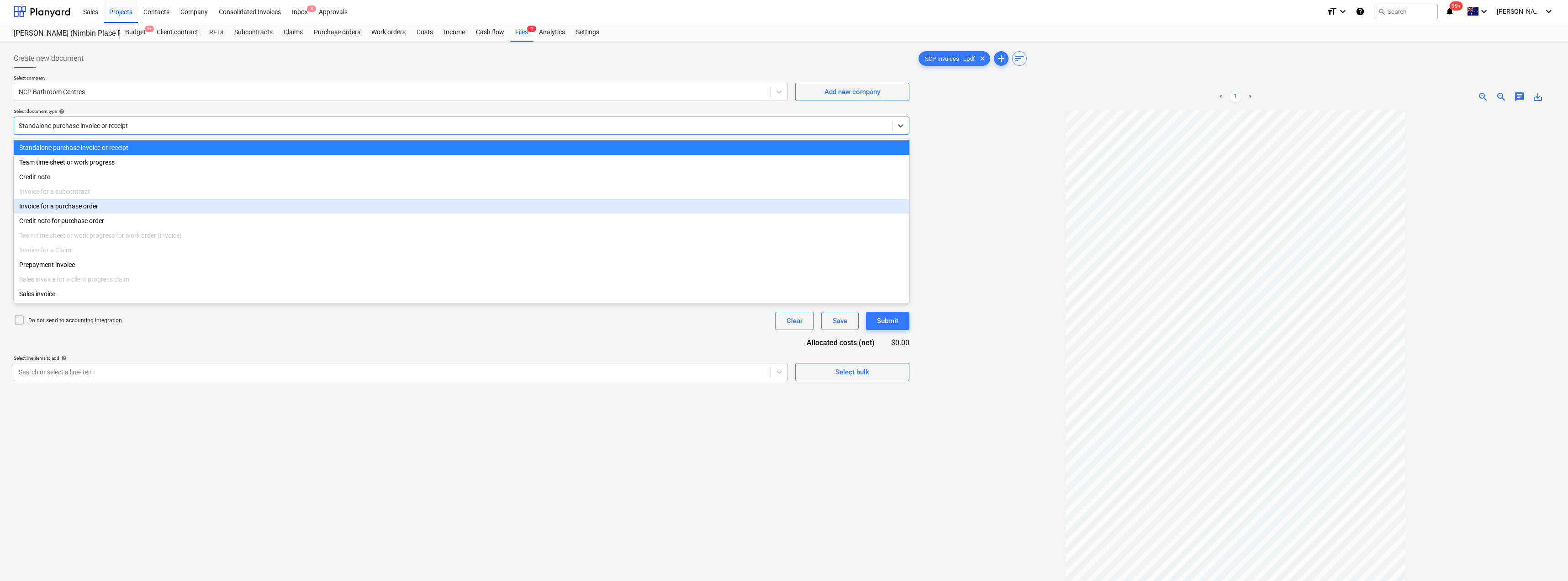
click at [102, 209] on div "Invoice for a purchase order" at bounding box center [461, 206] width 895 height 15
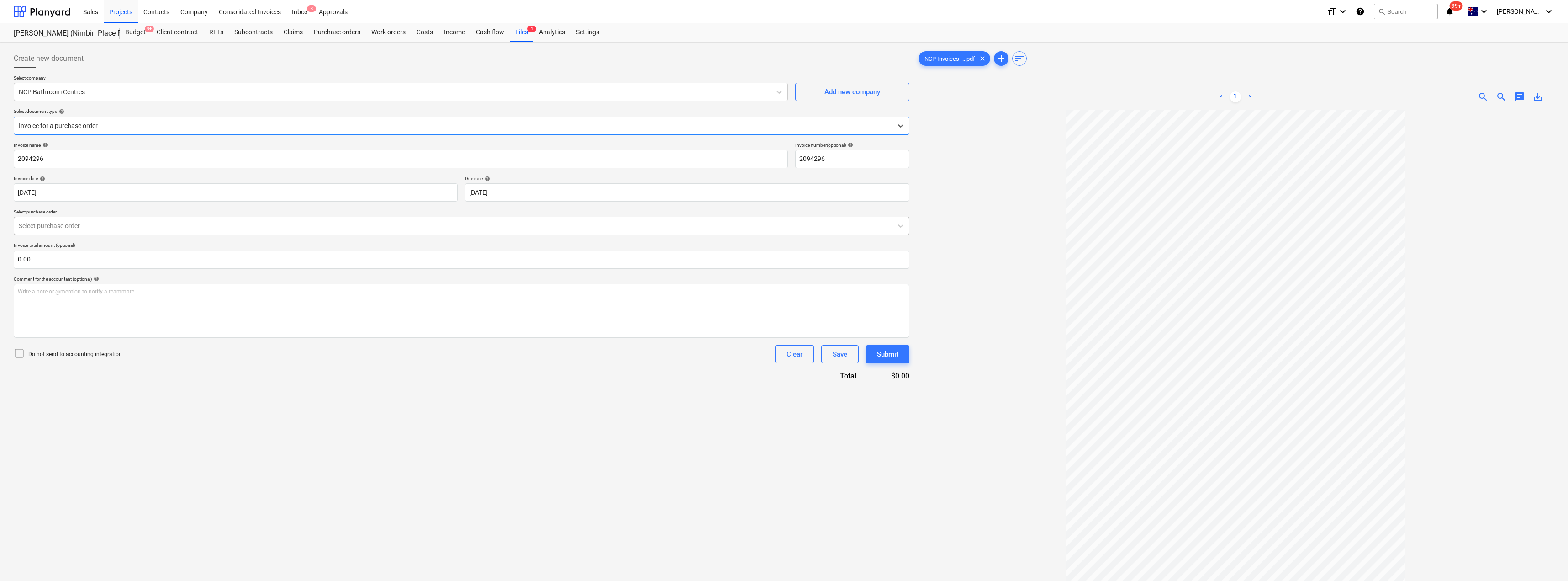
click at [272, 228] on div at bounding box center [453, 225] width 868 height 9
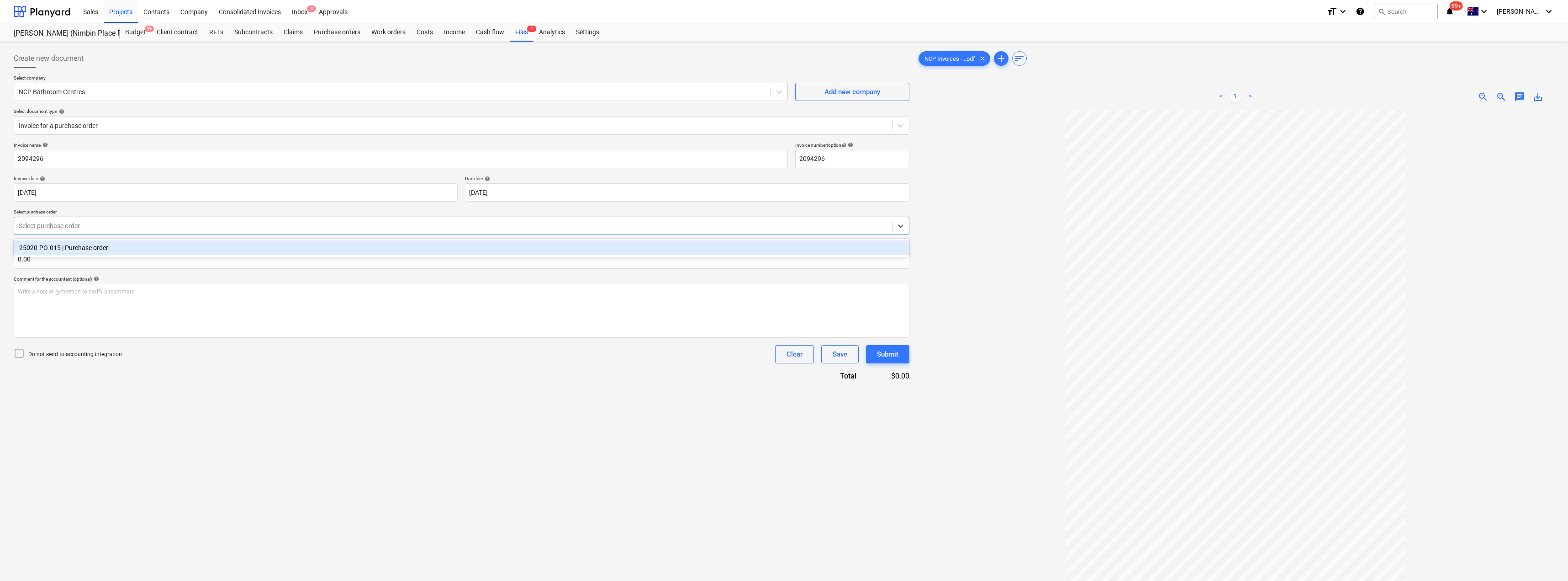
click at [253, 245] on div "25020-PO-015 | Purchase order" at bounding box center [461, 248] width 895 height 15
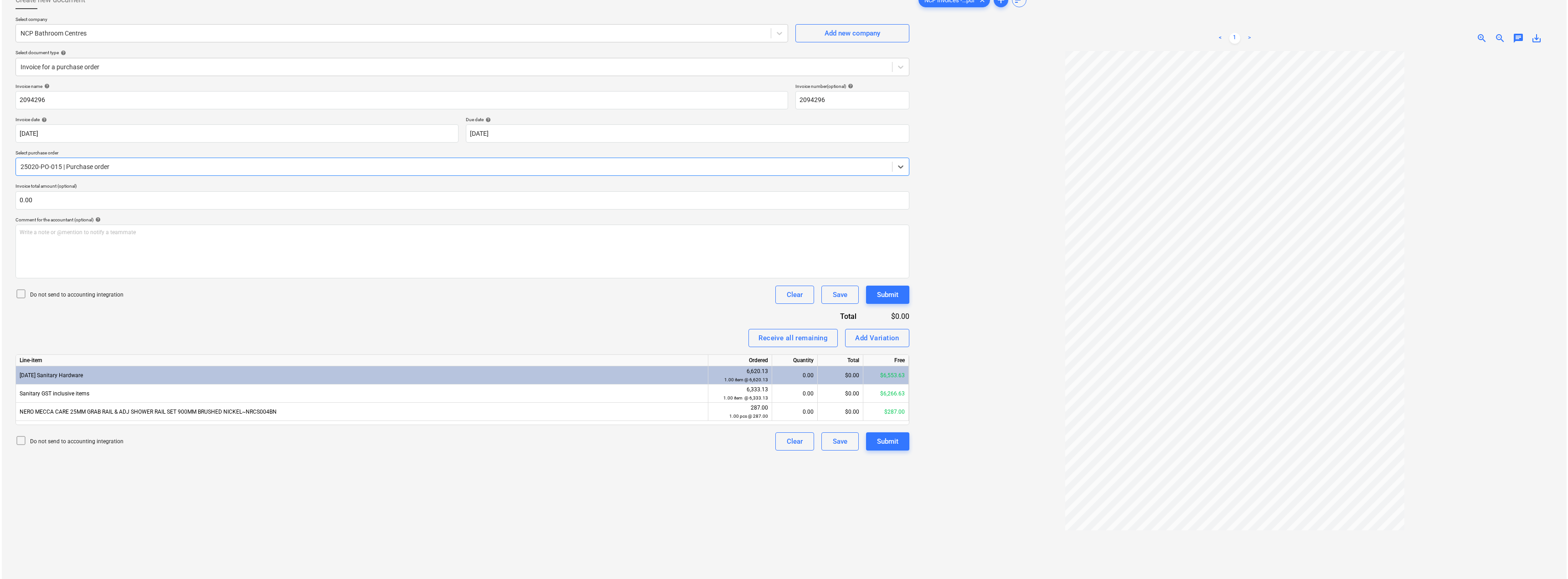
scroll to position [91, 0]
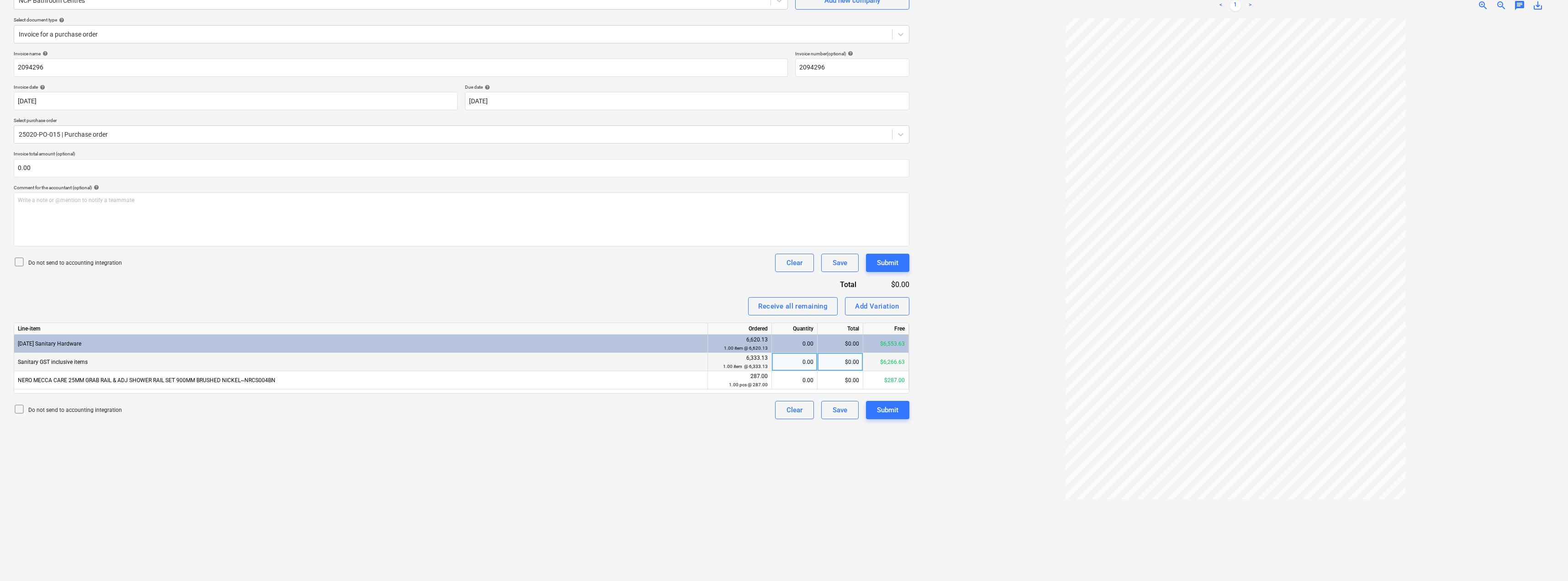
click at [784, 361] on div "$0.00" at bounding box center [840, 362] width 46 height 18
type input "129.55"
click at [710, 287] on div "Invoice name help 2094296 Invoice number (optional) help 2094296 Invoice date h…" at bounding box center [461, 235] width 895 height 369
click at [784, 406] on div "Submit" at bounding box center [887, 410] width 21 height 12
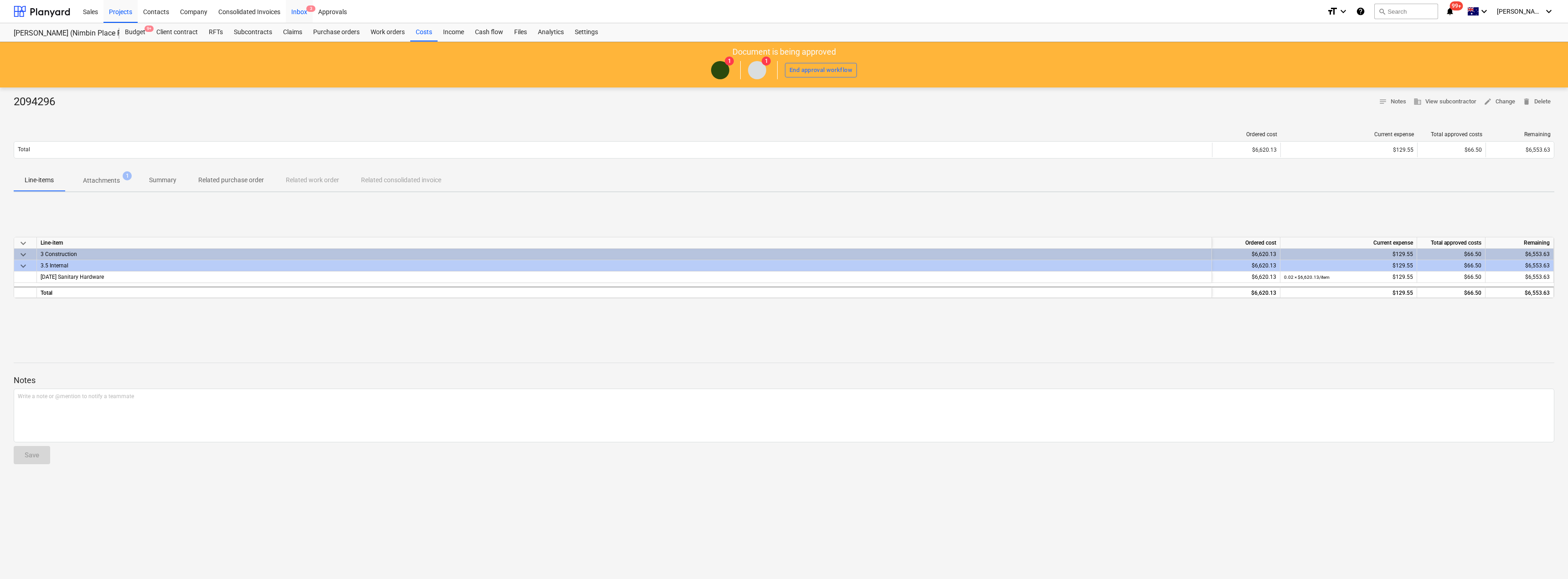
click at [295, 10] on div "Inbox 3" at bounding box center [299, 11] width 27 height 23
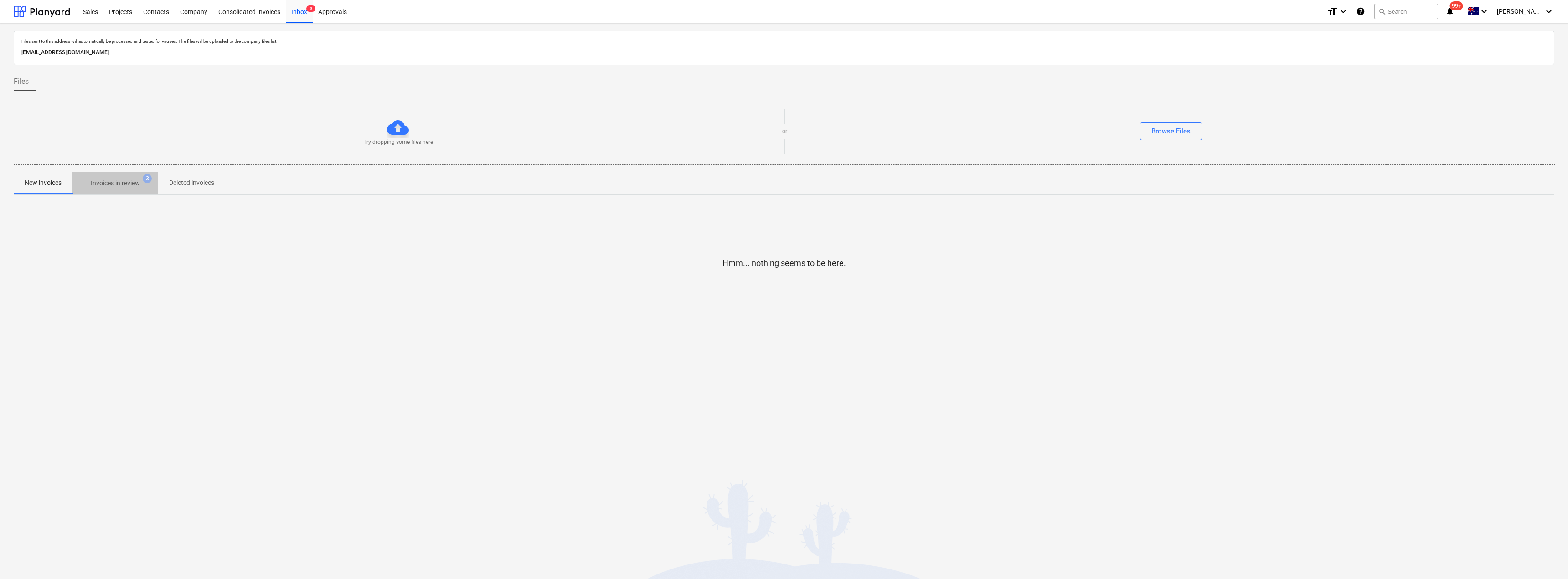
click at [118, 186] on p "Invoices in review" at bounding box center [115, 184] width 49 height 10
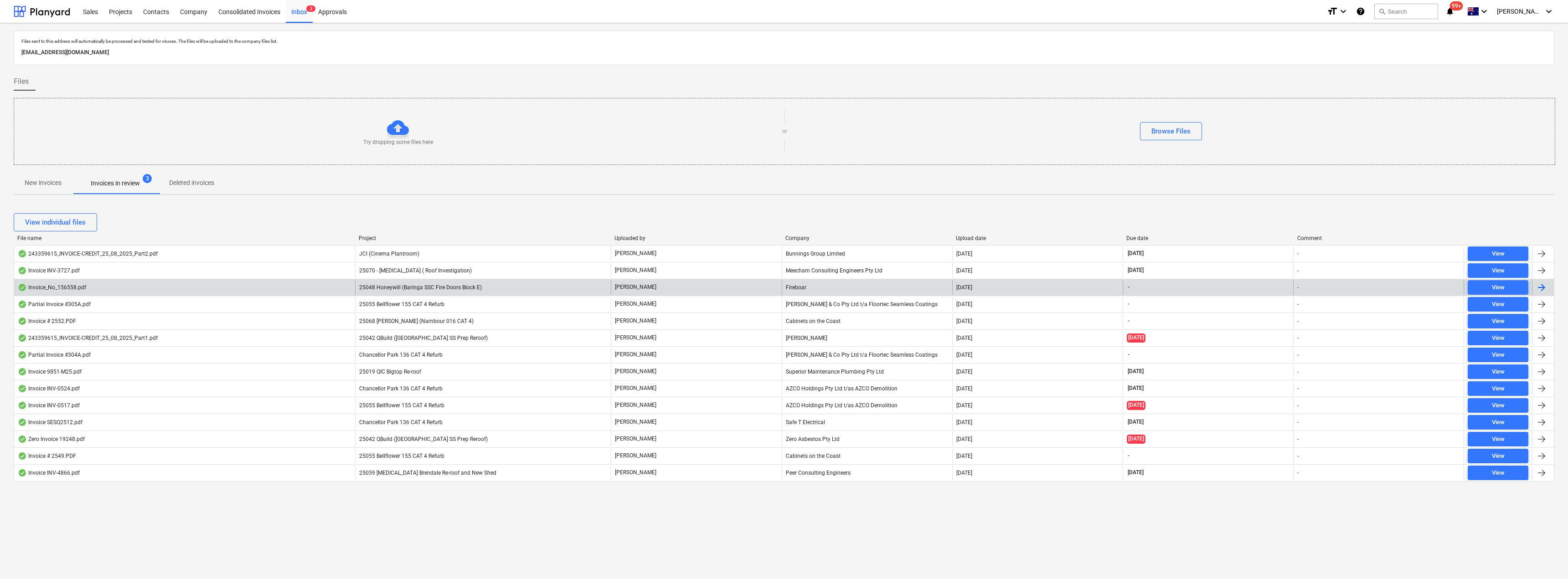
click at [488, 281] on div "25048 Honeywill (Baringa SSC Fire Doors Block E)" at bounding box center [483, 288] width 256 height 15
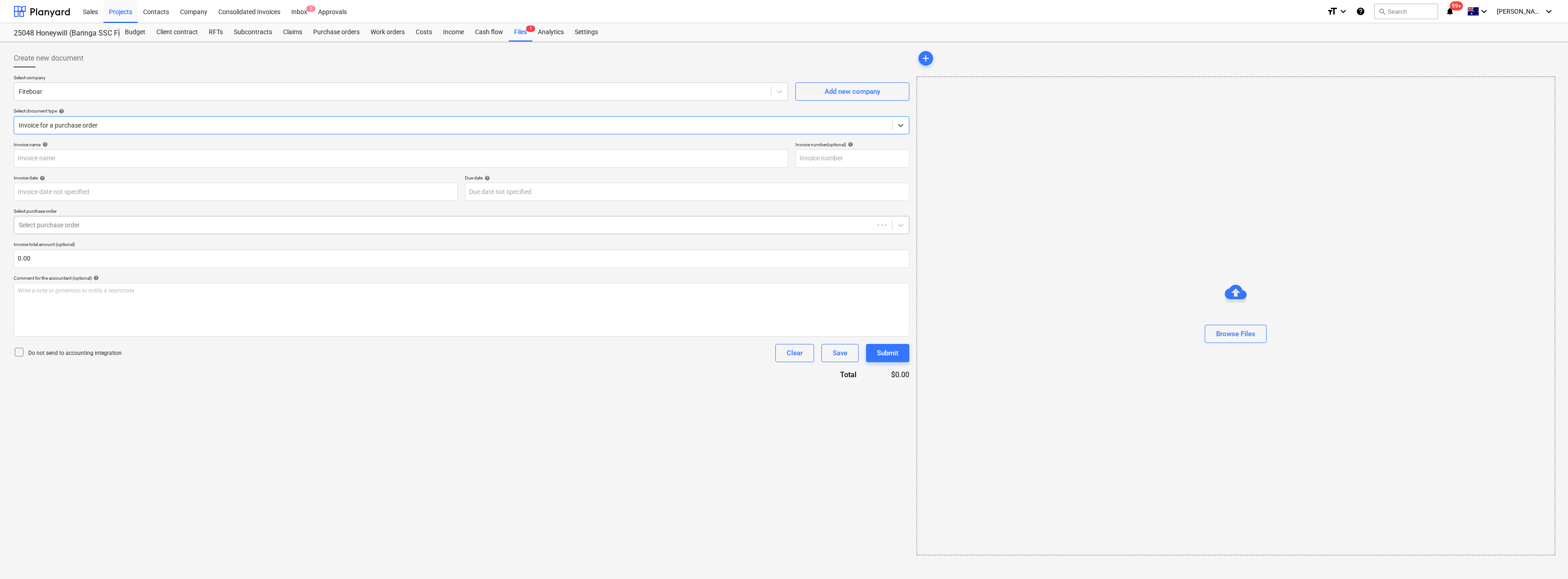
type input "Invoice_No_156558.pdf"
type input "[DATE]"
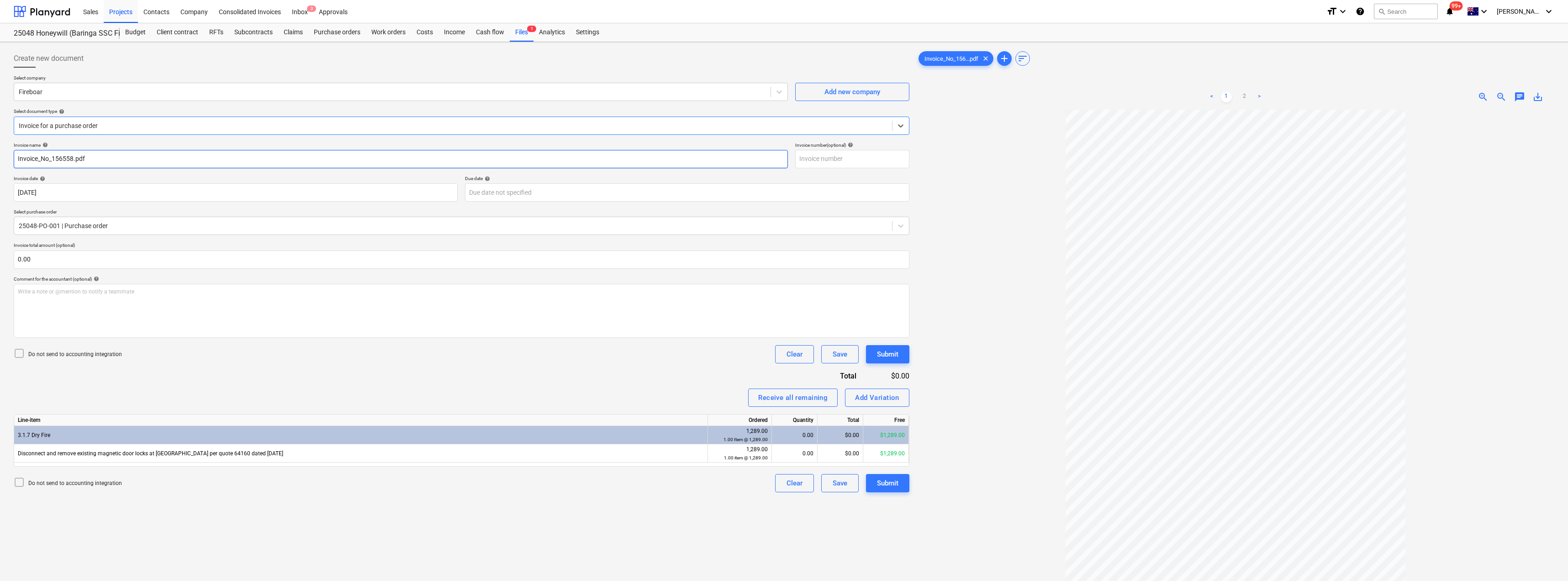
click at [99, 159] on input "Invoice_No_156558.pdf" at bounding box center [400, 159] width 774 height 18
drag, startPoint x: 52, startPoint y: 159, endPoint x: 0, endPoint y: 156, distance: 52.1
click at [0, 156] on div "Create new document Select company Fireboar Add new company Select document typ…" at bounding box center [784, 357] width 1568 height 630
drag, startPoint x: 59, startPoint y: 163, endPoint x: 4, endPoint y: 159, distance: 55.1
click at [4, 159] on div "Create new document Select company Fireboar Add new company Select document typ…" at bounding box center [784, 357] width 1568 height 630
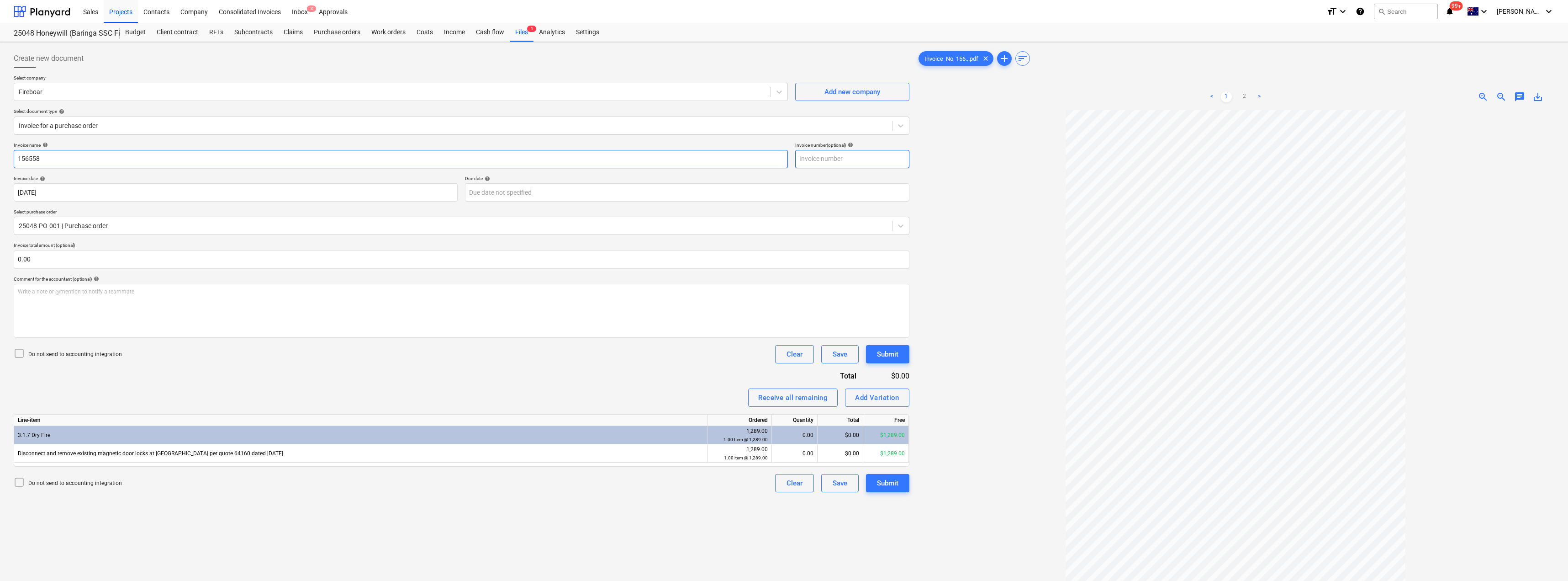
type input "156558"
click at [784, 159] on input "text" at bounding box center [852, 159] width 114 height 18
paste input "156558"
type input "156558"
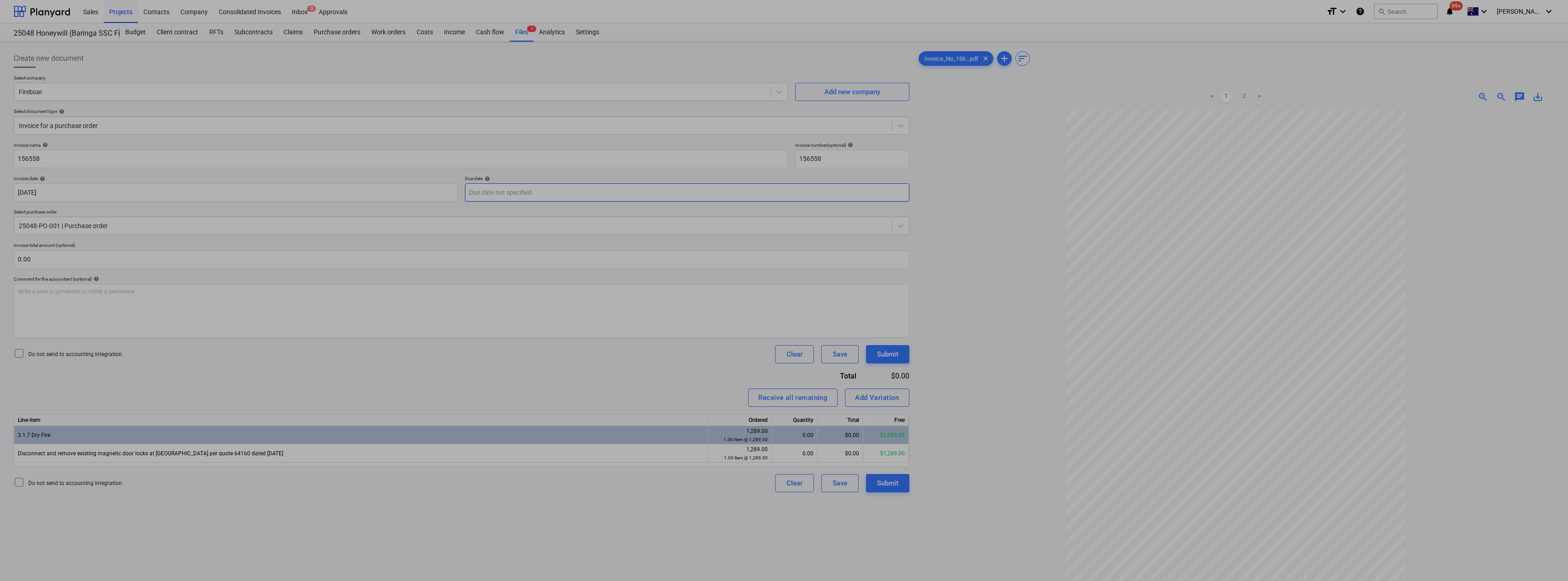
click at [521, 189] on body "Sales Projects Contacts Company Consolidated Invoices Inbox 3 Approvals format_…" at bounding box center [784, 290] width 1568 height 581
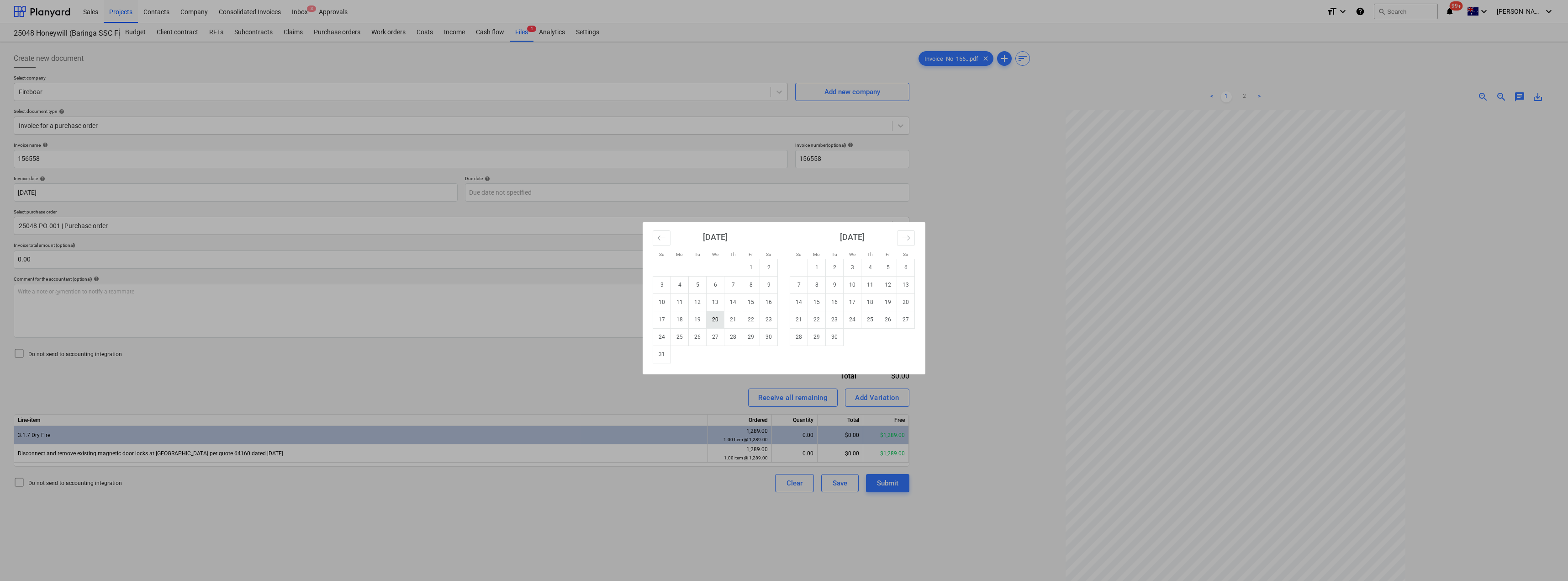
click at [714, 320] on td "20" at bounding box center [715, 319] width 18 height 17
type input "[DATE]"
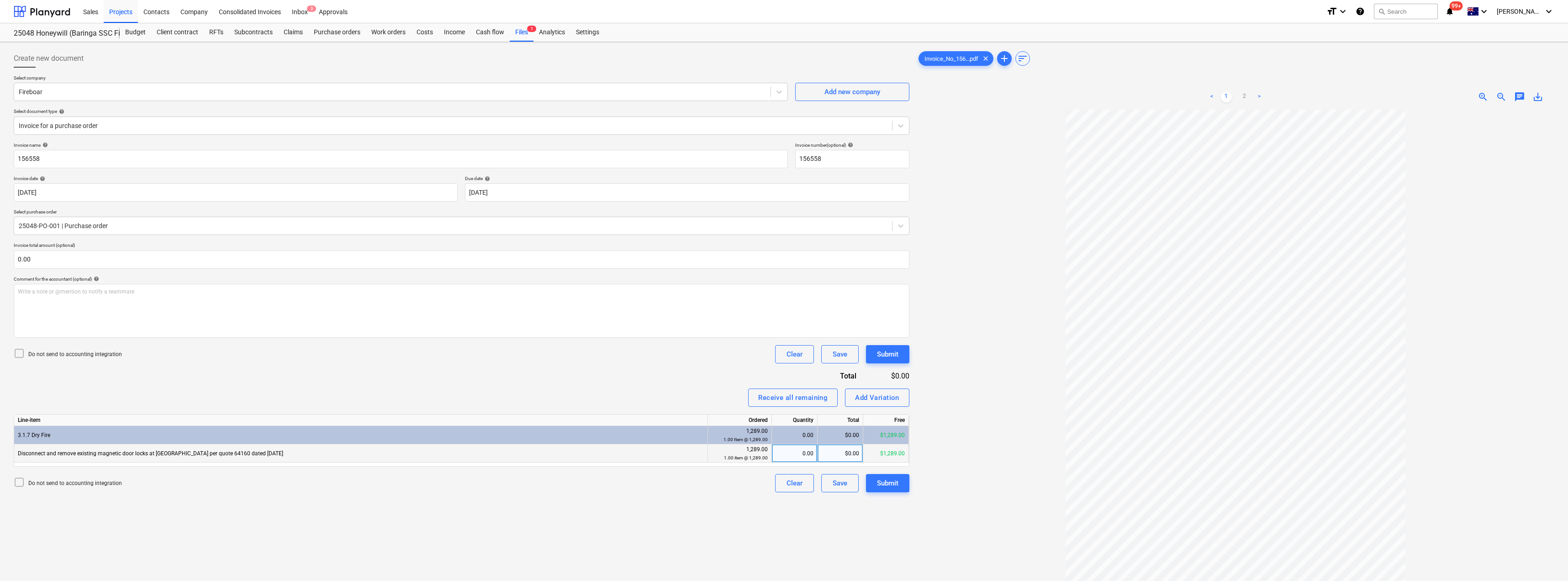
click at [784, 451] on div "0.00" at bounding box center [795, 453] width 38 height 18
type input "1"
click at [710, 395] on div "Receive all remaining Add Variation" at bounding box center [461, 398] width 895 height 18
click at [784, 489] on button "Submit" at bounding box center [887, 483] width 43 height 18
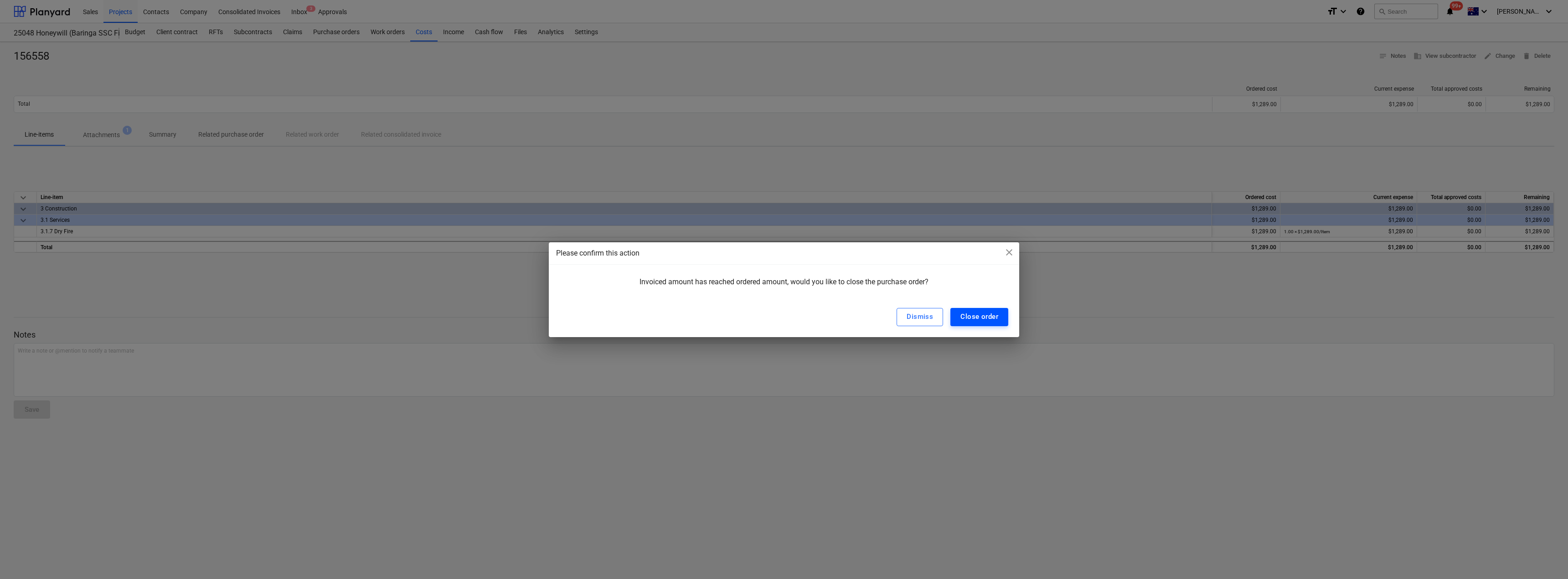
click at [783, 322] on div "Close order" at bounding box center [979, 316] width 38 height 12
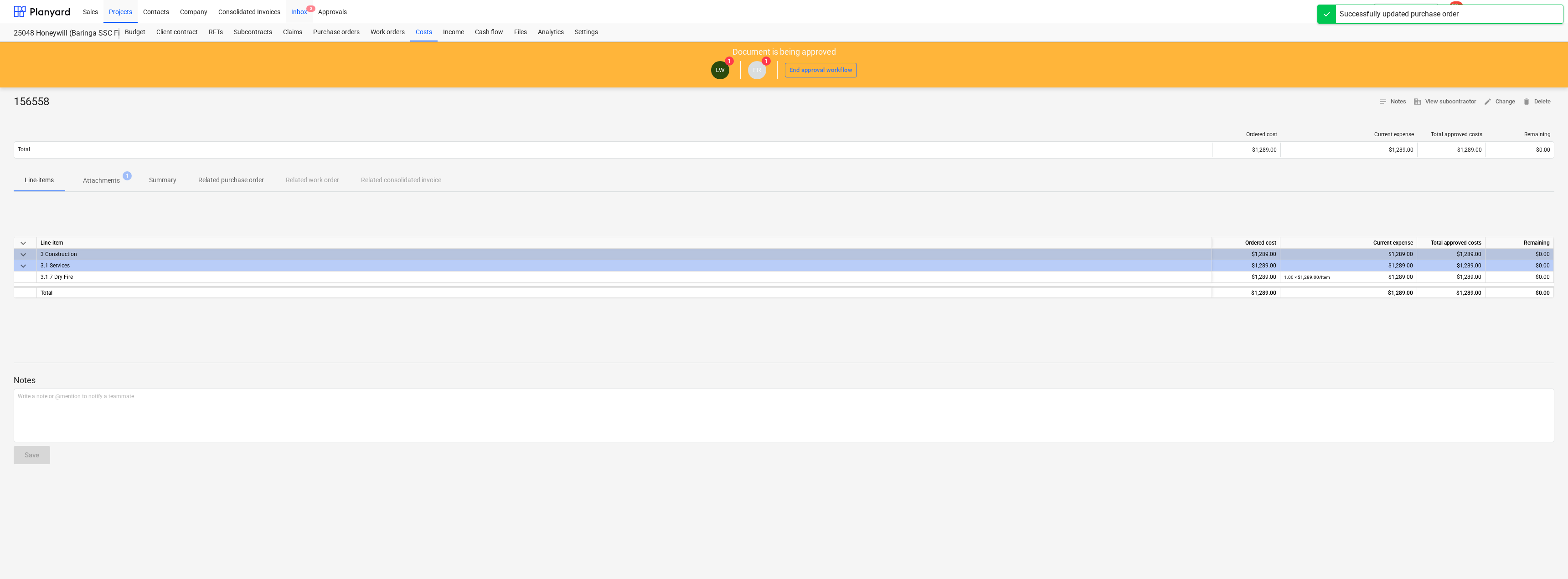
click at [299, 17] on div "Inbox 3" at bounding box center [299, 11] width 27 height 23
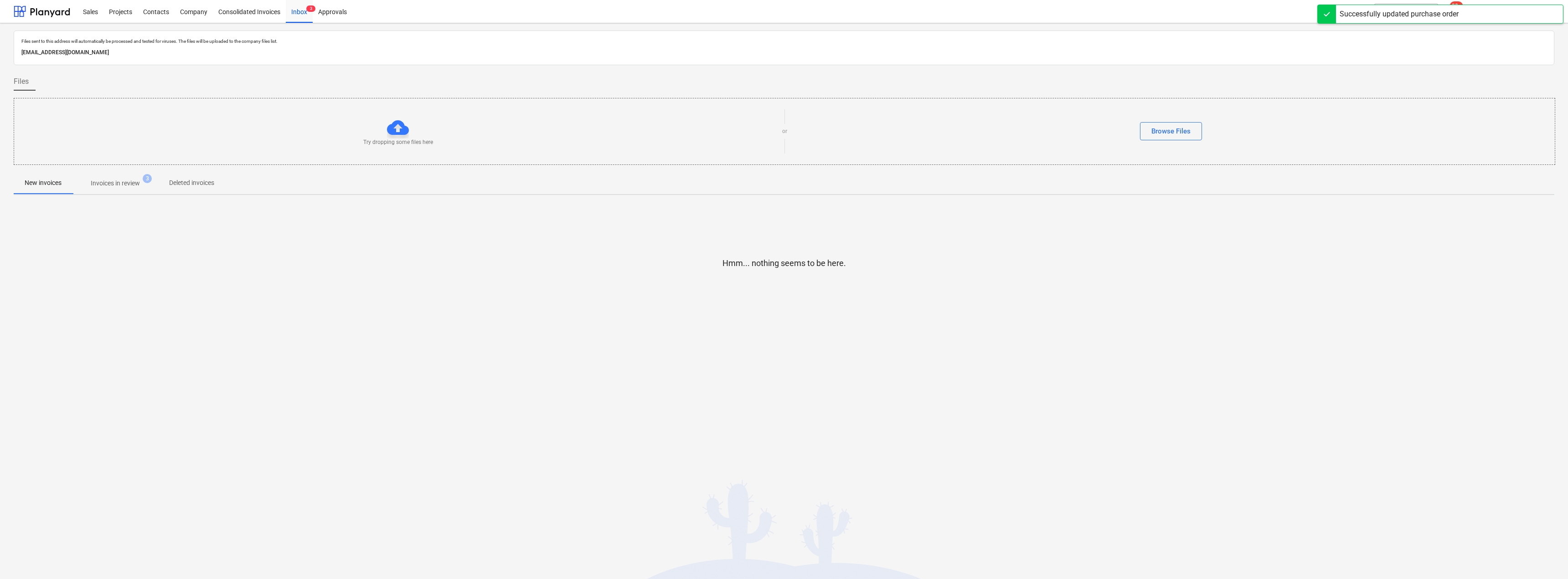
click at [117, 181] on p "Invoices in review" at bounding box center [115, 184] width 49 height 10
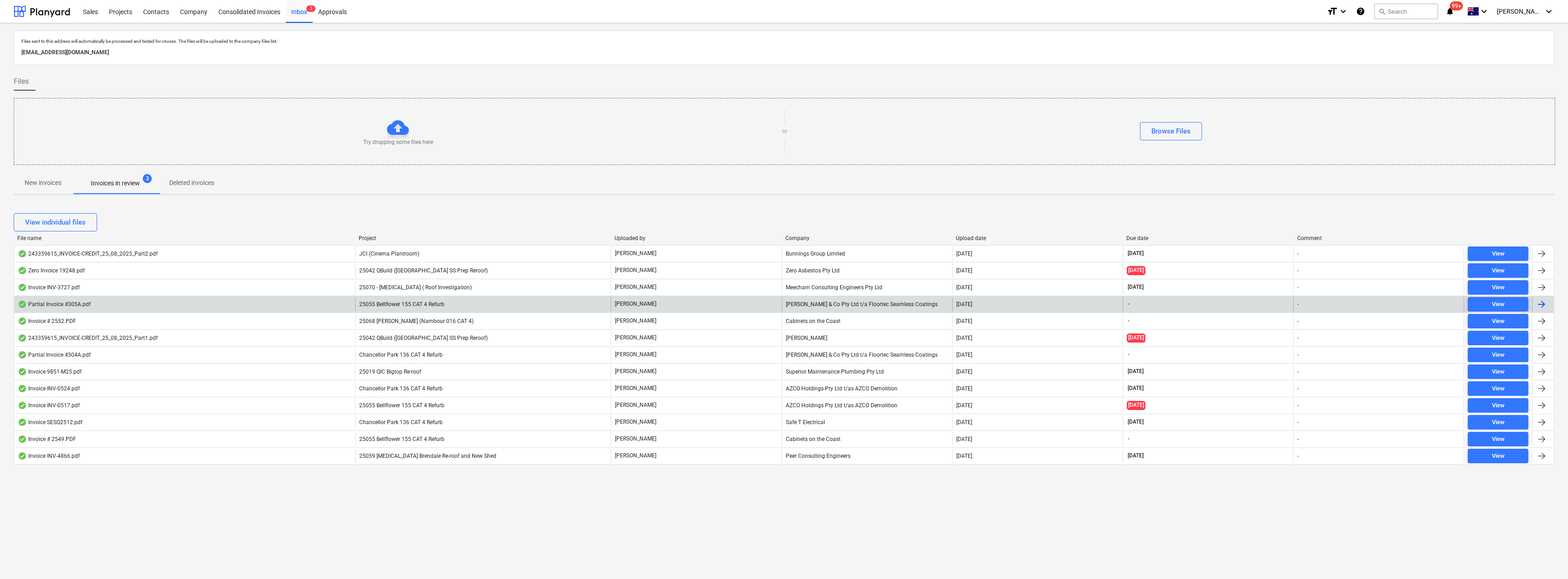
click at [783, 302] on div "[PERSON_NAME] & Co Pty Ltd t/a Floortec Seamless Coatings" at bounding box center [867, 304] width 170 height 15
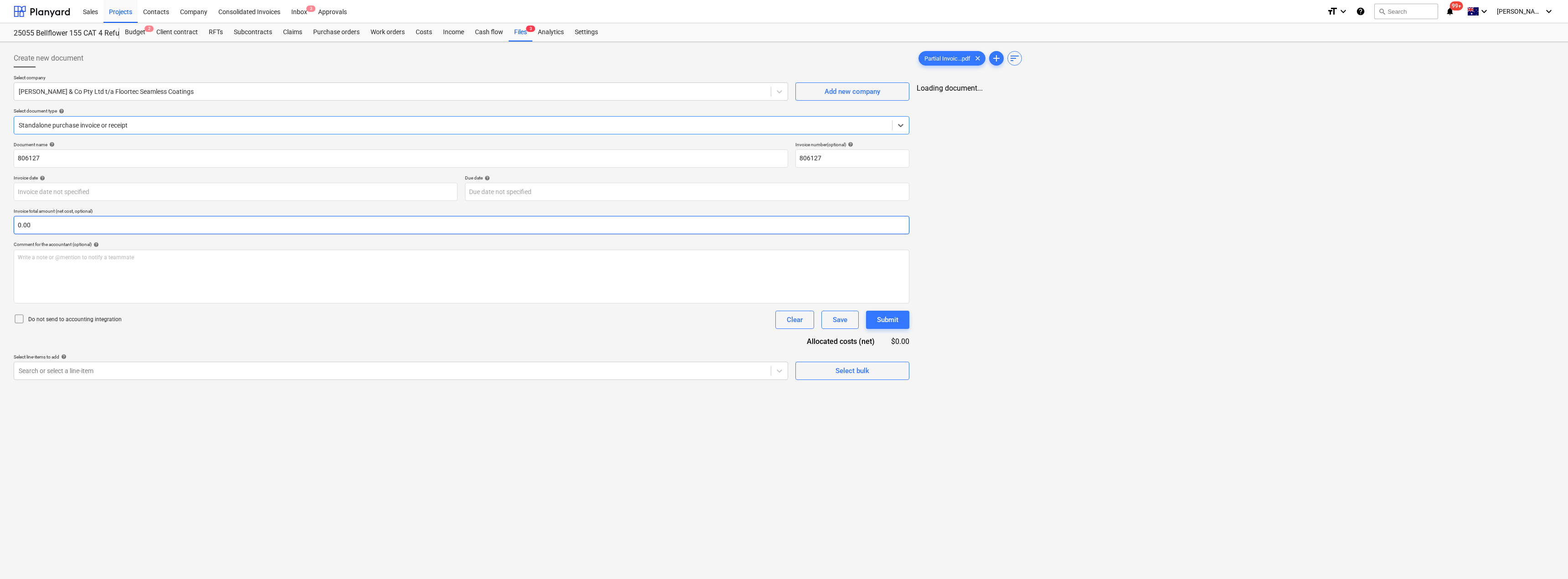
type input "806127"
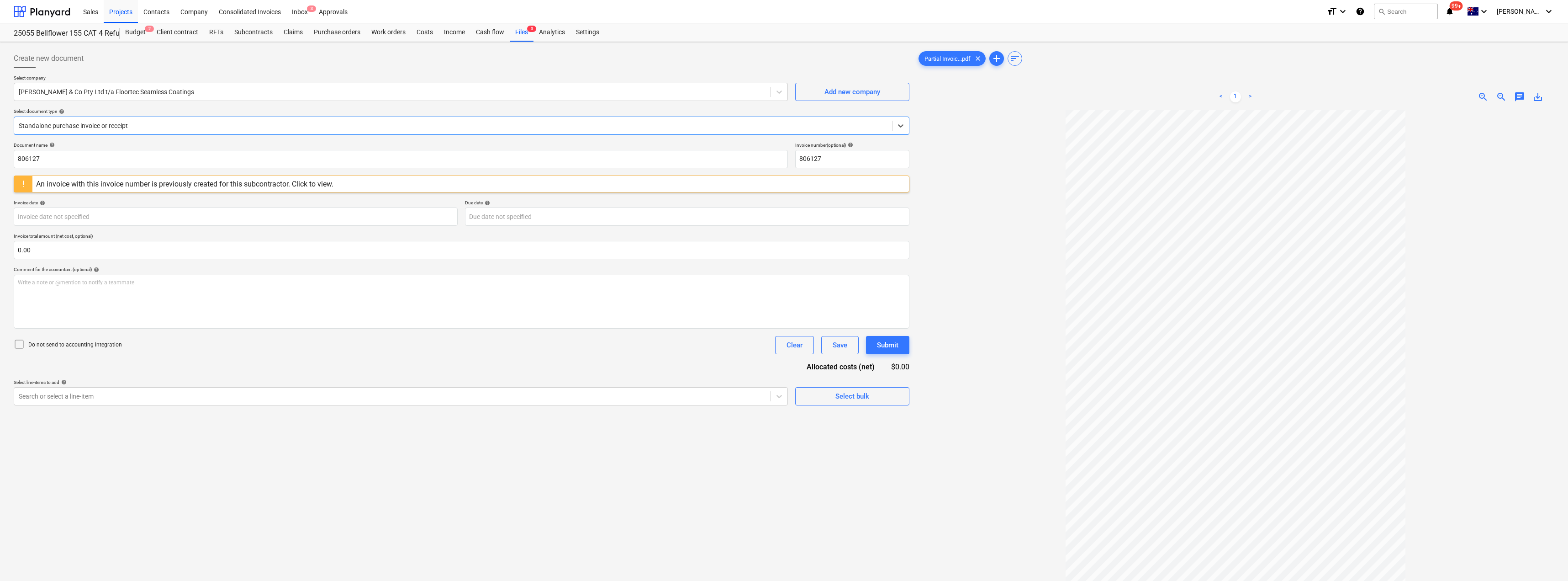
click at [146, 128] on div at bounding box center [453, 125] width 868 height 9
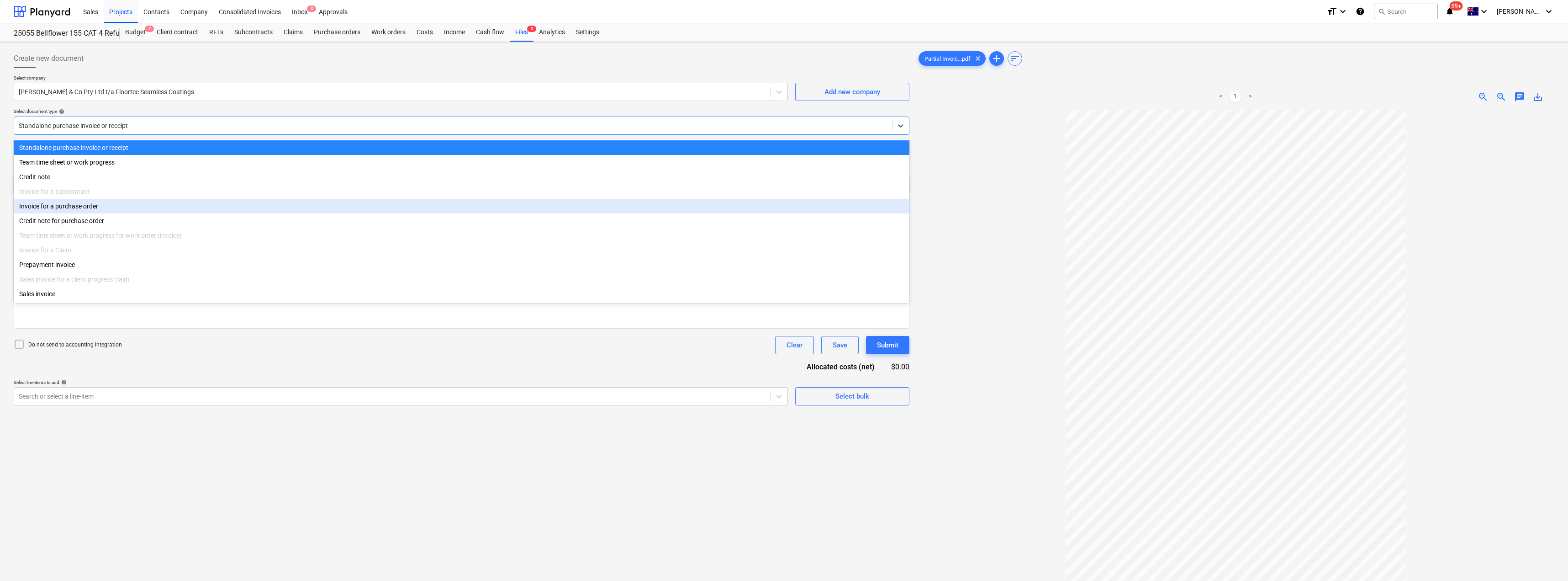
click at [110, 206] on div "Invoice for a purchase order" at bounding box center [461, 206] width 895 height 15
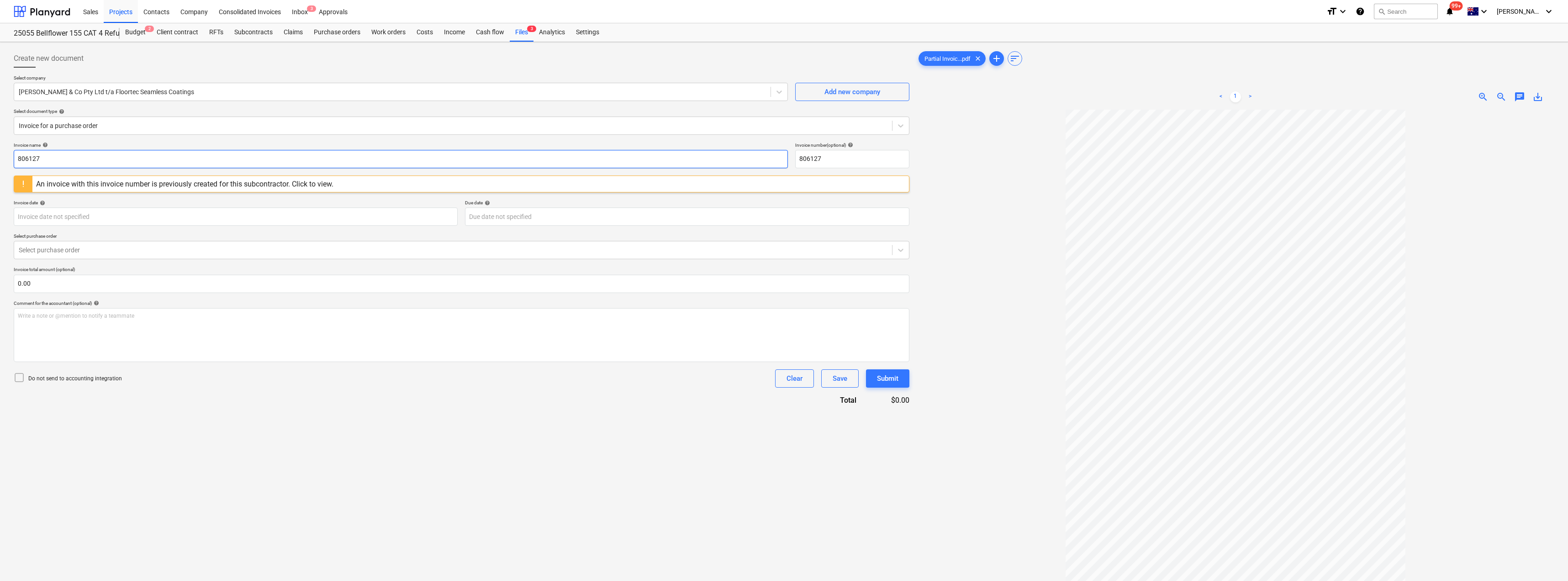
drag, startPoint x: 87, startPoint y: 159, endPoint x: 0, endPoint y: 158, distance: 87.0
click at [0, 158] on div "Create new document Select company [PERSON_NAME] & Co Pty Ltd t/a Floortec Seam…" at bounding box center [784, 357] width 1568 height 630
type input "6"
drag, startPoint x: 38, startPoint y: 159, endPoint x: 0, endPoint y: 159, distance: 38.0
click at [0, 159] on div "Create new document Select company [PERSON_NAME] & Co Pty Ltd t/a Floortec Seam…" at bounding box center [784, 357] width 1568 height 630
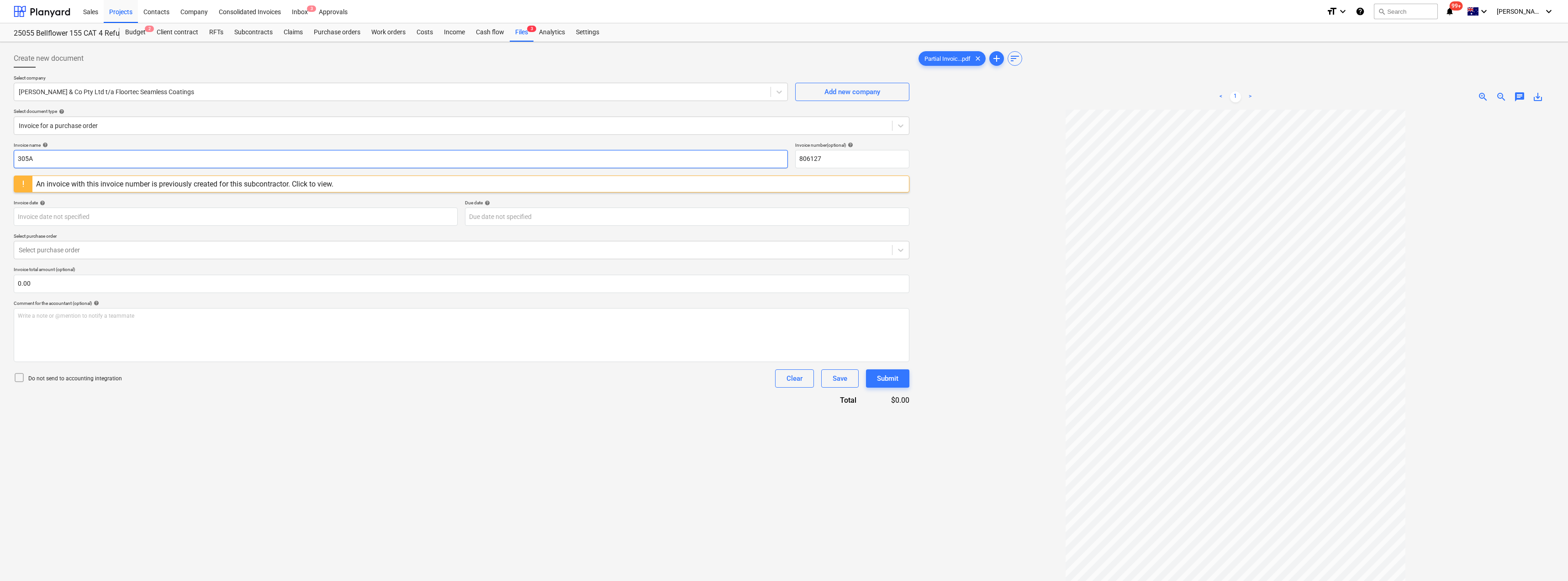
paste input "text"
type input "305A"
paste input "305A"
drag, startPoint x: 818, startPoint y: 159, endPoint x: 789, endPoint y: 159, distance: 29.0
click at [784, 159] on div "Invoice name help 305A Invoice number (optional) help 806127" at bounding box center [461, 155] width 895 height 26
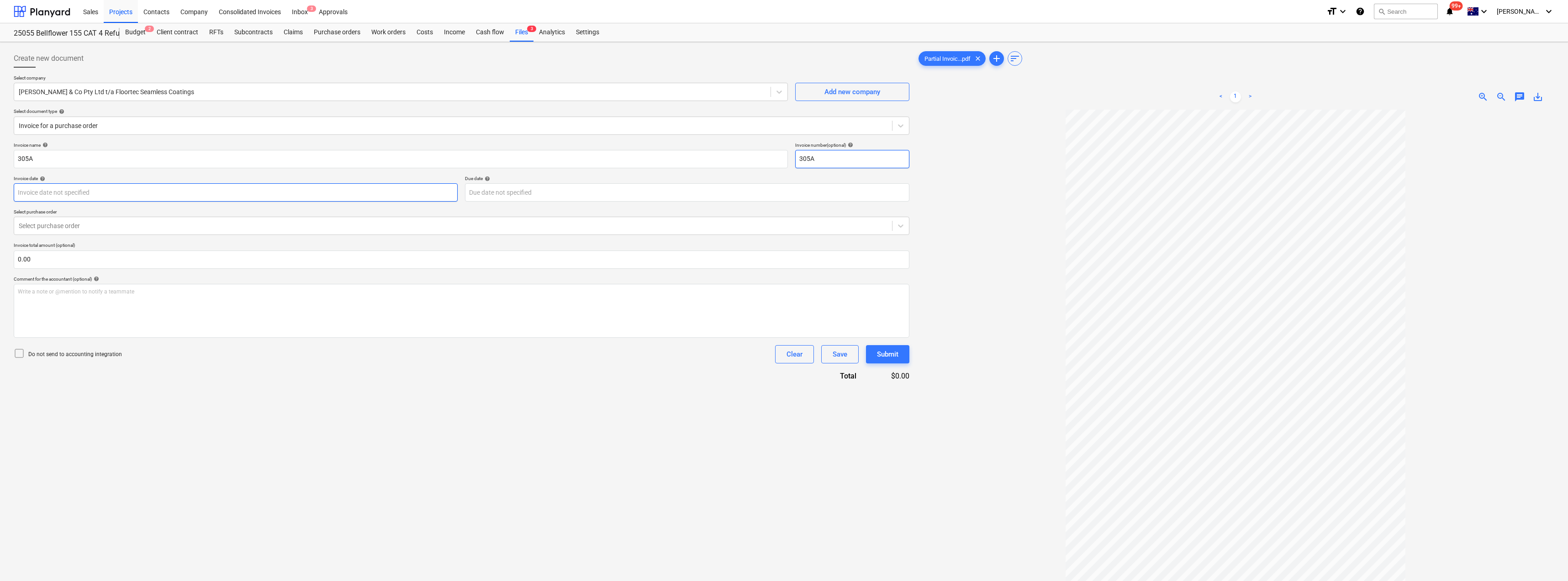
type input "305A"
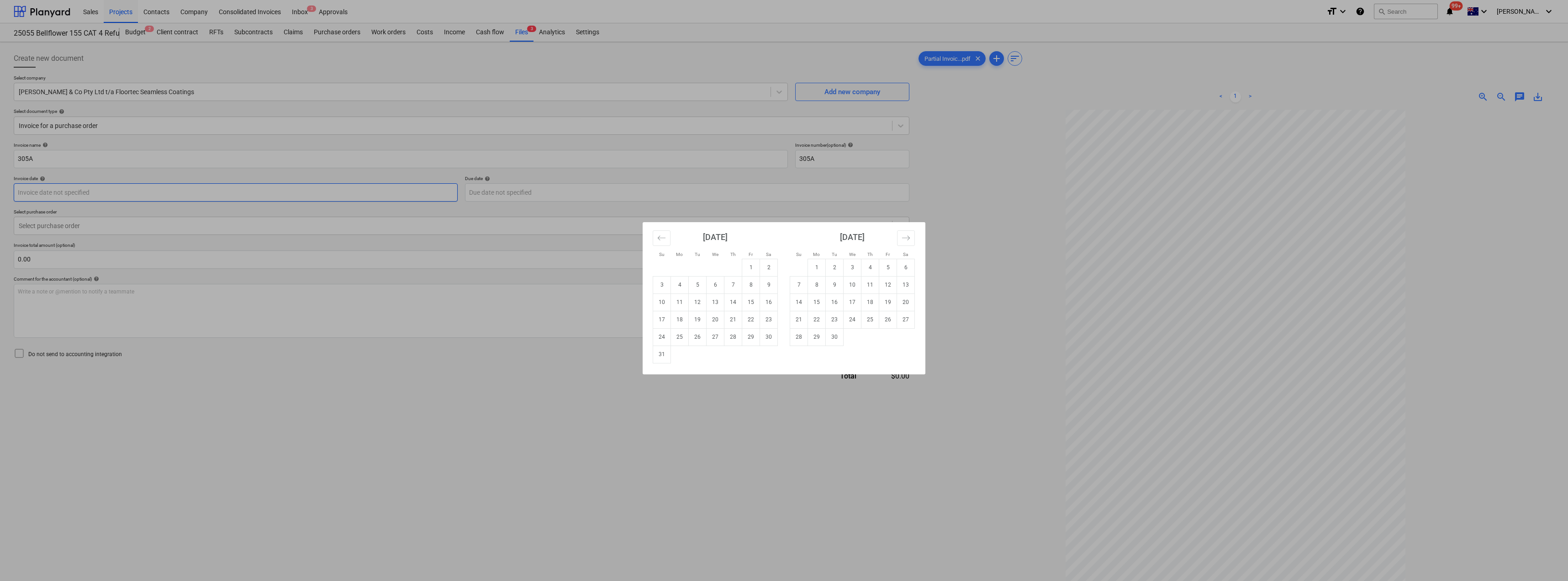
click at [149, 194] on body "Sales Projects Contacts Company Consolidated Invoices Inbox 3 Approvals format_…" at bounding box center [784, 290] width 1568 height 581
click at [683, 336] on td "25" at bounding box center [679, 337] width 18 height 17
type input "[DATE]"
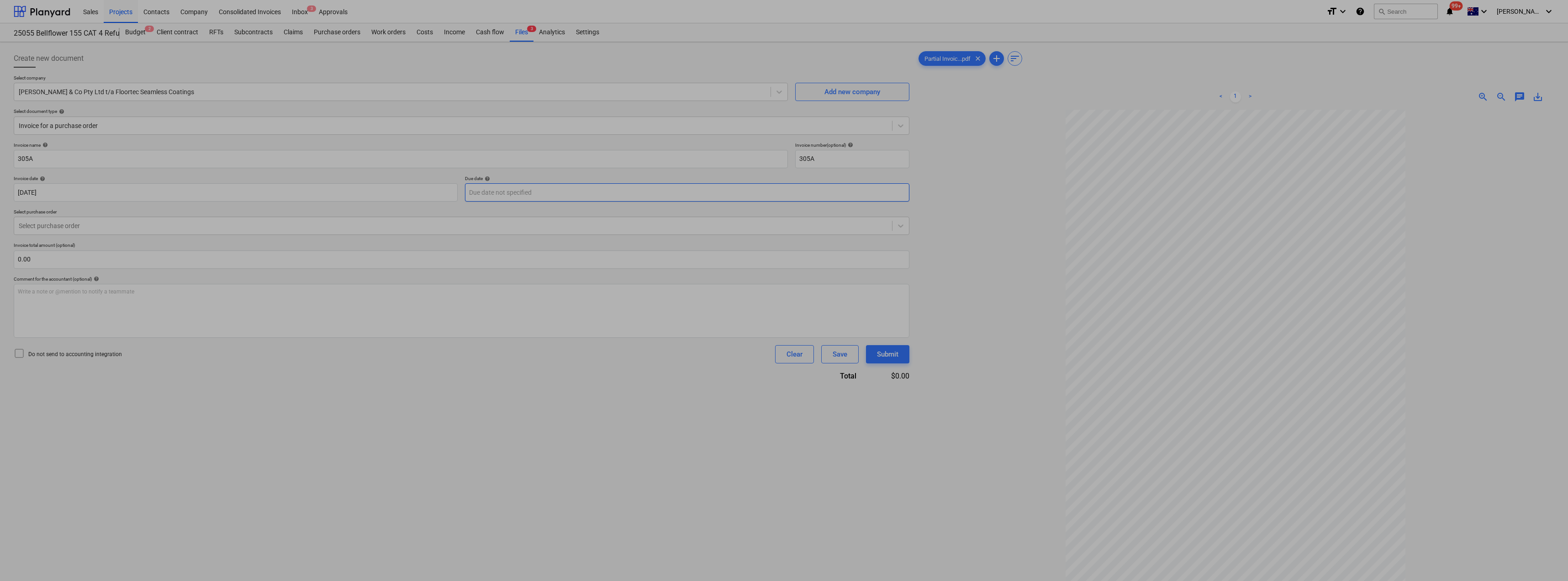
click at [567, 195] on body "Sales Projects Contacts Company Consolidated Invoices Inbox 3 Approvals format_…" at bounding box center [784, 290] width 1568 height 581
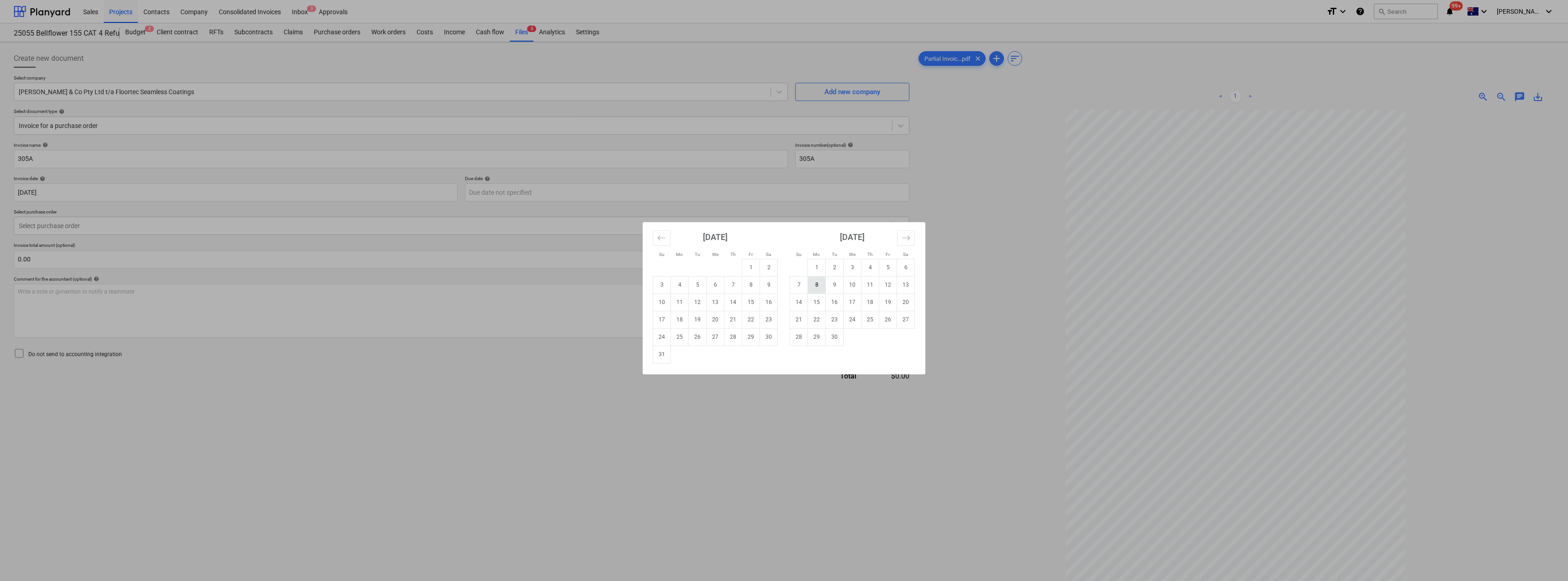
click at [784, 289] on td "8" at bounding box center [817, 284] width 18 height 17
type input "[DATE]"
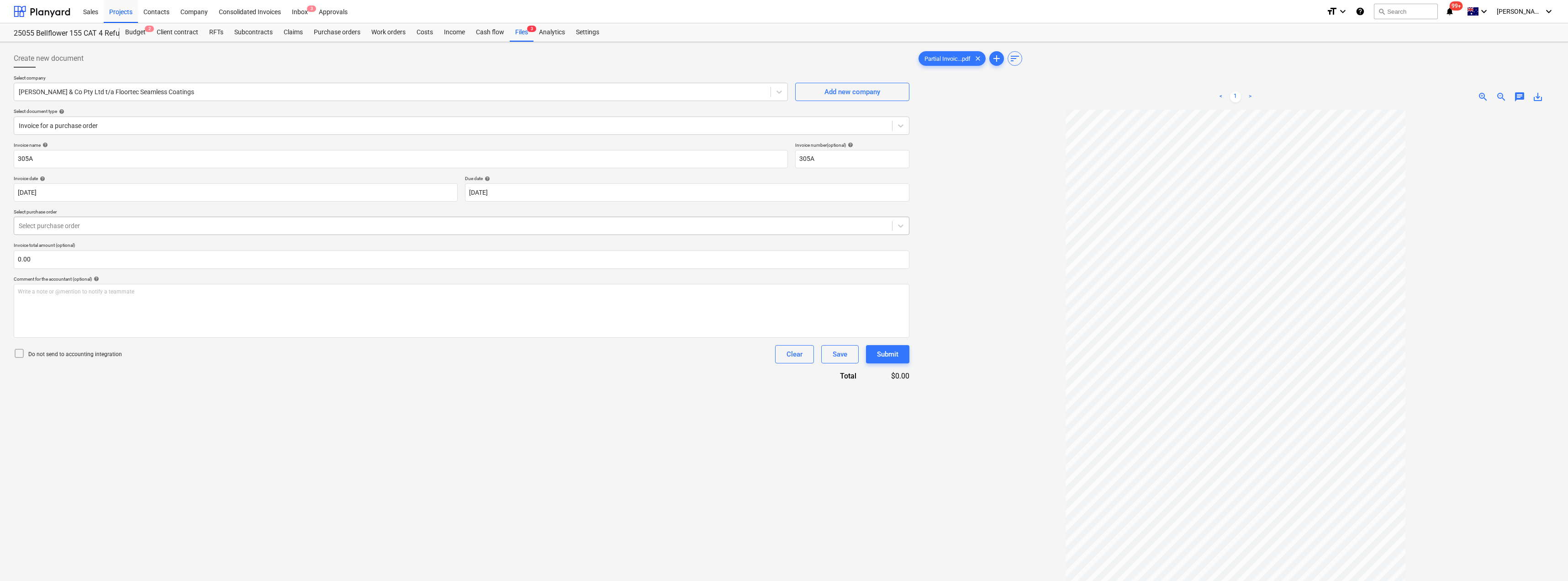
click at [159, 229] on div at bounding box center [453, 225] width 868 height 9
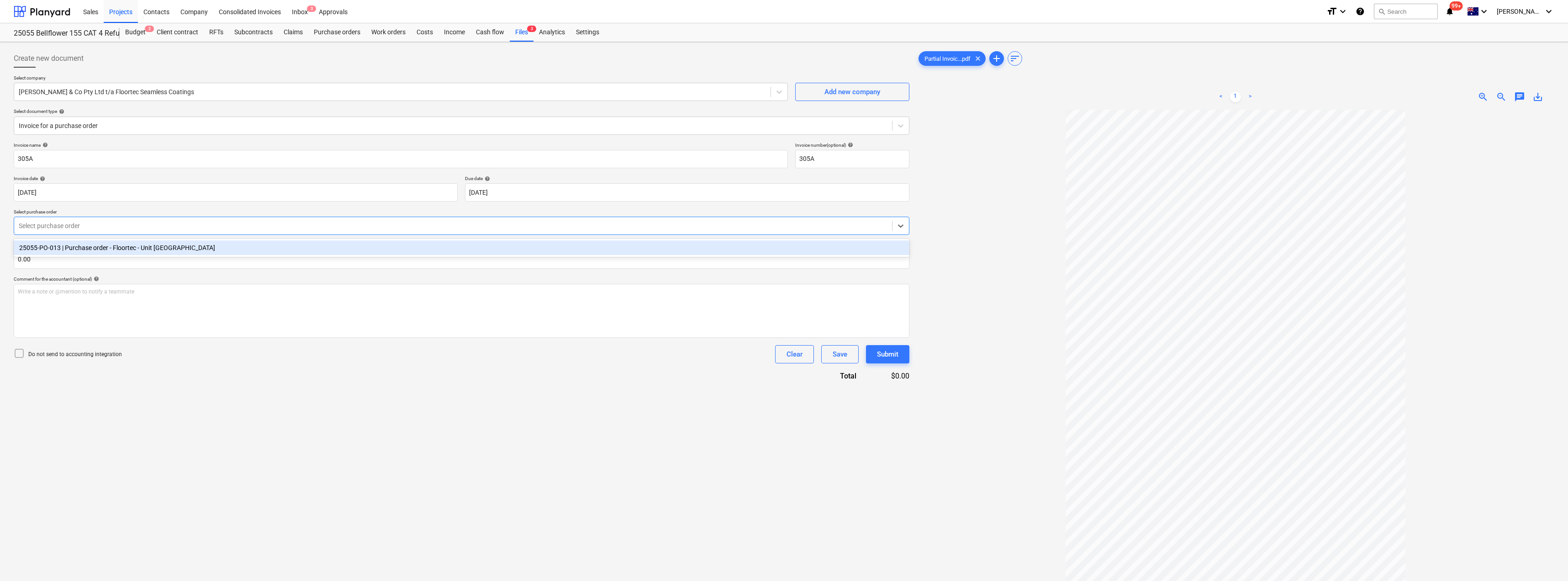
click at [143, 247] on div "25055-PO-013 | Purchase order - Floortec - Unit [GEOGRAPHIC_DATA]" at bounding box center [461, 248] width 895 height 15
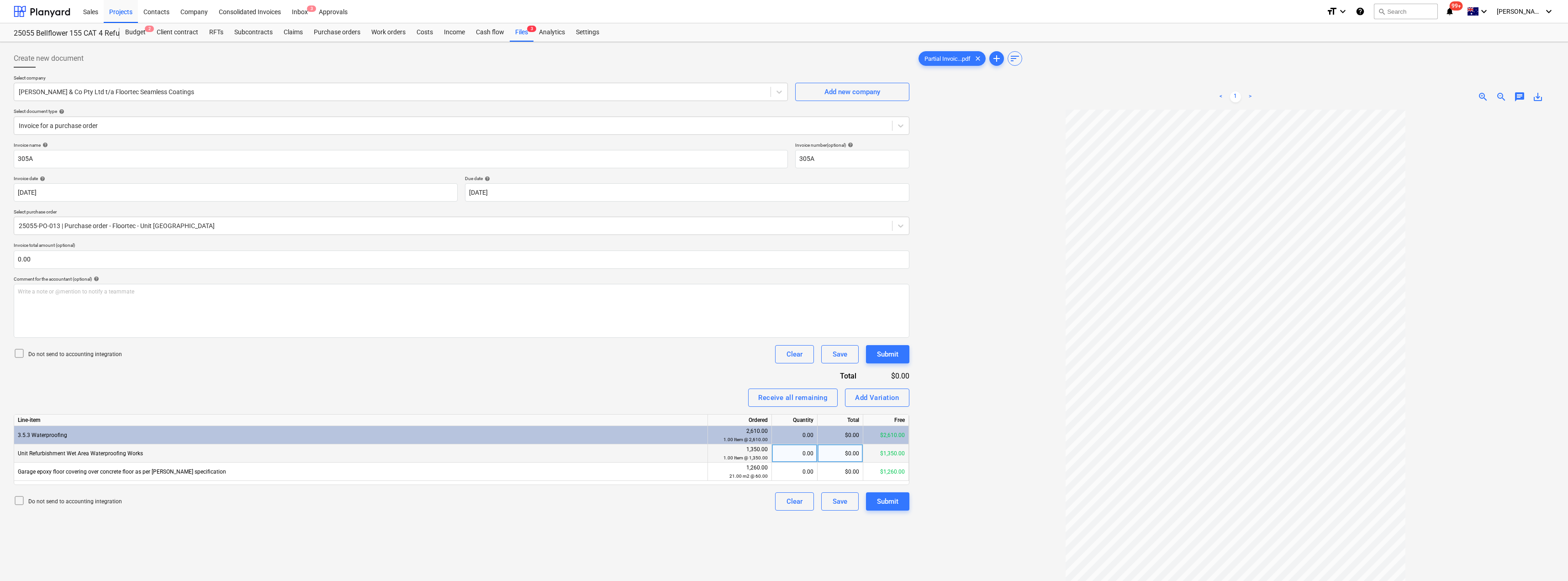
click at [784, 452] on div "$0.00" at bounding box center [840, 453] width 46 height 18
type input "900"
click at [690, 374] on div "Invoice name help 305A Invoice number (optional) help 305A Invoice date help [D…" at bounding box center [461, 327] width 895 height 369
click at [784, 501] on div "Submit" at bounding box center [887, 501] width 21 height 12
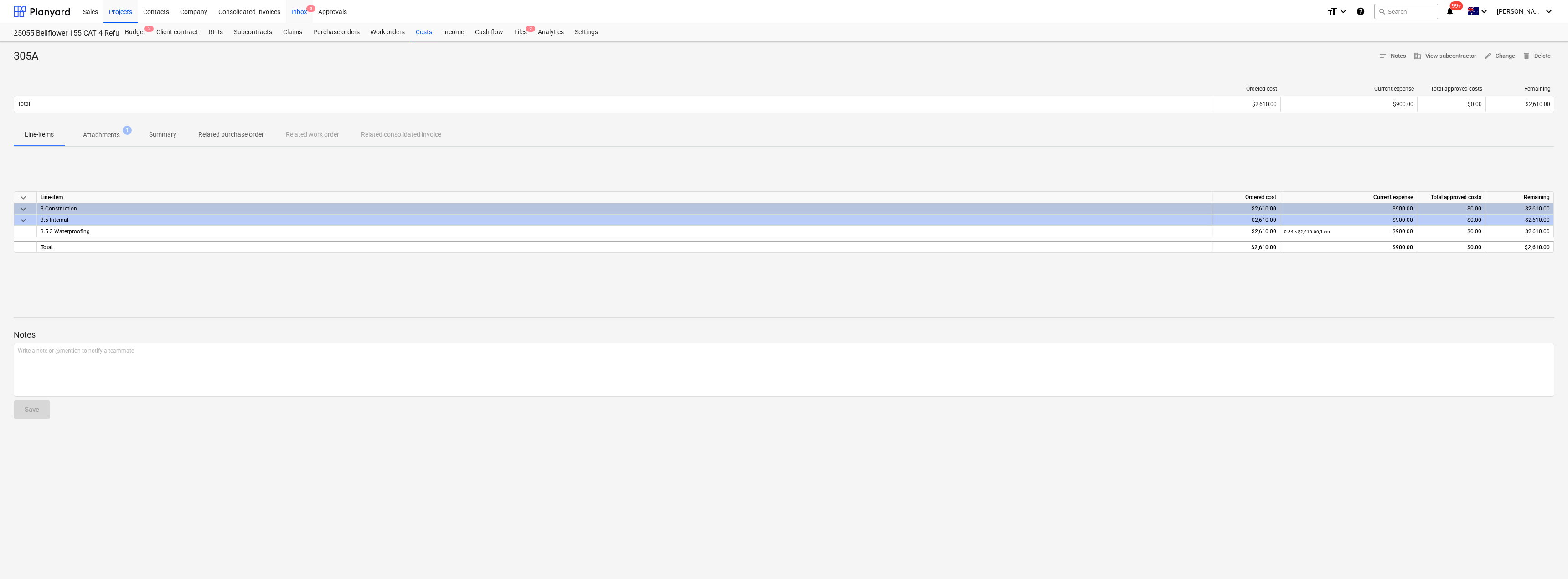
click at [305, 11] on div "Inbox 3" at bounding box center [299, 11] width 27 height 23
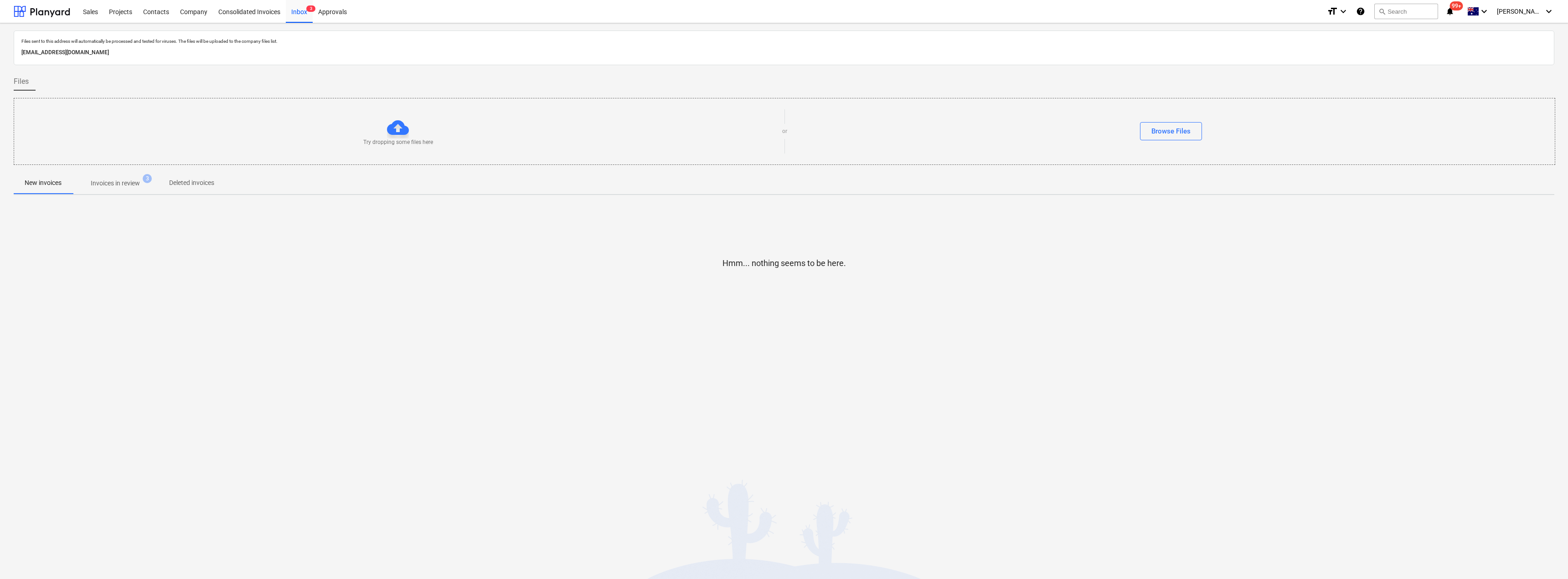
click at [137, 184] on p "Invoices in review" at bounding box center [115, 184] width 49 height 10
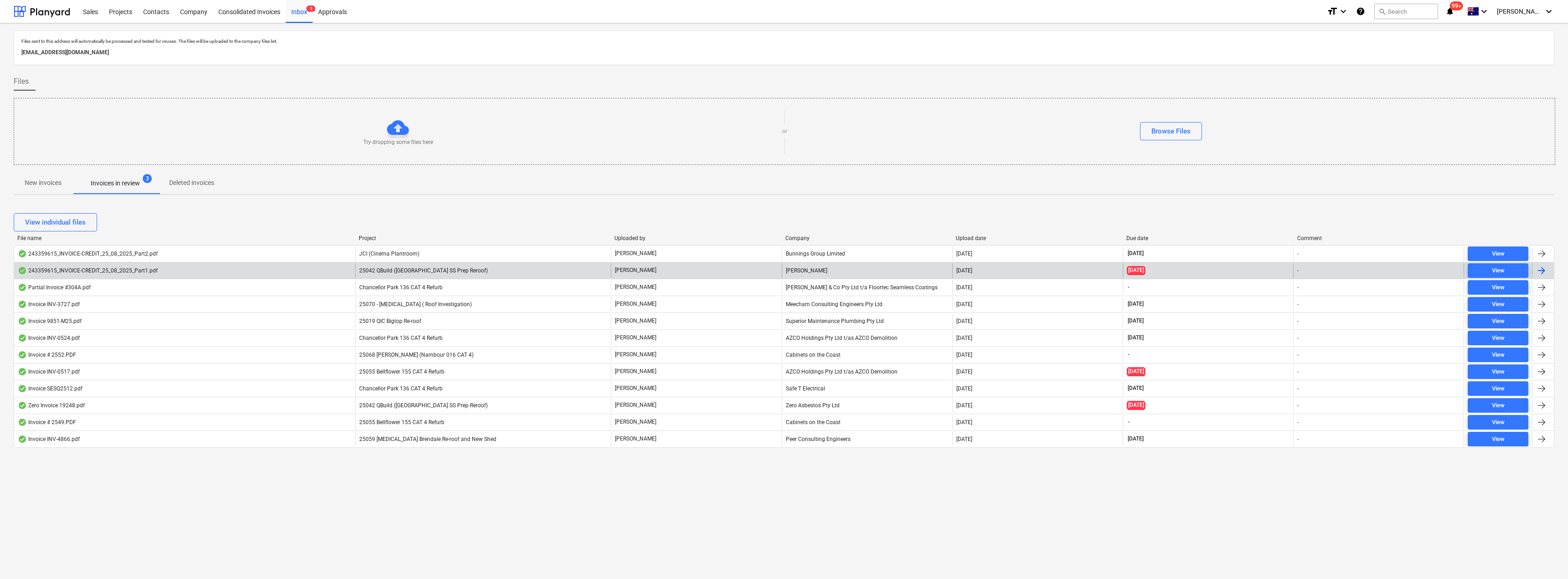
click at [473, 273] on span "25042 QBuild ([GEOGRAPHIC_DATA] SS Prep Reroof)" at bounding box center [423, 271] width 128 height 6
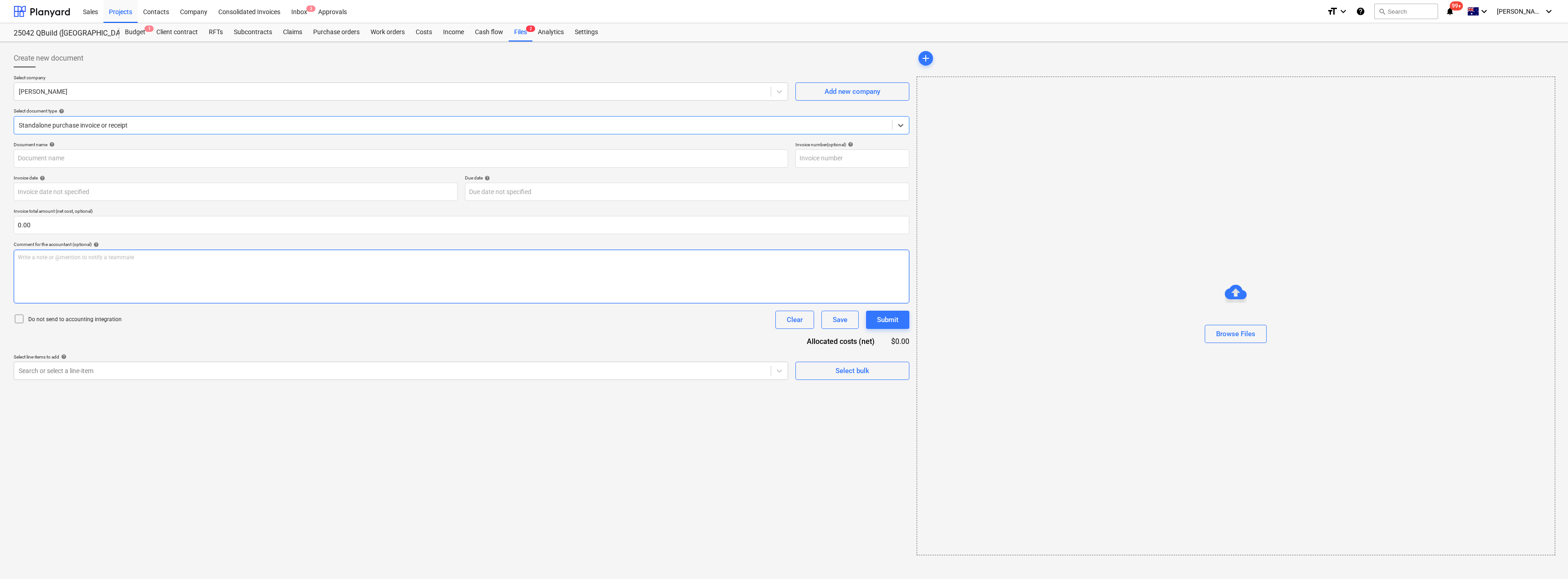
type input "243359615"
type input "[DATE]"
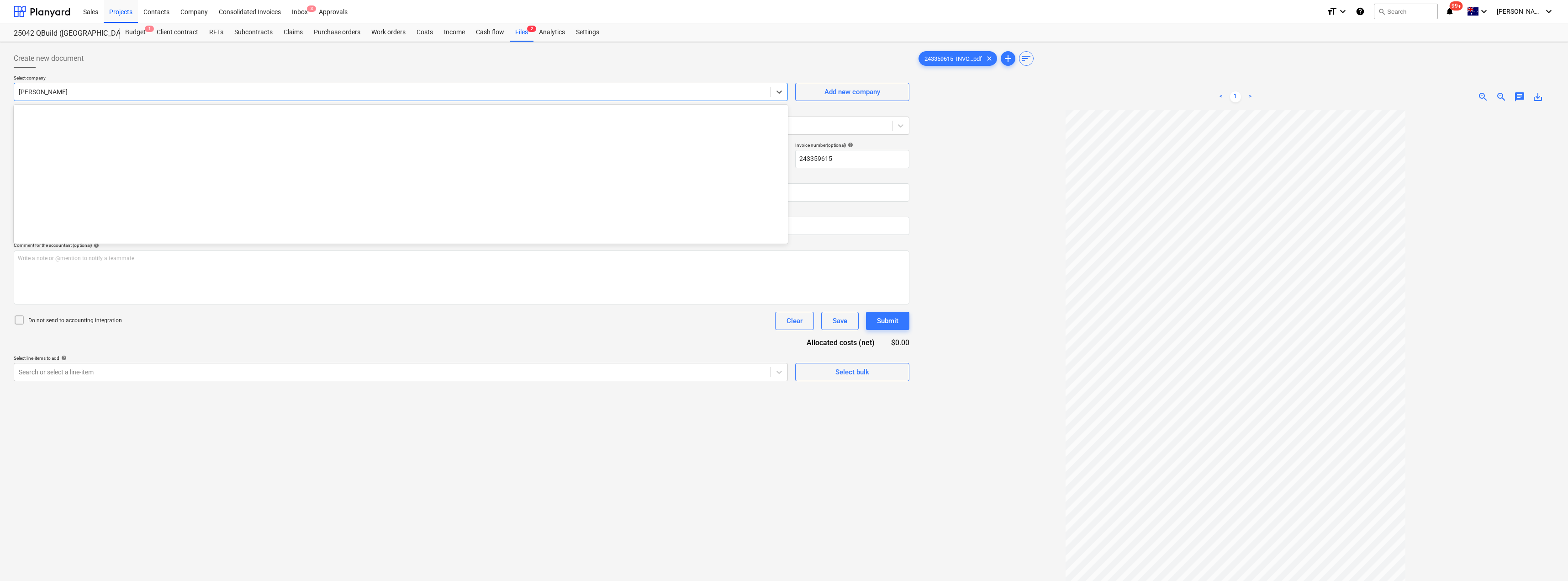
click at [159, 90] on div at bounding box center [392, 92] width 747 height 9
type input "[PERSON_NAME]"
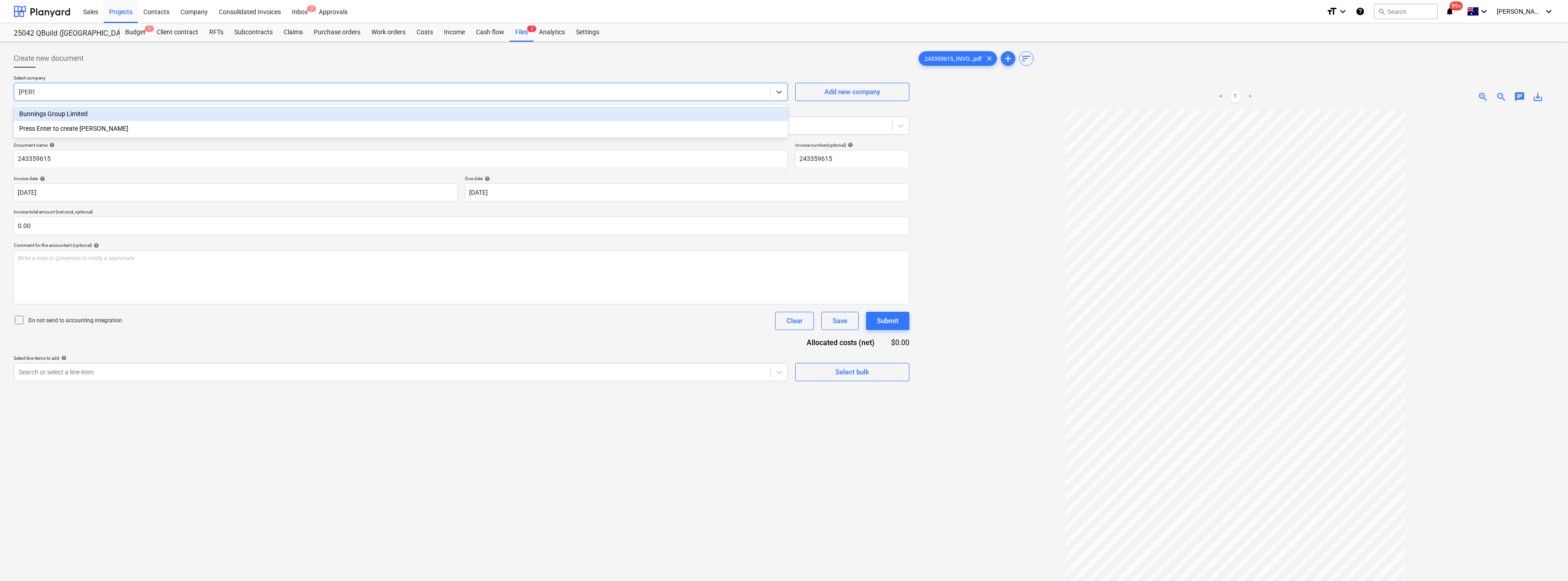
click at [127, 114] on div "Bunnings Group Limited" at bounding box center [400, 114] width 774 height 15
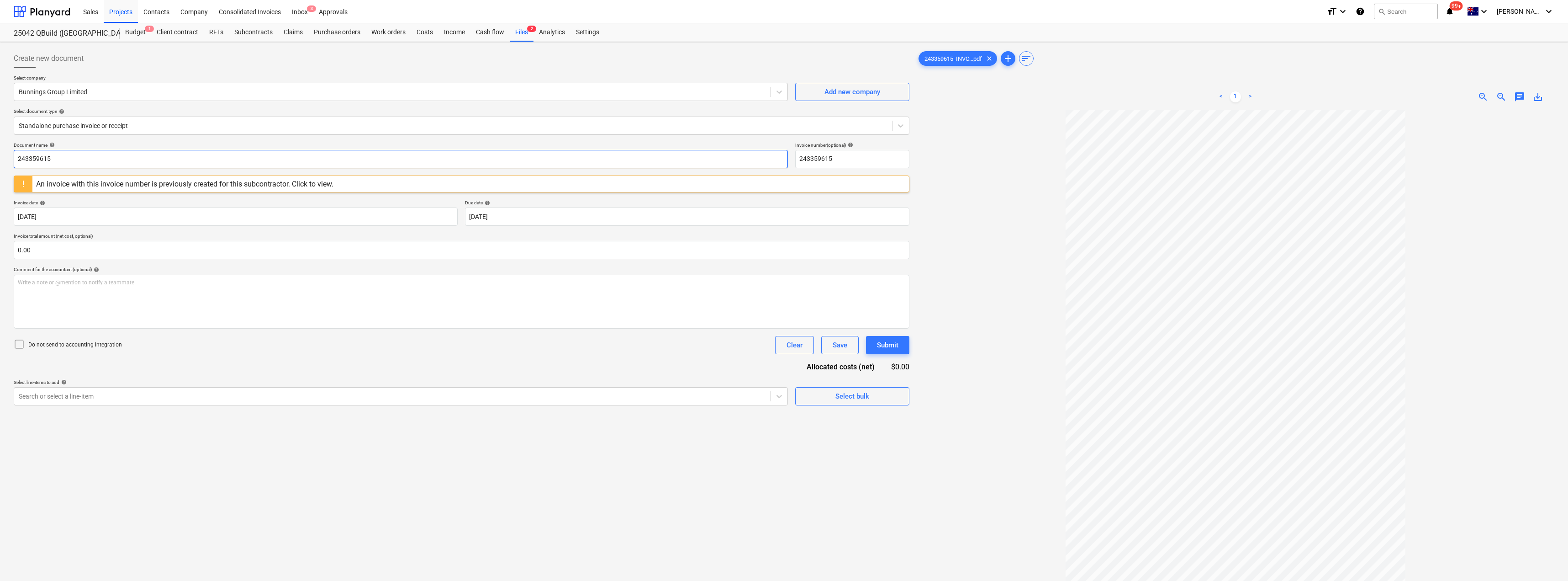
drag, startPoint x: 102, startPoint y: 159, endPoint x: 1, endPoint y: 157, distance: 101.0
click at [1, 157] on div "Create new document Select company Bunnings Group Limited Add new company Selec…" at bounding box center [784, 357] width 1568 height 630
drag, startPoint x: 68, startPoint y: 152, endPoint x: 12, endPoint y: 151, distance: 56.0
click at [12, 151] on div "Create new document Select company Bunnings Group Limited Add new company Selec…" at bounding box center [461, 357] width 903 height 623
type input "8027/00233188"
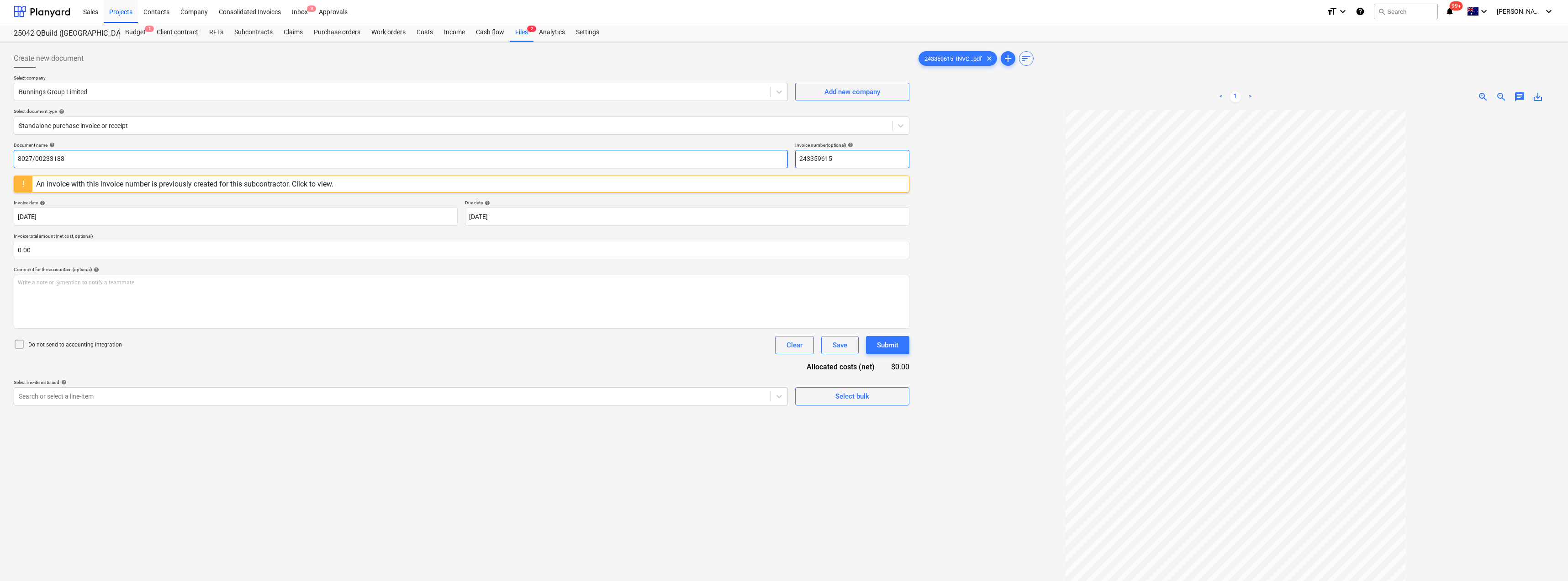
drag, startPoint x: 822, startPoint y: 157, endPoint x: 785, endPoint y: 156, distance: 37.0
click at [784, 156] on div "Document name help 8027/00233188 Invoice number (optional) help 243359615" at bounding box center [461, 155] width 895 height 26
paste input "8027/00233188"
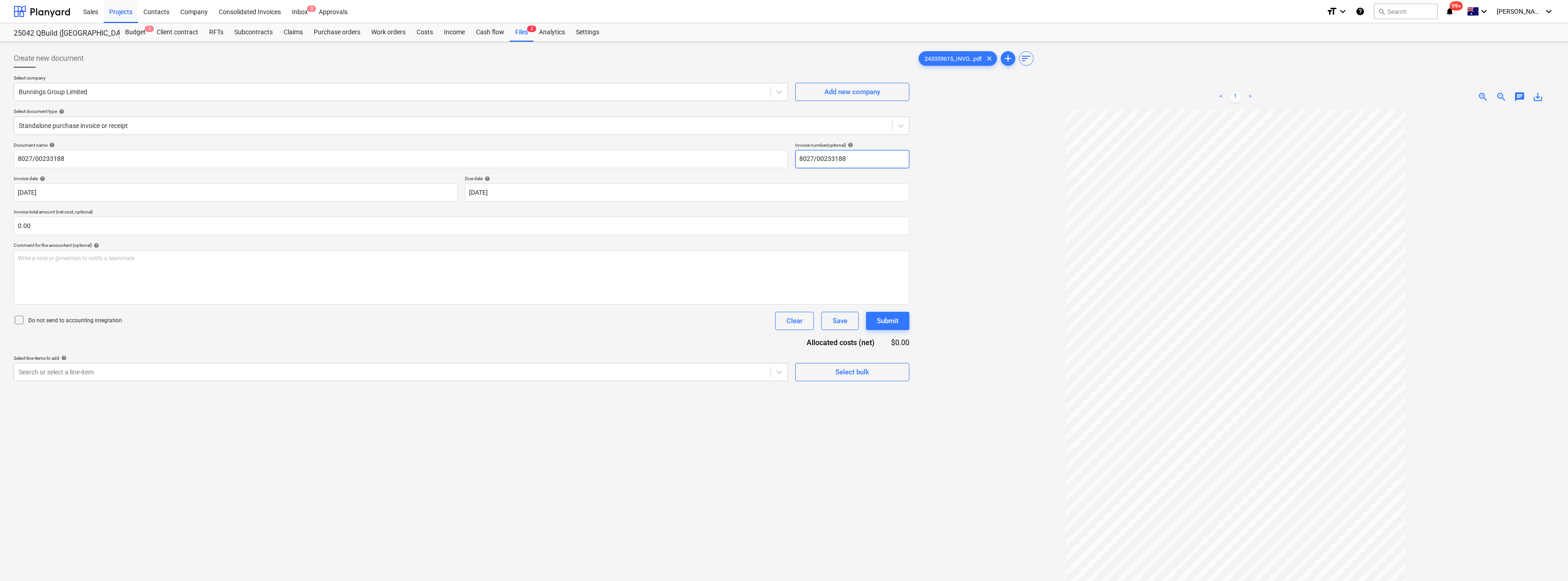
type input "8027/00233188"
click at [504, 209] on p "Invoice total amount (net cost, optional)" at bounding box center [461, 212] width 895 height 8
click at [511, 193] on body "Sales Projects Contacts Company Consolidated Invoices Inbox 3 Approvals format_…" at bounding box center [784, 290] width 1568 height 581
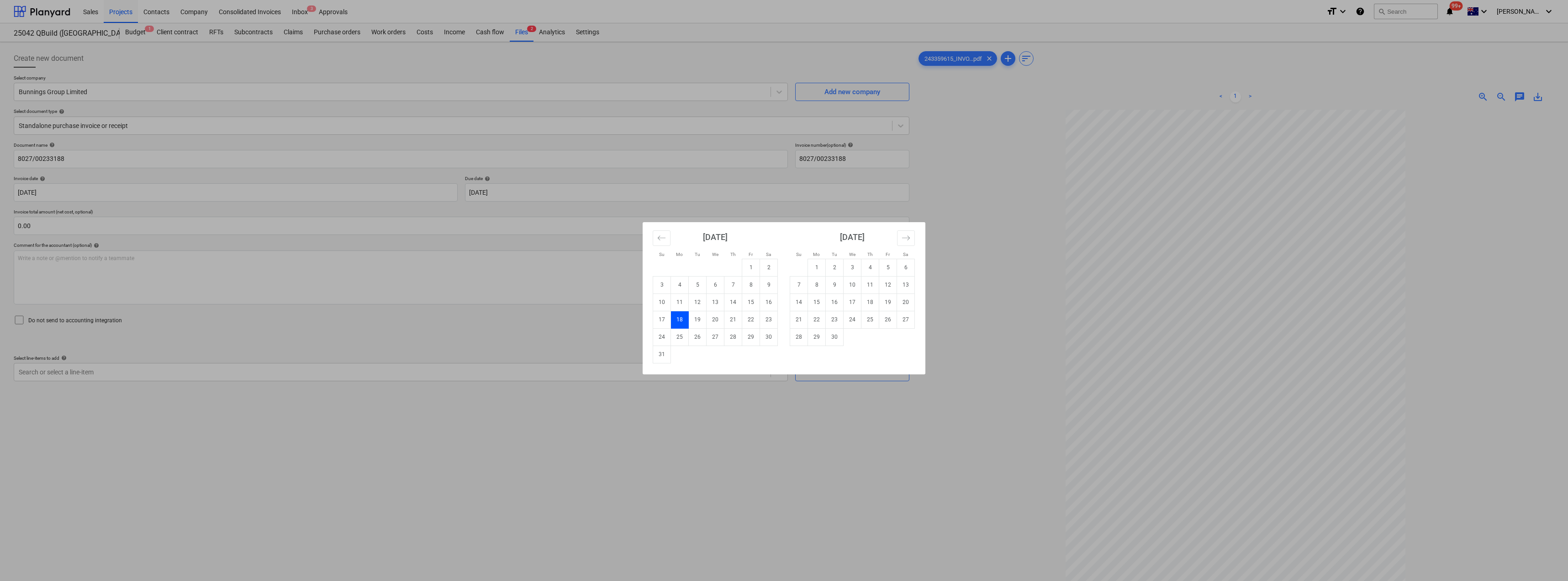
click at [784, 337] on td "Calendar" at bounding box center [852, 337] width 18 height 17
click at [784, 337] on td "30" at bounding box center [834, 337] width 18 height 17
type input "[DATE]"
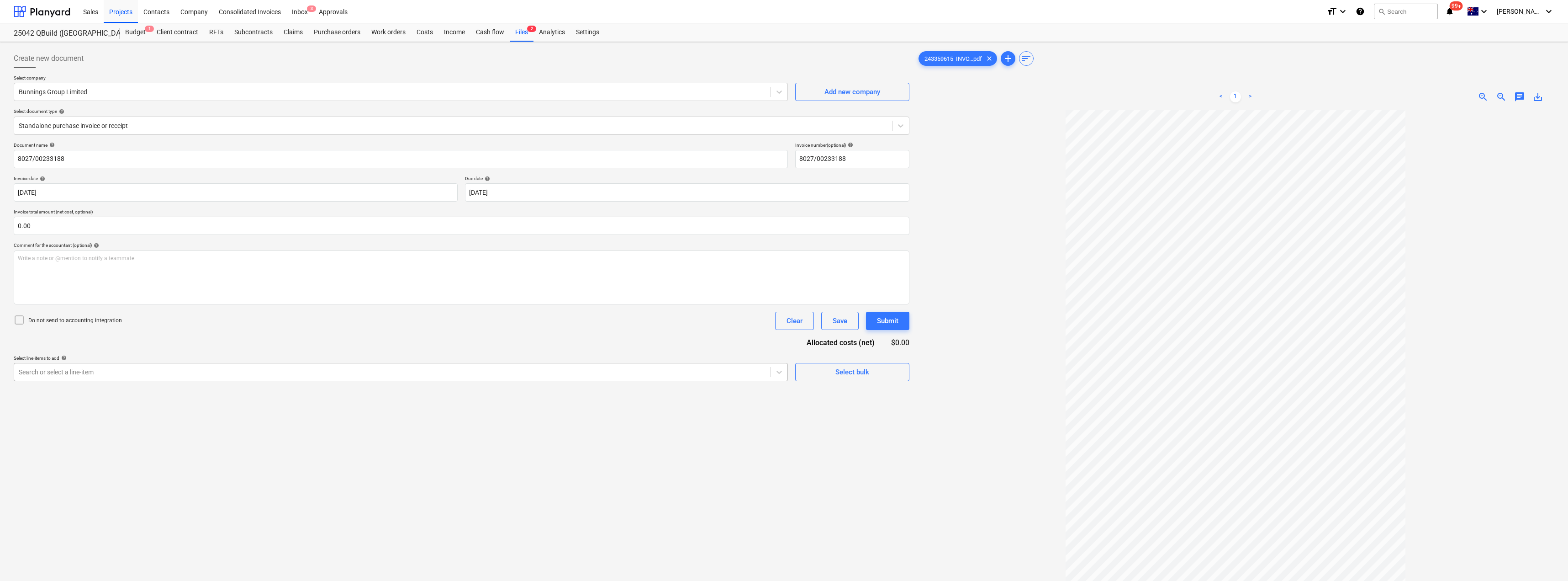
click at [200, 369] on div at bounding box center [392, 372] width 747 height 9
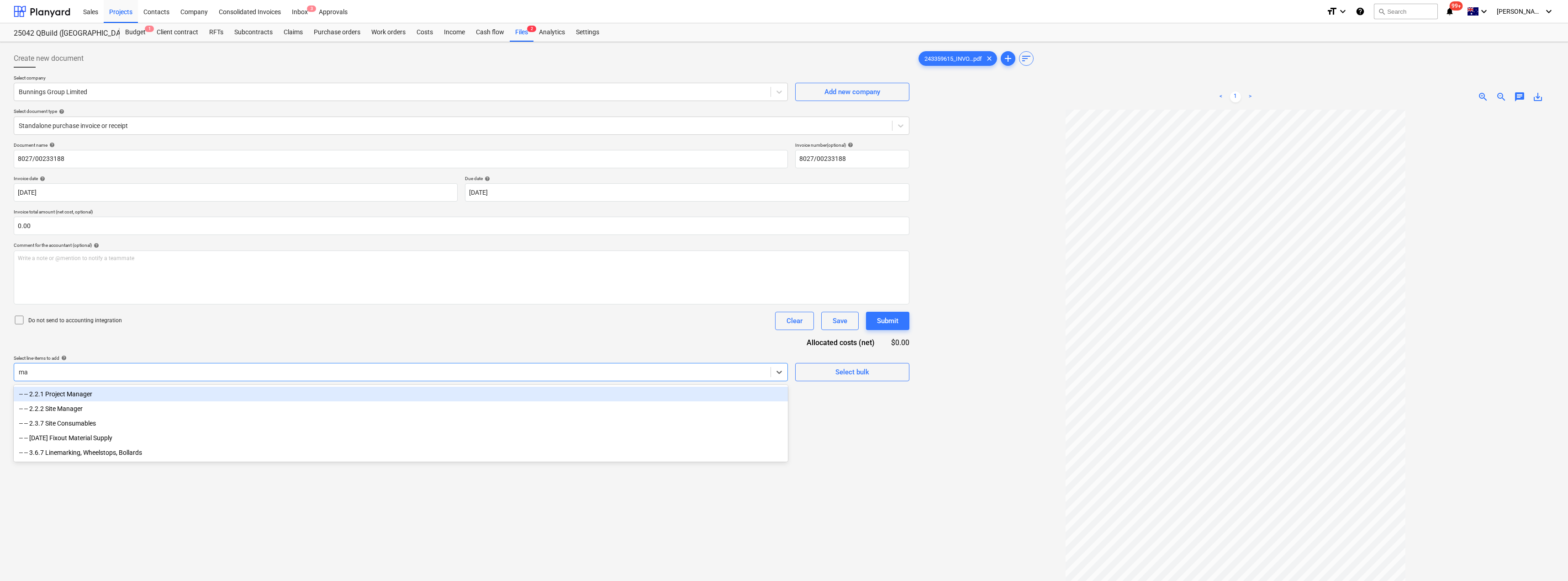
type input "mat"
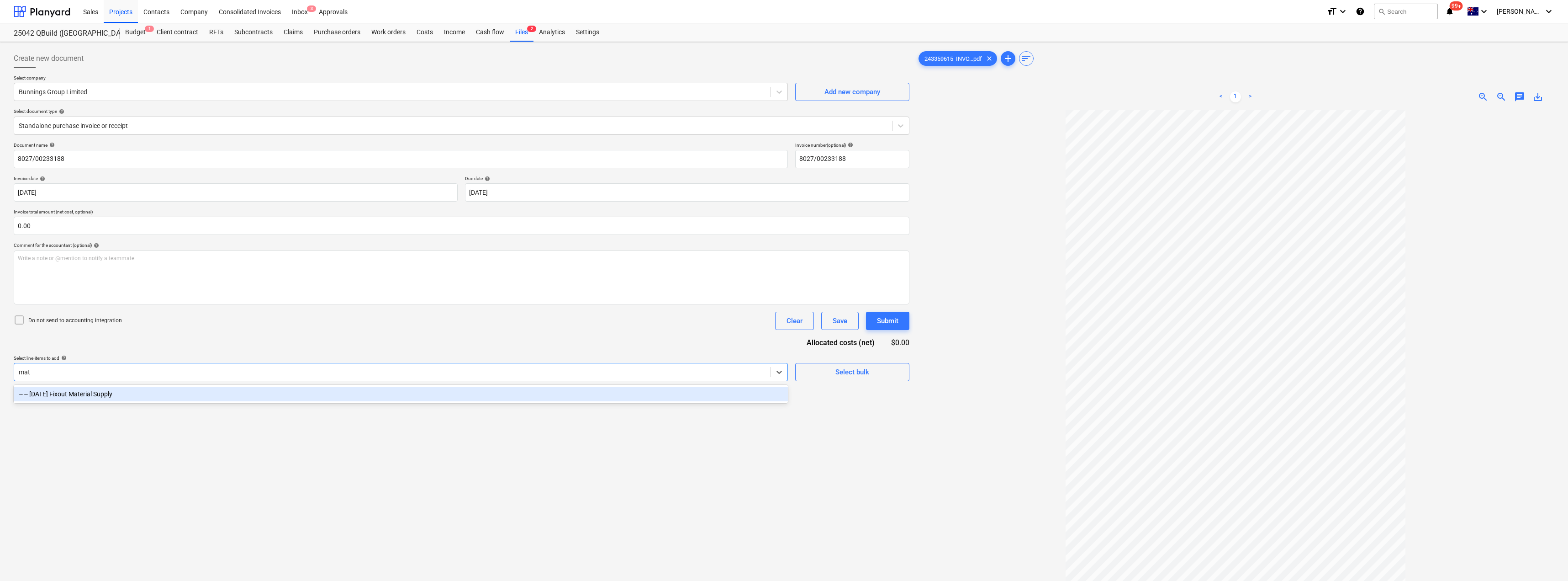
click at [190, 392] on div "-- -- [DATE] Fixout Material Supply" at bounding box center [400, 394] width 774 height 15
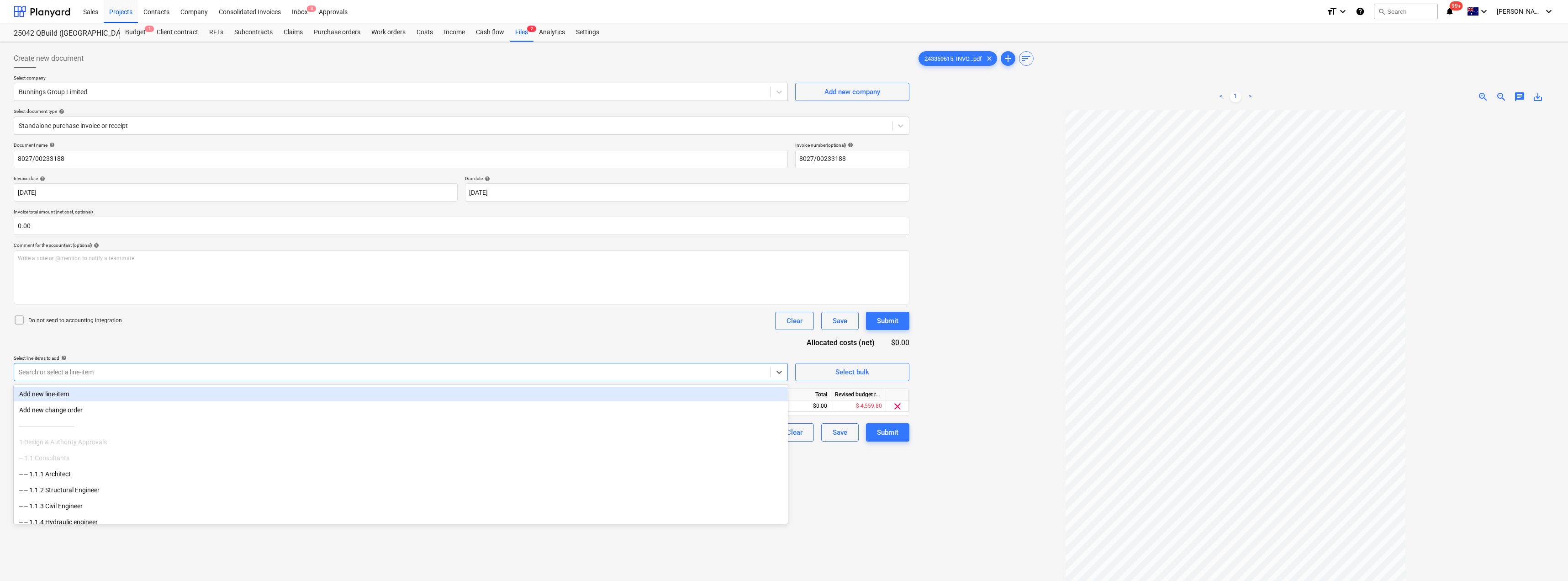
click at [298, 348] on div "Document name help 8027/00233188 Invoice number (optional) help 8027/00233188 I…" at bounding box center [461, 292] width 895 height 299
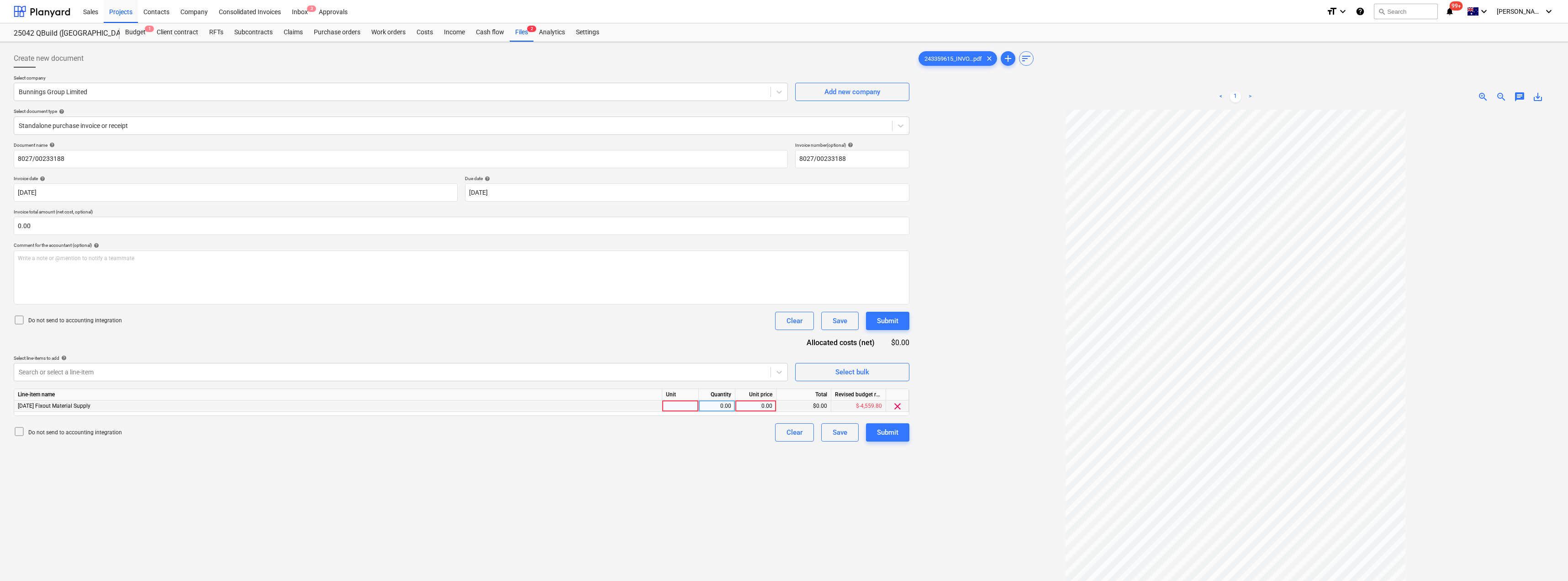
click at [681, 408] on div at bounding box center [681, 406] width 37 height 12
type input "Item"
type input "55.78"
click at [784, 433] on div "Submit" at bounding box center [887, 432] width 21 height 12
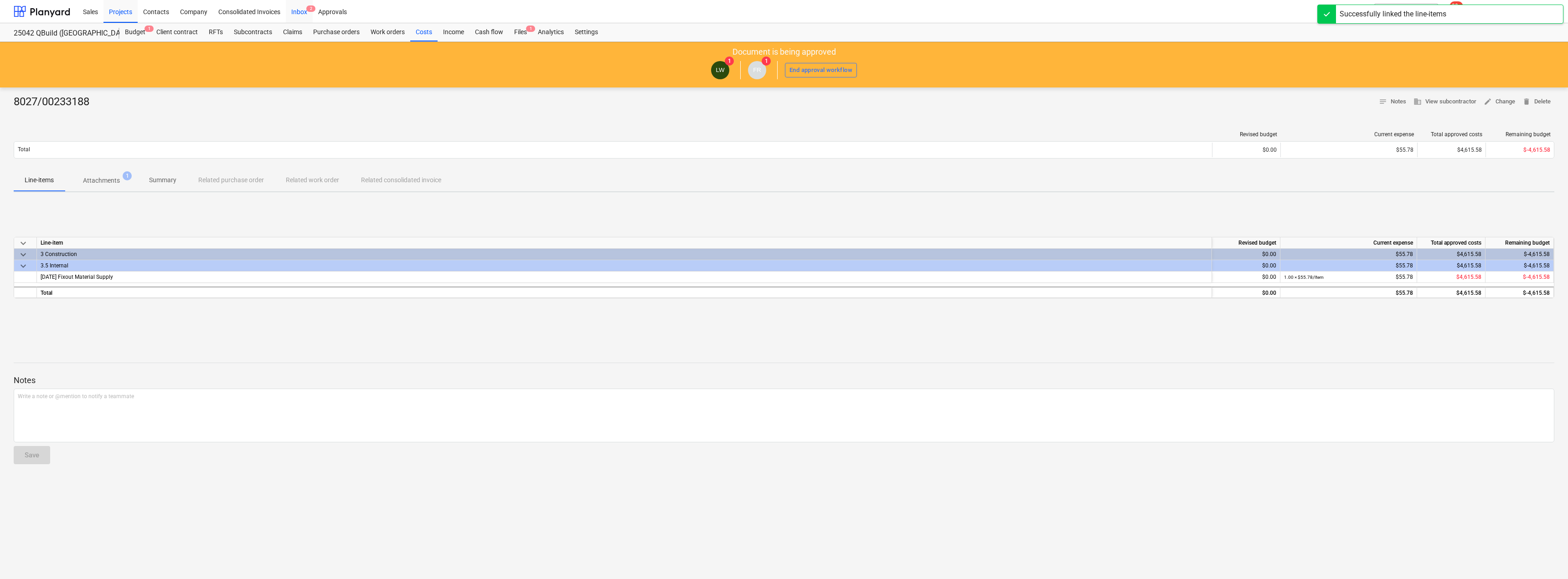
click at [306, 14] on div "Inbox 2" at bounding box center [299, 11] width 27 height 23
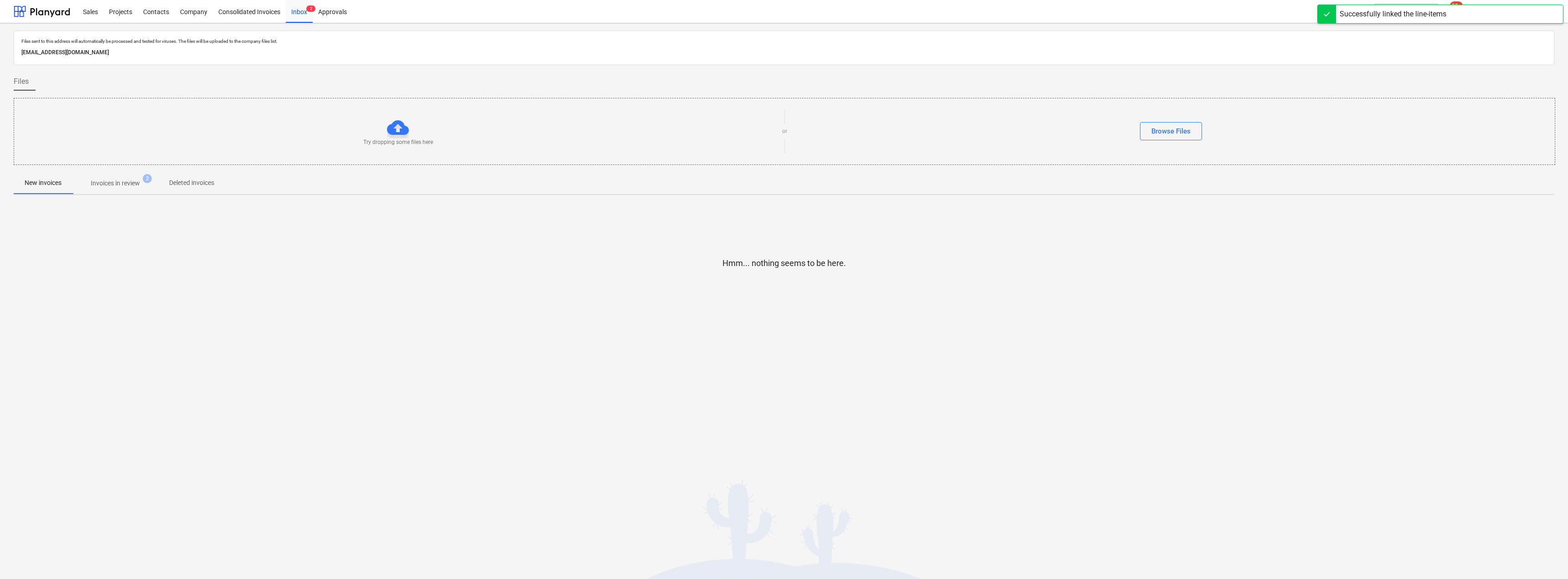
click at [114, 181] on p "Invoices in review" at bounding box center [115, 184] width 49 height 10
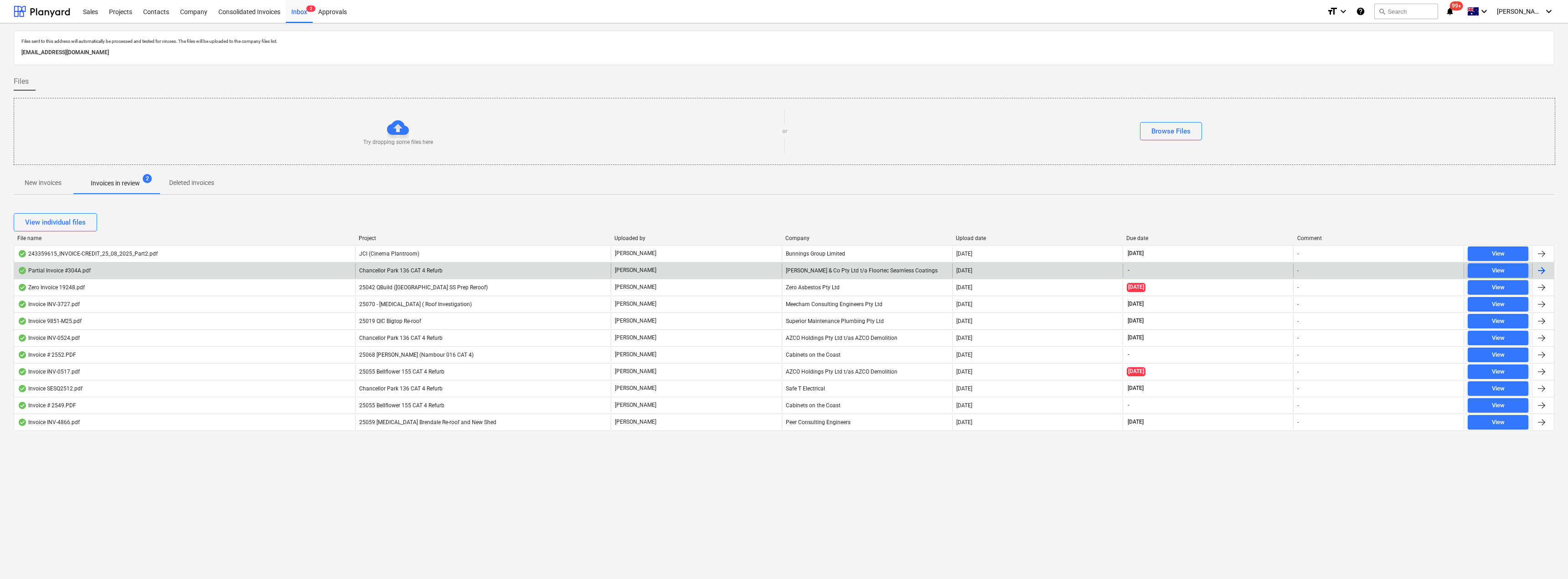
click at [685, 271] on div "[PERSON_NAME]" at bounding box center [696, 271] width 170 height 15
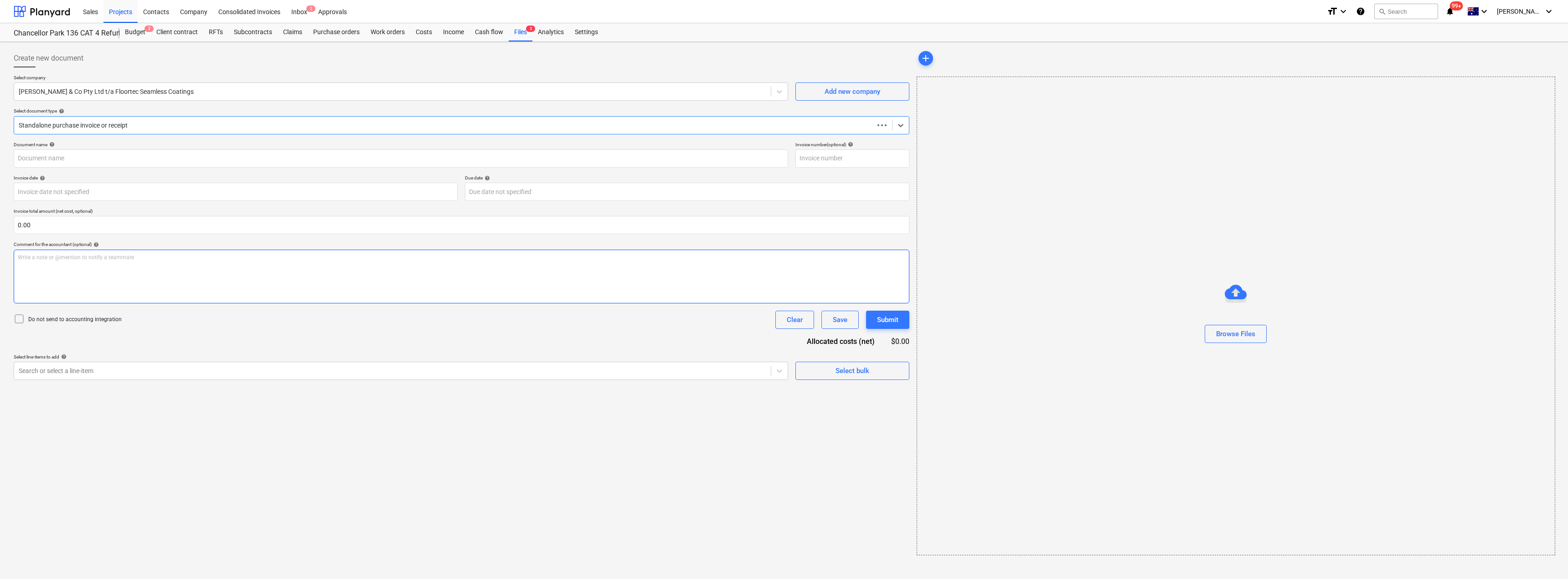
type input "806127"
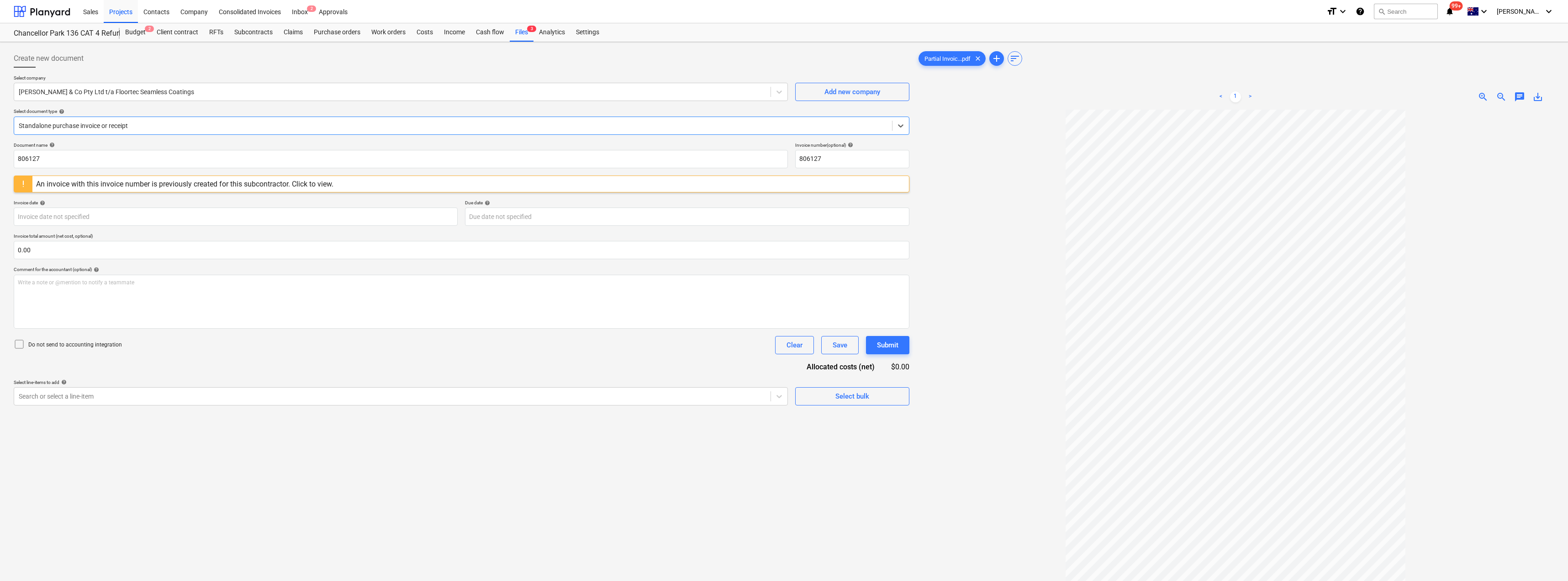
click at [145, 125] on div at bounding box center [453, 125] width 868 height 9
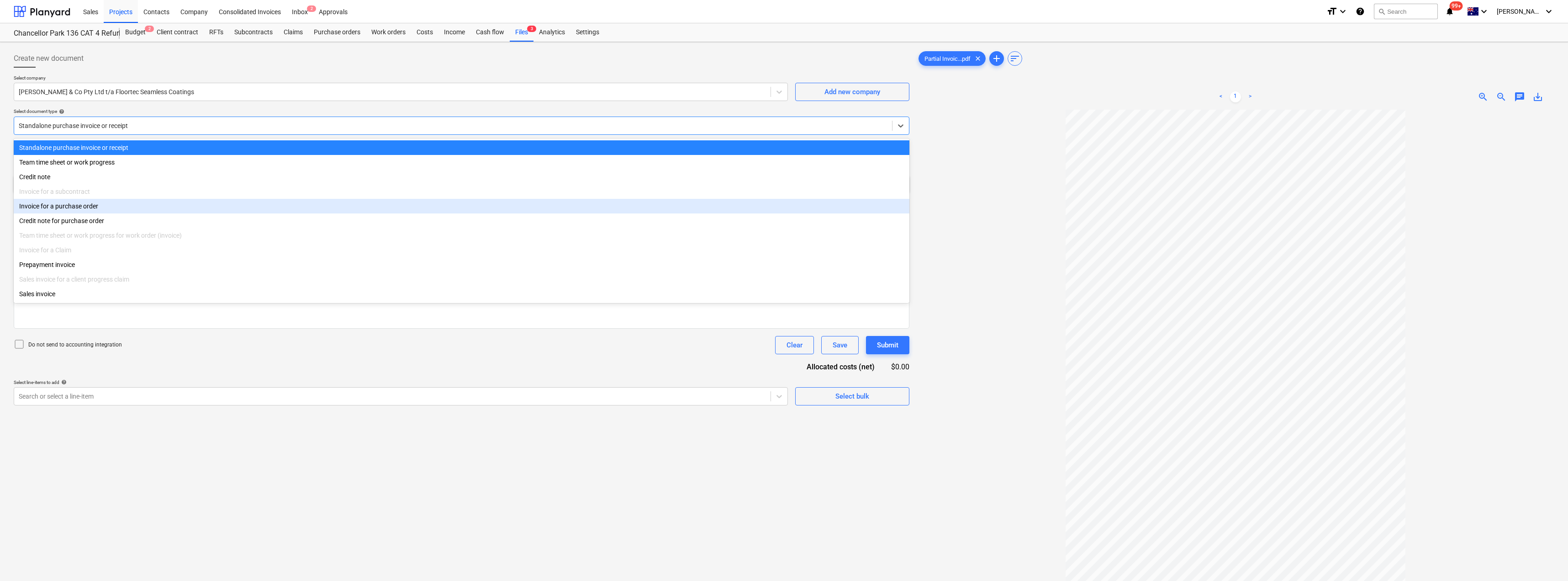
click at [101, 209] on div "Invoice for a purchase order" at bounding box center [461, 206] width 895 height 15
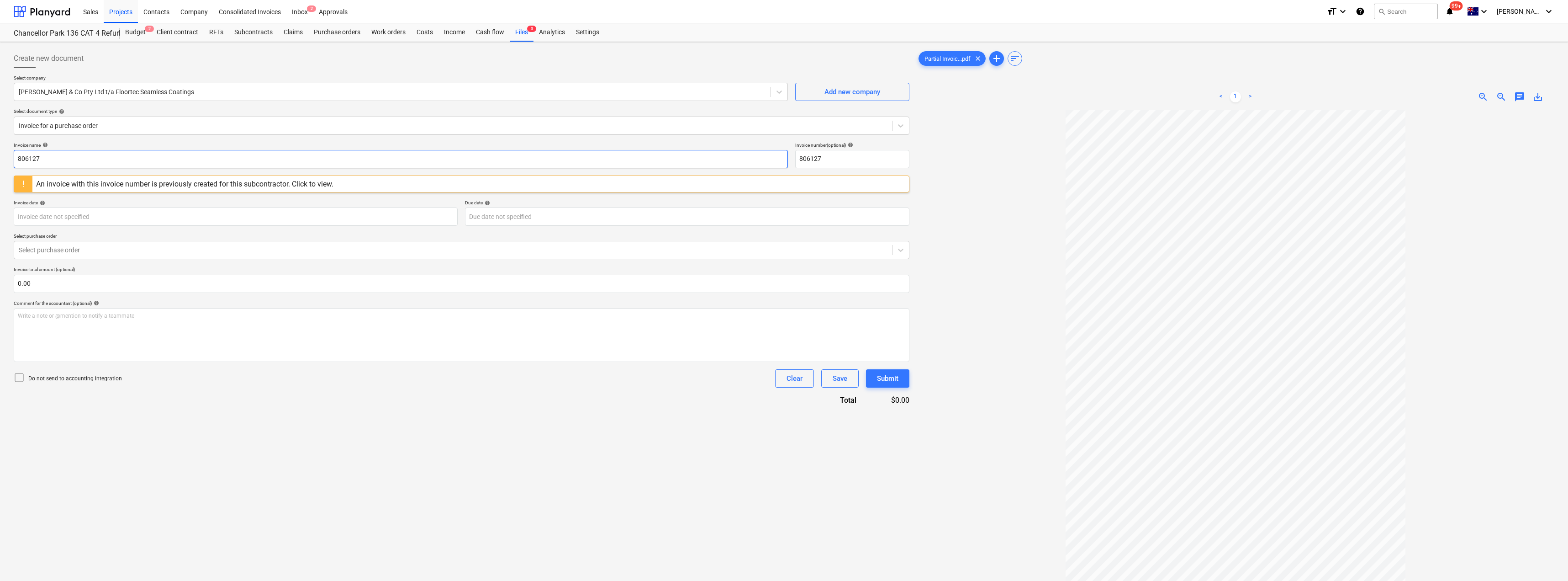
drag, startPoint x: 63, startPoint y: 156, endPoint x: 4, endPoint y: 159, distance: 59.1
click at [4, 159] on div "Create new document Select company [PERSON_NAME] & Co Pty Ltd t/a Floortec Seam…" at bounding box center [784, 357] width 1568 height 630
drag, startPoint x: 39, startPoint y: 161, endPoint x: 0, endPoint y: 157, distance: 39.2
click at [0, 158] on div "Create new document Select company [PERSON_NAME] & Co Pty Ltd t/a Floortec Seam…" at bounding box center [784, 357] width 1568 height 630
type input "304A"
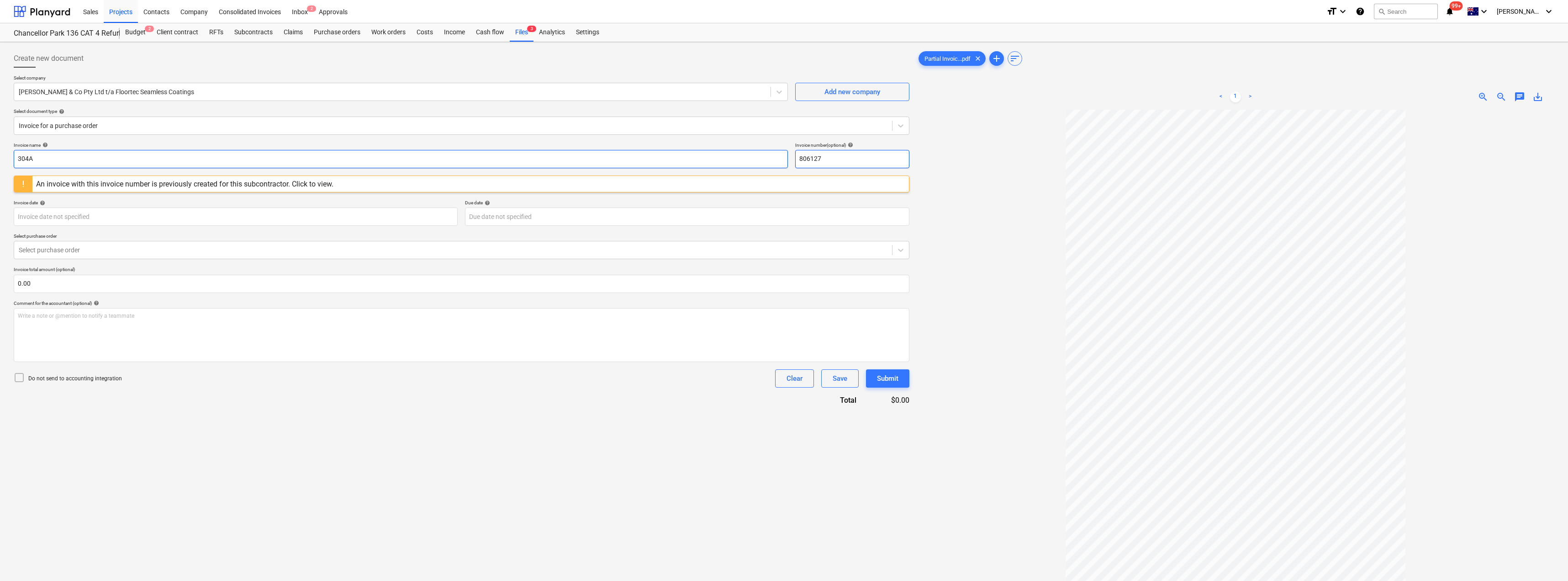
drag, startPoint x: 840, startPoint y: 160, endPoint x: 775, endPoint y: 159, distance: 65.0
click at [775, 159] on div "Invoice name help 304A Invoice number (optional) help 806127" at bounding box center [461, 155] width 895 height 26
paste input "304A"
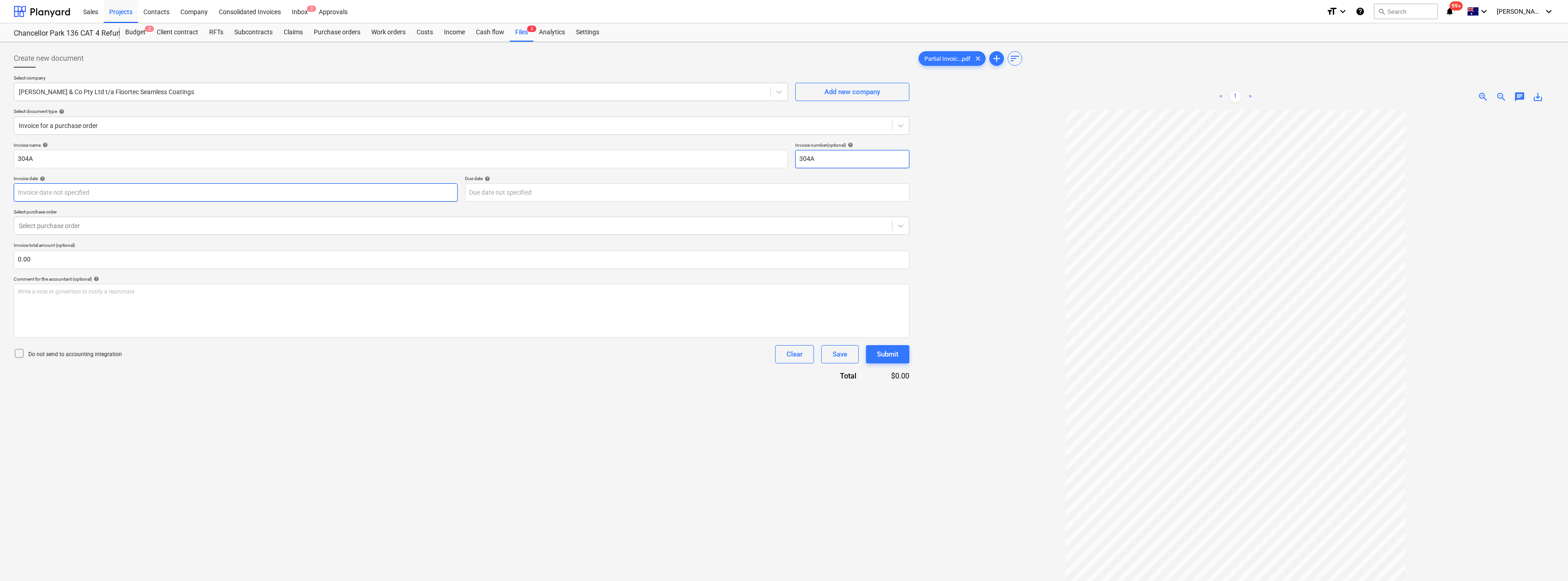
type input "304A"
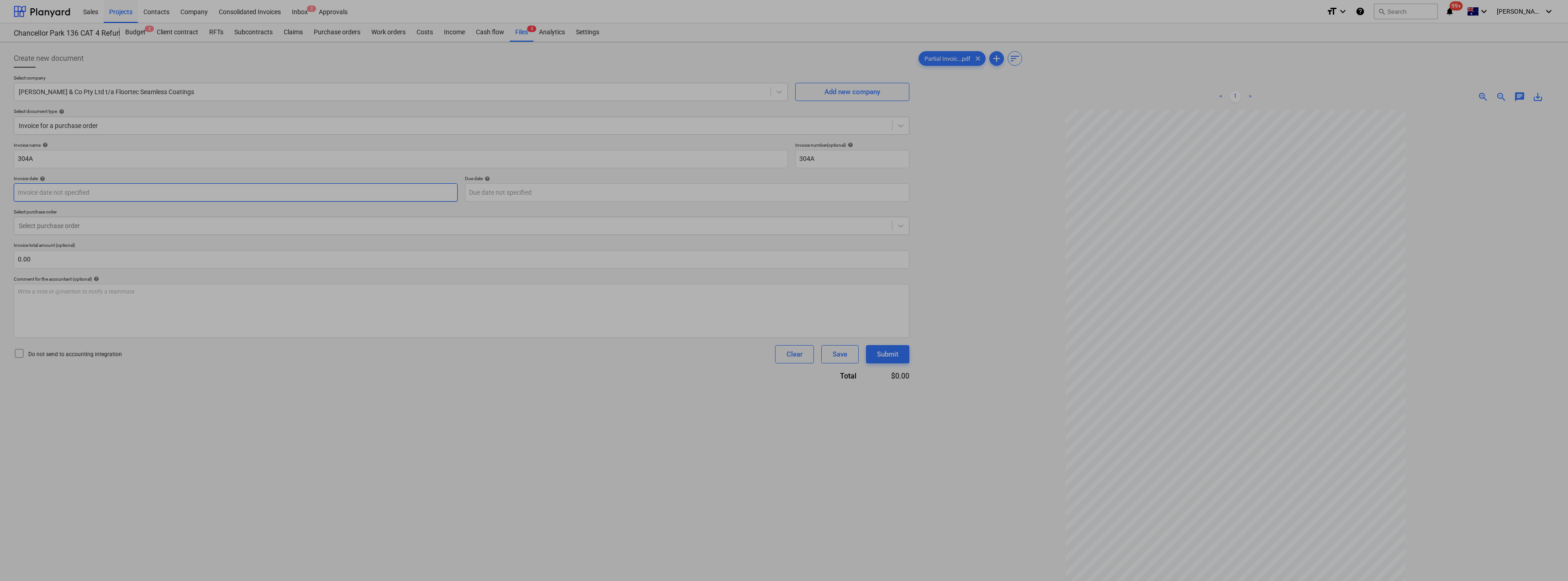
click at [243, 194] on body "Sales Projects Contacts Company Consolidated Invoices Inbox 2 Approvals format_…" at bounding box center [784, 290] width 1568 height 581
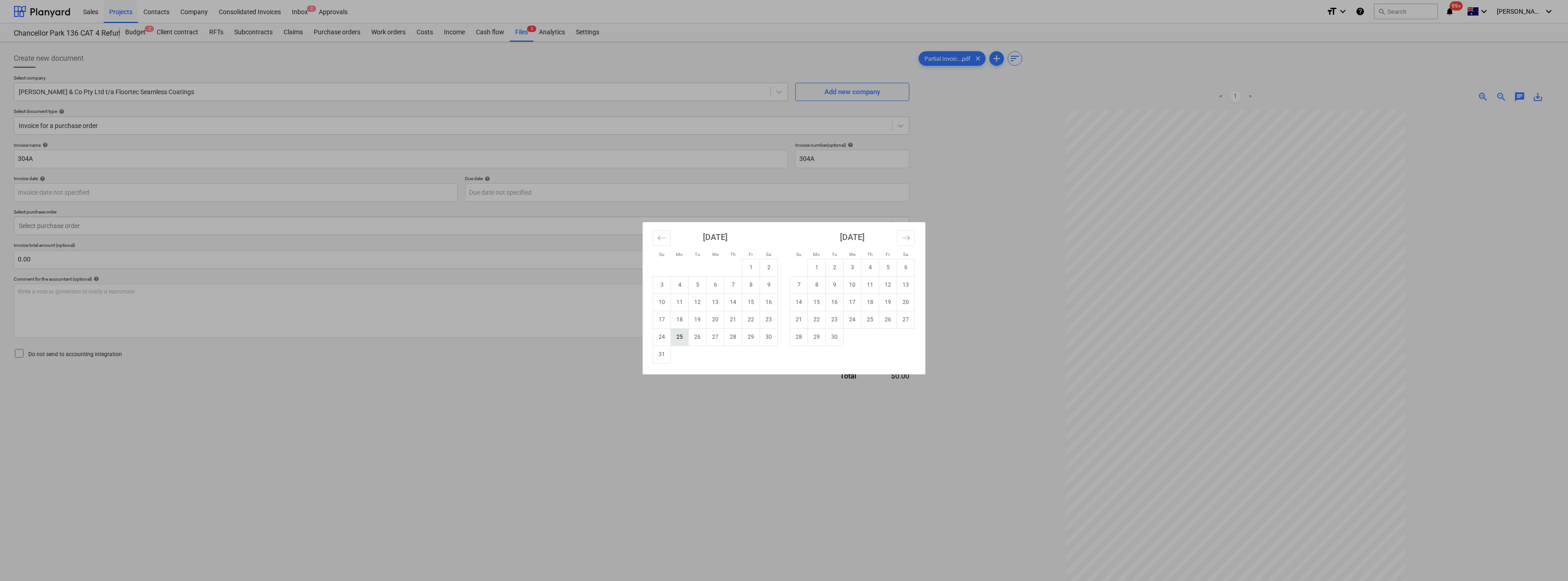
click at [686, 334] on td "25" at bounding box center [679, 337] width 18 height 17
type input "[DATE]"
click at [497, 194] on body "Sales Projects Contacts Company Consolidated Invoices Inbox 2 Approvals format_…" at bounding box center [784, 290] width 1568 height 581
click at [784, 287] on td "8" at bounding box center [817, 284] width 18 height 17
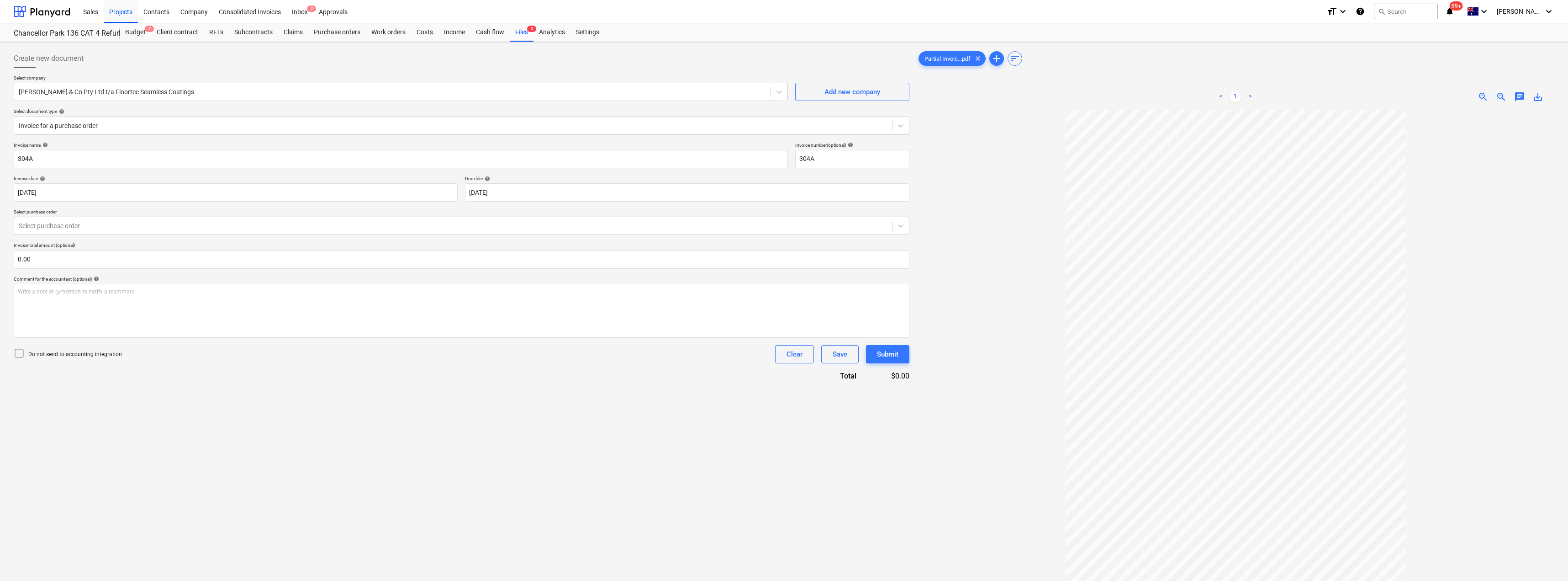
type input "[DATE]"
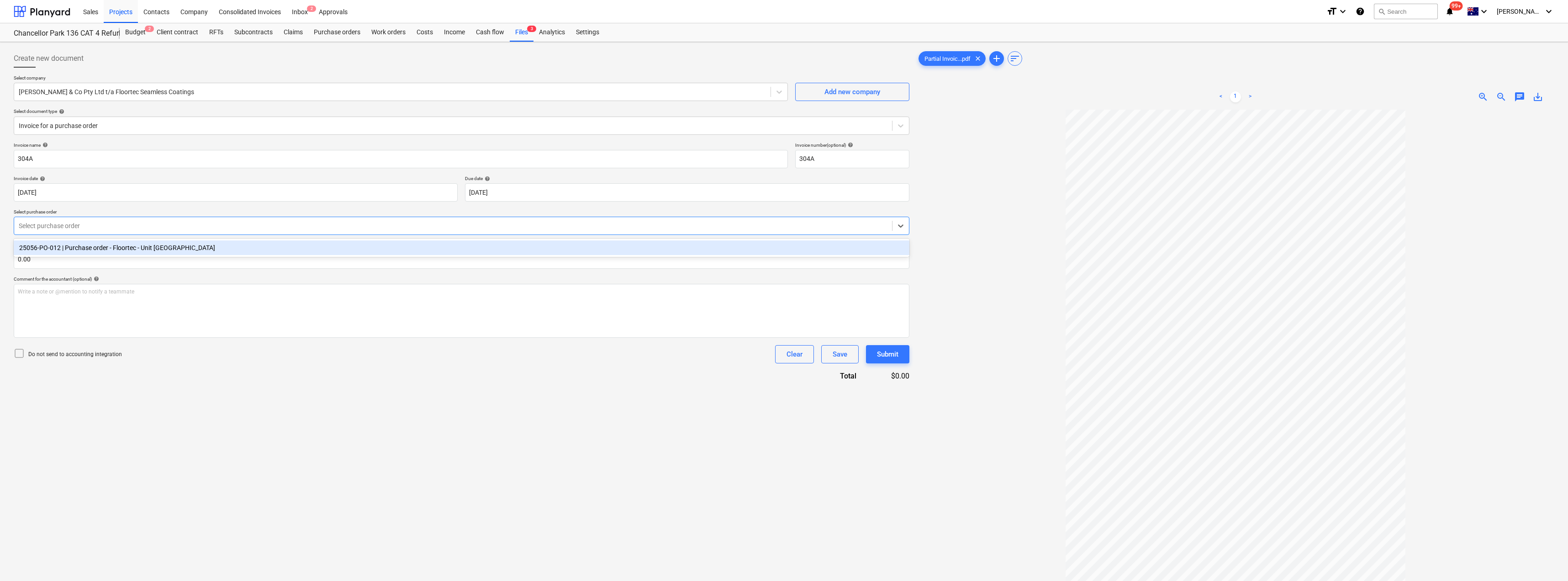
click at [156, 228] on div at bounding box center [453, 225] width 868 height 9
click at [145, 247] on div "25056-PO-012 | Purchase order - Floortec - Unit [GEOGRAPHIC_DATA]" at bounding box center [461, 248] width 895 height 15
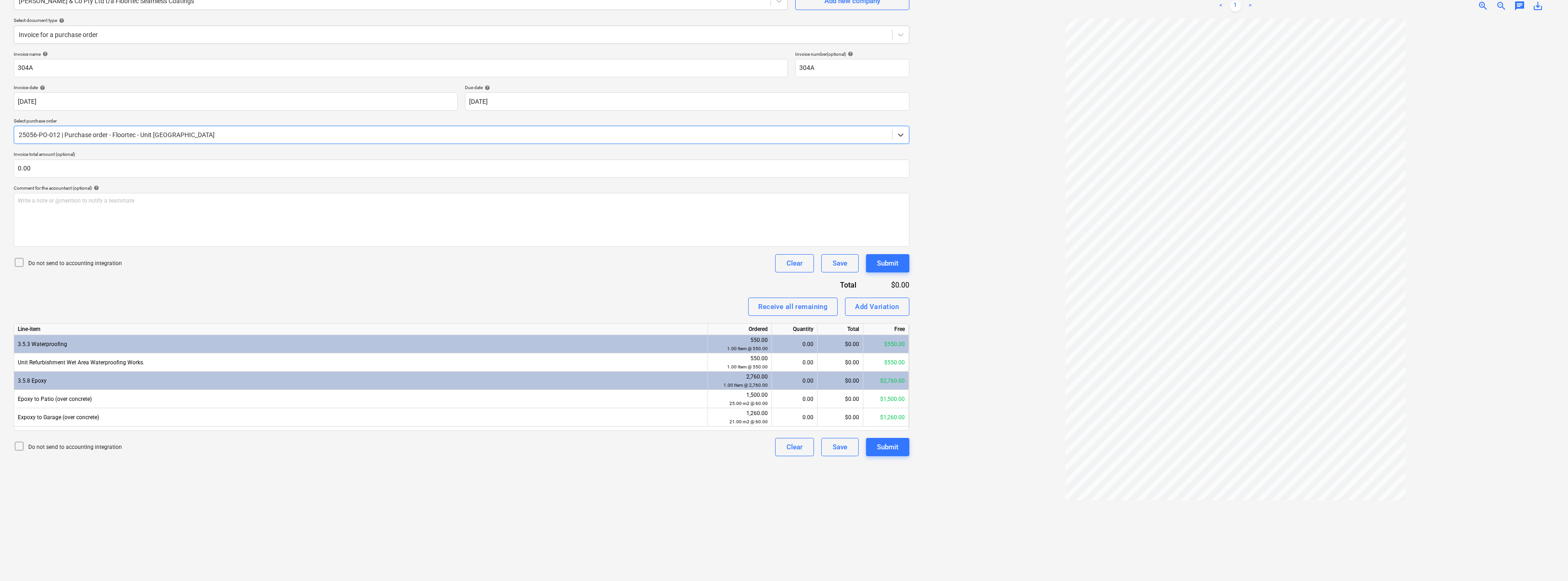
scroll to position [92, 0]
click at [784, 394] on div "$0.00" at bounding box center [840, 399] width 46 height 18
type input "1500"
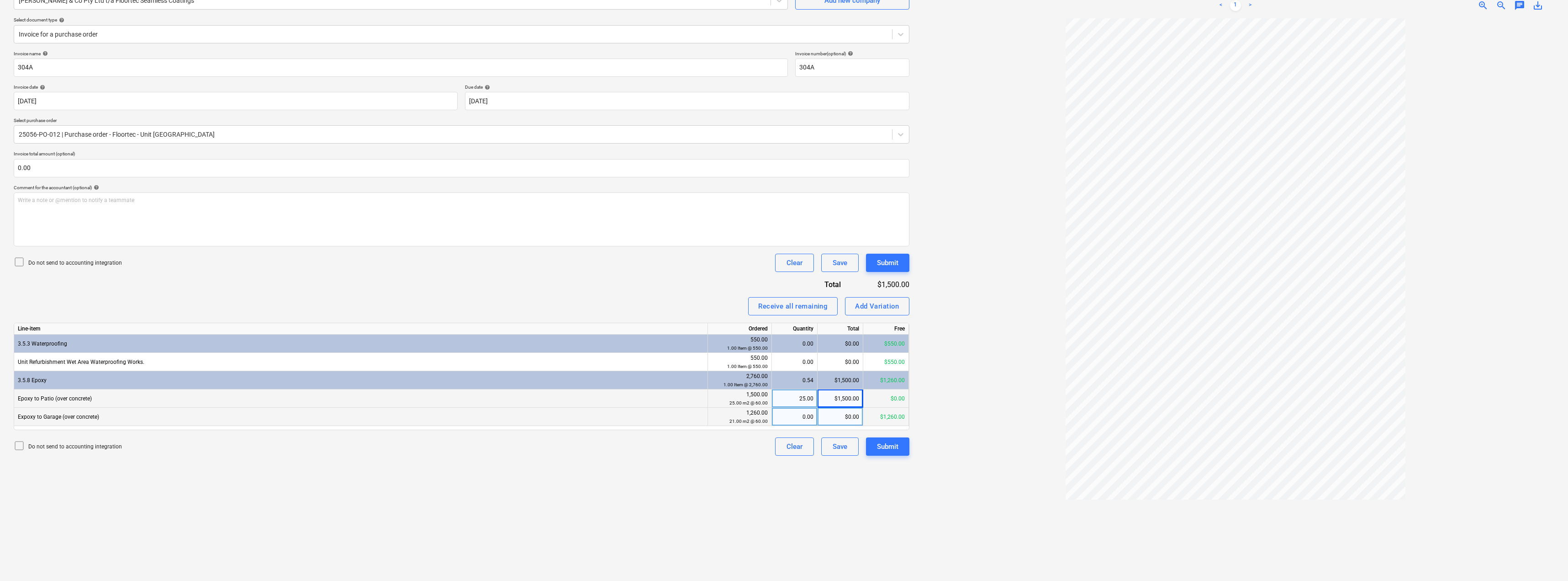
click at [784, 420] on div "$0.00" at bounding box center [840, 417] width 46 height 18
type input "1260"
click at [784, 361] on div "$0.00" at bounding box center [840, 362] width 46 height 18
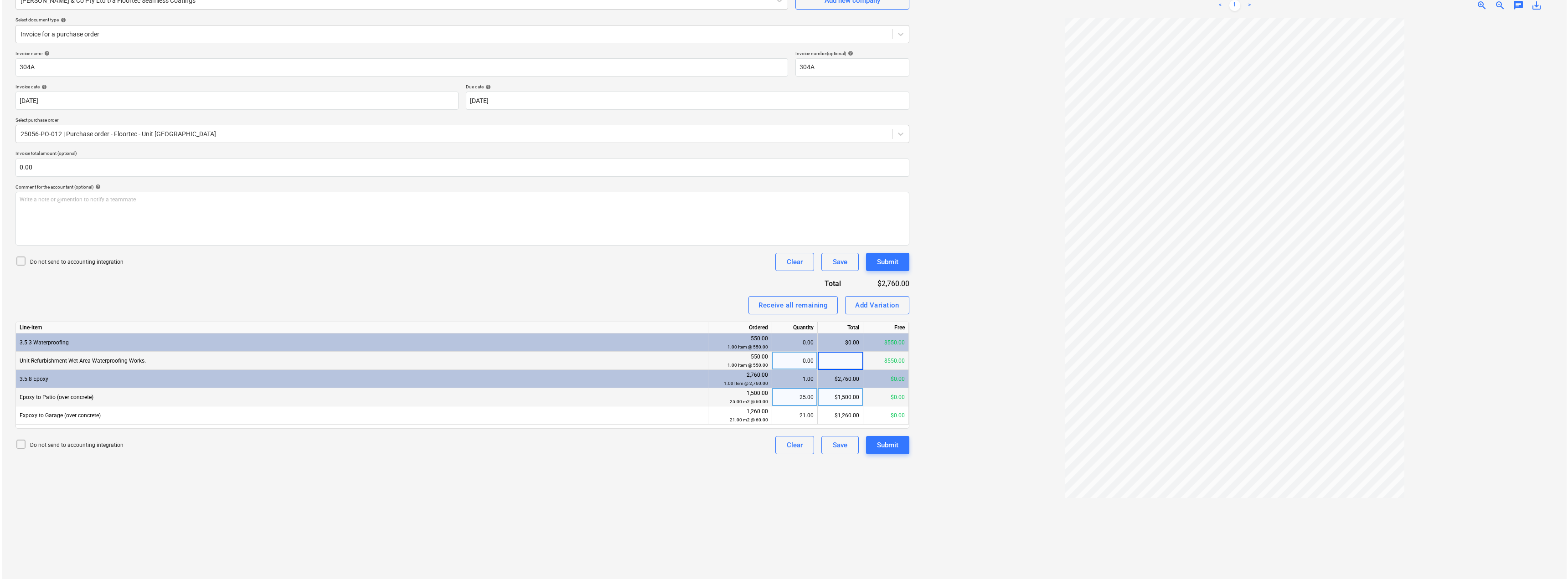
scroll to position [0, 0]
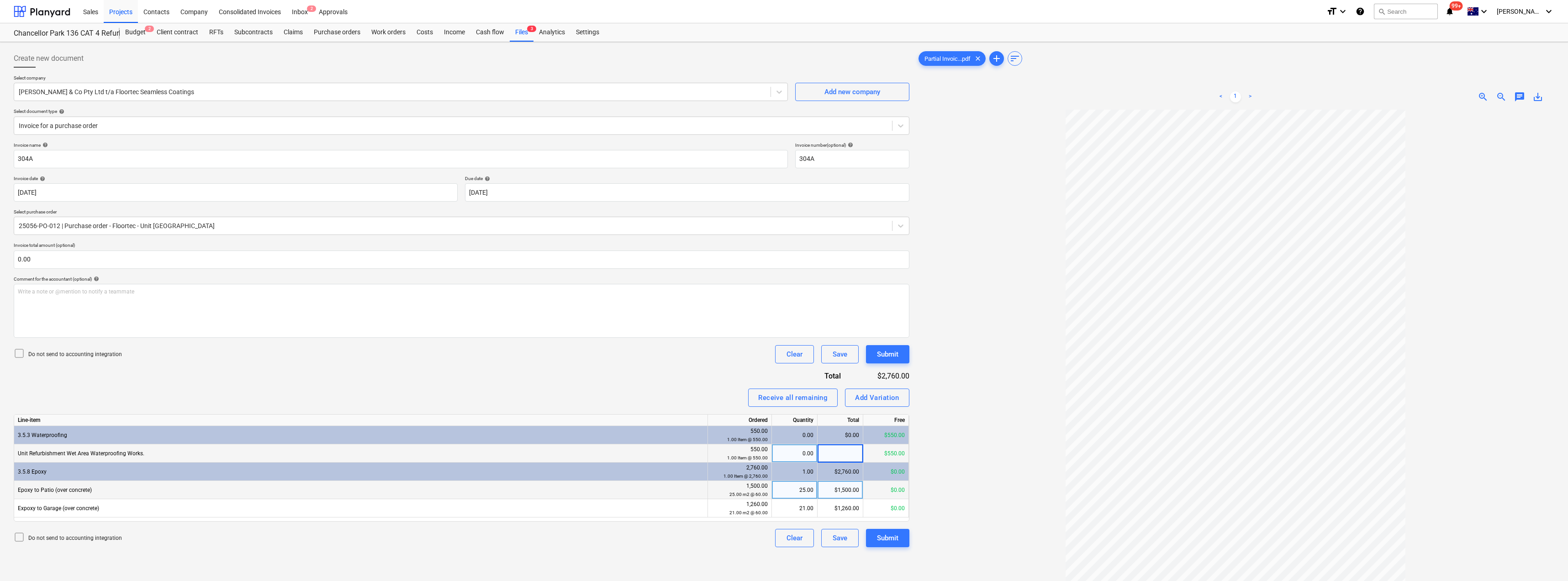
click at [784, 98] on span "chat" at bounding box center [1519, 97] width 11 height 11
click at [784, 175] on p "Write a note or @mention to notify a teammate [PERSON_NAME]" at bounding box center [1456, 174] width 174 height 8
click at [784, 172] on span "Invoice is more than PO. Has thsi been approved?" at bounding box center [1430, 173] width 122 height 6
click at [784, 174] on span "Invoice is more than PO by. Has thsi been approved?" at bounding box center [1433, 173] width 129 height 6
click at [784, 233] on div "Save" at bounding box center [1383, 232] width 15 height 12
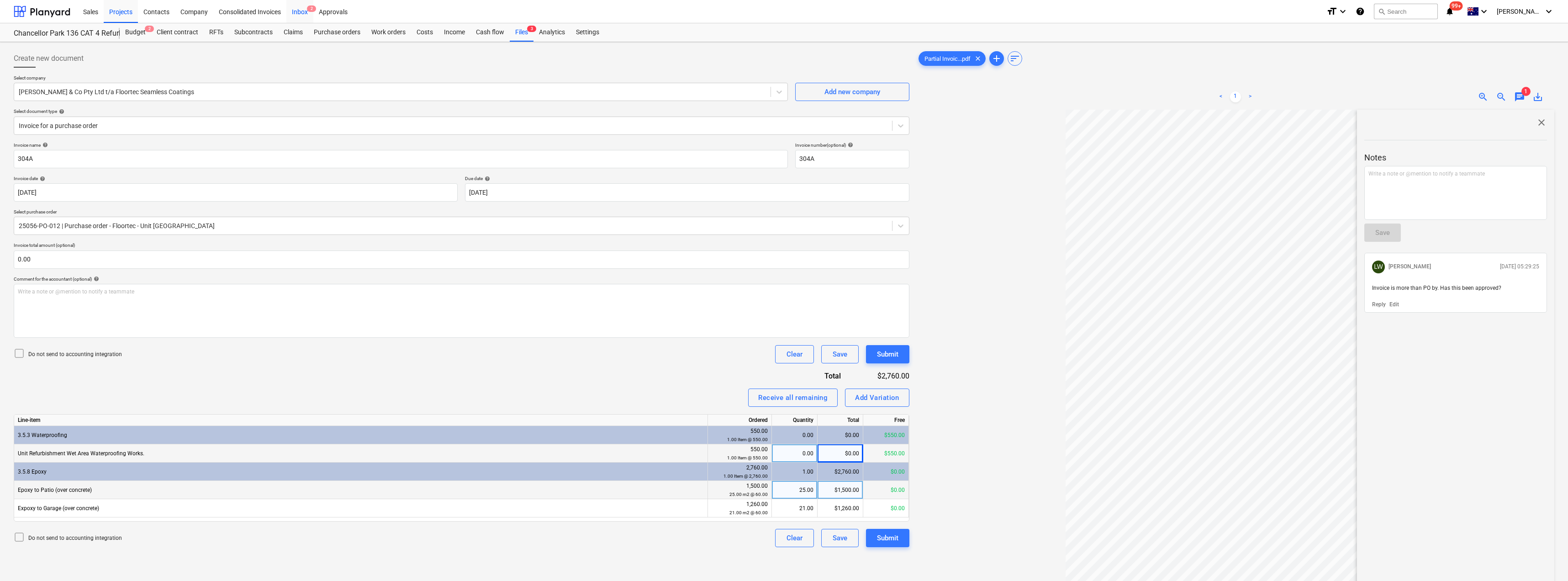
click at [297, 12] on div "Inbox 2" at bounding box center [300, 11] width 27 height 23
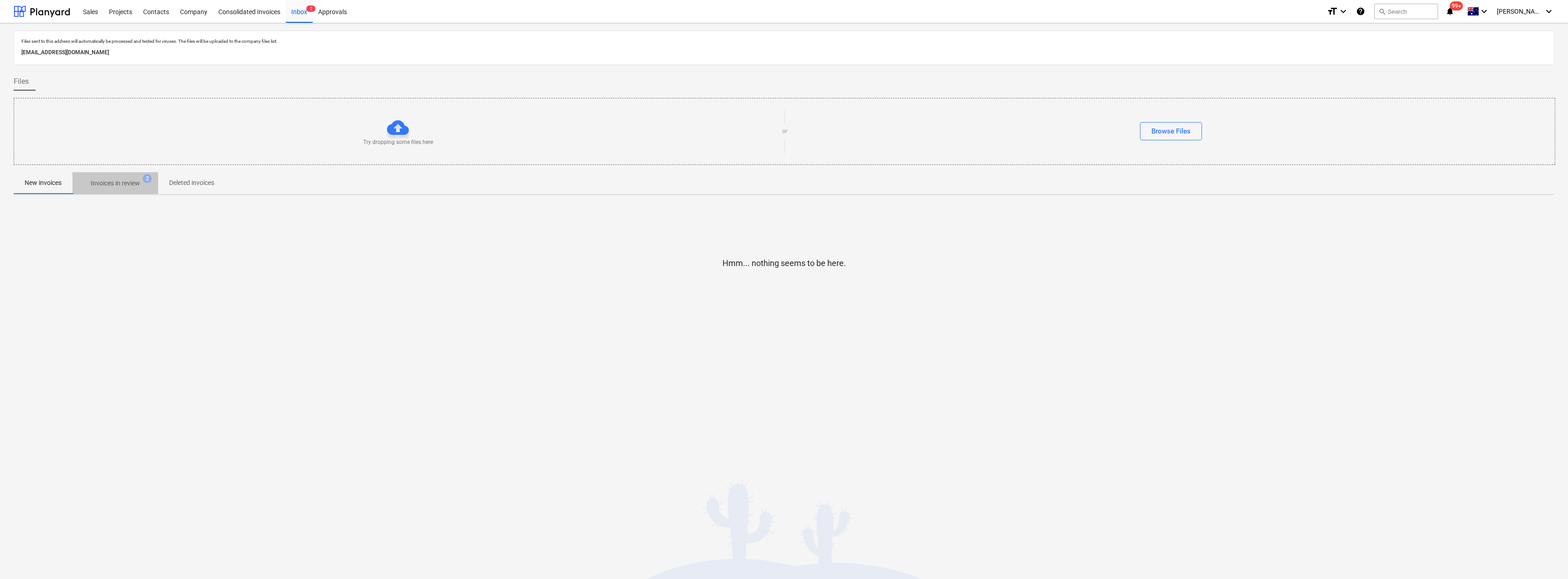
click at [117, 182] on p "Invoices in review" at bounding box center [115, 184] width 49 height 10
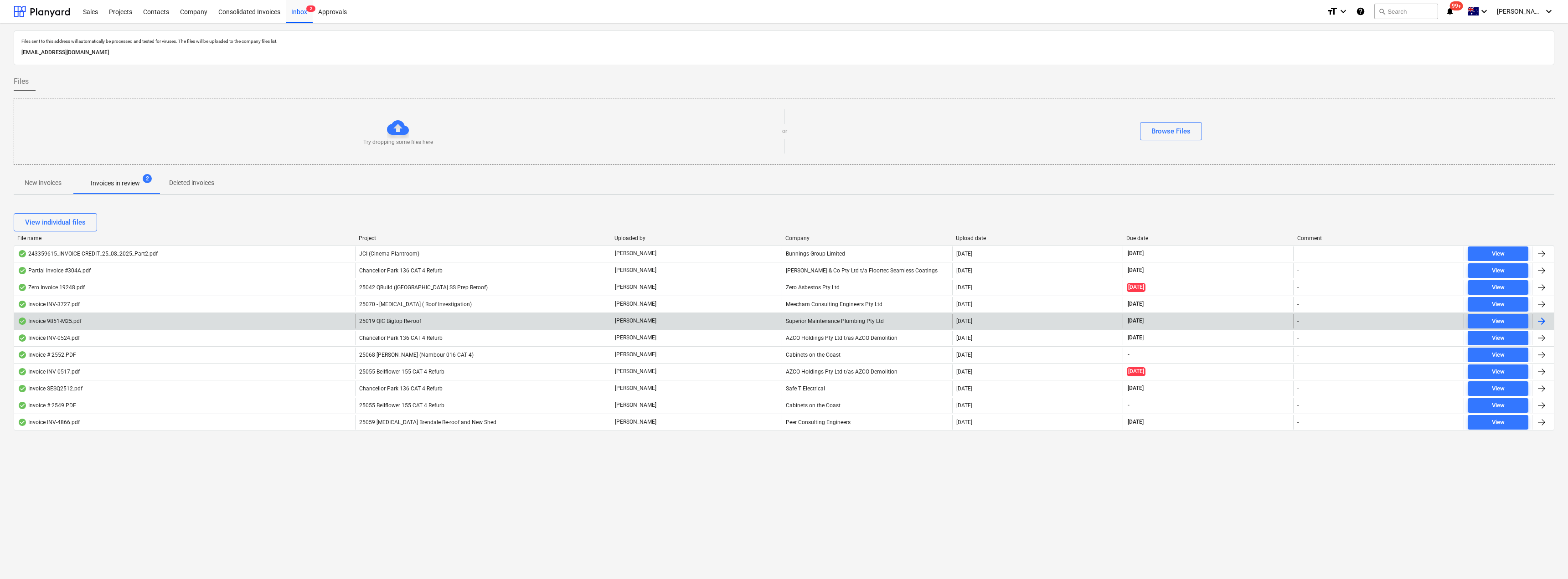
click at [783, 320] on div "Superior Maintenance Plumbing Pty Ltd" at bounding box center [867, 321] width 170 height 15
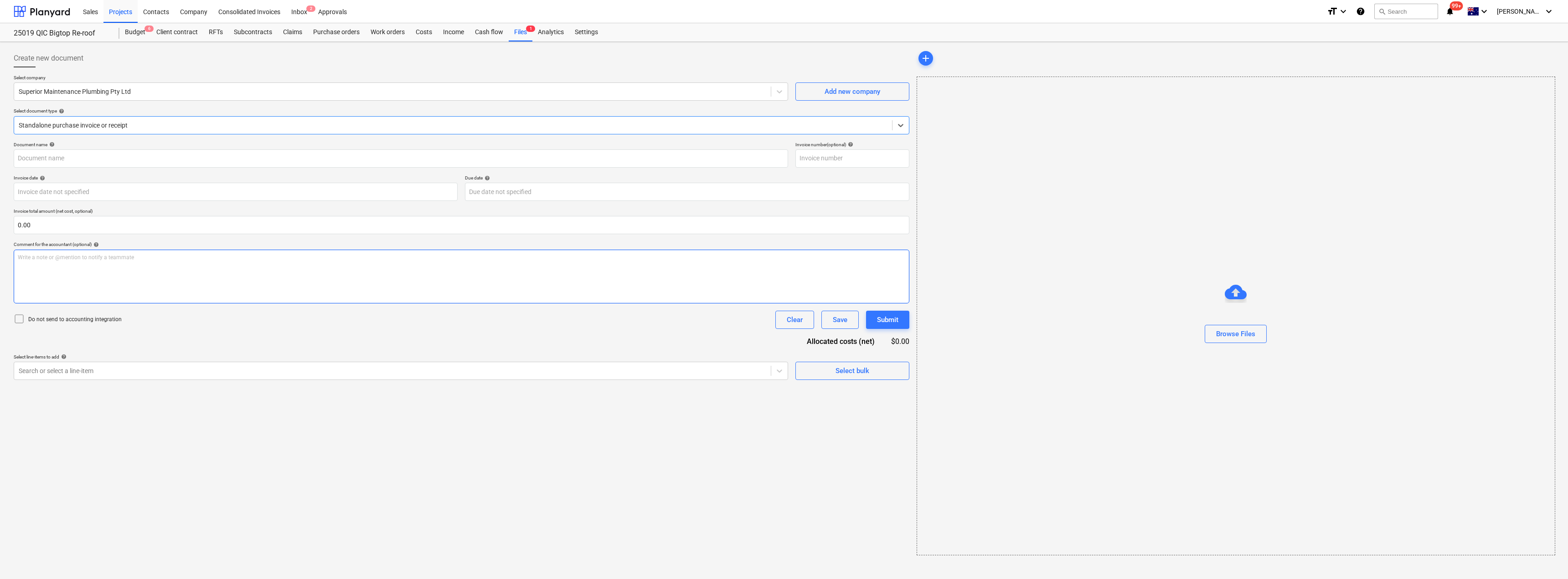
type input "9851-M25"
type input "[DATE]"
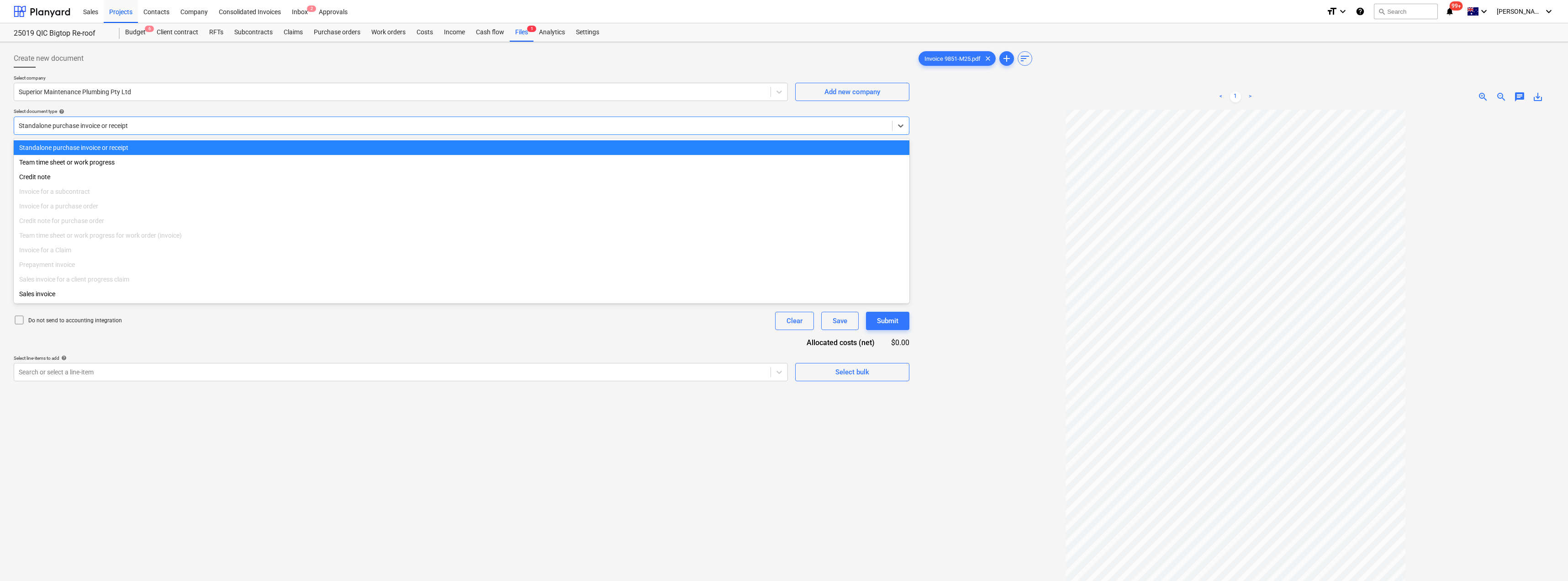
click at [143, 128] on div at bounding box center [453, 125] width 868 height 9
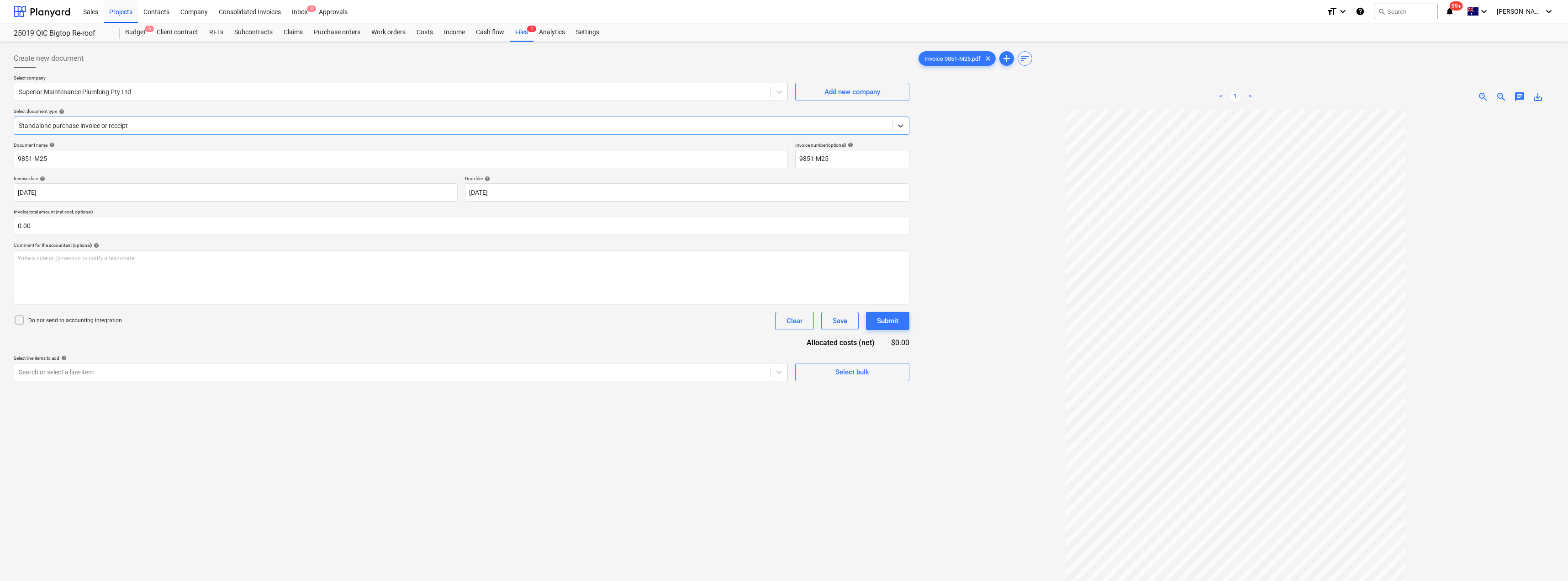
click at [143, 128] on div at bounding box center [453, 125] width 868 height 9
click at [106, 376] on div at bounding box center [392, 372] width 747 height 9
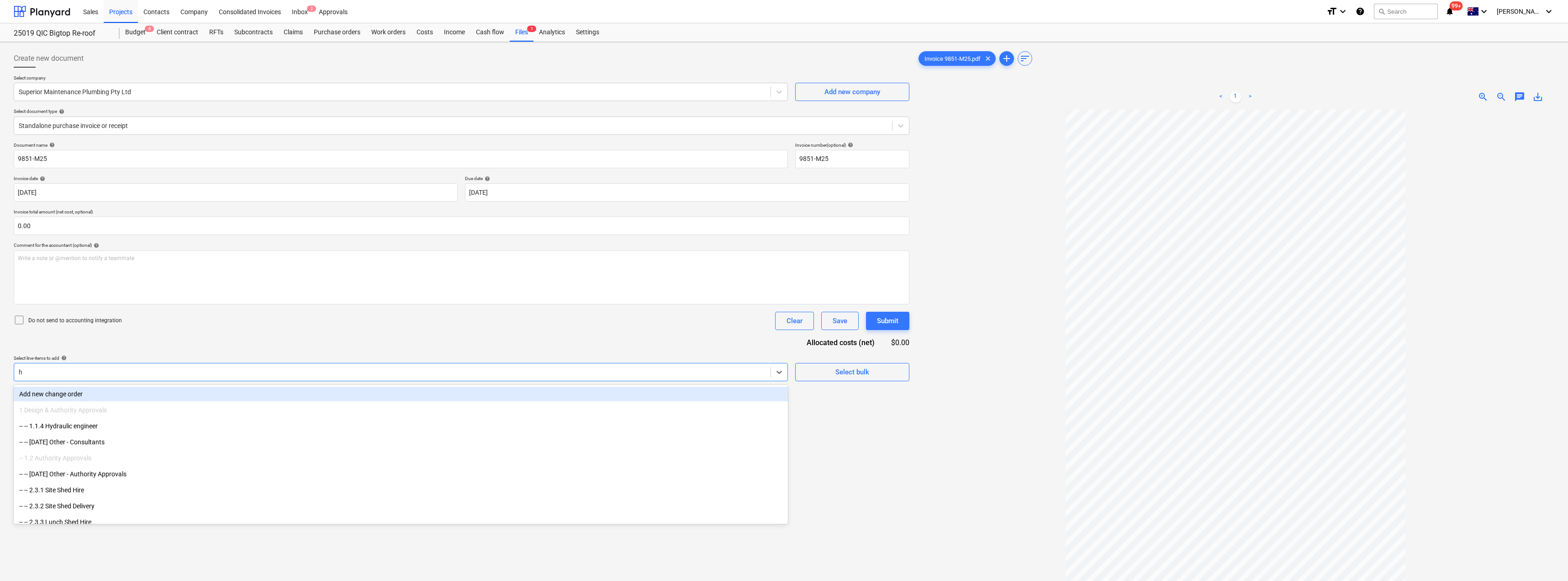
type input "hy"
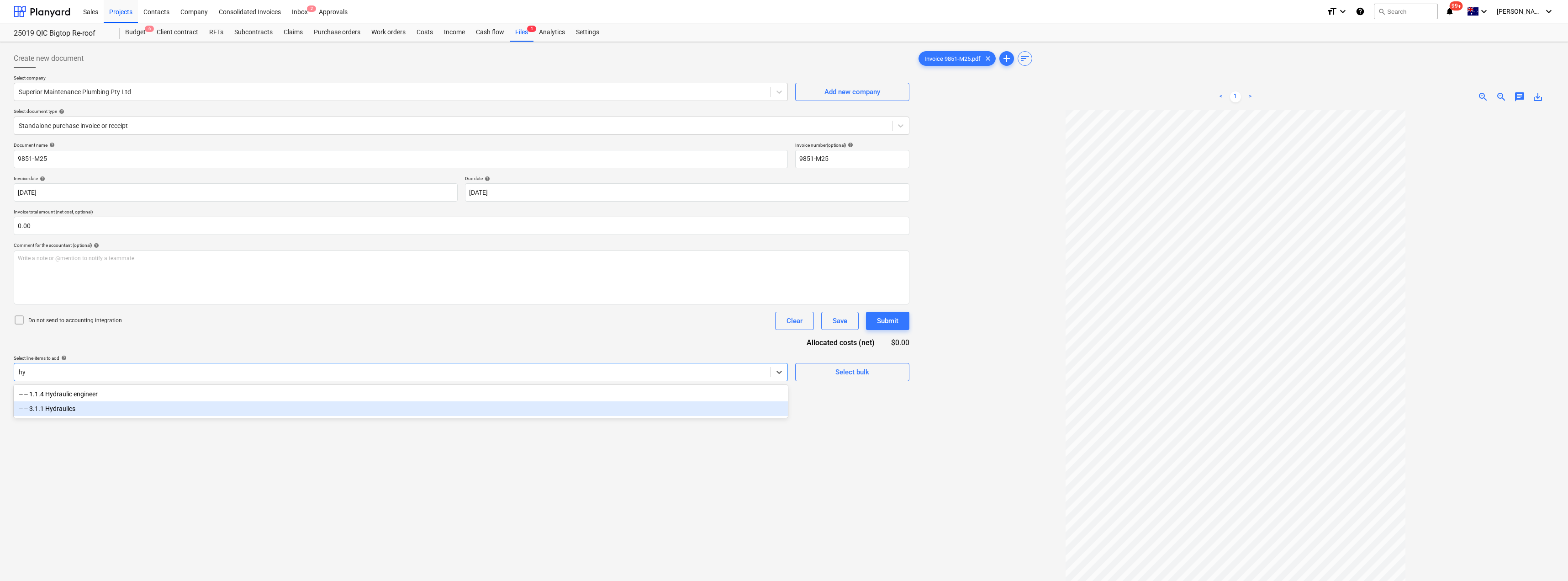
click at [70, 410] on div "-- -- 3.1.1 Hydraulics" at bounding box center [400, 408] width 774 height 15
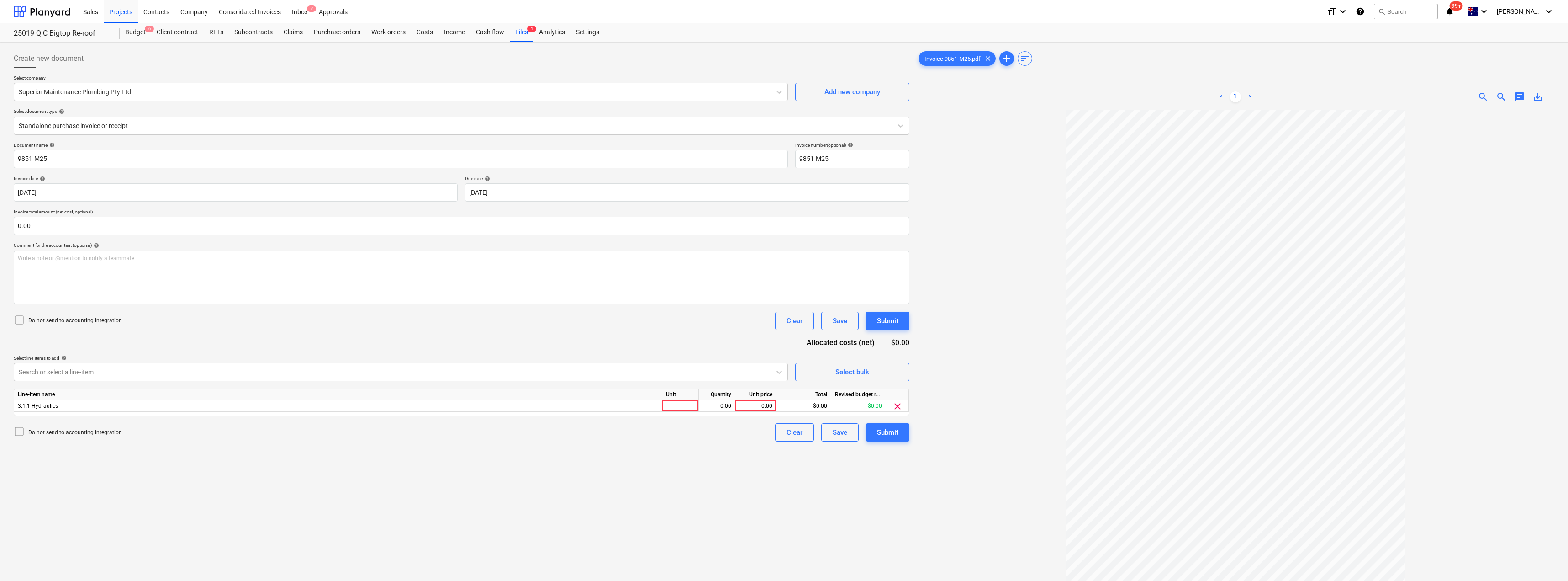
drag, startPoint x: 293, startPoint y: 340, endPoint x: 357, endPoint y: 354, distance: 65.5
click at [294, 340] on div "Document name help 9851-M25 Invoice number (optional) help 9851-M25 Invoice dat…" at bounding box center [461, 292] width 895 height 299
click at [676, 404] on div at bounding box center [681, 406] width 37 height 12
type input "i"
type input "Item"
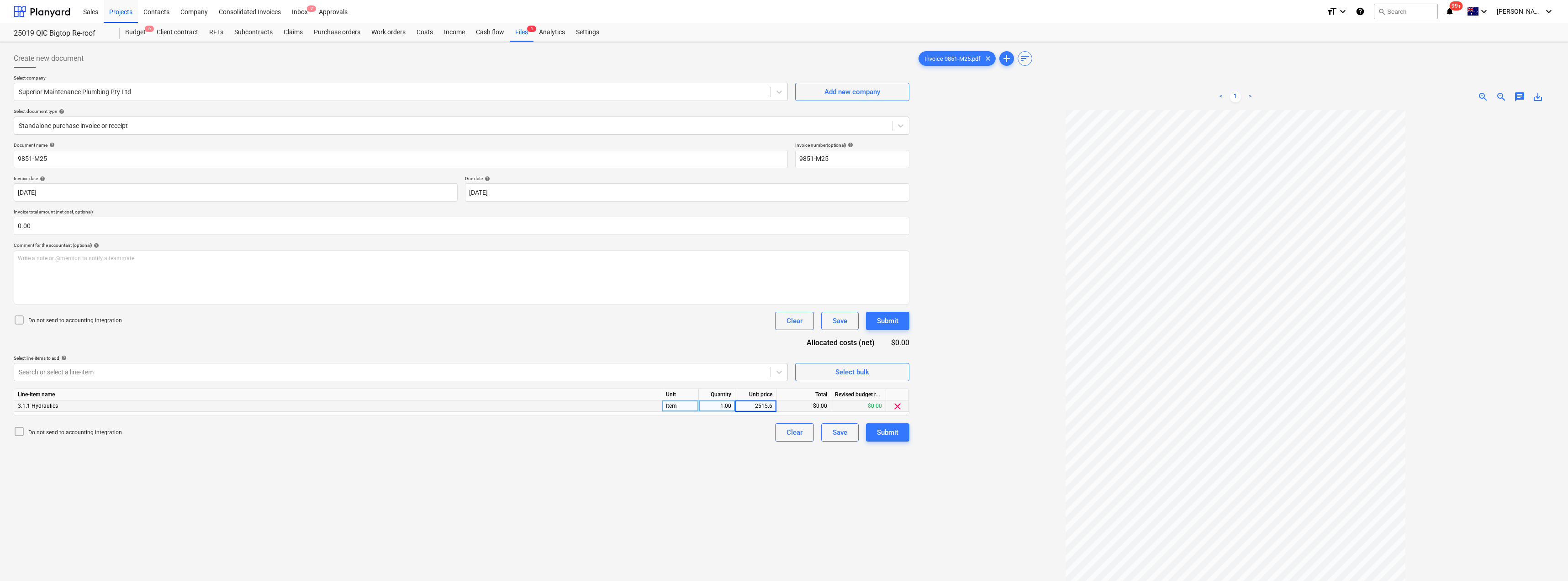
type input "2515.62"
click at [676, 331] on div "Document name help 9851-M25 Invoice number (optional) help 9851-M25 Invoice dat…" at bounding box center [461, 292] width 895 height 299
click at [784, 427] on div "Submit" at bounding box center [887, 432] width 21 height 12
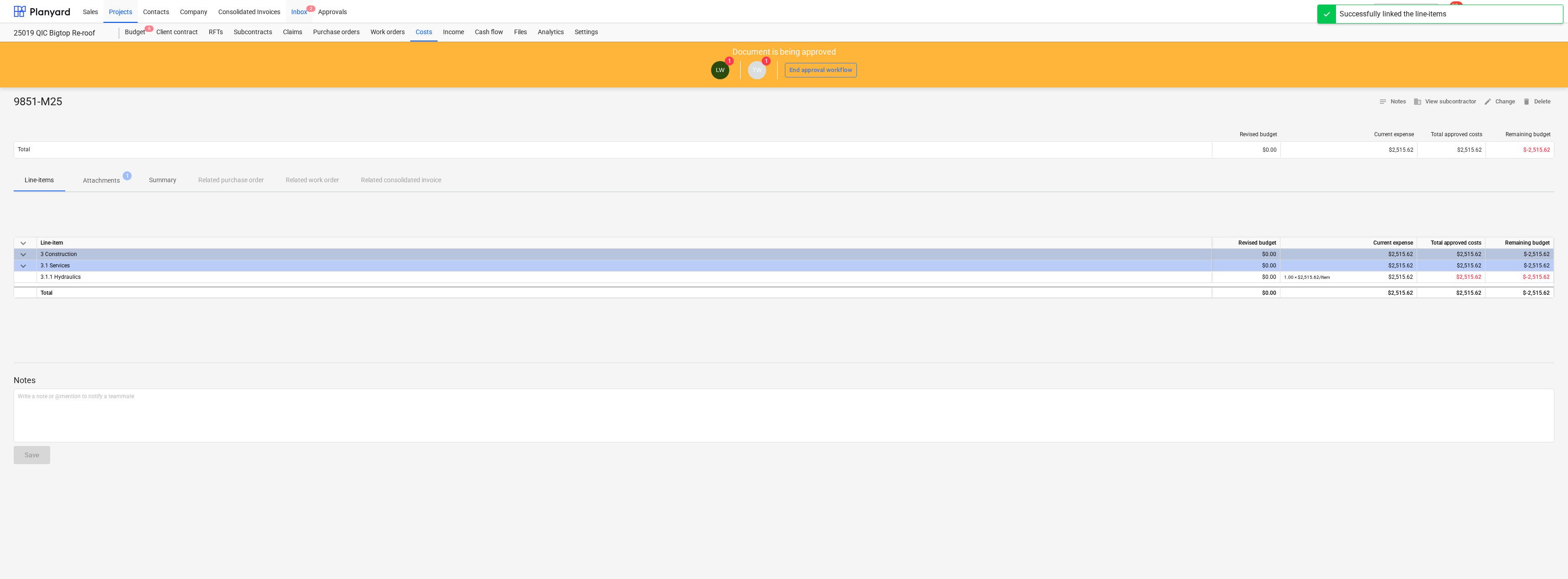
click at [299, 12] on div "Inbox 2" at bounding box center [299, 11] width 27 height 23
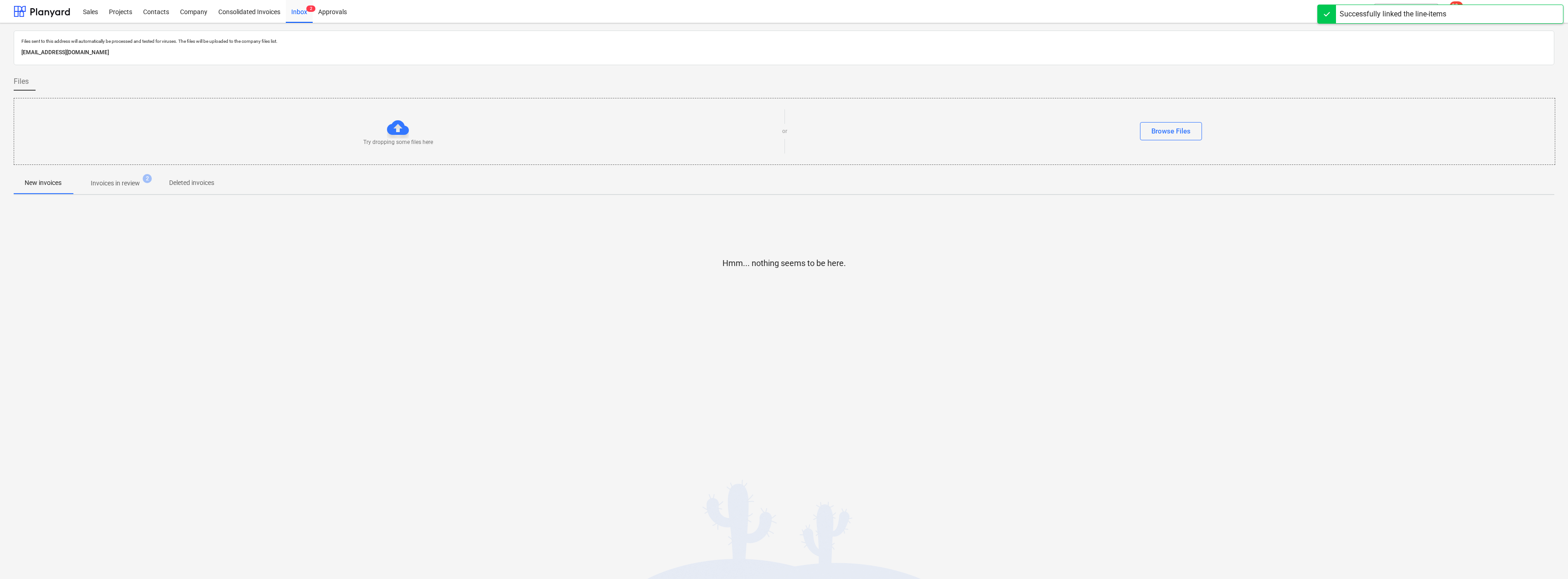
click at [119, 180] on p "Invoices in review" at bounding box center [115, 184] width 49 height 10
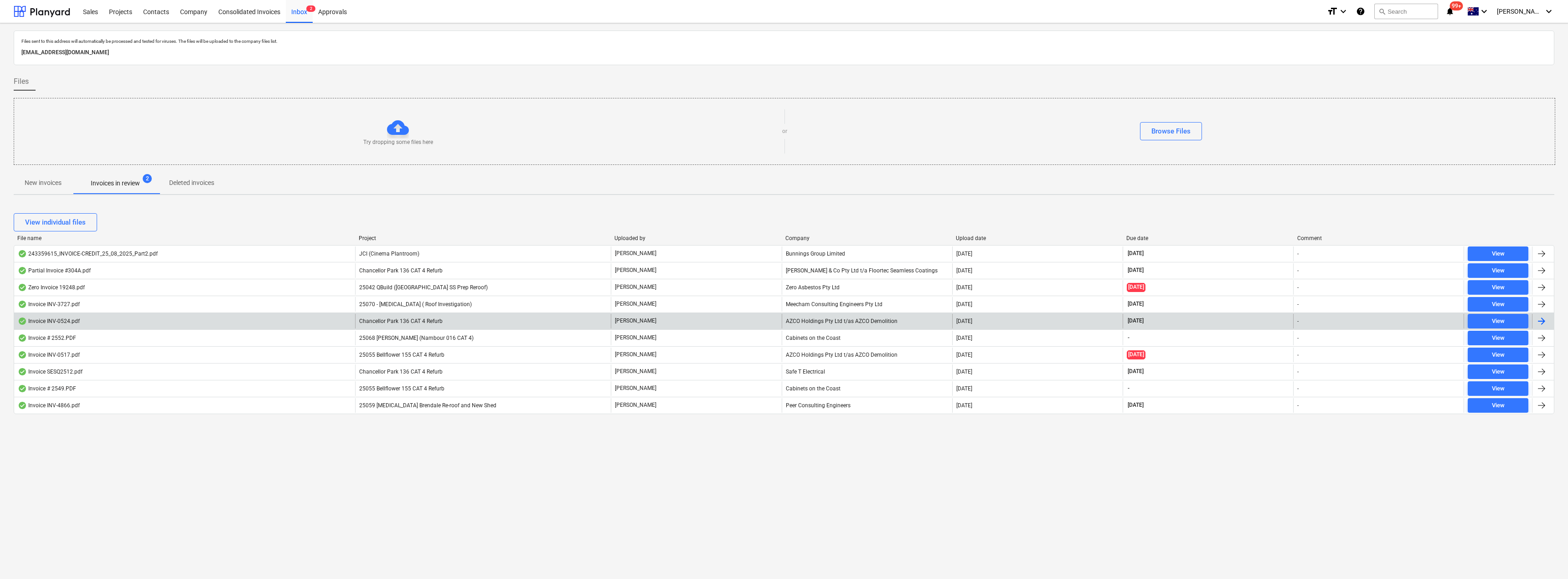
click at [783, 320] on div "AZCO Holdings Pty Ltd t/as AZCO Demolition" at bounding box center [867, 321] width 170 height 15
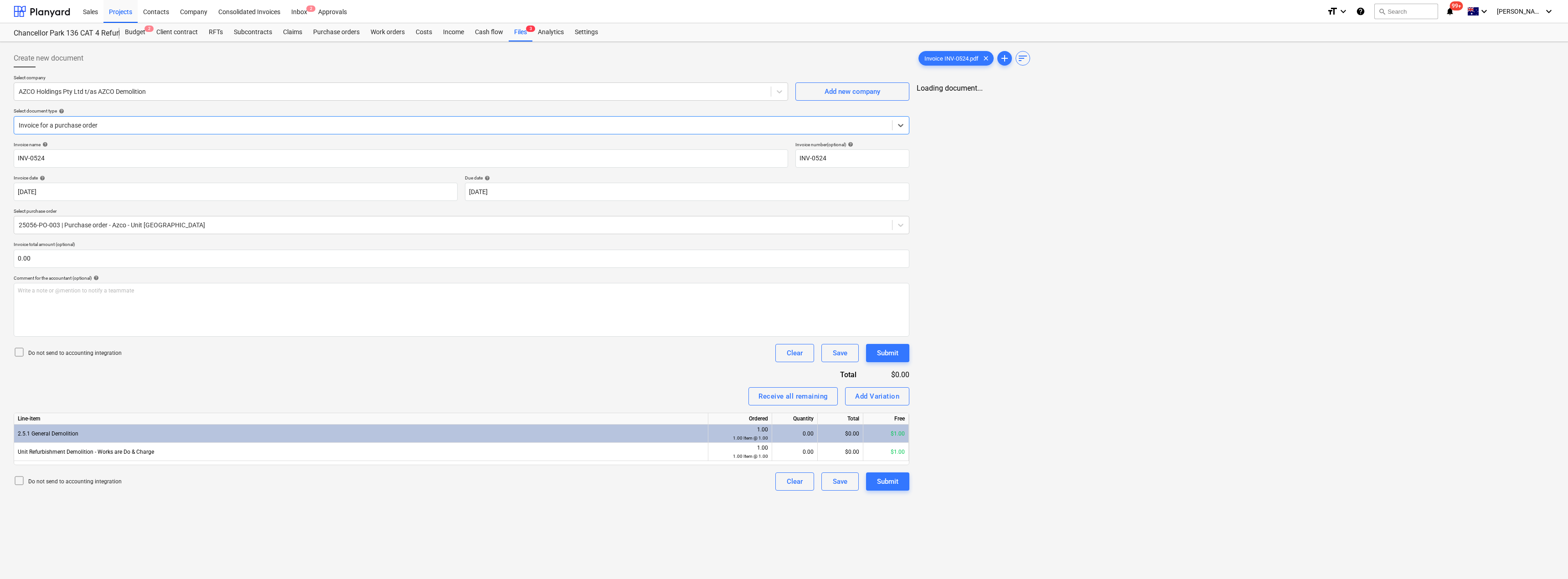
type input "INV-0524"
type input "[DATE]"
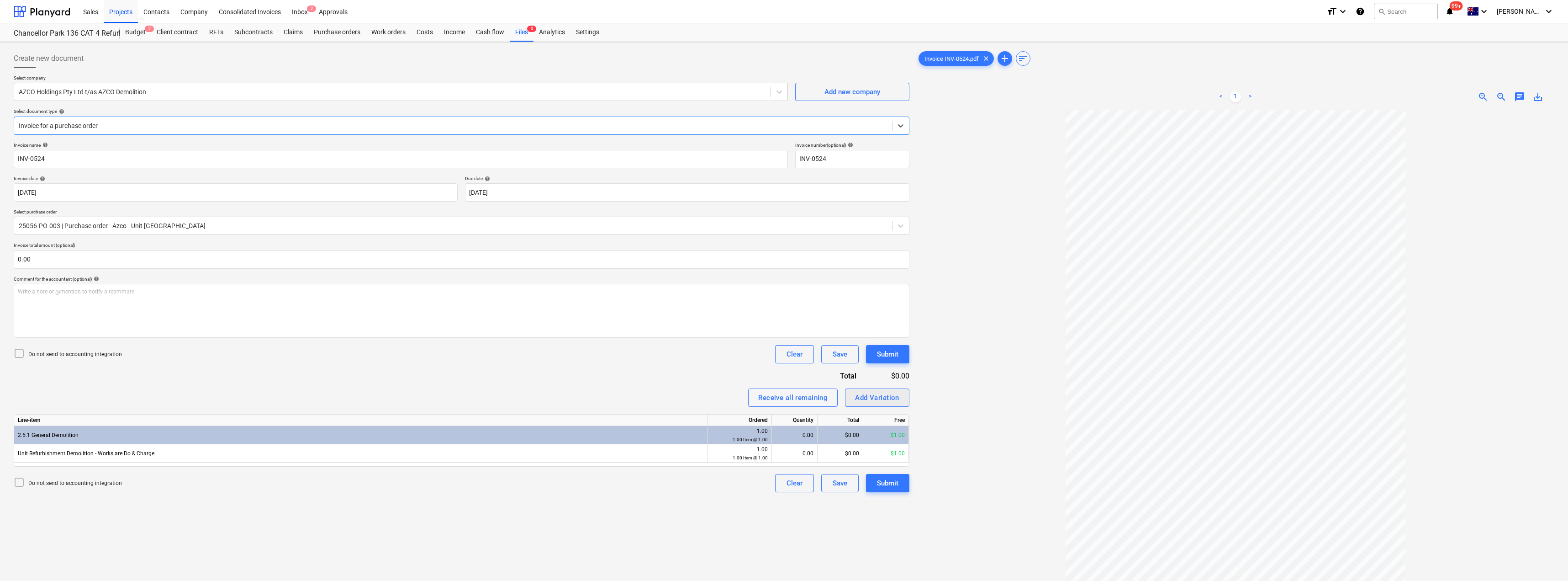
click at [784, 395] on div "Add Variation" at bounding box center [877, 397] width 45 height 12
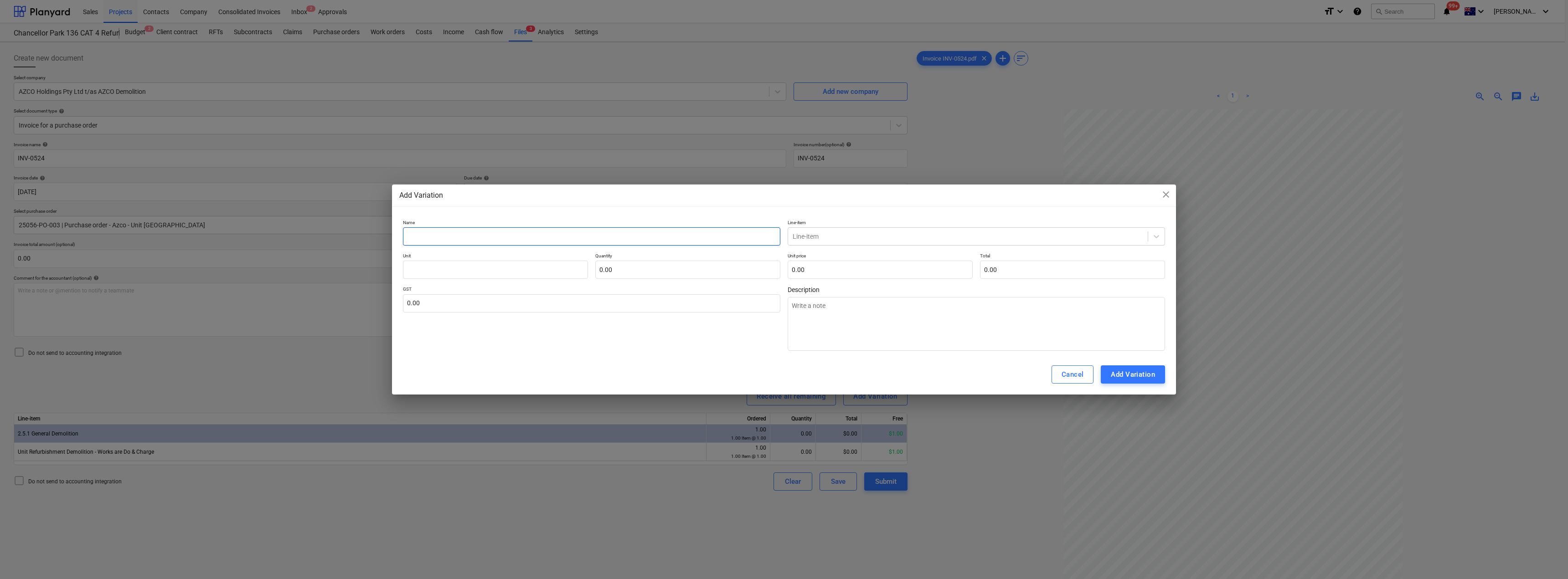
click at [536, 240] on input "text" at bounding box center [592, 237] width 377 height 18
type input "G"
type textarea "x"
type input "Ge"
type textarea "x"
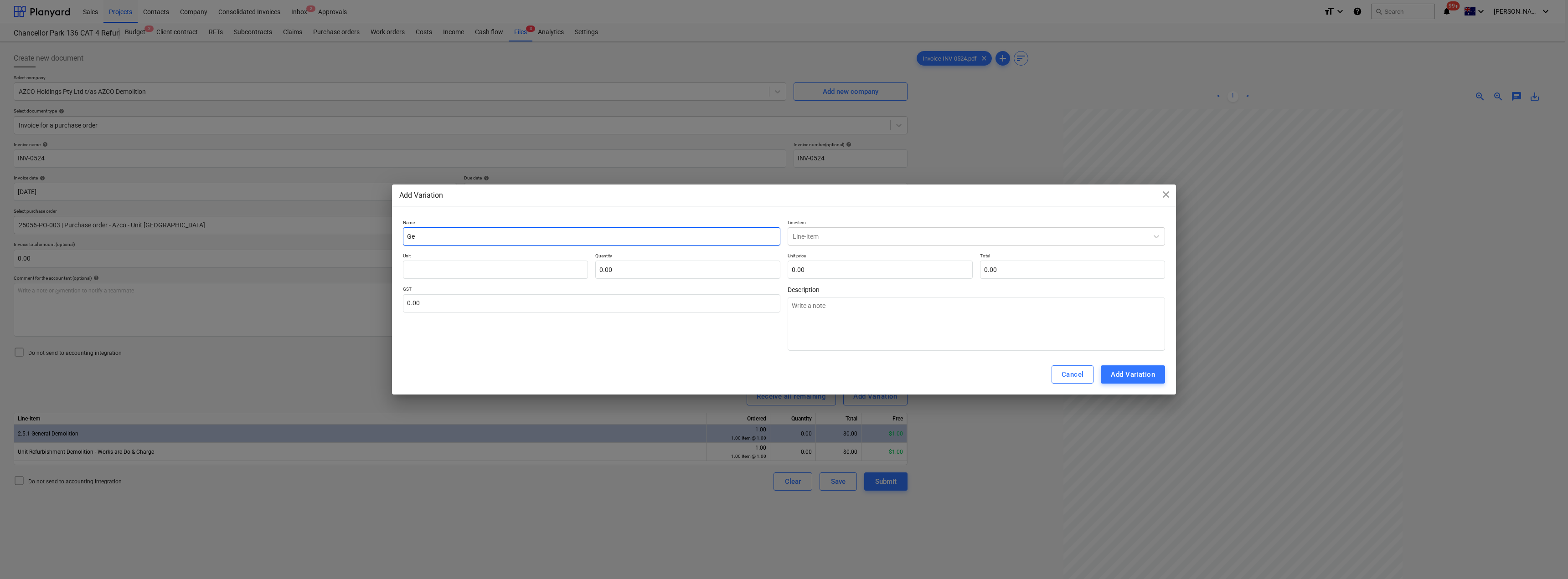
type input "Gen"
type textarea "x"
type input "Gene"
type textarea "x"
type input "Gener"
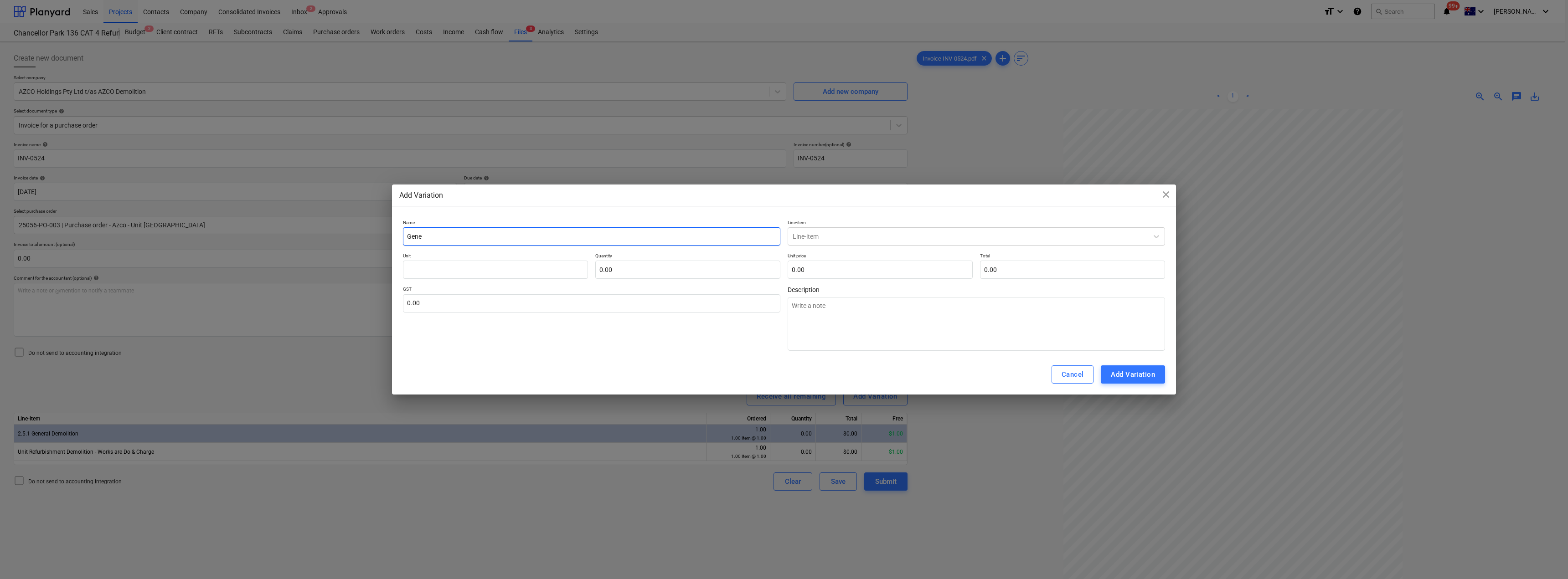
type textarea "x"
type input "Genera"
type textarea "x"
type input "General"
type textarea "x"
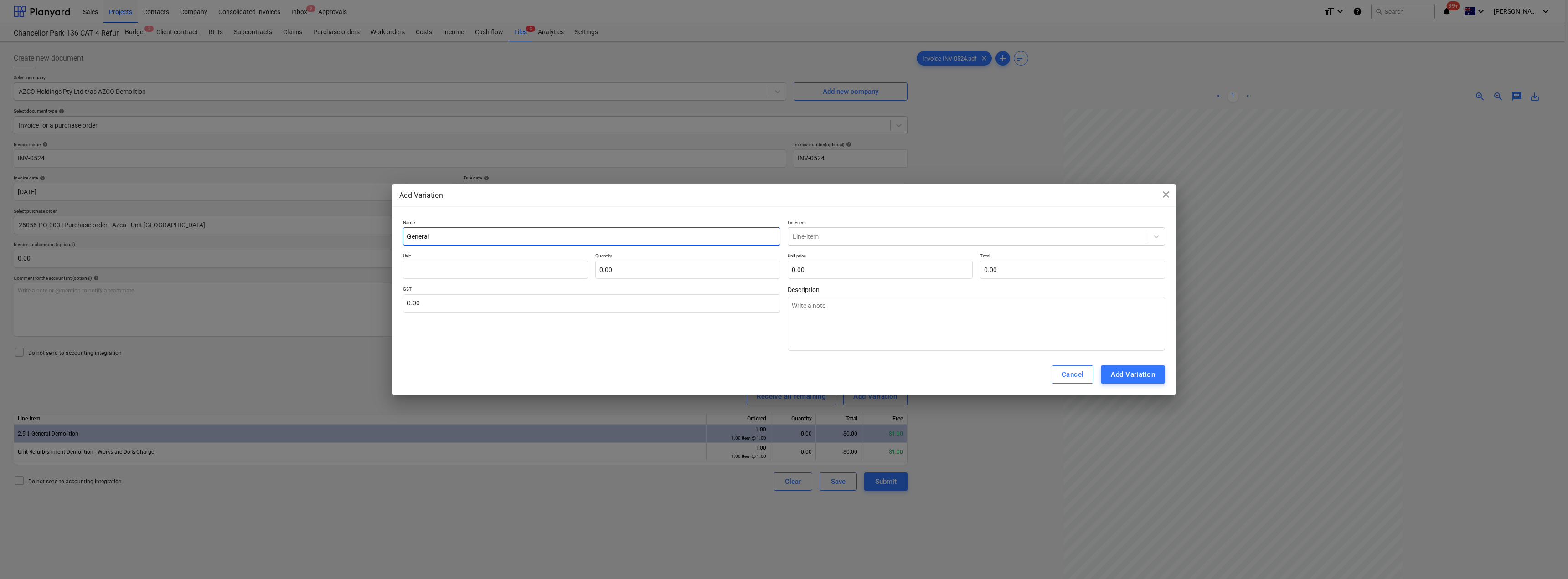
type input "General"
type textarea "x"
type input "General F"
type textarea "x"
type input "General"
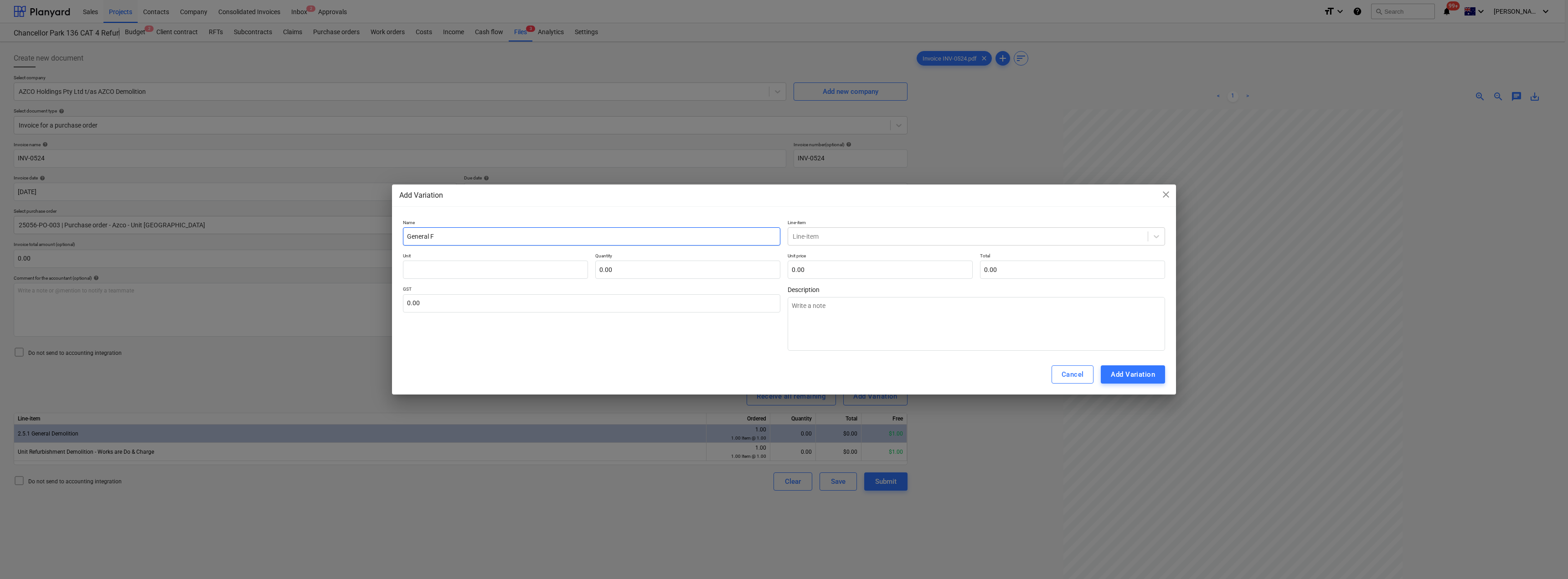
type textarea "x"
type input "General D"
type textarea "x"
type input "General [PERSON_NAME]"
type textarea "x"
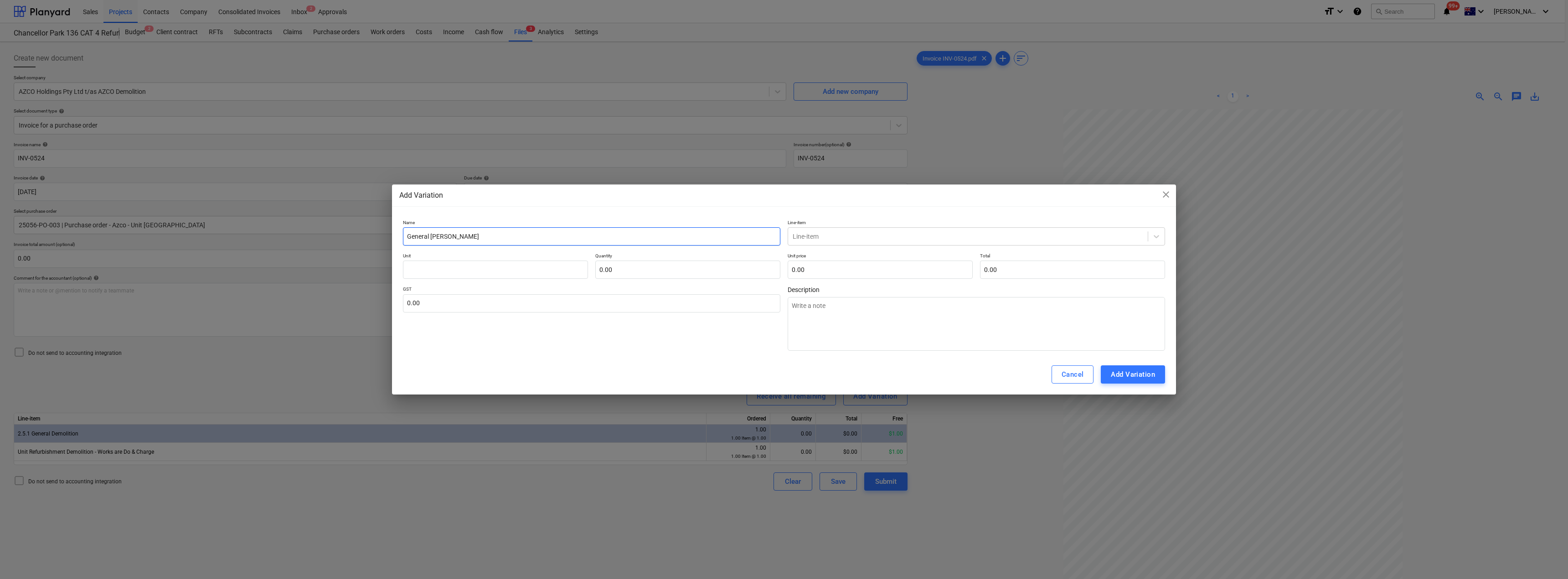
type input "General Dem"
type textarea "x"
type input "General Demo"
type textarea "x"
drag, startPoint x: 536, startPoint y: 240, endPoint x: 401, endPoint y: 232, distance: 135.2
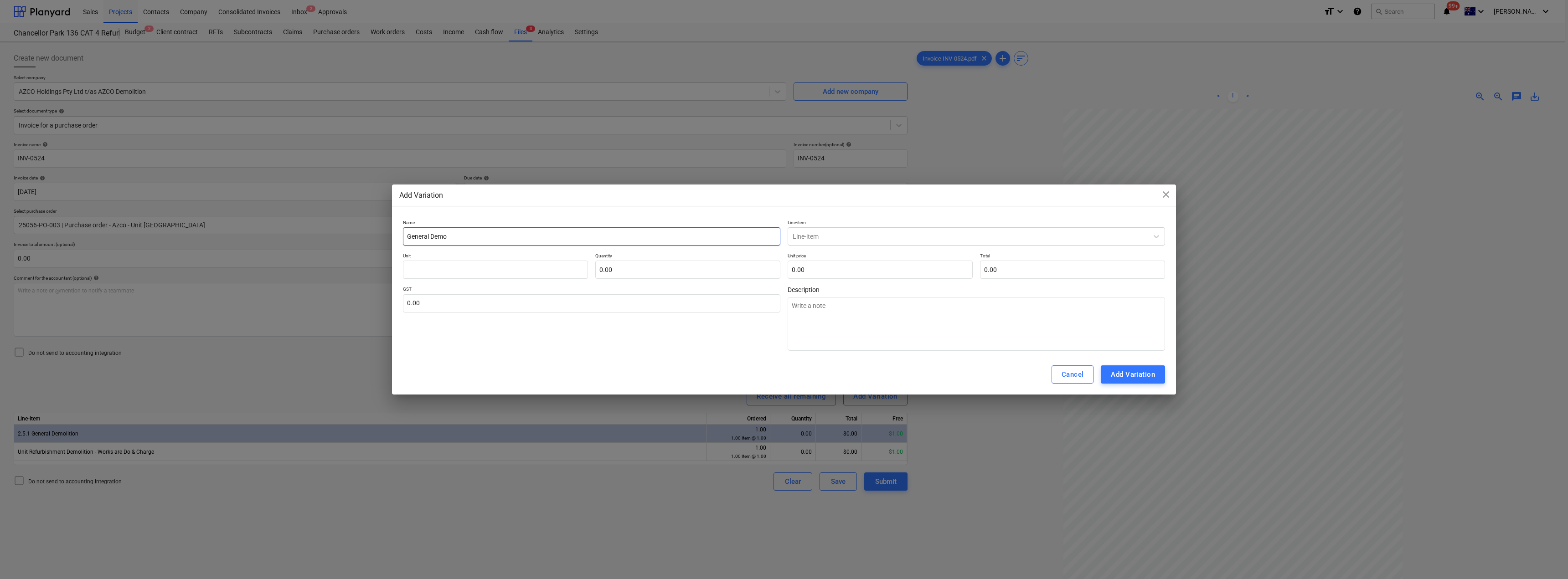
click at [401, 232] on div "Name General Demo Line-item Line-item Unit Quantity 0.00 Unit price 0.00 Total …" at bounding box center [784, 285] width 784 height 139
type input "General Demo"
click at [783, 316] on textarea at bounding box center [976, 324] width 377 height 54
paste textarea "General Demo"
type textarea "General Demo"
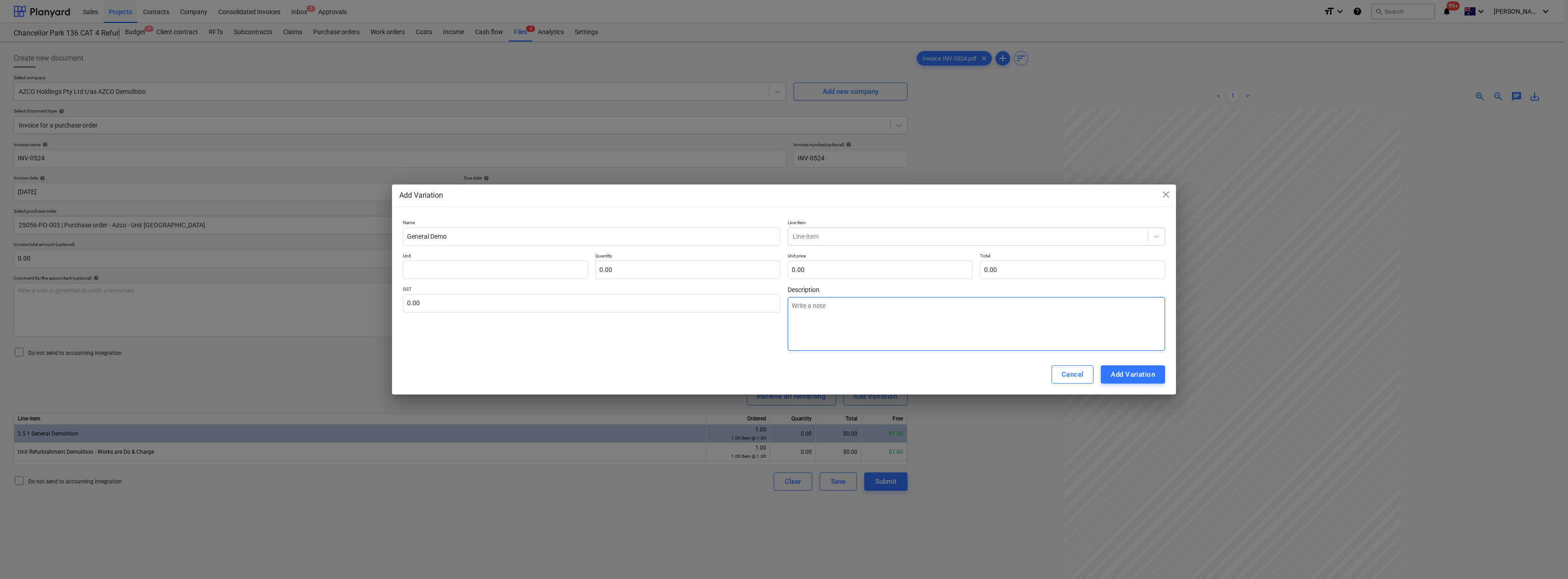
type textarea "x"
type textarea "General Demo"
click at [783, 235] on div at bounding box center [968, 236] width 351 height 9
type input "2.5.1"
click at [783, 254] on div "-- -- 2.5.1 General Demolition" at bounding box center [976, 258] width 377 height 15
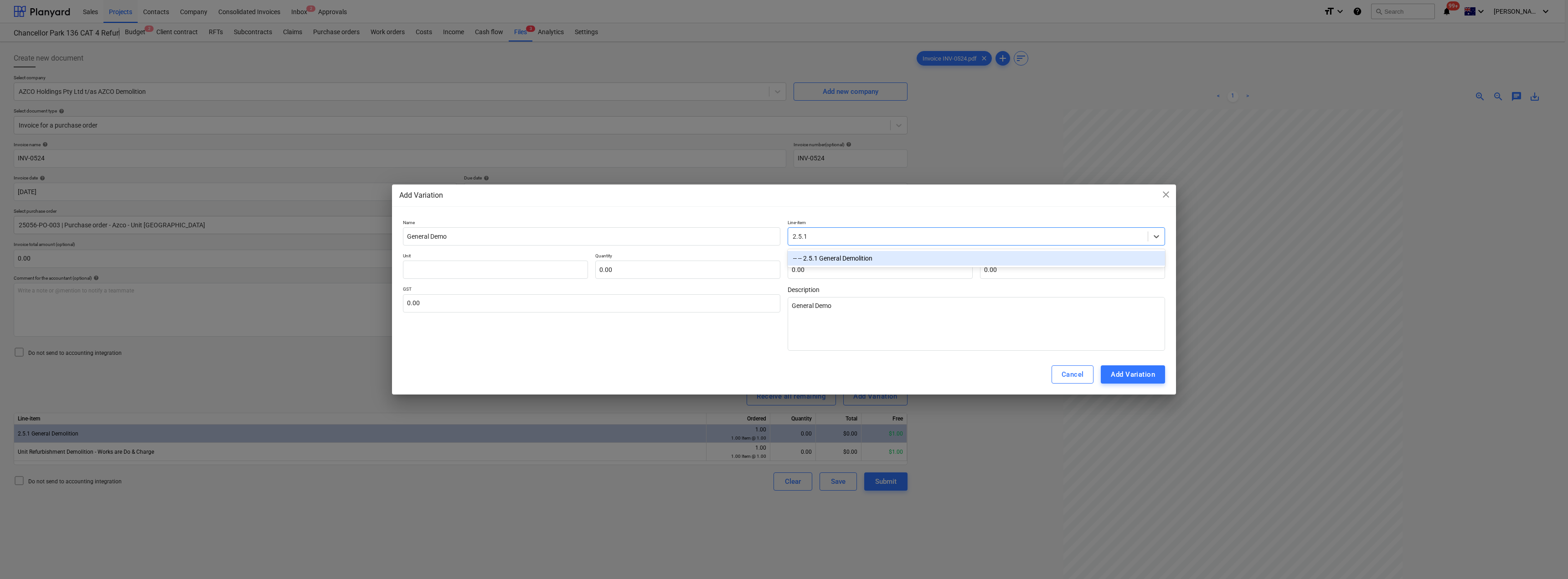
type textarea "x"
click at [526, 266] on input "text" at bounding box center [495, 269] width 185 height 18
type input "I"
type textarea "x"
type input "It"
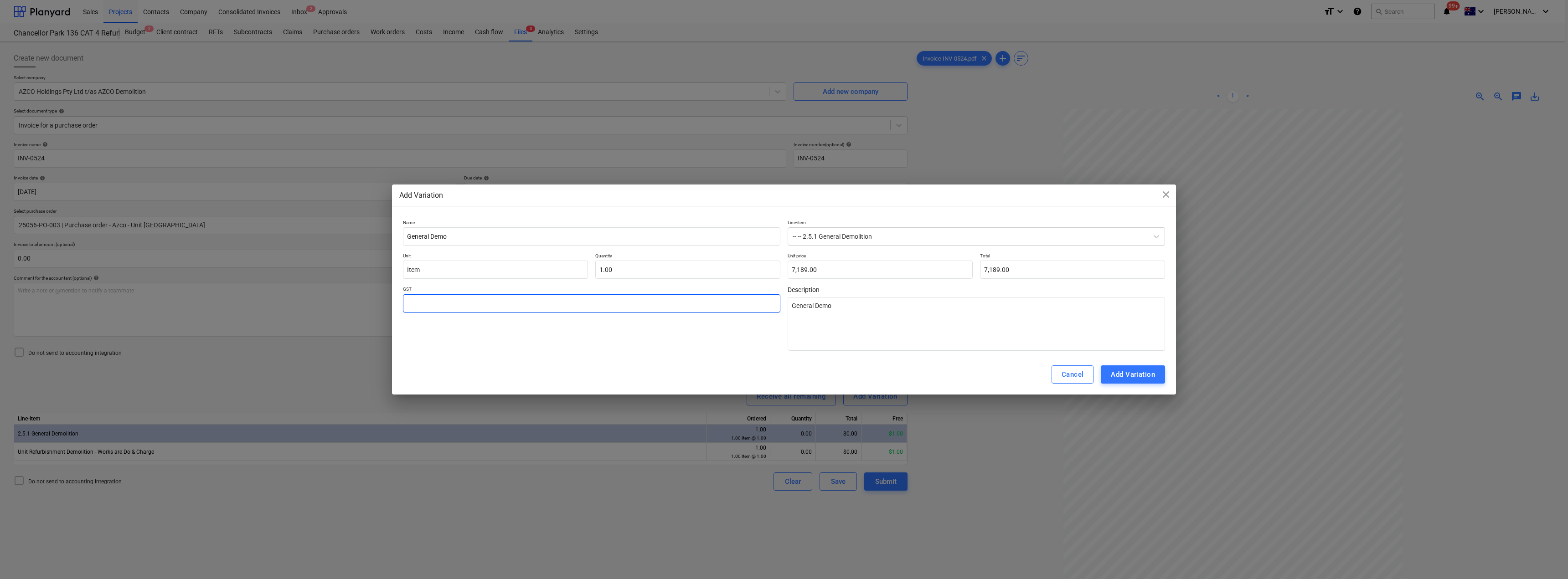
click at [513, 303] on input "text" at bounding box center [592, 303] width 377 height 18
click at [783, 378] on div "Add Variation" at bounding box center [1133, 374] width 44 height 12
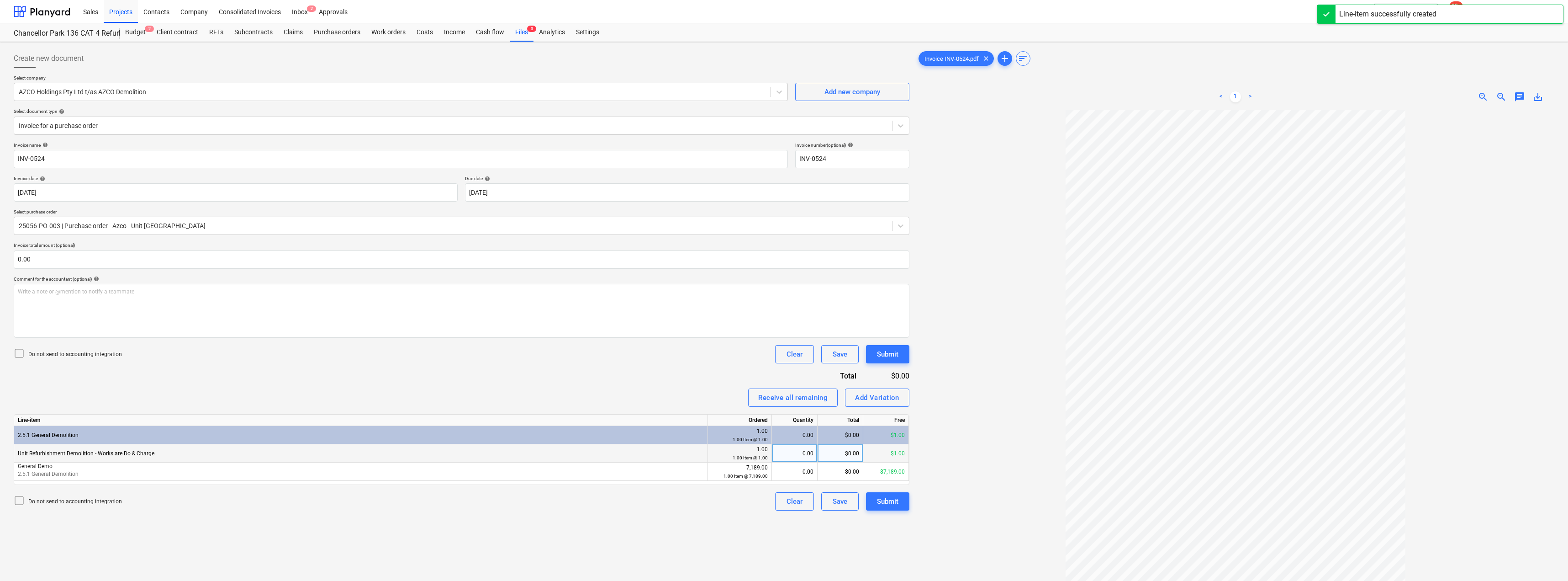
click at [784, 455] on div "0.00" at bounding box center [795, 453] width 38 height 18
click at [784, 470] on div "0.00" at bounding box center [795, 472] width 38 height 18
click at [692, 380] on div "Invoice name help INV-0524 Invoice number (optional) help INV-0524 Invoice date…" at bounding box center [461, 327] width 895 height 369
click at [784, 499] on div "Submit" at bounding box center [887, 501] width 21 height 12
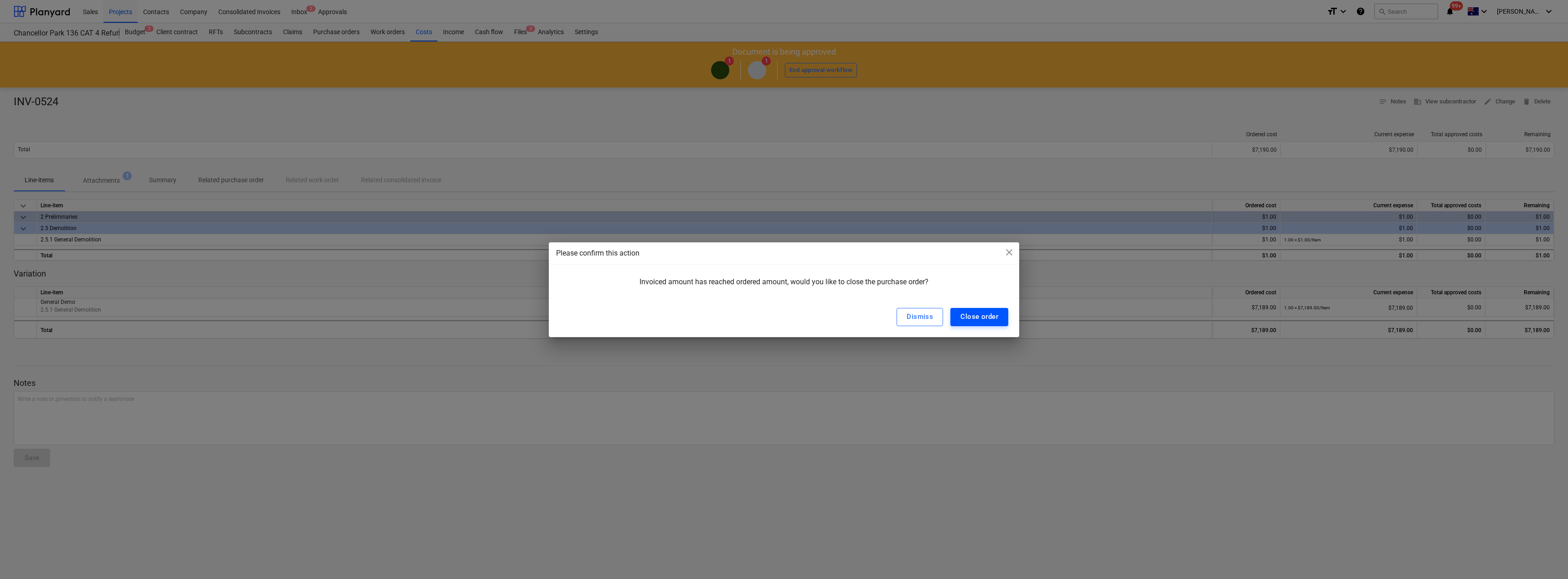
click at [783, 313] on div "Close order" at bounding box center [979, 316] width 38 height 12
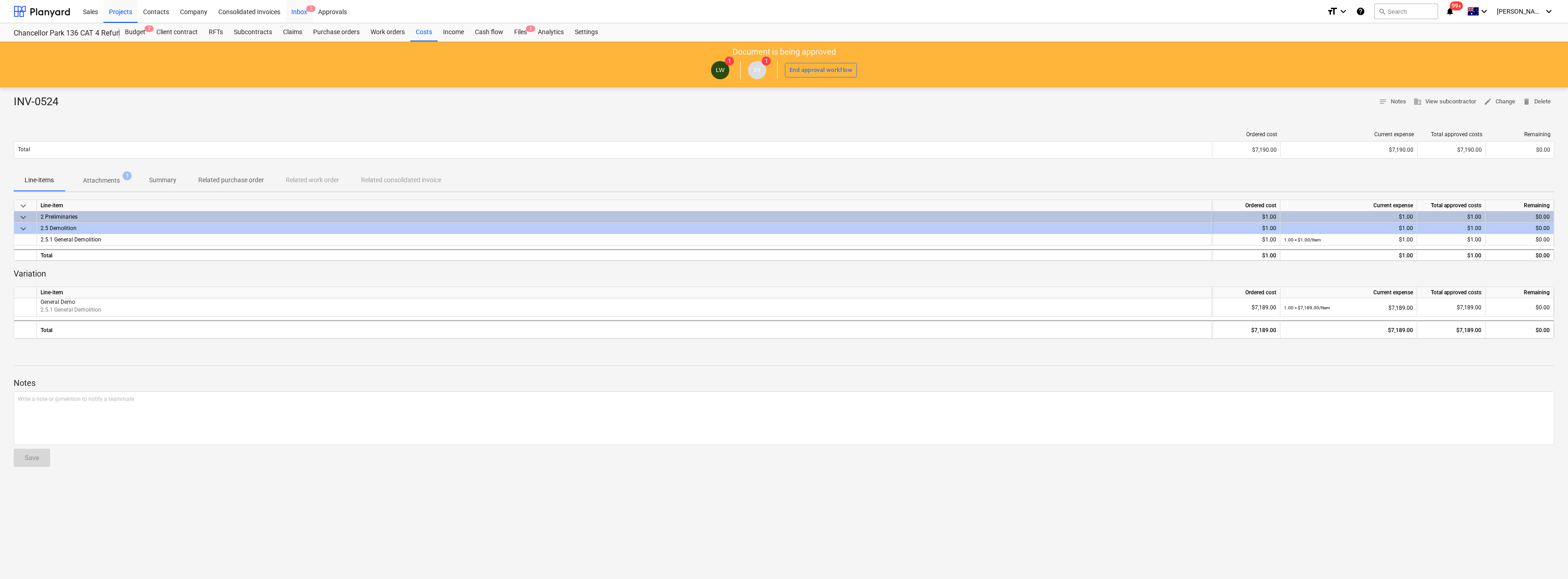
click at [302, 13] on div "Inbox 2" at bounding box center [299, 11] width 27 height 23
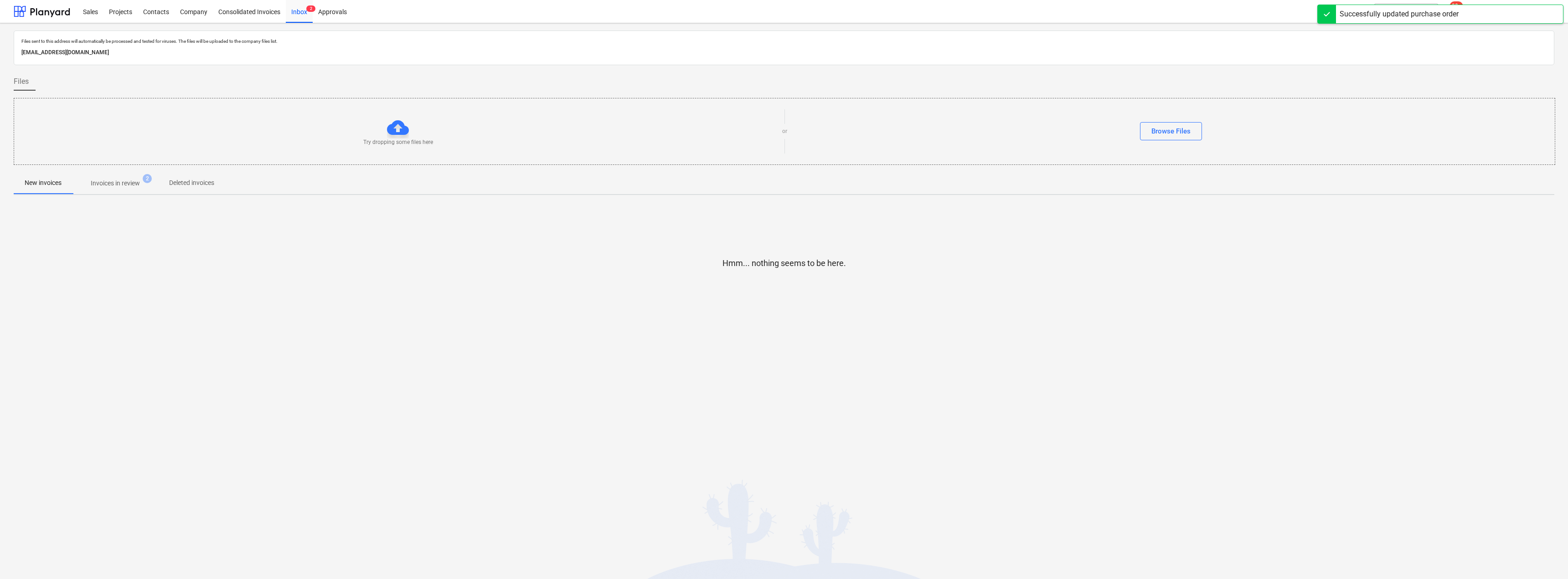
click at [108, 192] on button "Invoices in review 2" at bounding box center [115, 183] width 86 height 22
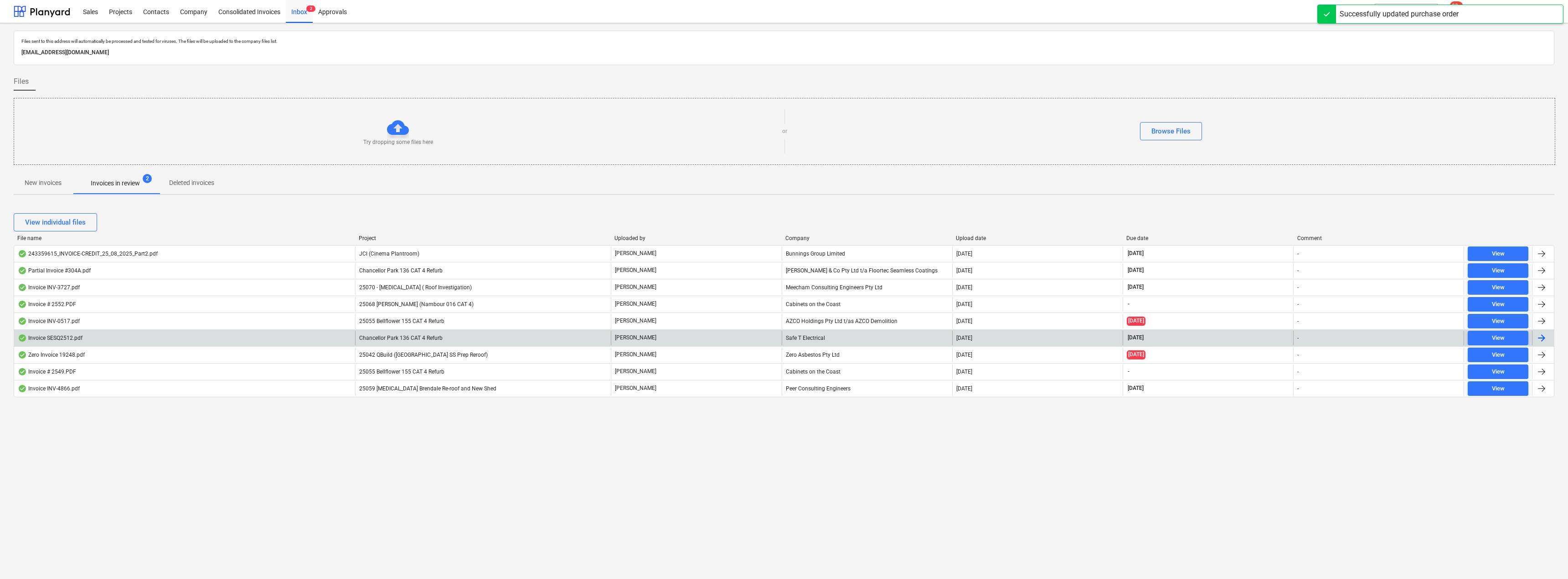
click at [783, 336] on div "Safe T Electrical" at bounding box center [867, 338] width 170 height 15
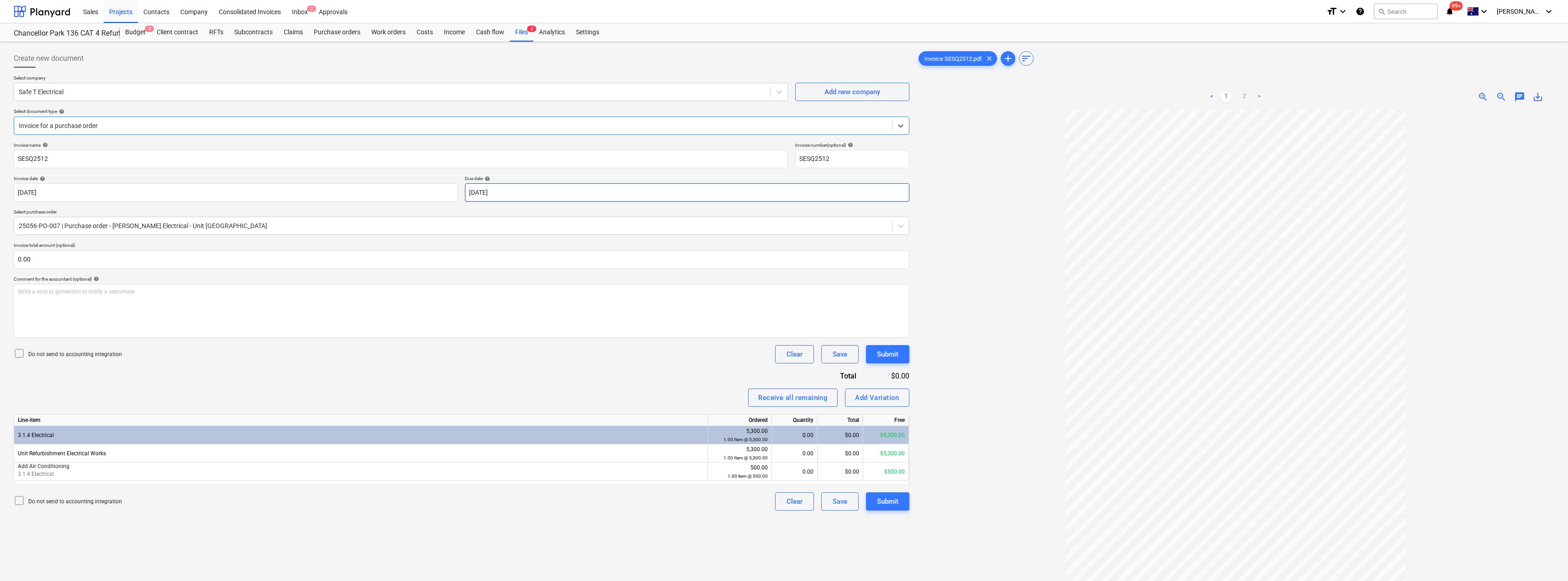
click at [528, 193] on body "Sales Projects Contacts Company Consolidated Invoices Inbox 2 Approvals format_…" at bounding box center [784, 290] width 1568 height 581
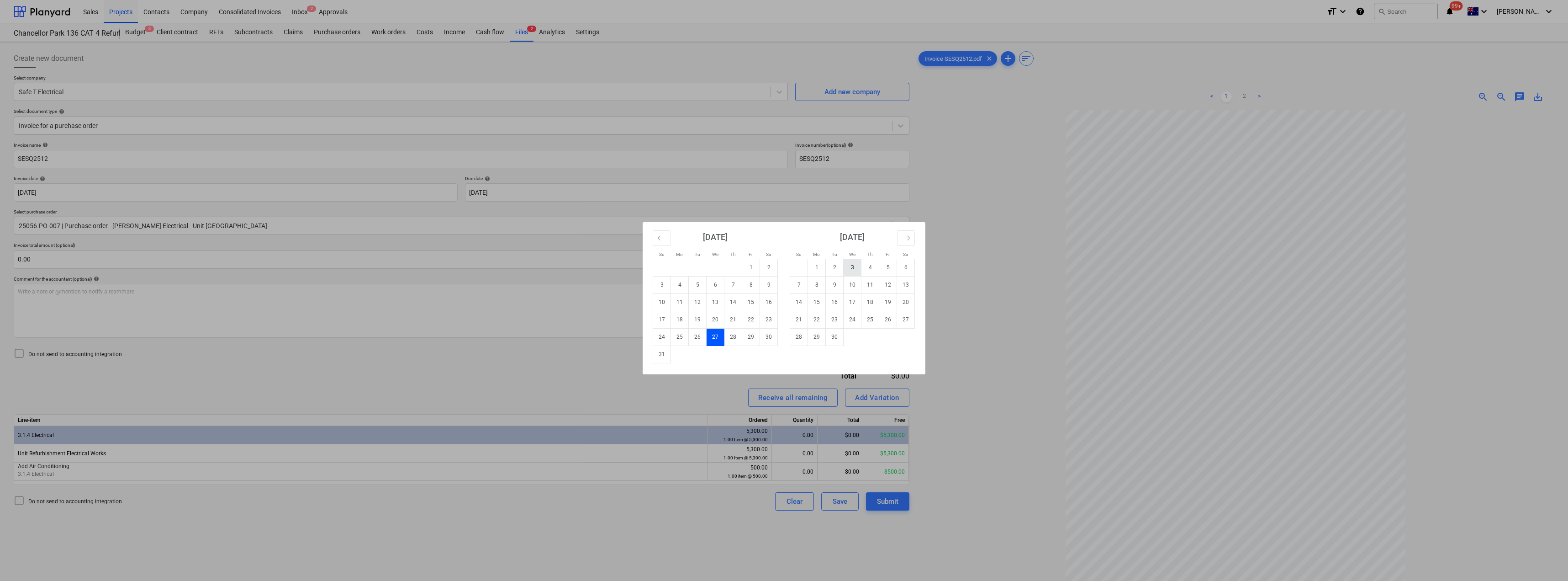
click at [784, 265] on td "3" at bounding box center [852, 267] width 18 height 17
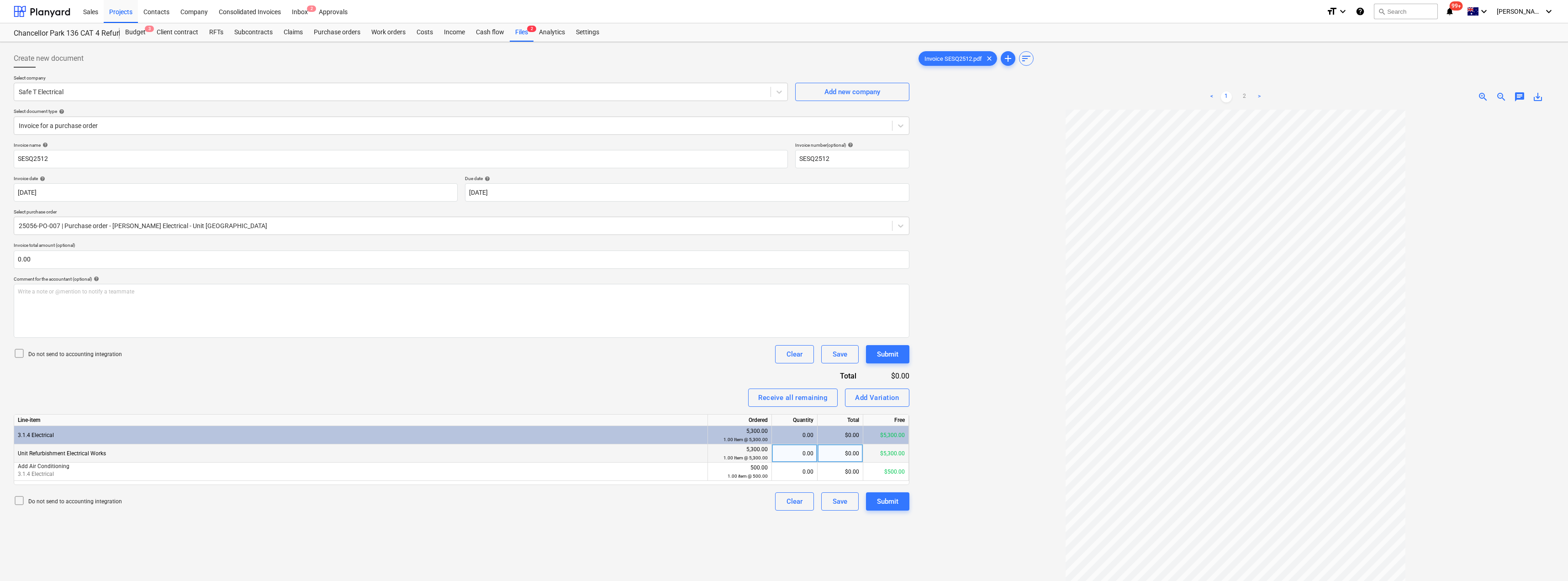
click at [784, 452] on div "$0.00" at bounding box center [840, 453] width 46 height 18
click at [723, 380] on div "Invoice name help SESQ2512 Invoice number (optional) help SESQ2512 Invoice date…" at bounding box center [461, 327] width 895 height 369
click at [784, 499] on div "Submit" at bounding box center [887, 501] width 21 height 12
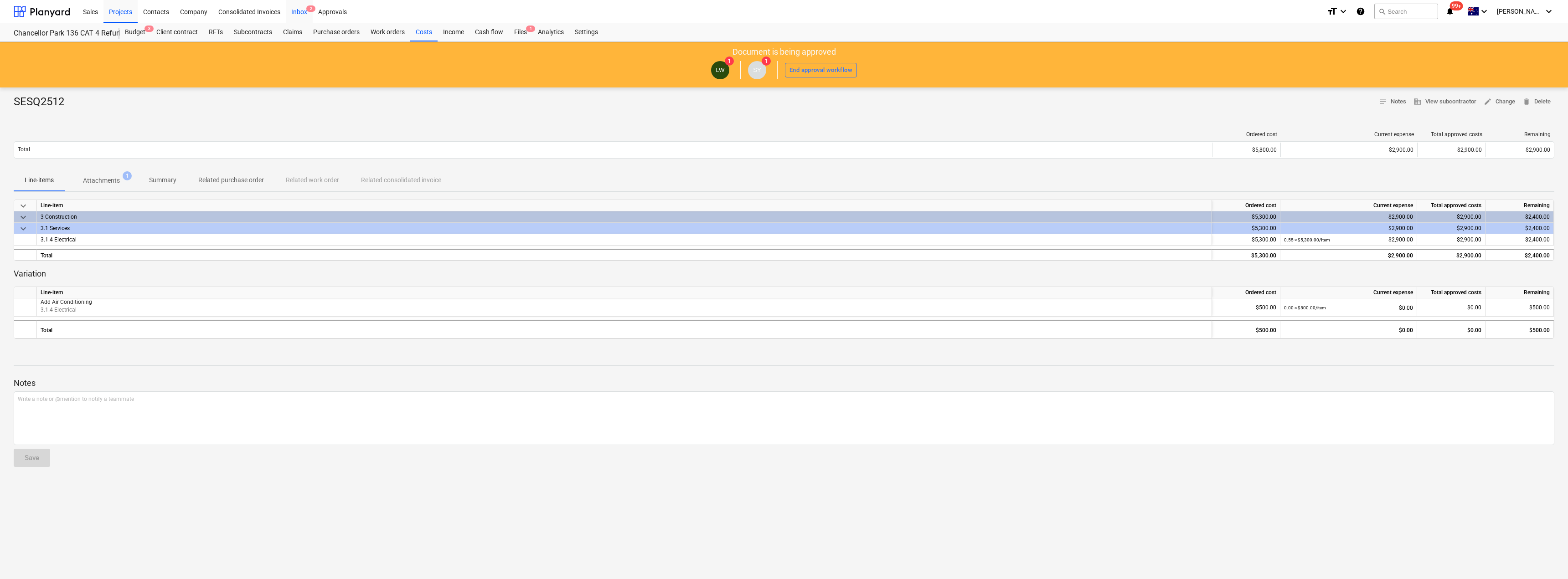
click at [296, 2] on div "Inbox 2" at bounding box center [299, 11] width 27 height 23
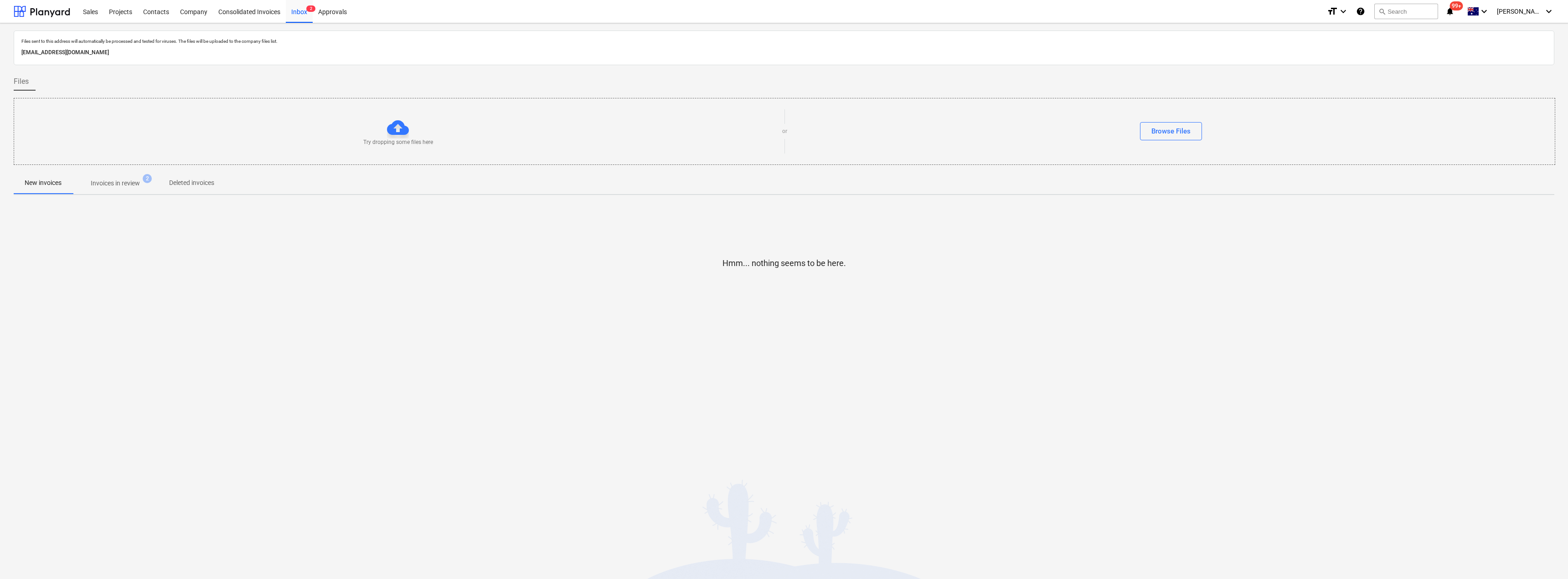
click at [121, 182] on p "Invoices in review" at bounding box center [115, 184] width 49 height 10
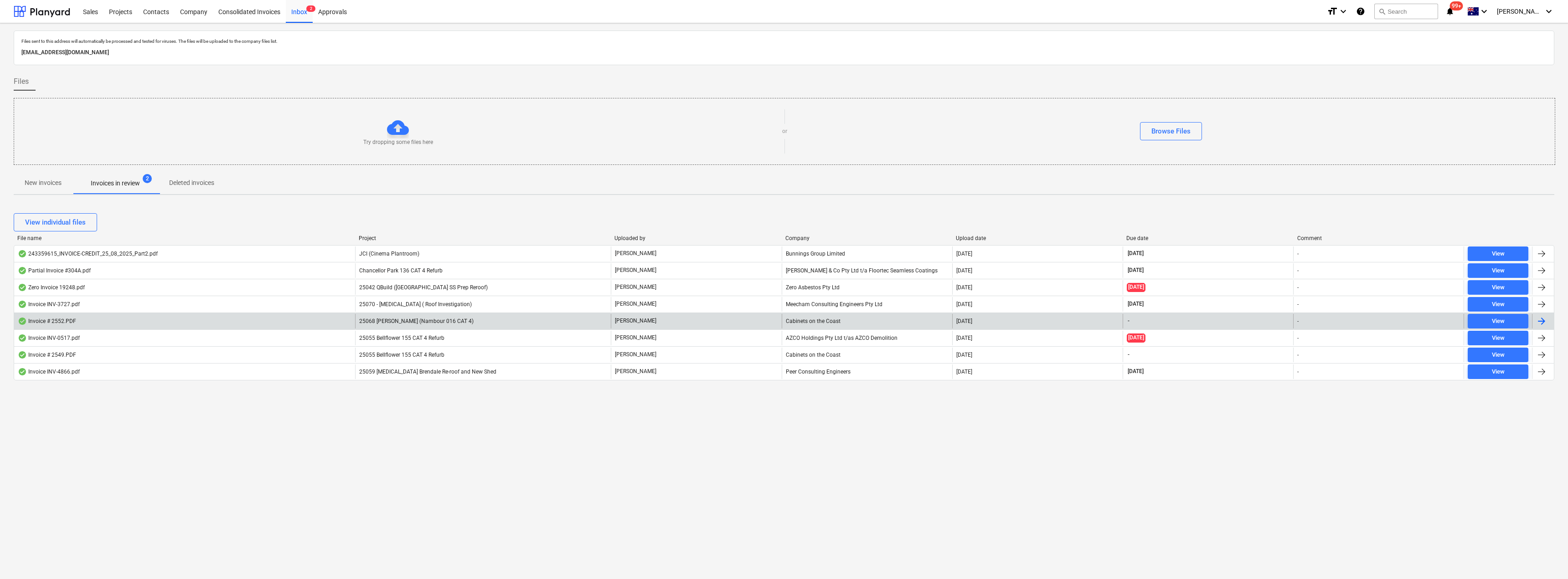
click at [783, 321] on div "Cabinets on the Coast" at bounding box center [867, 321] width 170 height 15
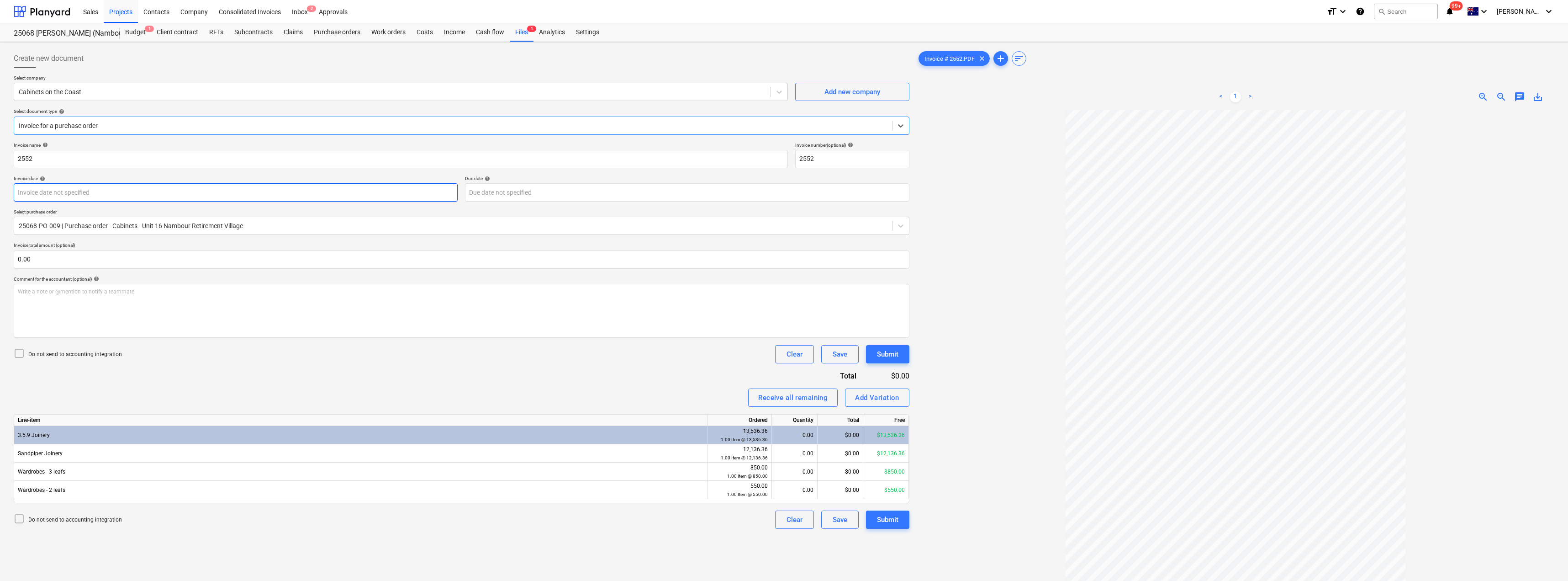
click at [66, 193] on body "Sales Projects Contacts Company Consolidated Invoices Inbox 2 Approvals format_…" at bounding box center [784, 290] width 1568 height 581
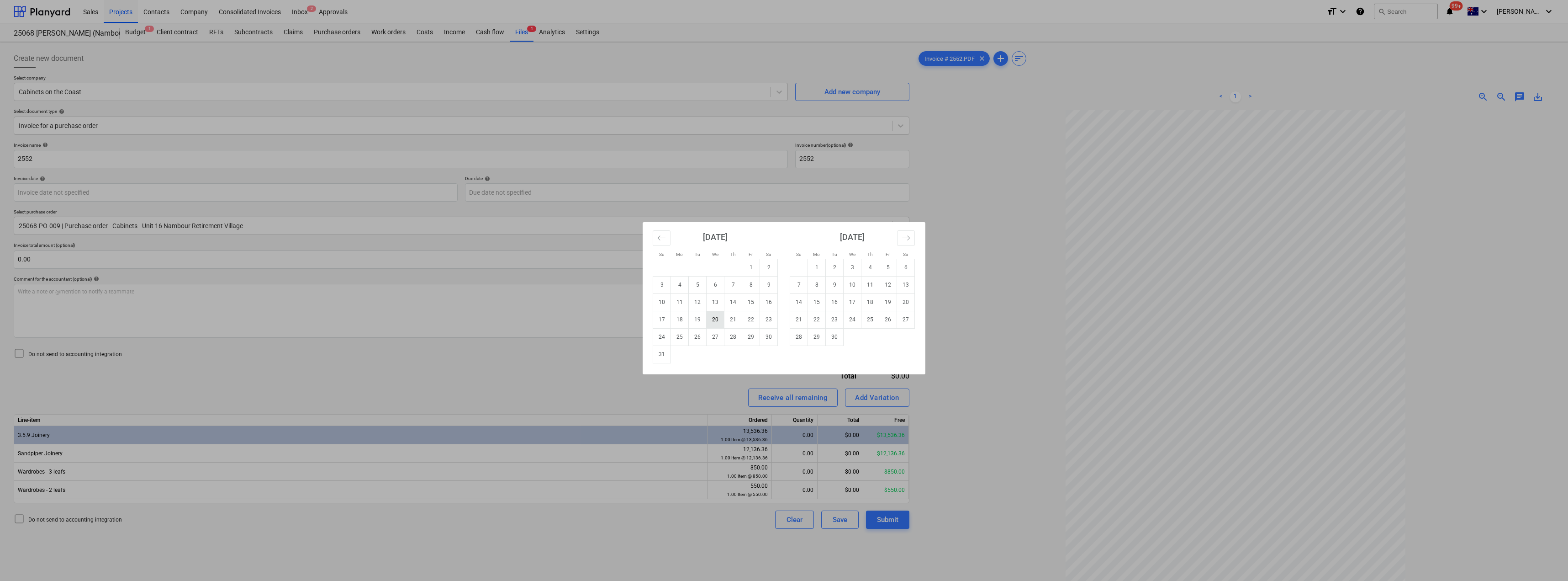
click at [717, 319] on td "20" at bounding box center [715, 319] width 18 height 17
click at [573, 193] on body "Sales Projects Contacts Company Consolidated Invoices Inbox 2 Approvals format_…" at bounding box center [784, 290] width 1568 height 581
click at [784, 265] on td "3" at bounding box center [852, 267] width 18 height 17
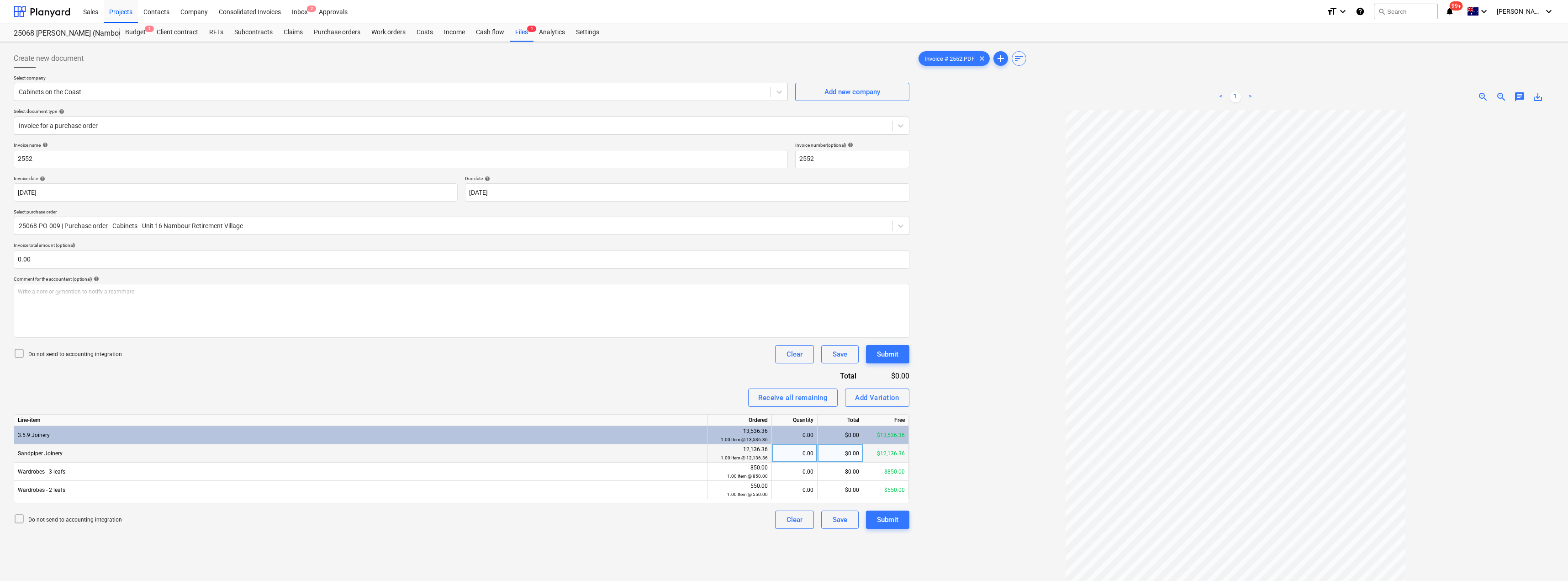
click at [784, 452] on div "$0.00" at bounding box center [840, 453] width 46 height 18
click at [654, 408] on div "Invoice name help 2552 Invoice number (optional) help 2552 Invoice date help [D…" at bounding box center [461, 336] width 895 height 387
click at [784, 520] on div "Submit" at bounding box center [887, 519] width 21 height 12
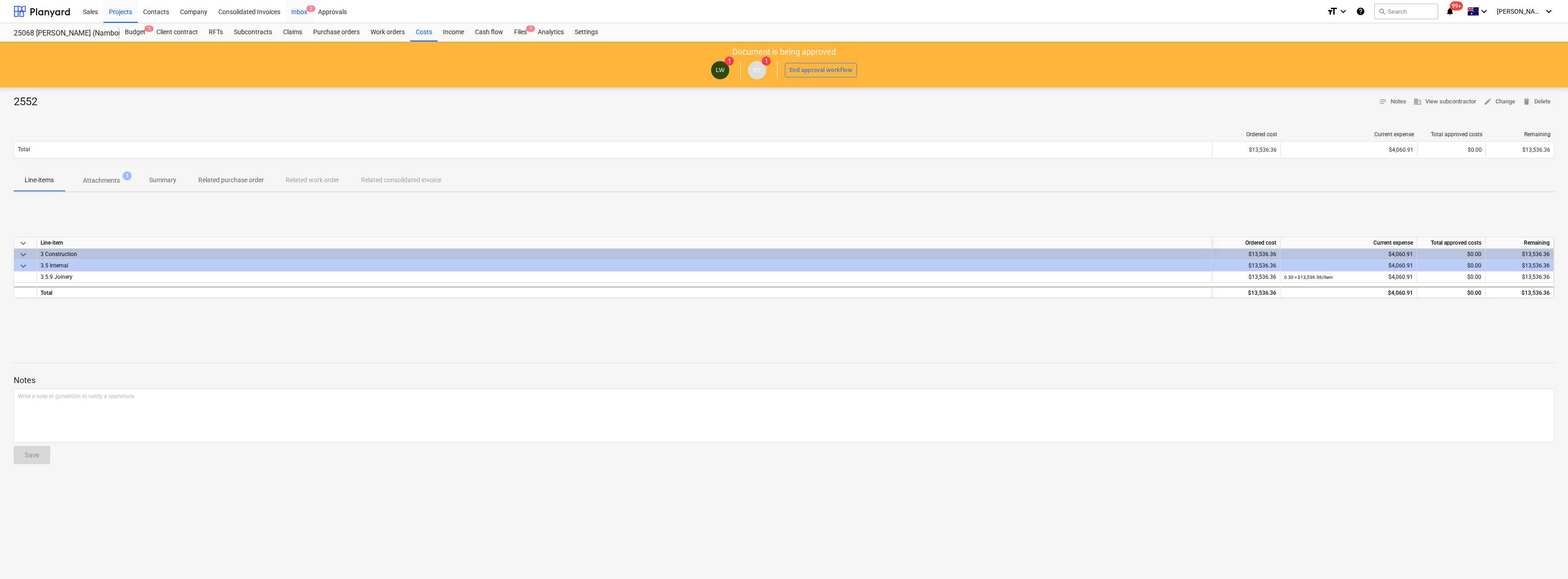
click at [306, 8] on span "2" at bounding box center [310, 9] width 9 height 6
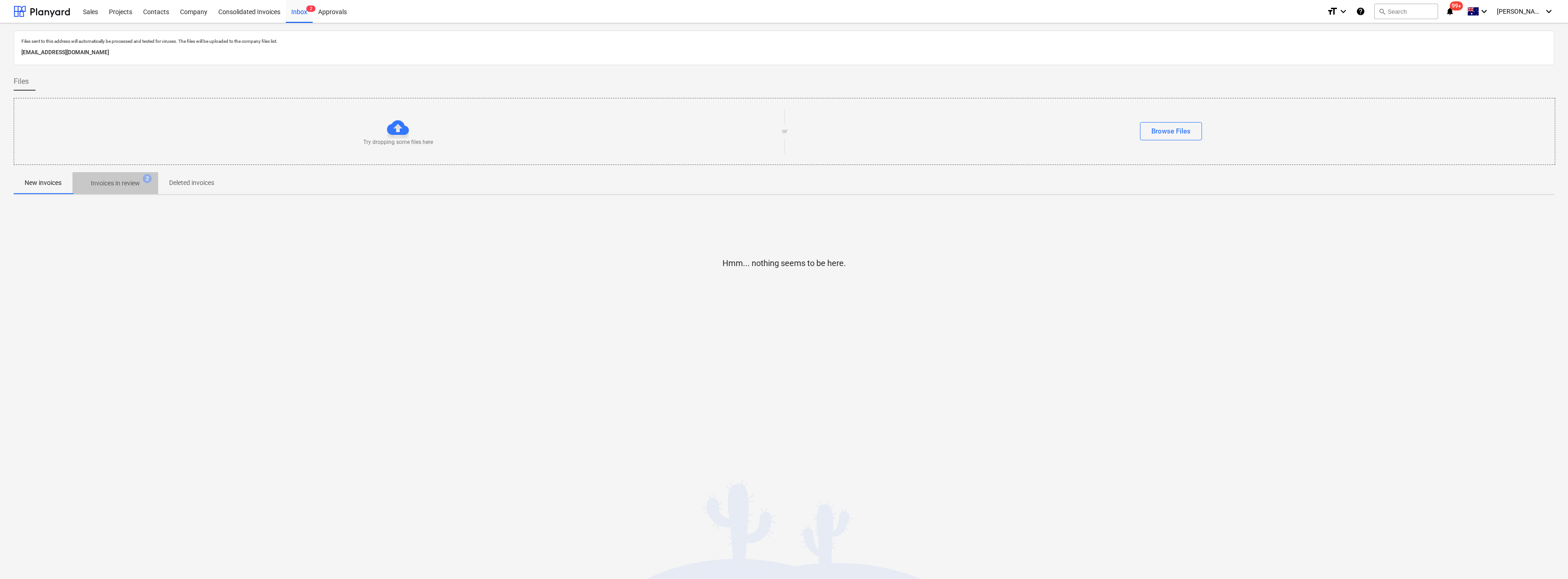
click at [113, 187] on p "Invoices in review" at bounding box center [115, 184] width 49 height 10
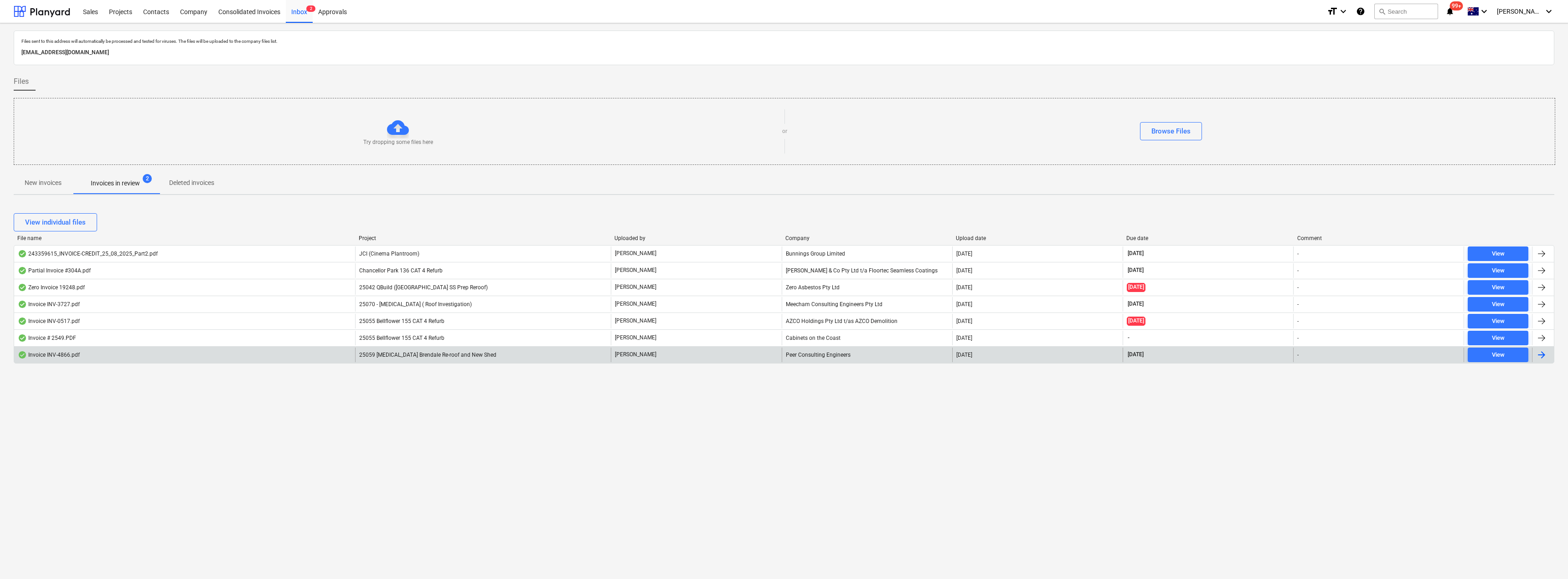
click at [783, 353] on div "Peer Consulting Engineers" at bounding box center [867, 355] width 170 height 15
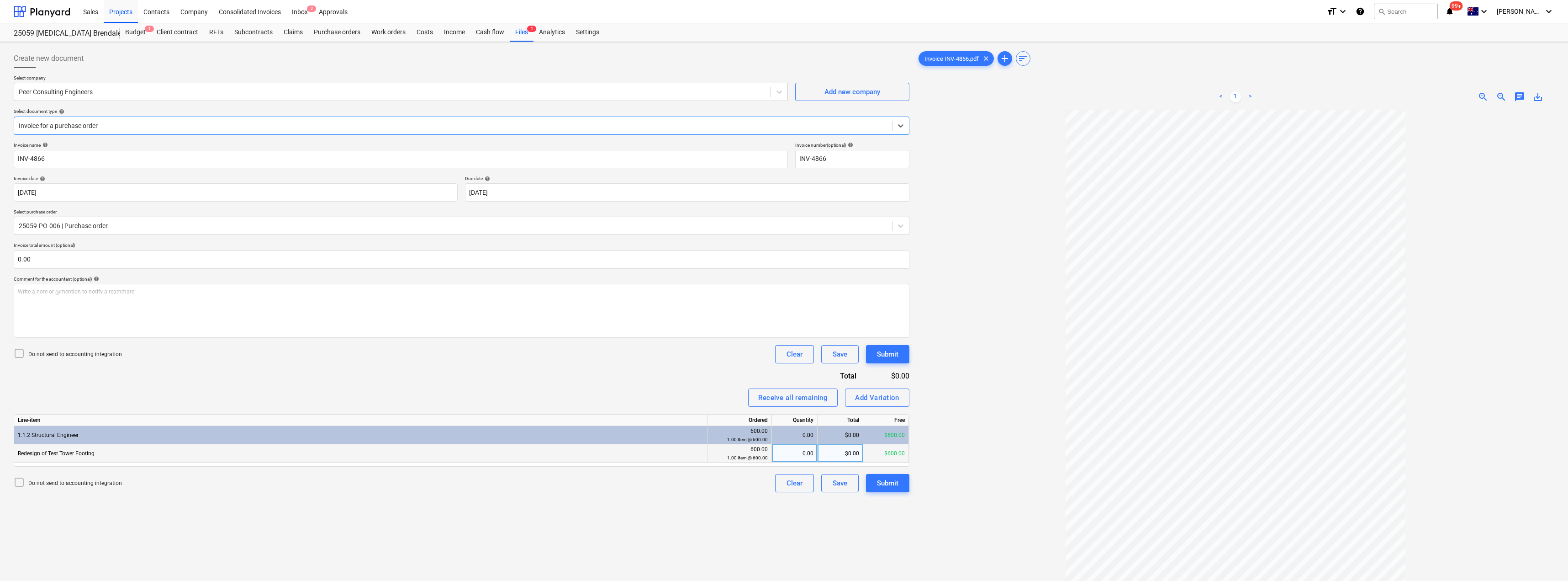
click at [784, 457] on div "0.00" at bounding box center [795, 453] width 38 height 18
click at [704, 400] on div "Receive all remaining Add Variation" at bounding box center [461, 398] width 895 height 18
click at [784, 482] on div "Submit" at bounding box center [887, 483] width 21 height 12
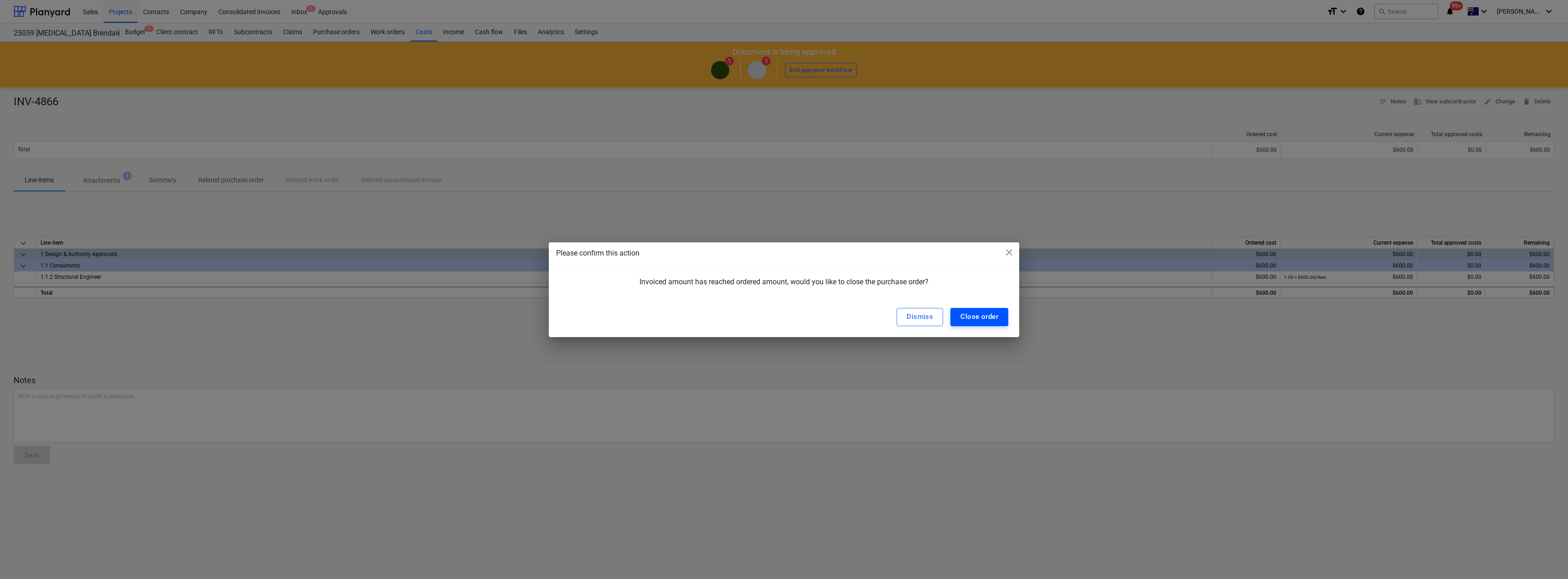
click at [783, 316] on div "Close order" at bounding box center [979, 316] width 38 height 12
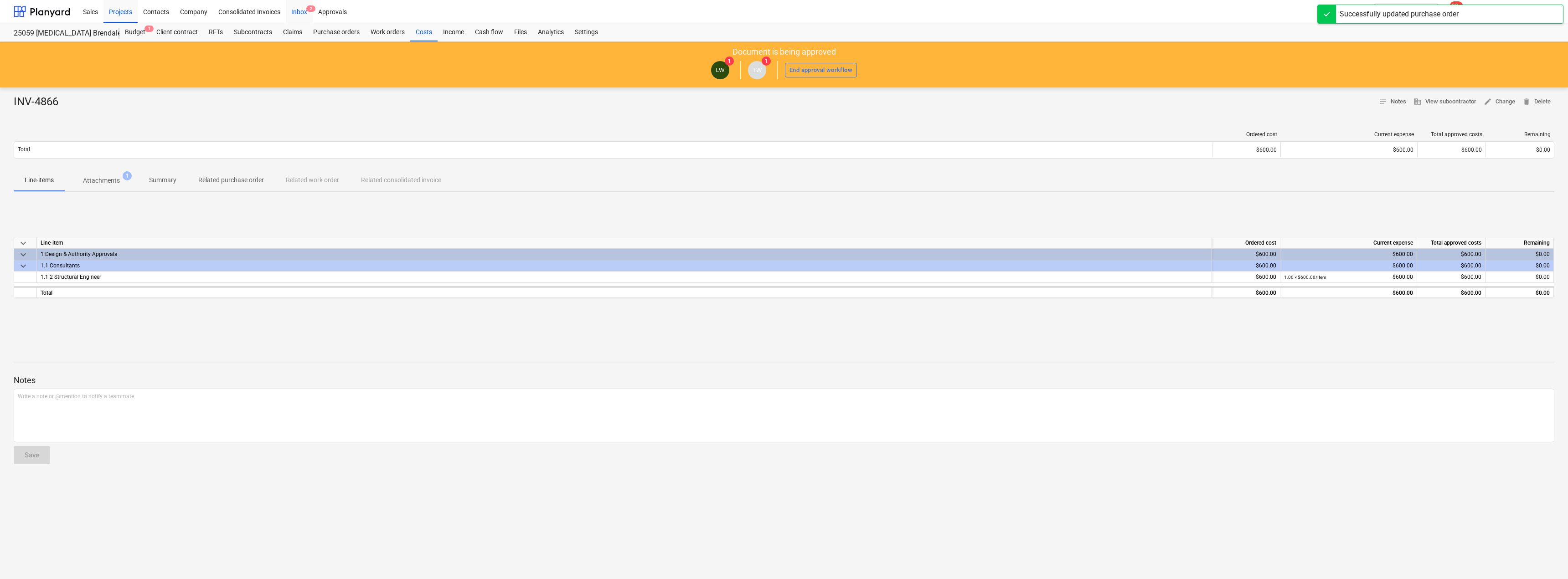
click at [299, 9] on div "Inbox 2" at bounding box center [299, 11] width 27 height 23
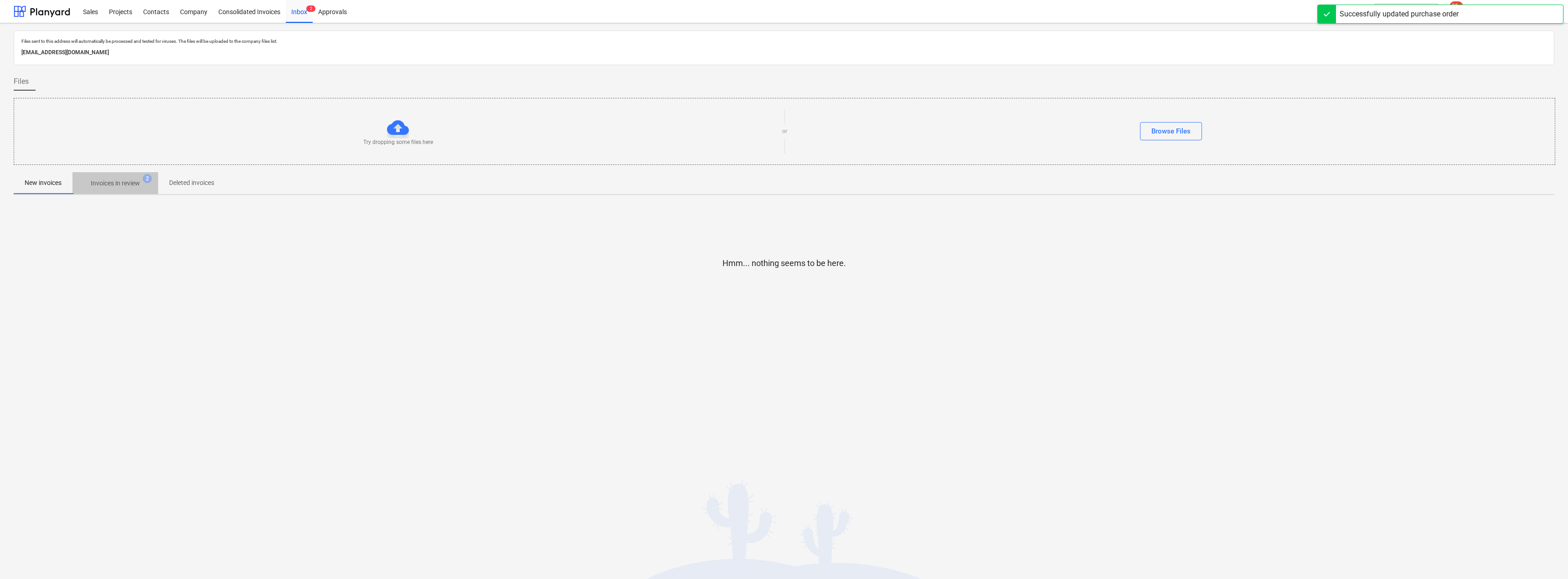
click at [125, 180] on p "Invoices in review" at bounding box center [115, 184] width 49 height 10
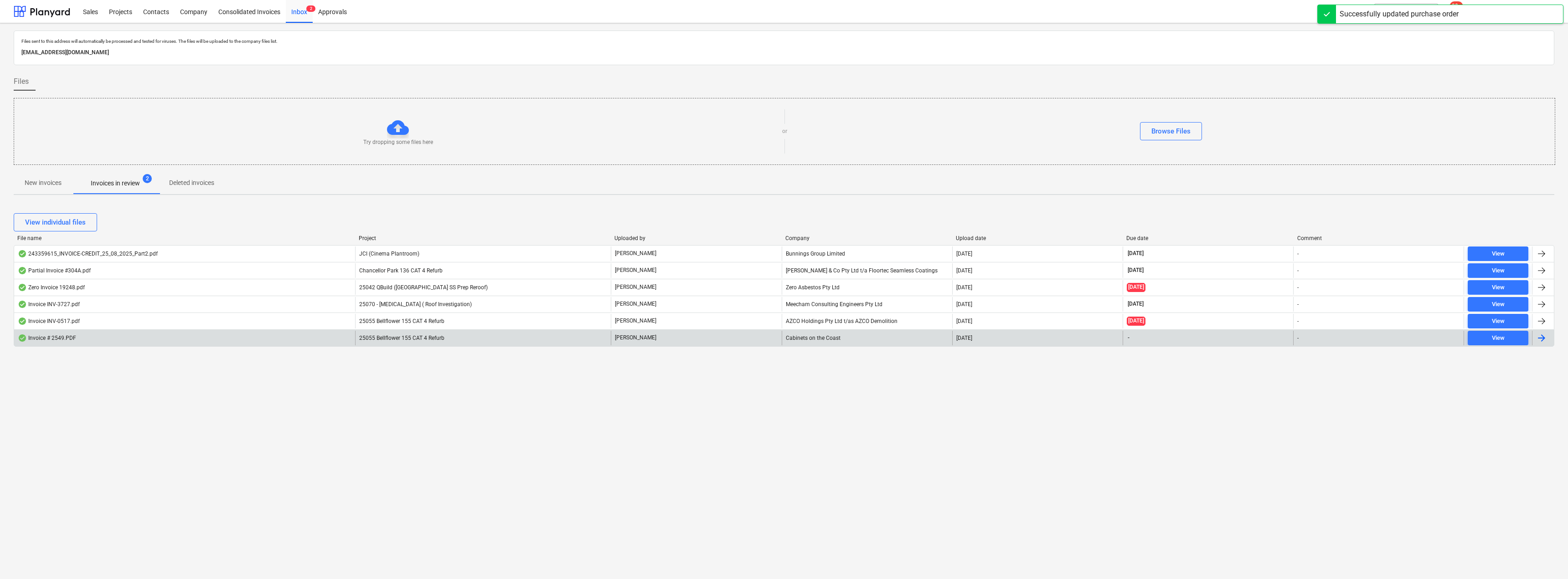
click at [783, 336] on div "Cabinets on the Coast" at bounding box center [867, 338] width 170 height 15
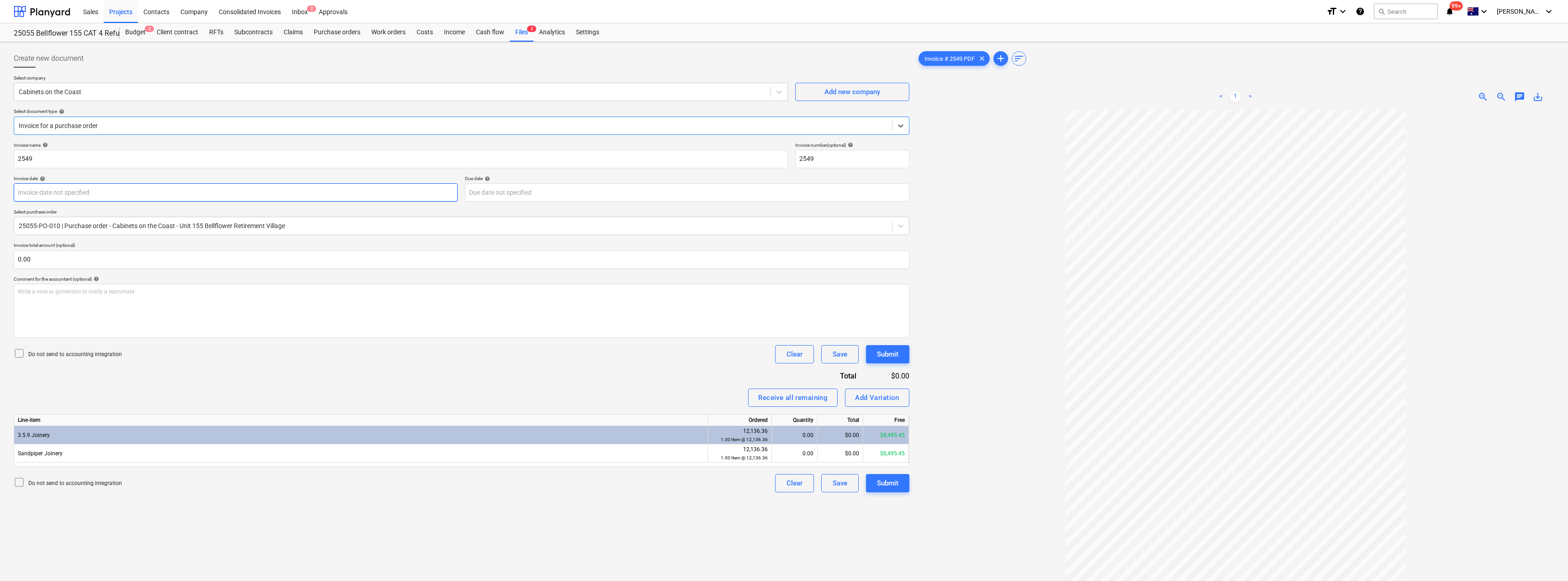
click at [98, 192] on body "Sales Projects Contacts Company Consolidated Invoices Inbox 2 Approvals format_…" at bounding box center [784, 290] width 1568 height 581
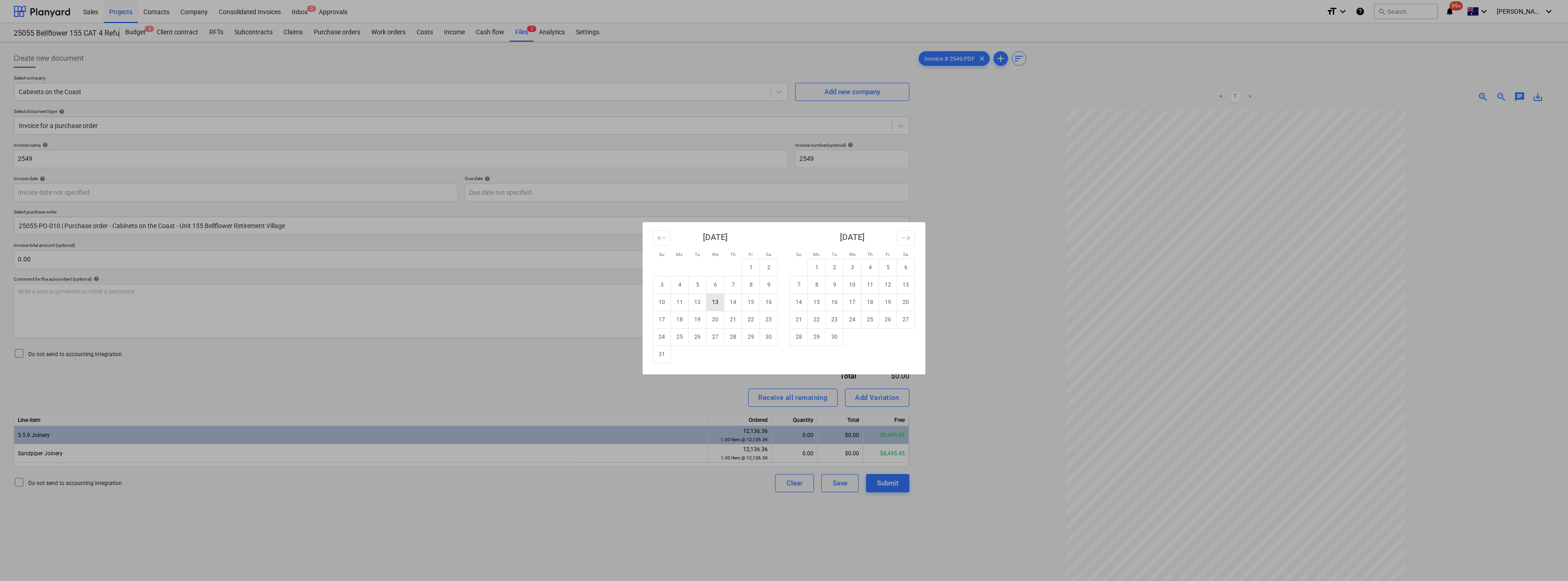
click at [714, 301] on td "13" at bounding box center [715, 302] width 18 height 17
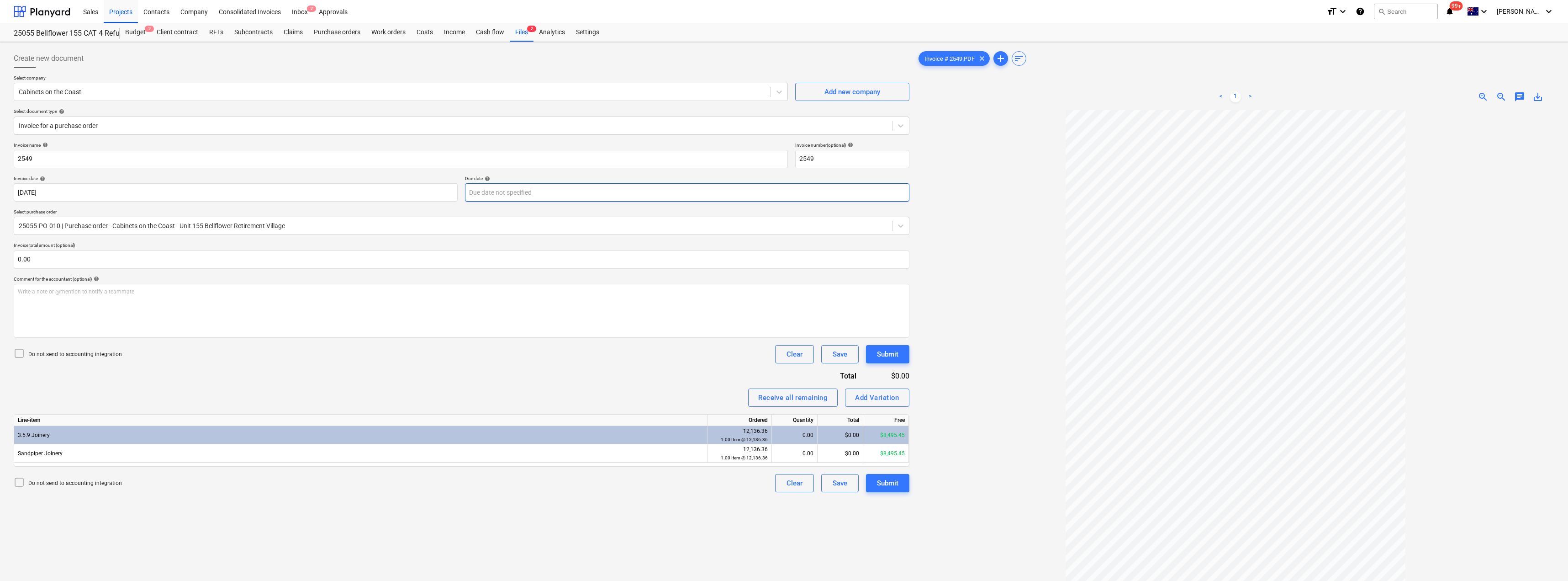
click at [619, 195] on body "Sales Projects Contacts Company Consolidated Invoices Inbox 2 Approvals format_…" at bounding box center [784, 290] width 1568 height 581
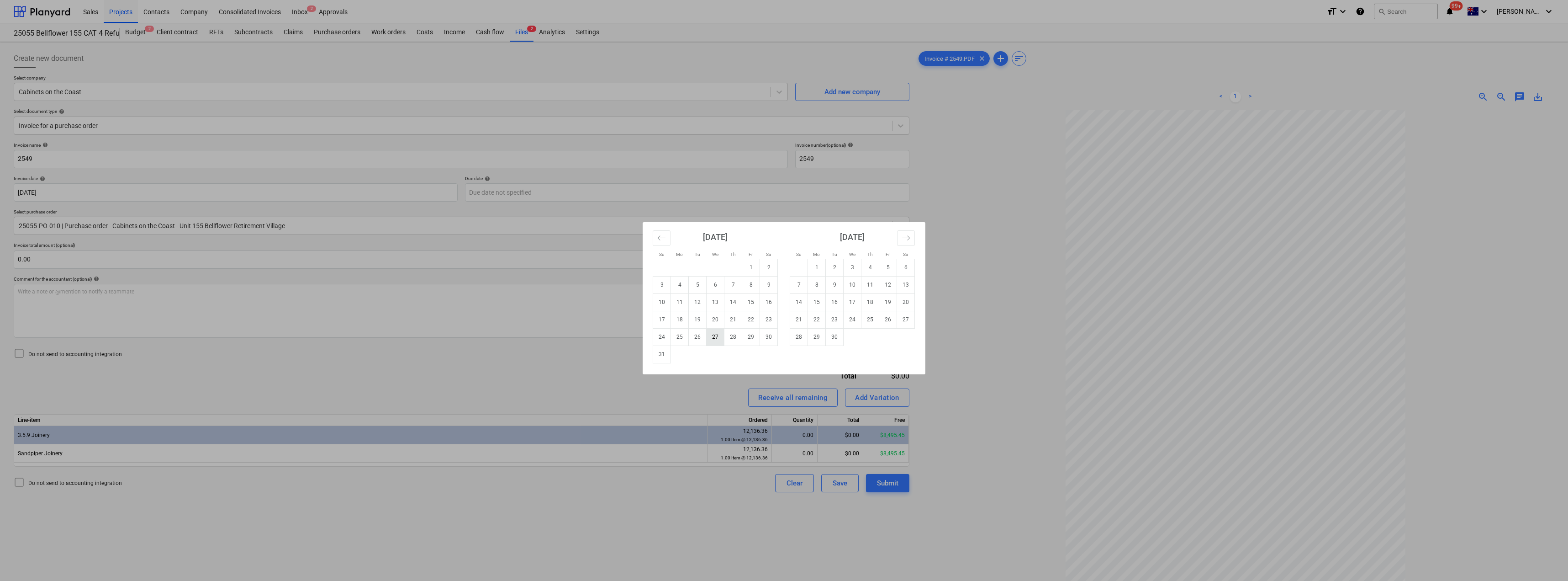
click at [720, 337] on td "27" at bounding box center [715, 337] width 18 height 17
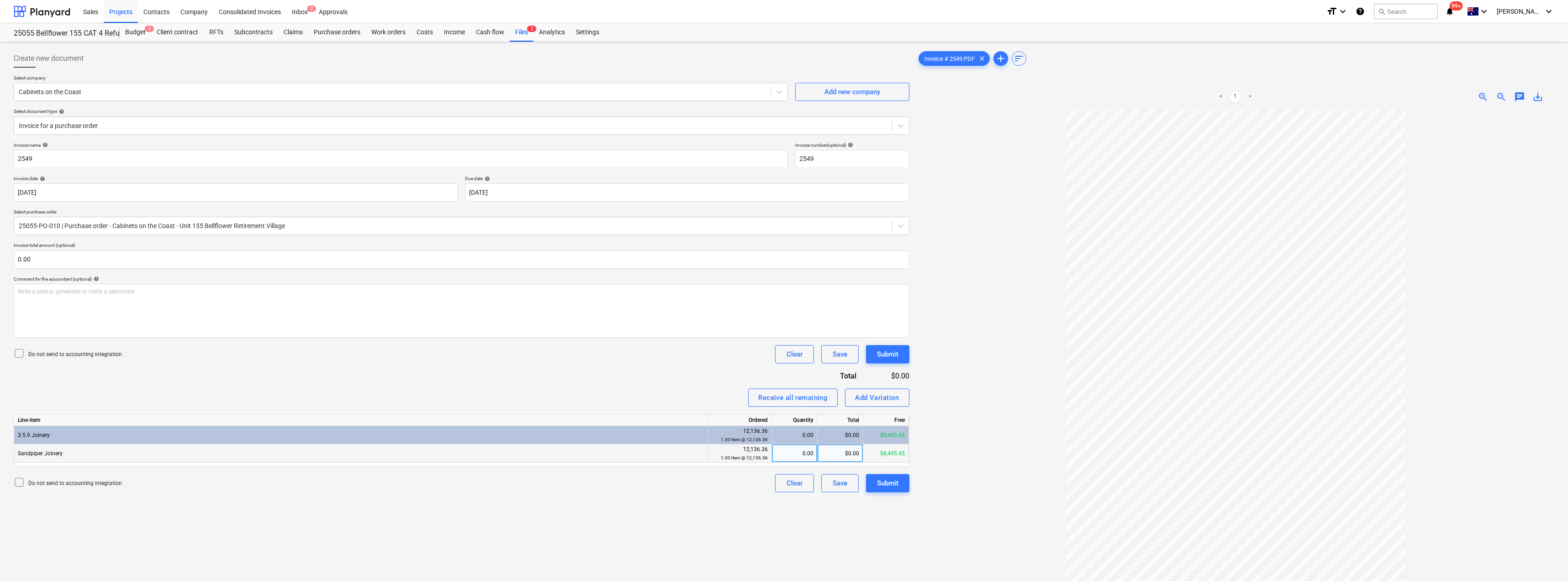
click at [784, 452] on div "$0.00" at bounding box center [840, 453] width 46 height 18
click at [671, 389] on div "Invoice name help 2549 Invoice number (optional) help 2549 Invoice date help [D…" at bounding box center [461, 317] width 895 height 350
click at [784, 483] on div "Submit" at bounding box center [887, 483] width 21 height 12
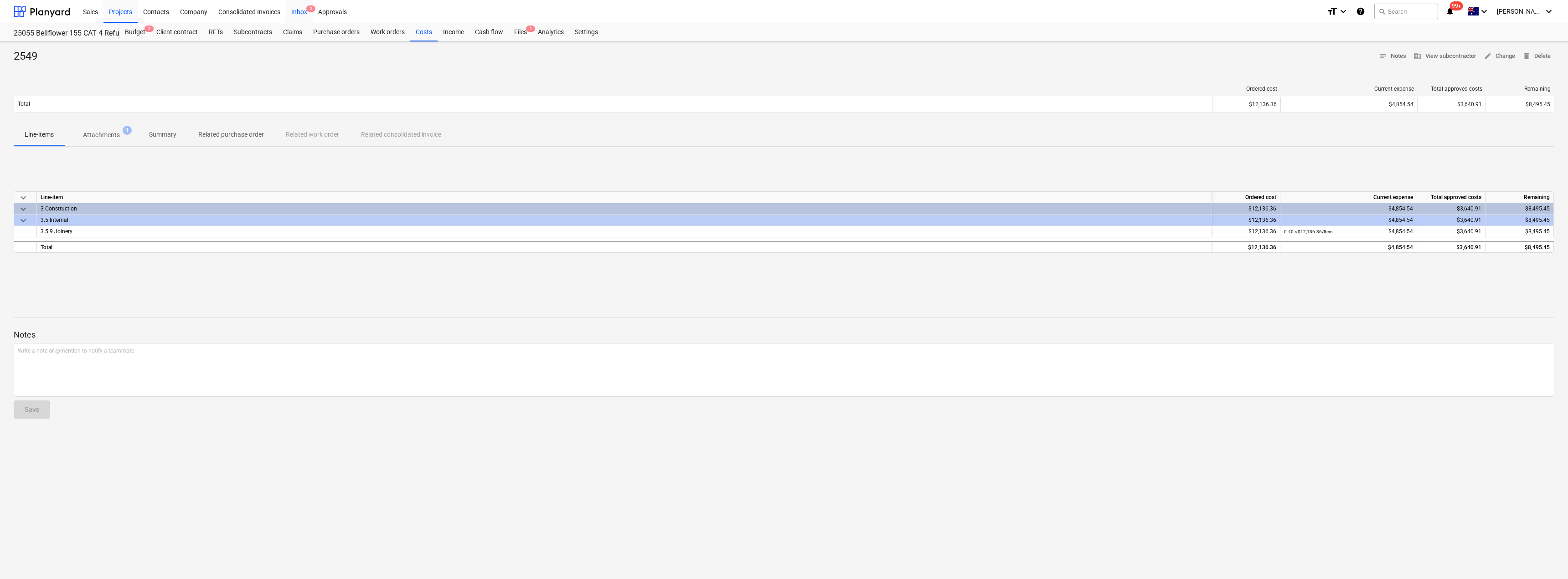
click at [304, 13] on div "Inbox 2" at bounding box center [299, 11] width 27 height 23
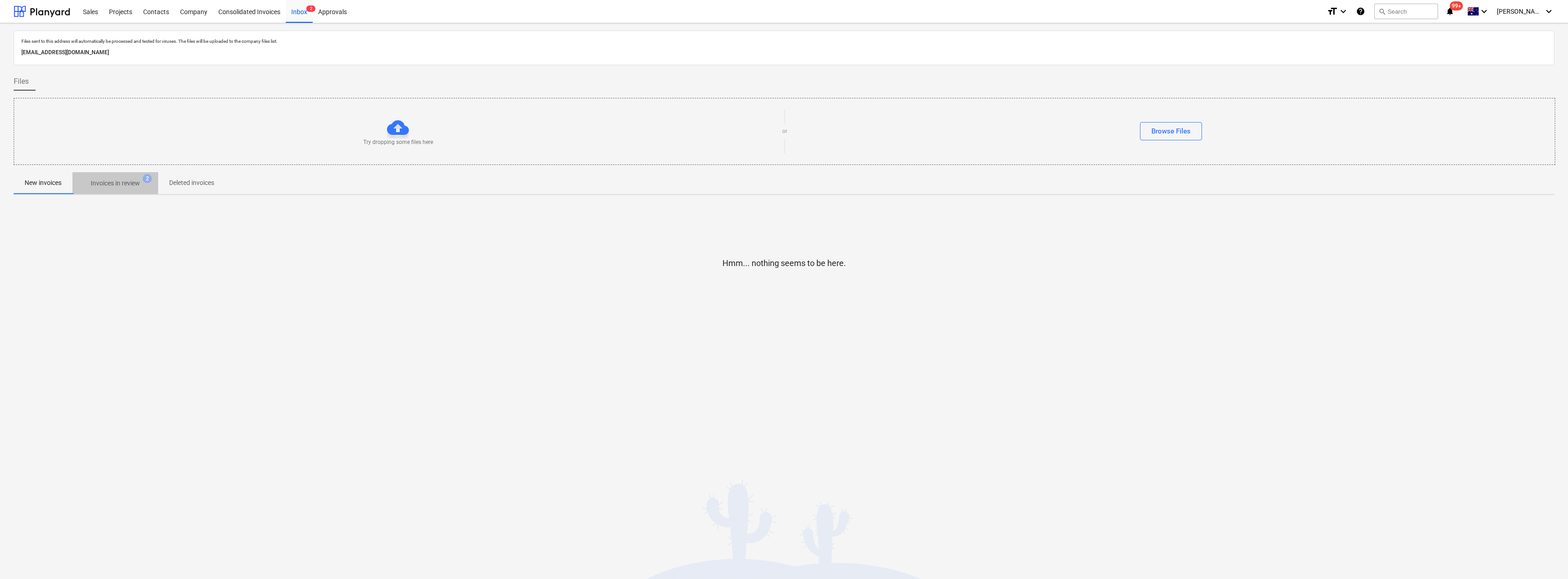
click at [108, 190] on span "Invoices in review 2" at bounding box center [115, 183] width 86 height 16
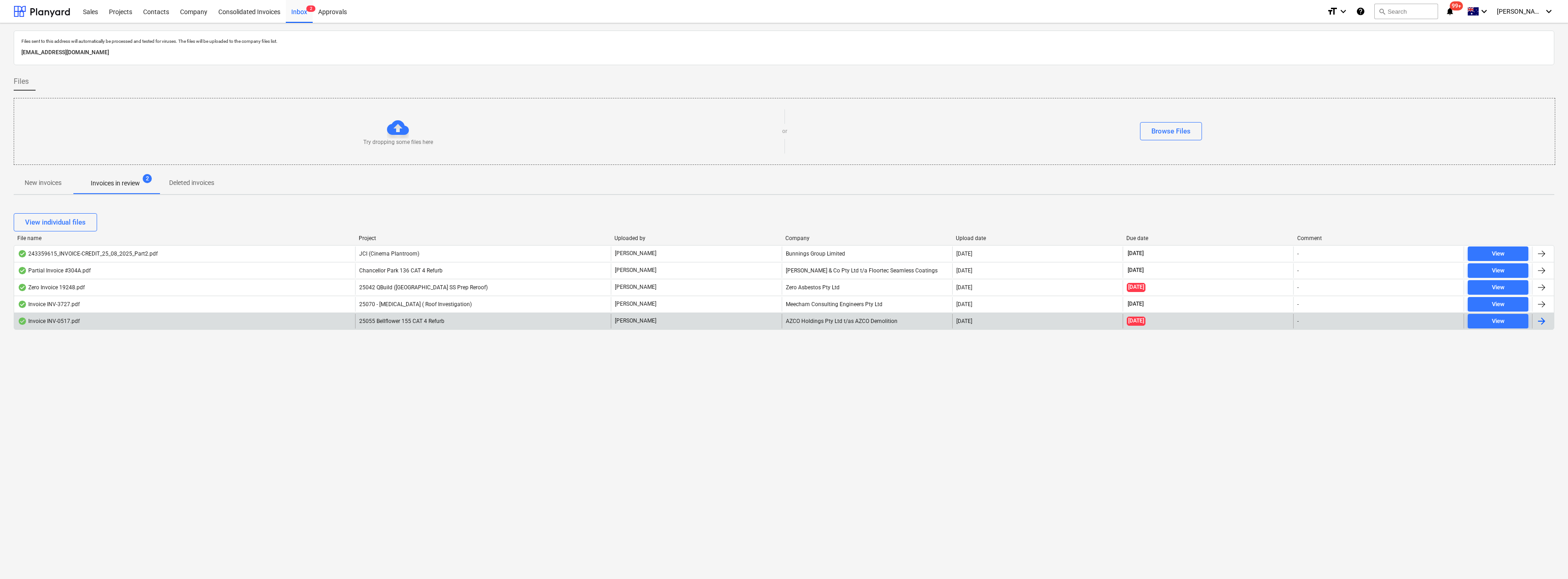
click at [783, 321] on div "AZCO Holdings Pty Ltd t/as AZCO Demolition" at bounding box center [867, 321] width 170 height 15
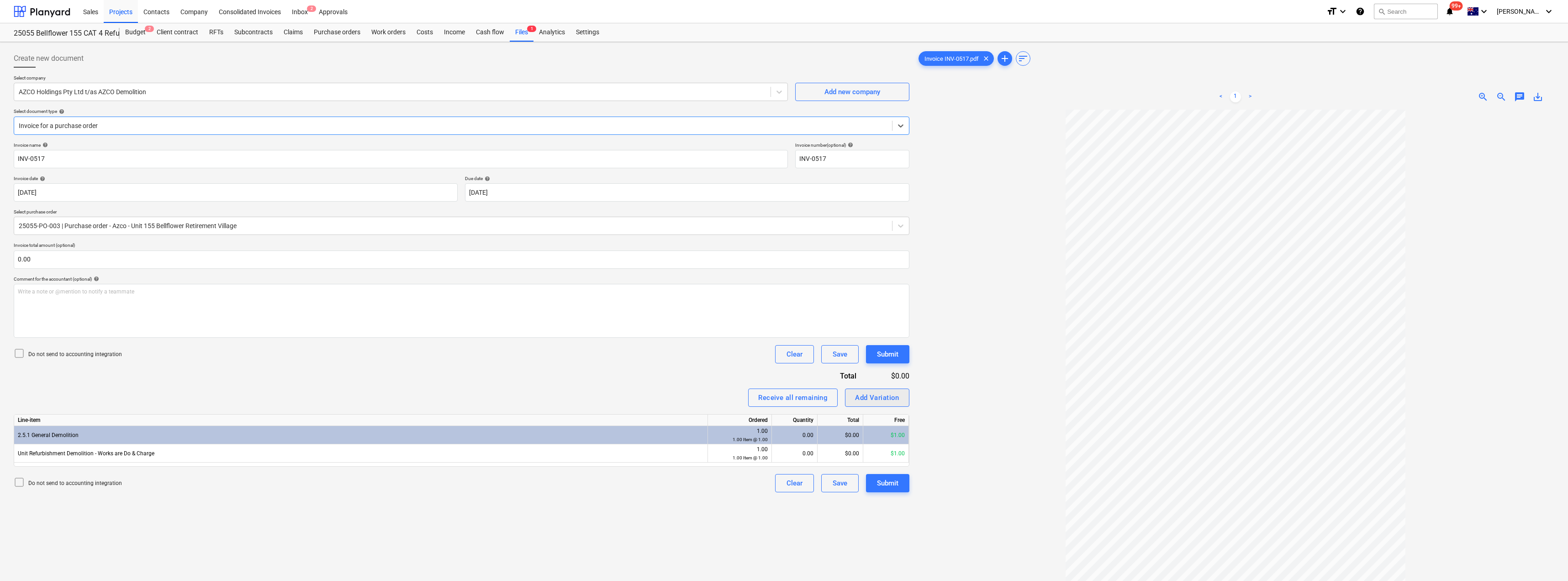
click at [784, 395] on div "Add Variation" at bounding box center [877, 397] width 45 height 12
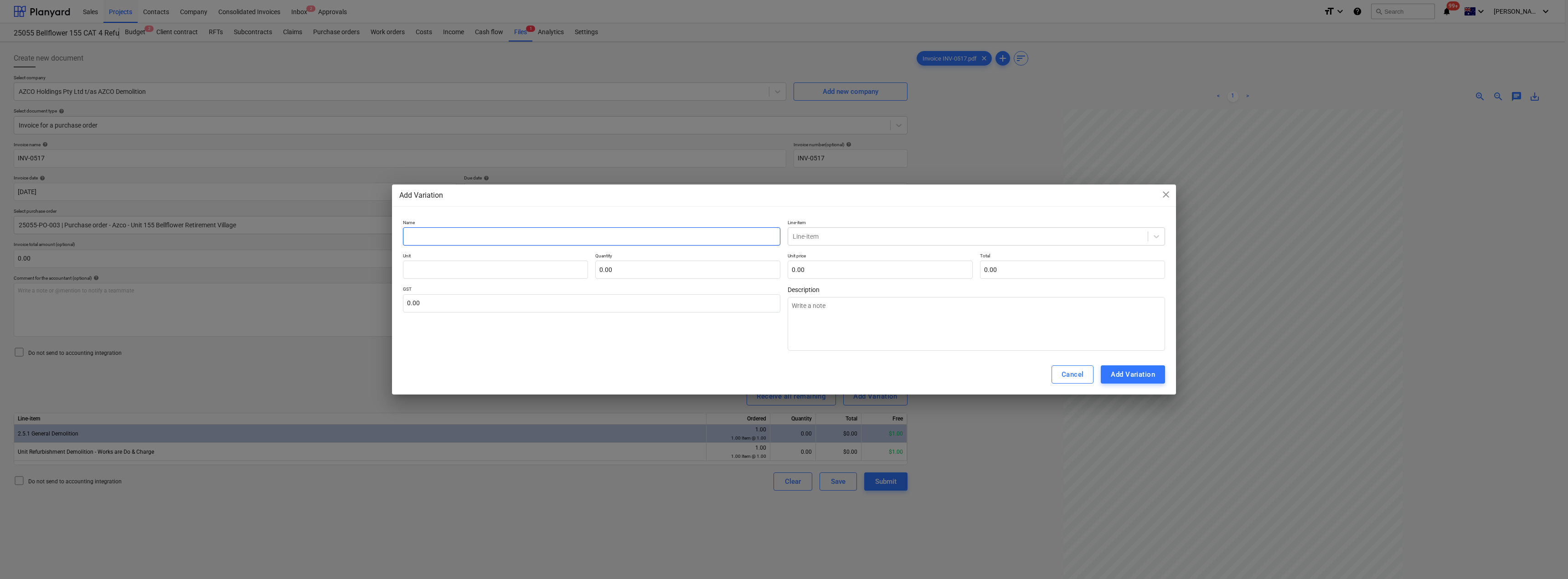
click at [492, 240] on input "text" at bounding box center [592, 237] width 377 height 18
drag, startPoint x: 476, startPoint y: 233, endPoint x: 382, endPoint y: 233, distance: 94.0
click at [382, 233] on div "Add Variation close Name General Demo Line-item Line-item Unit Quantity 0.00 Un…" at bounding box center [784, 290] width 1568 height 579
click at [783, 310] on textarea at bounding box center [976, 324] width 377 height 54
paste textarea "General Demo"
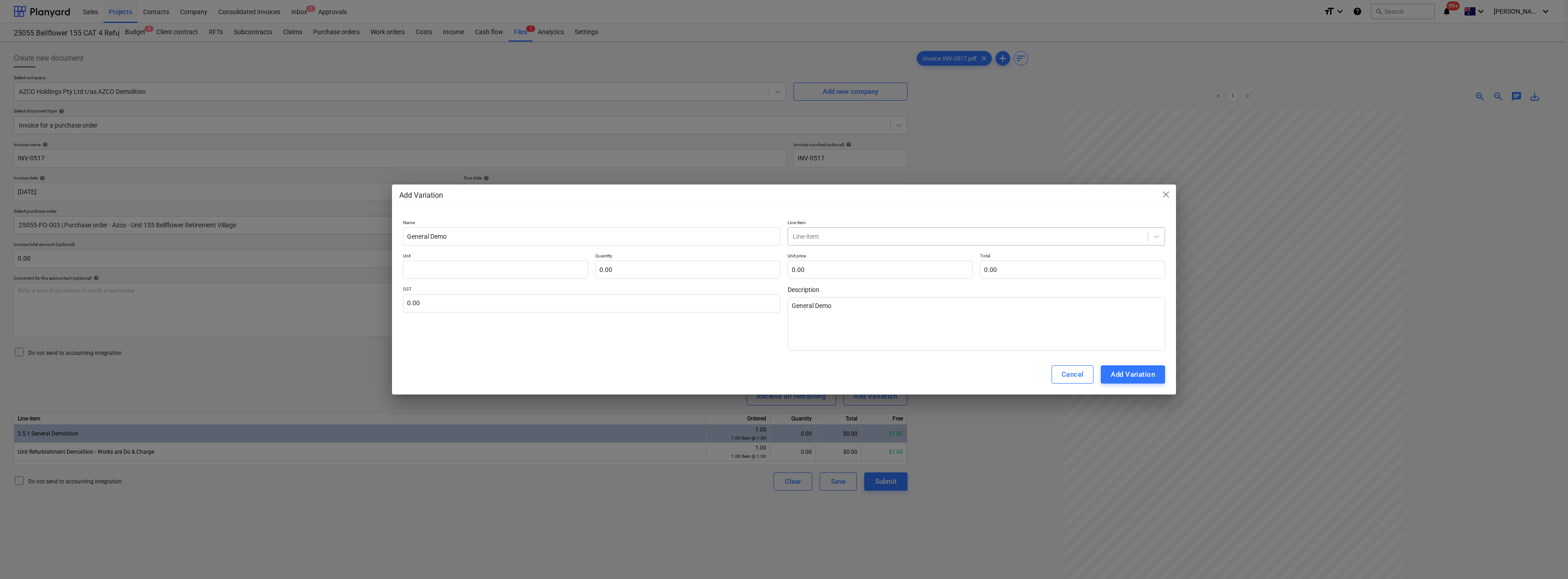
click at [783, 235] on div at bounding box center [968, 236] width 351 height 9
click at [783, 255] on div "-- -- 2.5.1 General Demolition" at bounding box center [976, 258] width 377 height 15
click at [503, 276] on input "text" at bounding box center [495, 269] width 185 height 18
click at [484, 301] on input "text" at bounding box center [592, 303] width 377 height 18
click at [783, 372] on div "Add Variation" at bounding box center [1133, 374] width 44 height 12
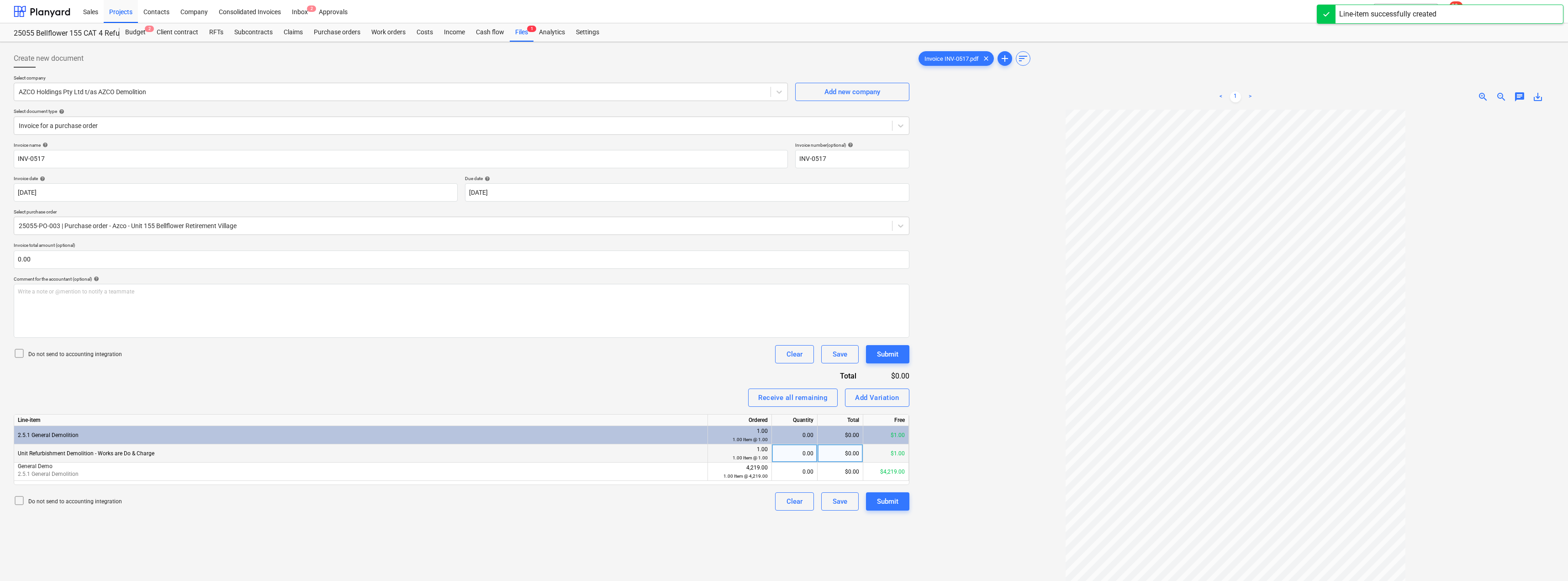
click at [784, 452] on div "0.00" at bounding box center [795, 453] width 38 height 18
click at [784, 475] on div "0.00" at bounding box center [795, 472] width 38 height 18
click at [725, 376] on div "Invoice name help INV-0517 Invoice number (optional) help INV-0517 Invoice date…" at bounding box center [461, 327] width 895 height 369
click at [784, 494] on button "Submit" at bounding box center [887, 501] width 43 height 18
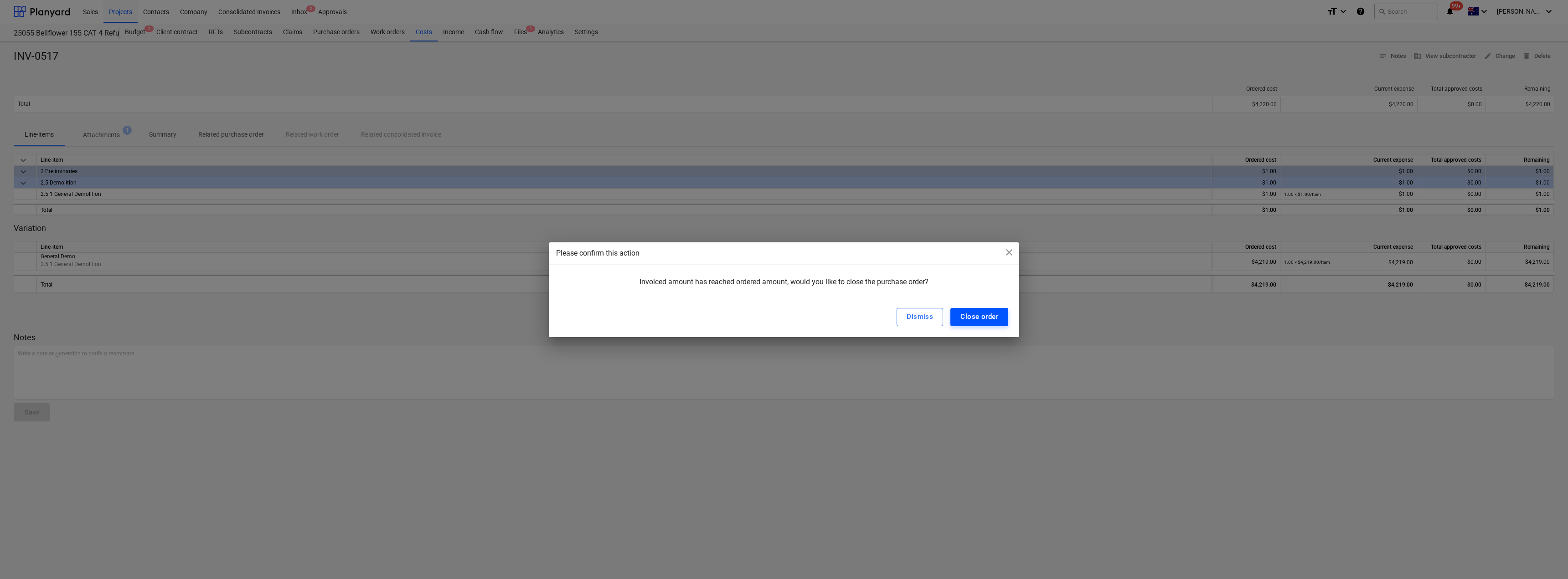
click at [783, 317] on div "Close order" at bounding box center [979, 316] width 38 height 12
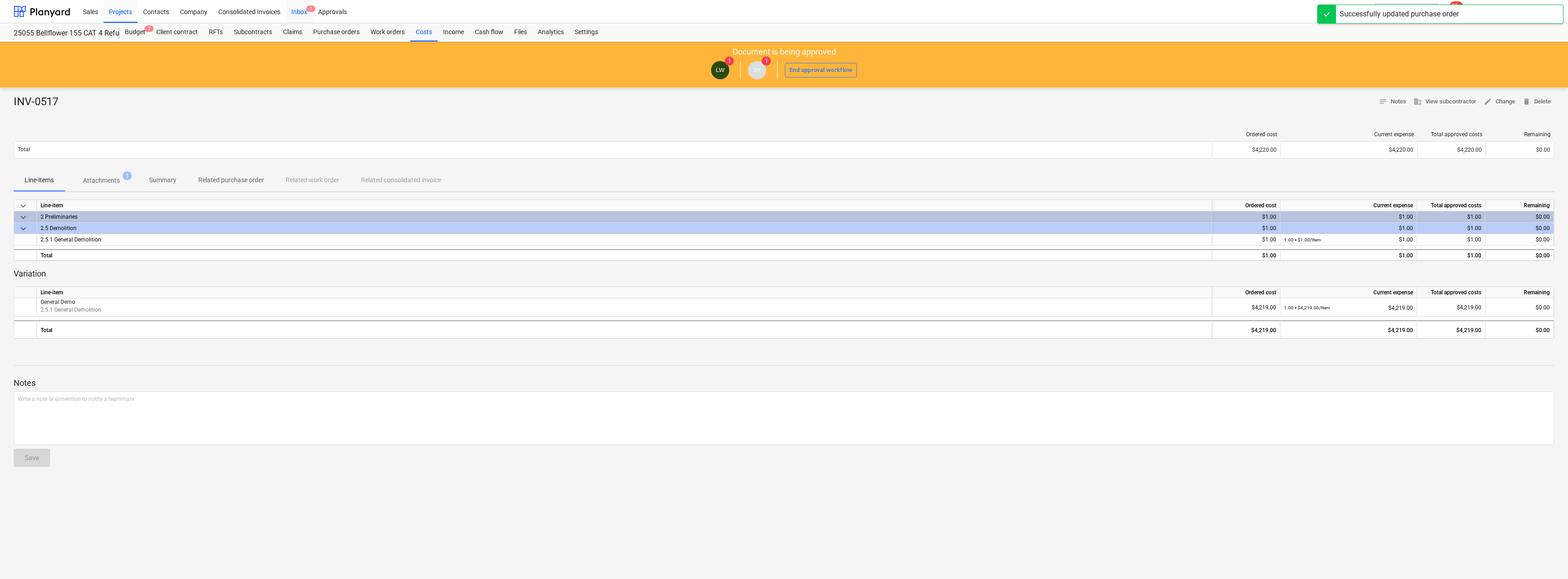
click at [297, 8] on div "Inbox 1" at bounding box center [299, 11] width 27 height 23
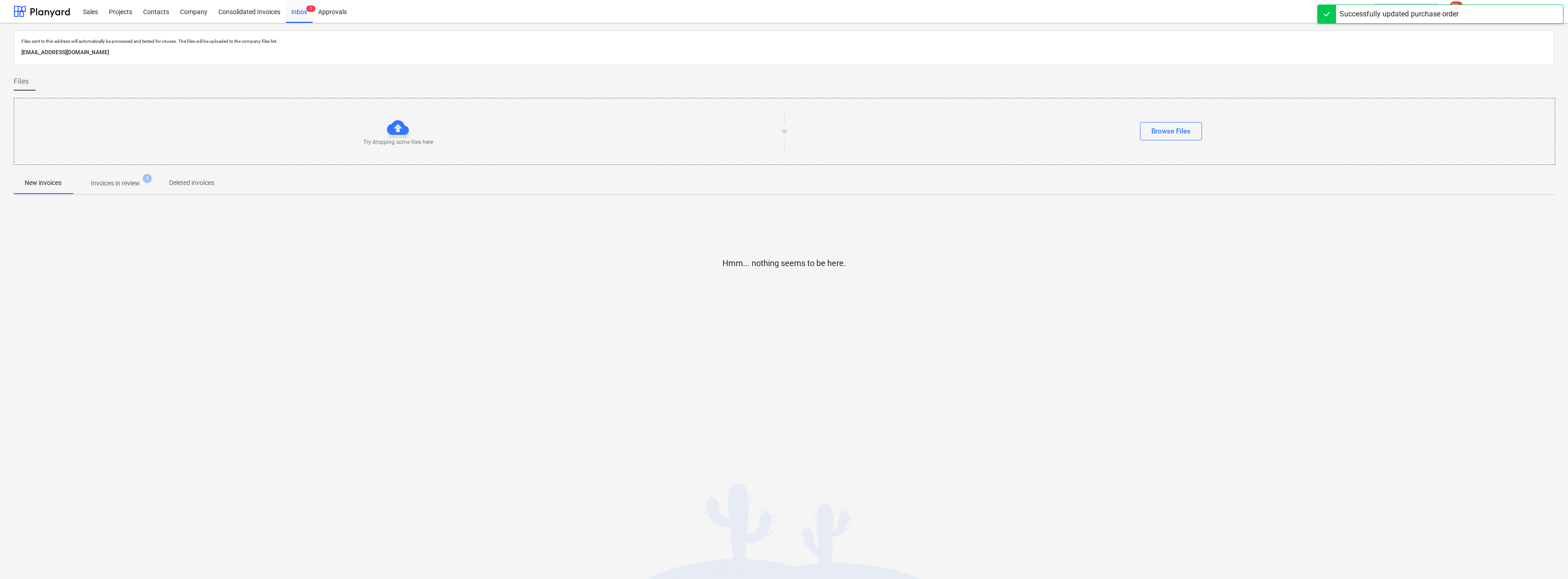
click at [126, 182] on p "Invoices in review" at bounding box center [115, 184] width 49 height 10
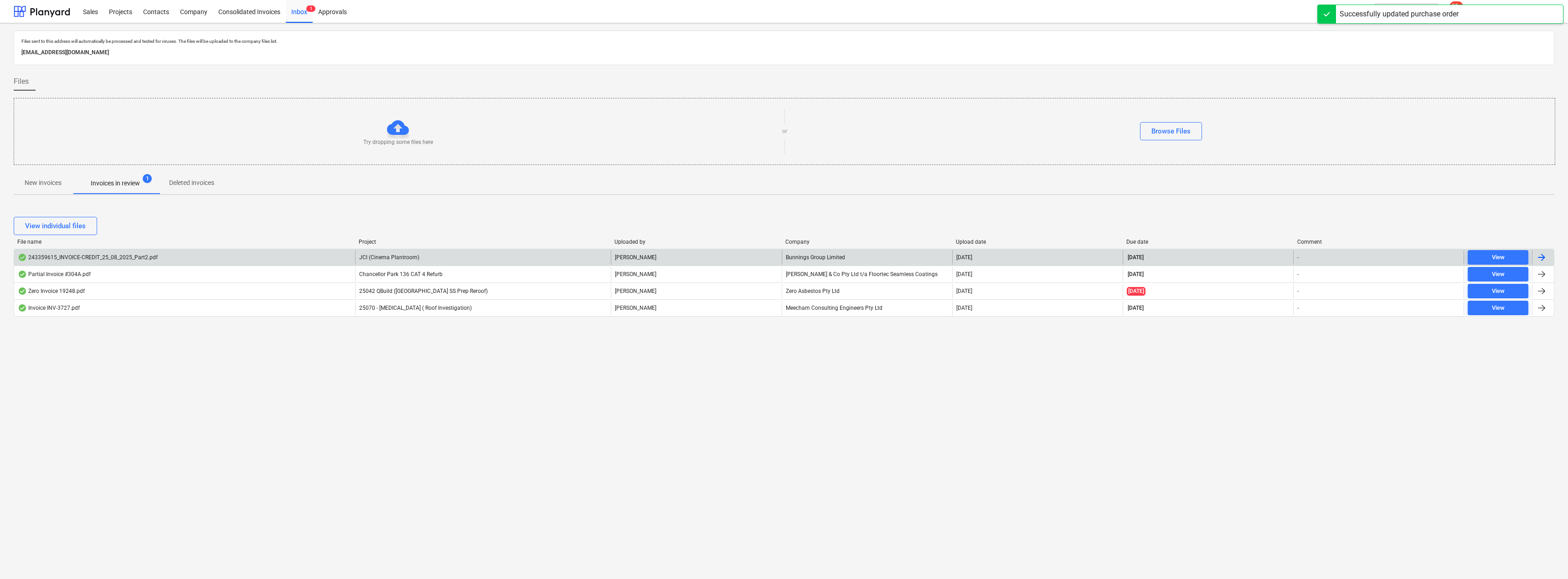
click at [783, 258] on div "Bunnings Group Limited" at bounding box center [867, 257] width 170 height 15
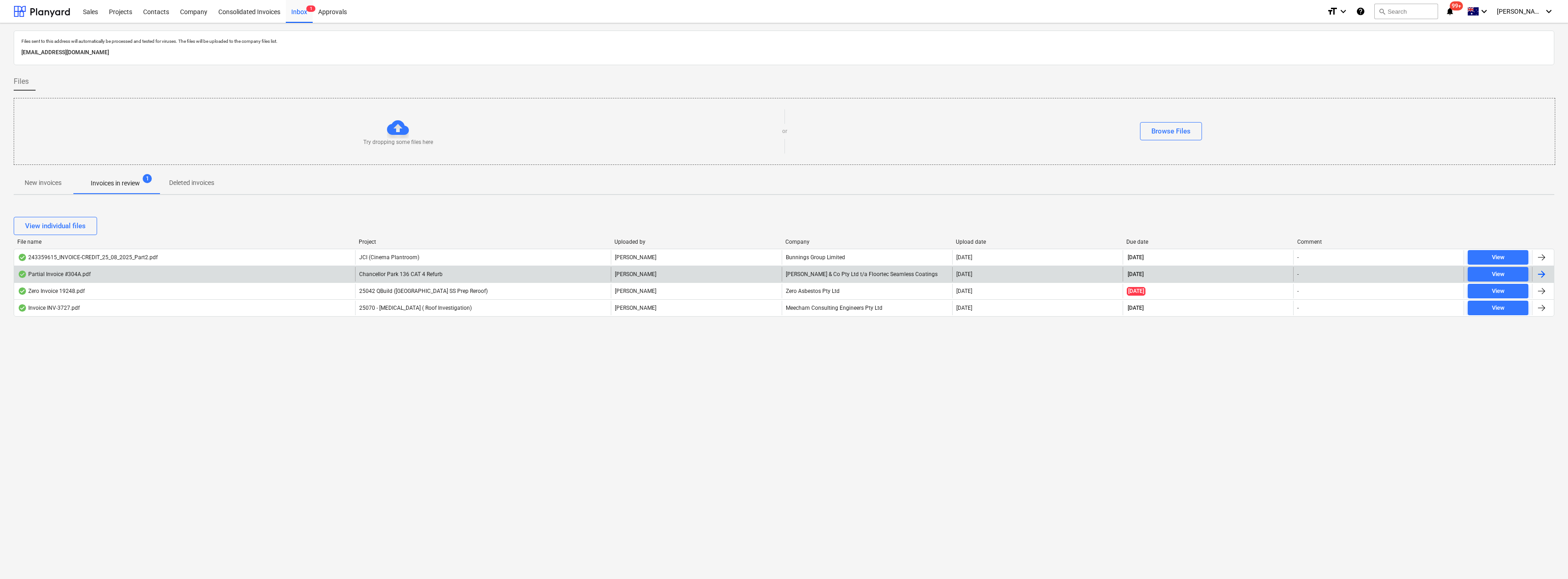
click at [783, 275] on div "[PERSON_NAME] & Co Pty Ltd t/a Floortec Seamless Coatings" at bounding box center [867, 274] width 170 height 15
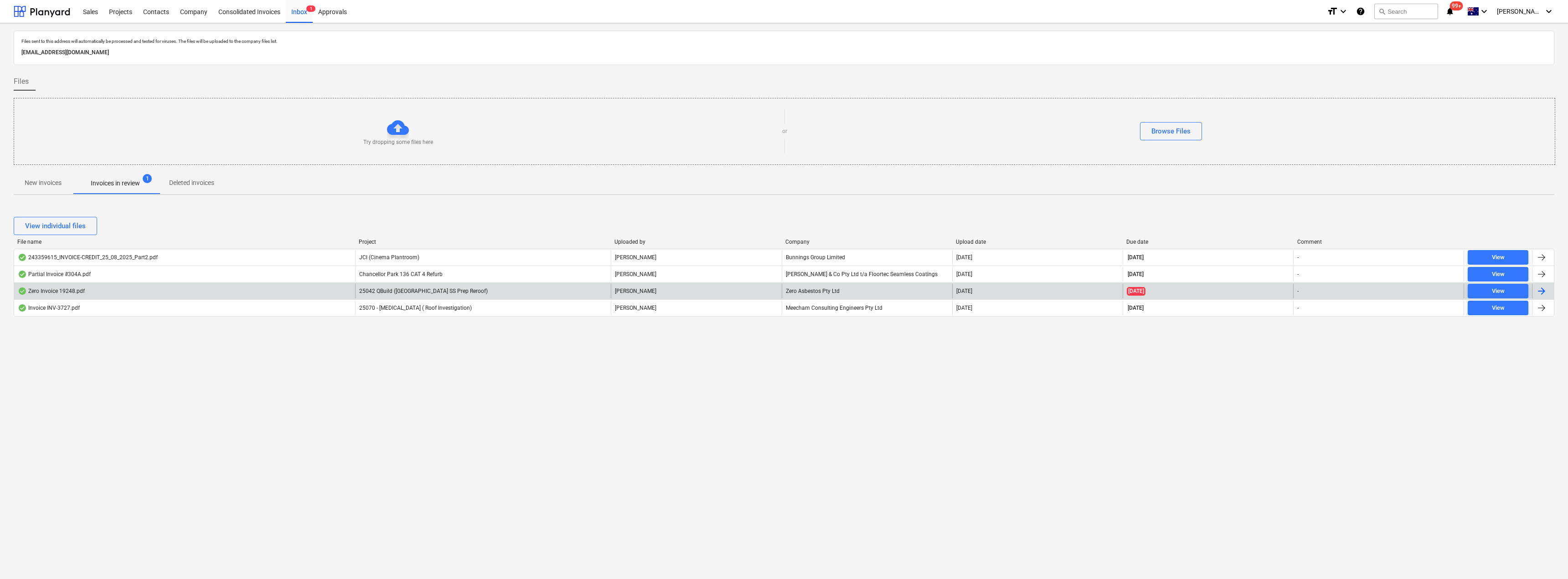
click at [783, 290] on div "Zero Asbestos Pty Ltd" at bounding box center [867, 291] width 170 height 15
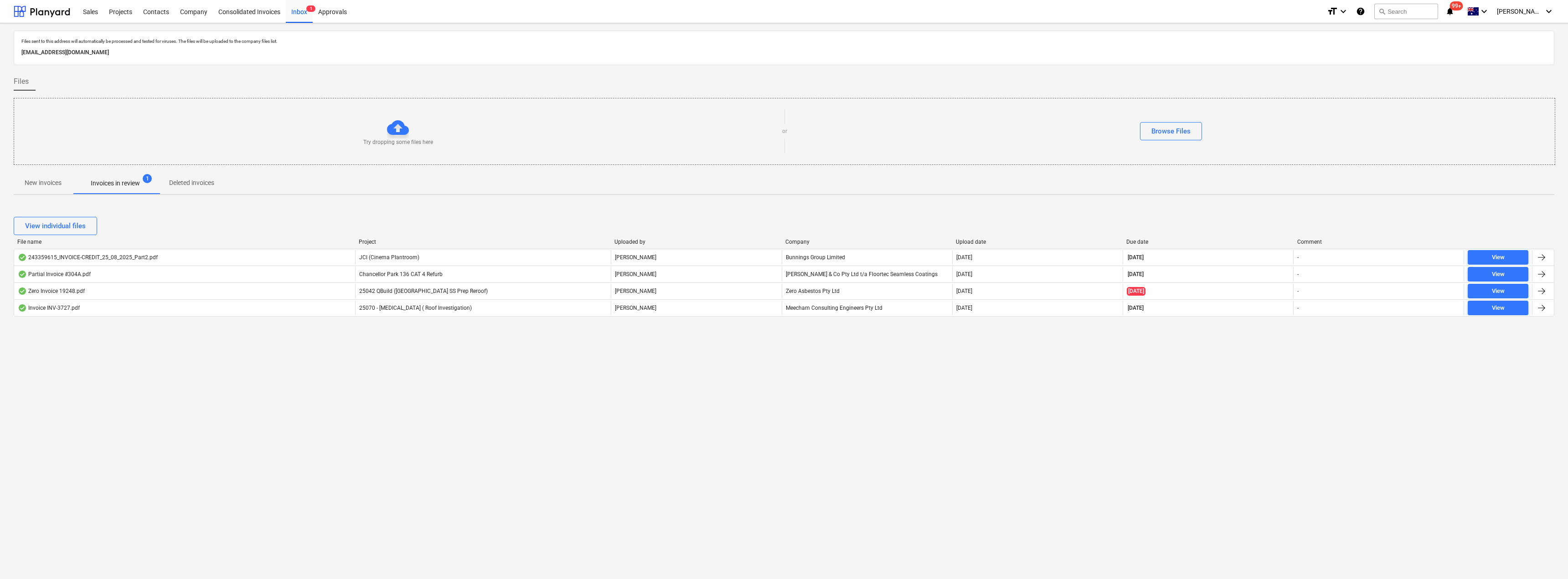
click at [637, 307] on p "[PERSON_NAME]" at bounding box center [635, 308] width 41 height 8
